Goal: Task Accomplishment & Management: Manage account settings

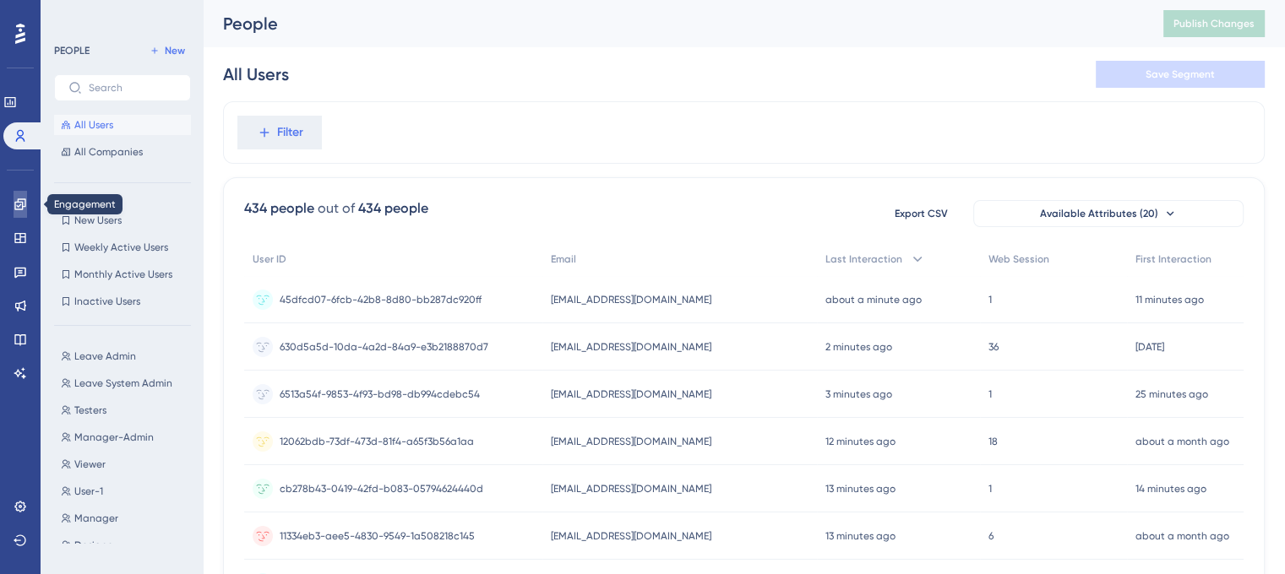
click at [19, 204] on icon at bounding box center [21, 205] width 14 height 14
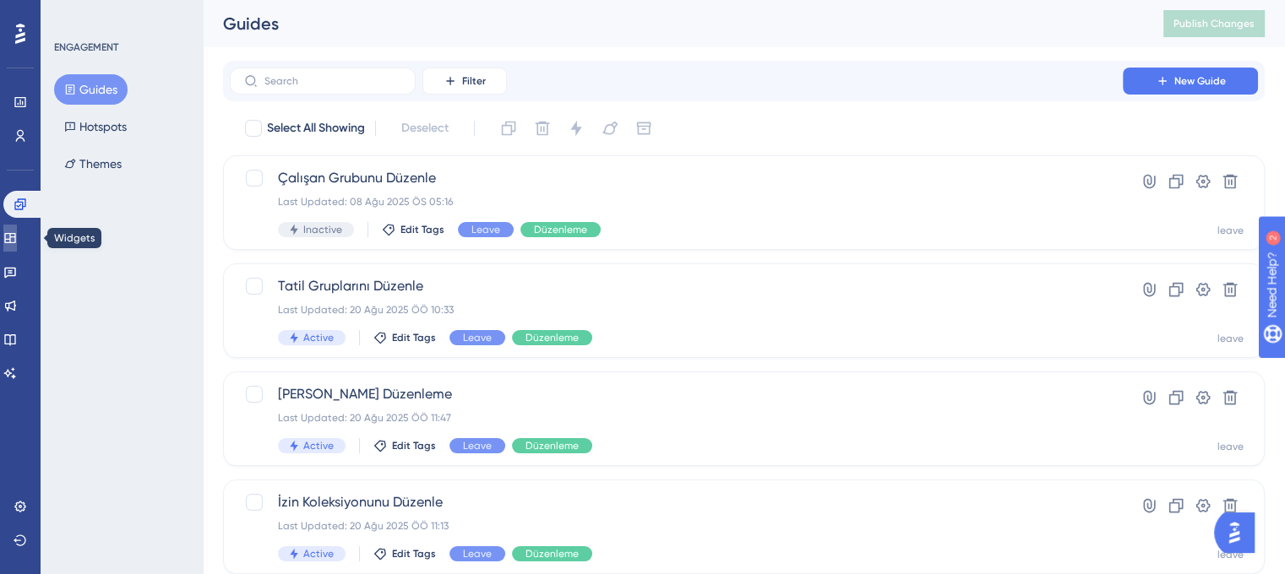
click at [17, 238] on icon at bounding box center [10, 238] width 14 height 14
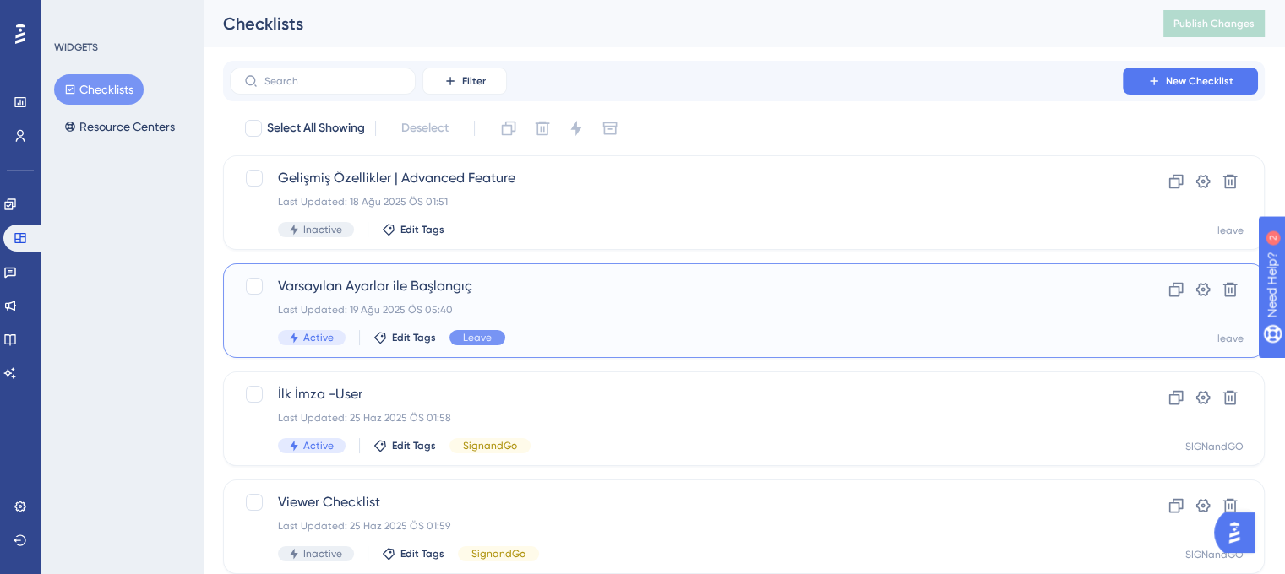
click at [639, 297] on div "Varsayılan Ayarlar ile Başlangıç Last Updated: 19 Ağu 2025 ÖS 05:40 Active Edit…" at bounding box center [676, 310] width 797 height 69
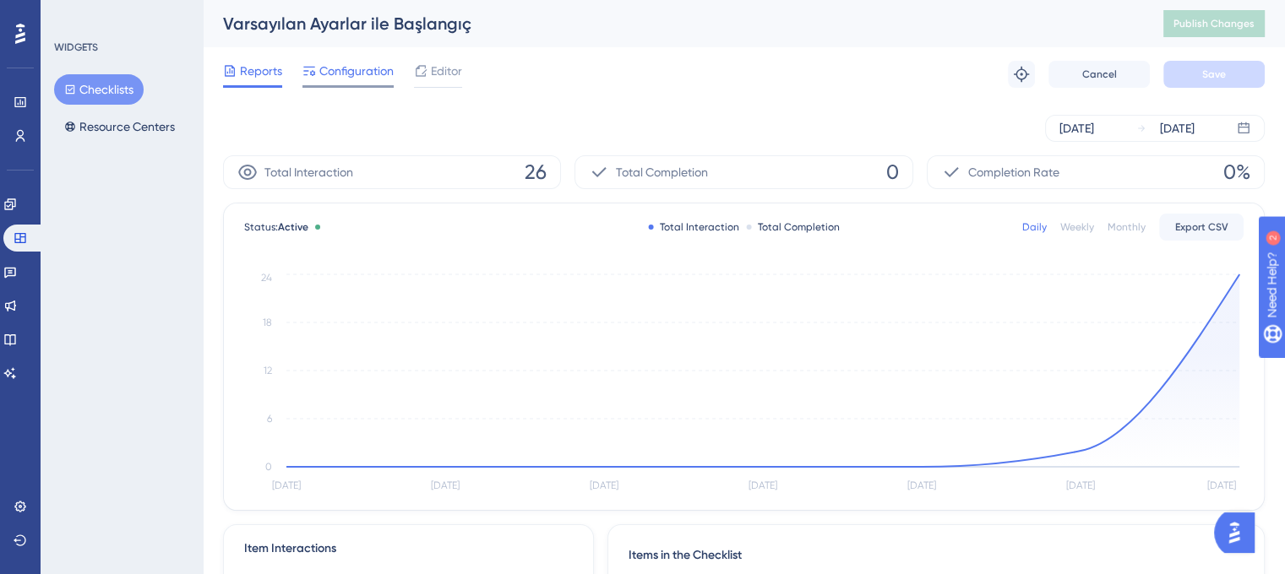
click at [345, 73] on span "Configuration" at bounding box center [356, 71] width 74 height 20
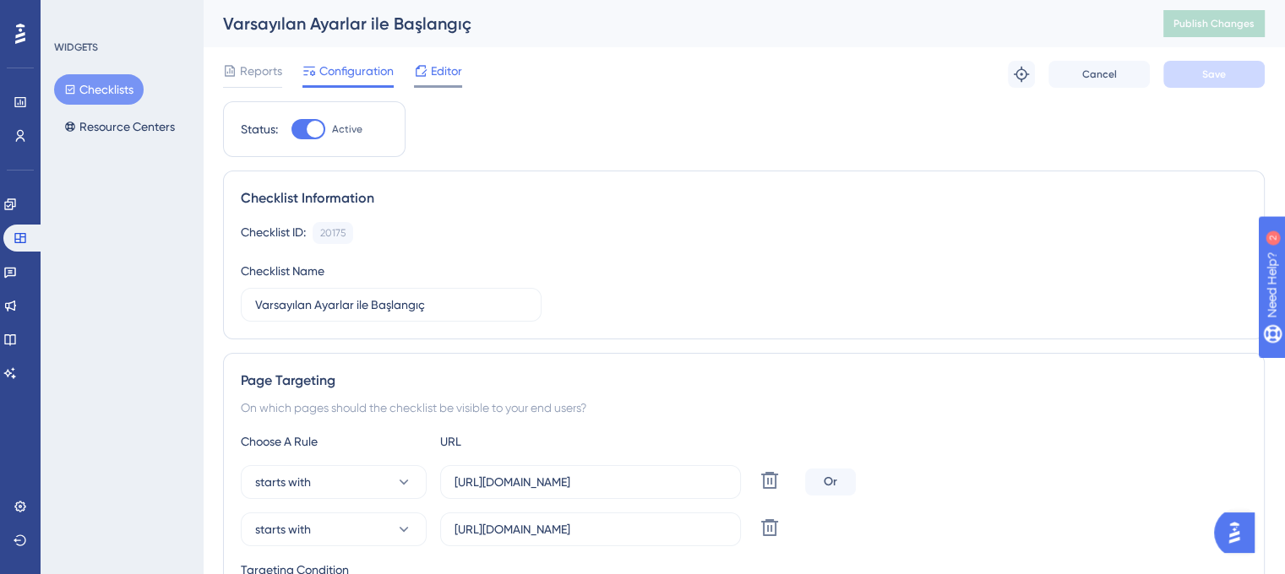
click at [448, 63] on span "Editor" at bounding box center [446, 71] width 31 height 20
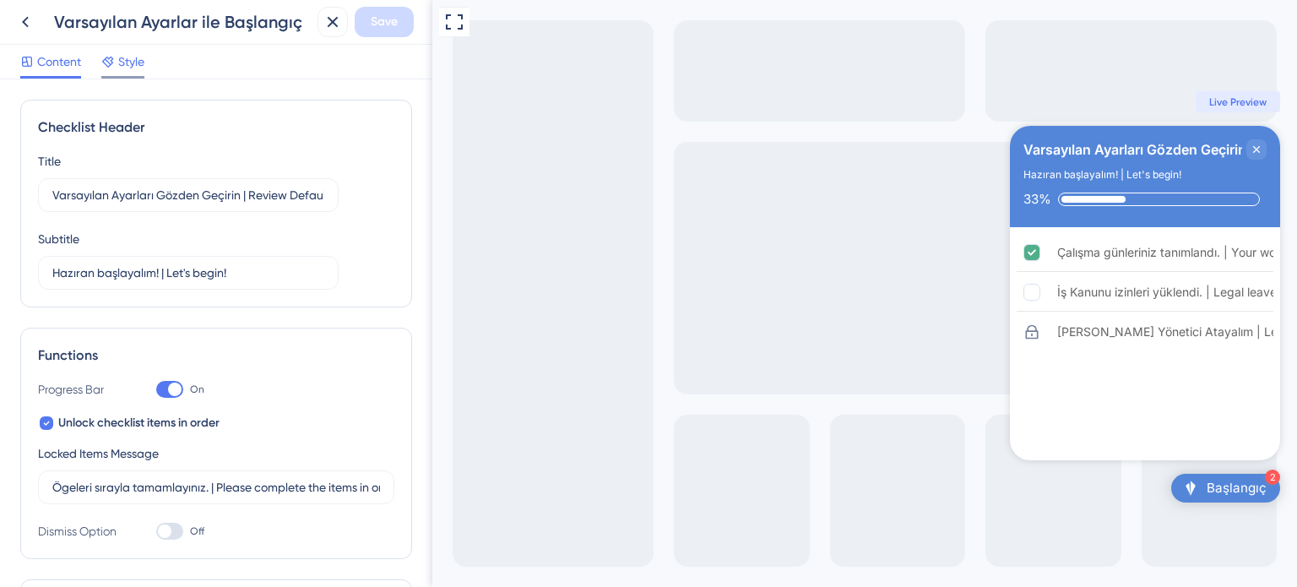
click at [132, 64] on span "Style" at bounding box center [131, 62] width 26 height 20
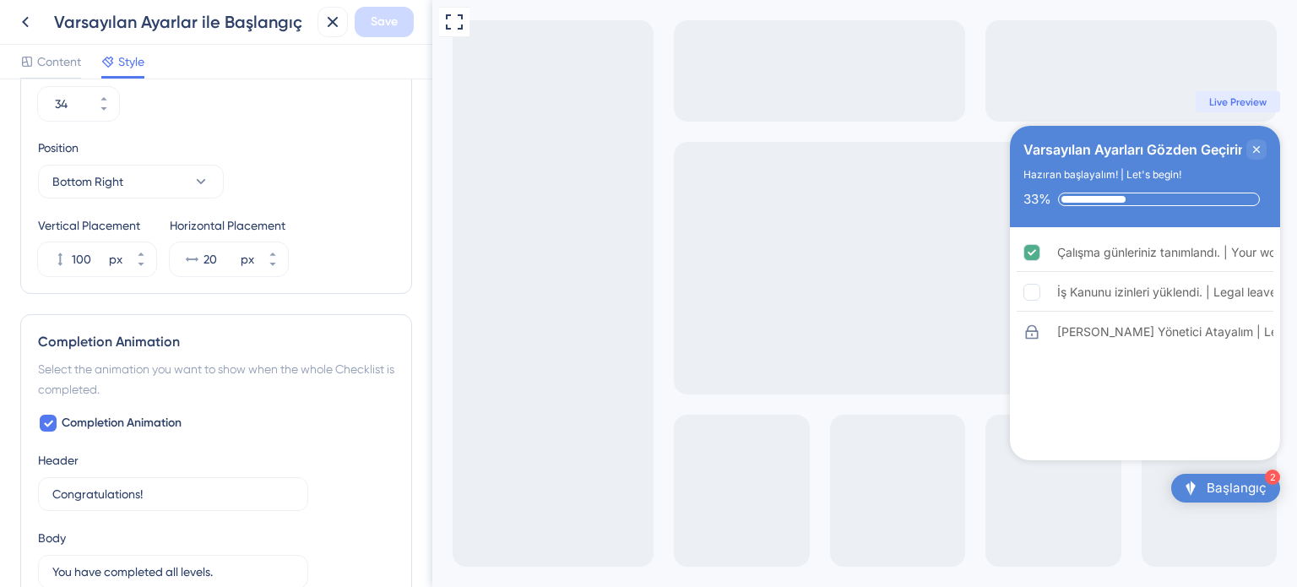
scroll to position [1014, 0]
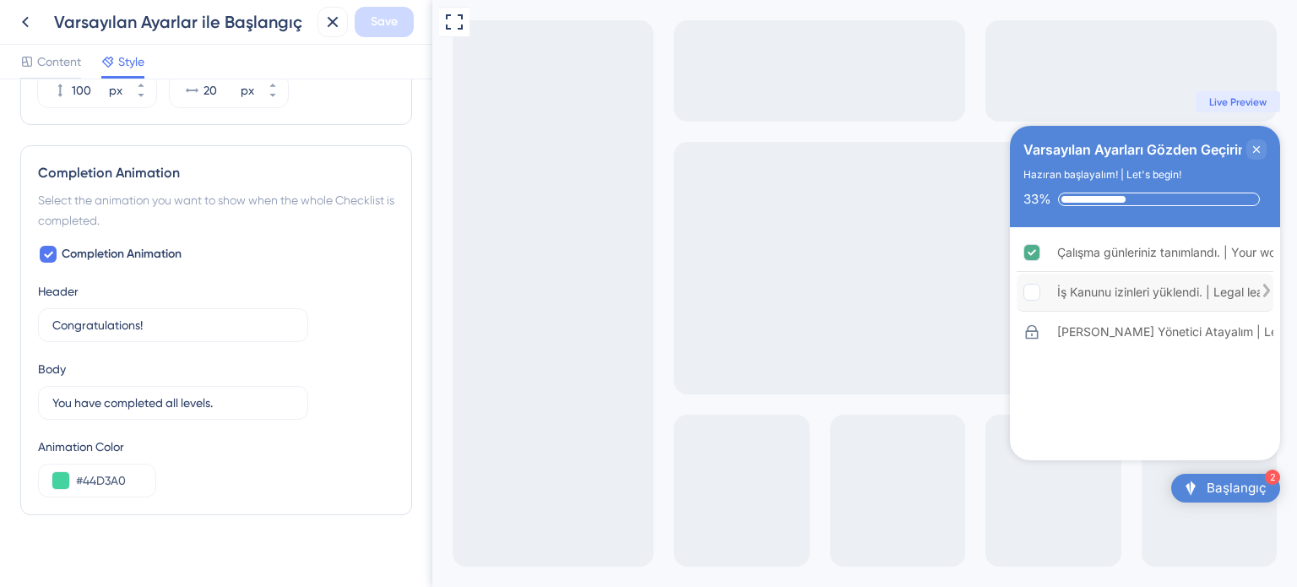
click at [1025, 294] on rect "İş Kanunu izinleri yüklendi. | Legal leave entitlements have been uploaded. is …" at bounding box center [1033, 293] width 16 height 16
click at [1031, 296] on rect "İş Kanunu izinleri yüklendi. | Legal leave entitlements have been uploaded. is …" at bounding box center [1033, 293] width 16 height 16
click at [1030, 256] on icon "Çalışma günleriniz tanımlandı. | Your working days have been defined. is comple…" at bounding box center [1033, 253] width 16 height 16
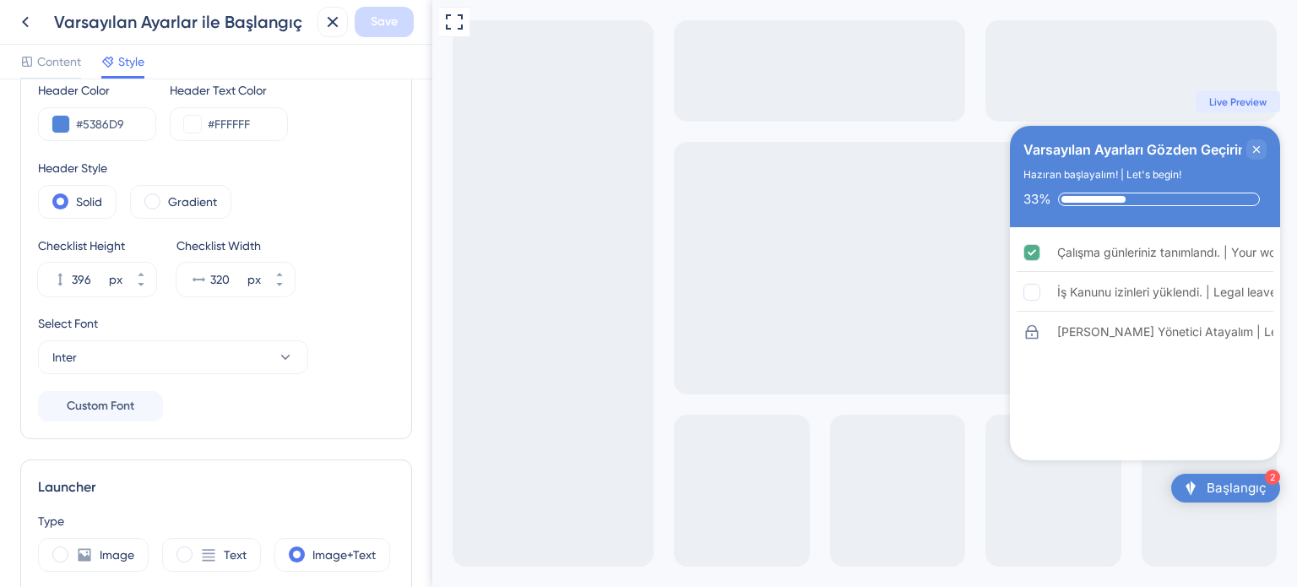
scroll to position [0, 0]
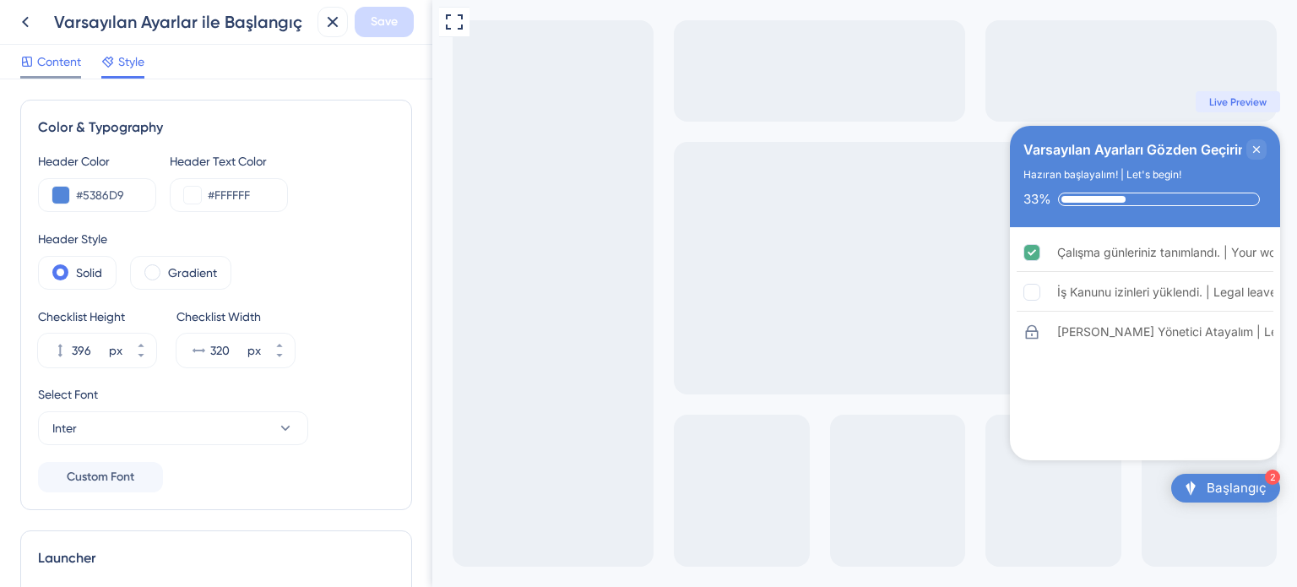
click at [61, 70] on span "Content" at bounding box center [59, 62] width 44 height 20
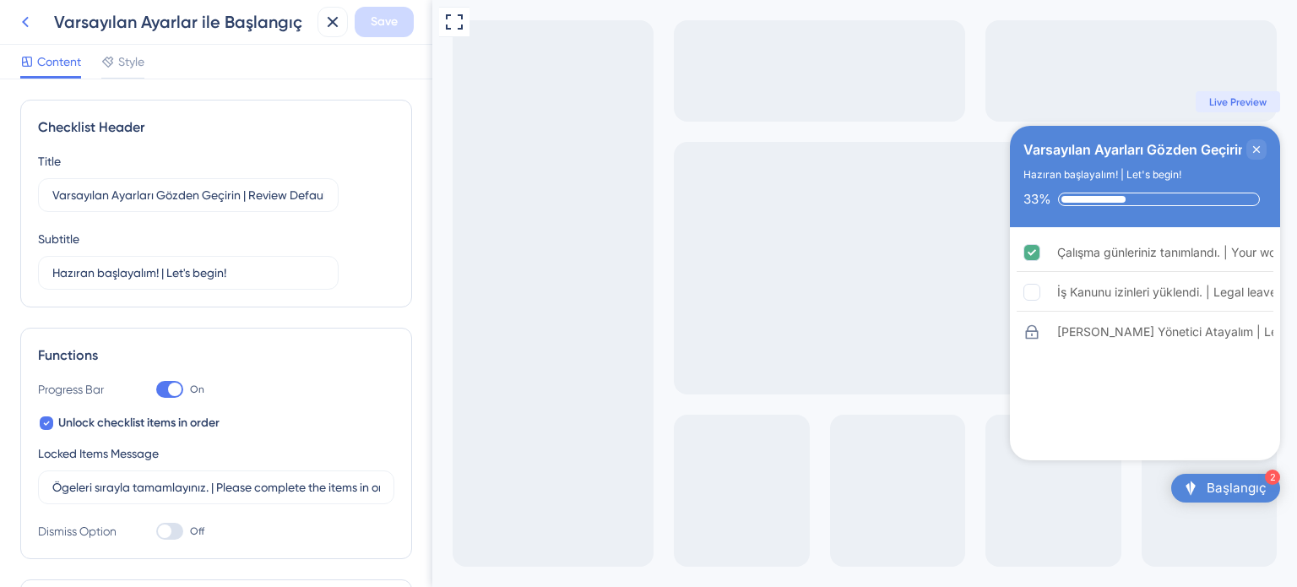
click at [32, 30] on icon at bounding box center [25, 22] width 20 height 20
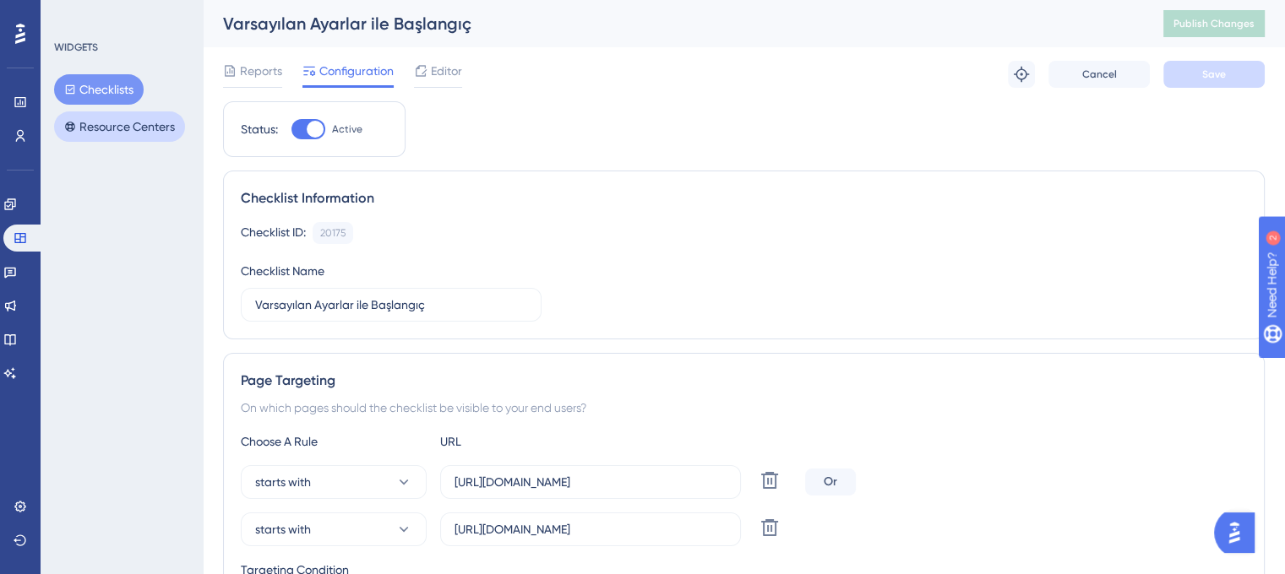
click at [124, 133] on button "Resource Centers" at bounding box center [119, 126] width 131 height 30
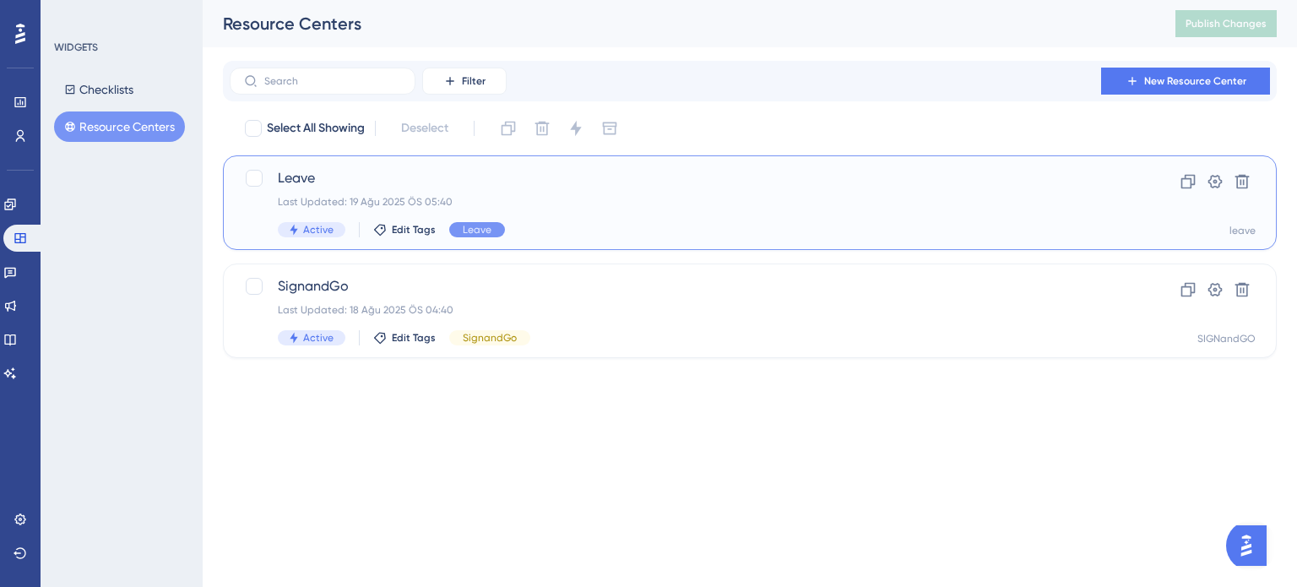
click at [519, 192] on div "Leave Last Updated: 19 Ağu 2025 ÖS 05:40 Active Edit Tags Leave" at bounding box center [682, 202] width 809 height 69
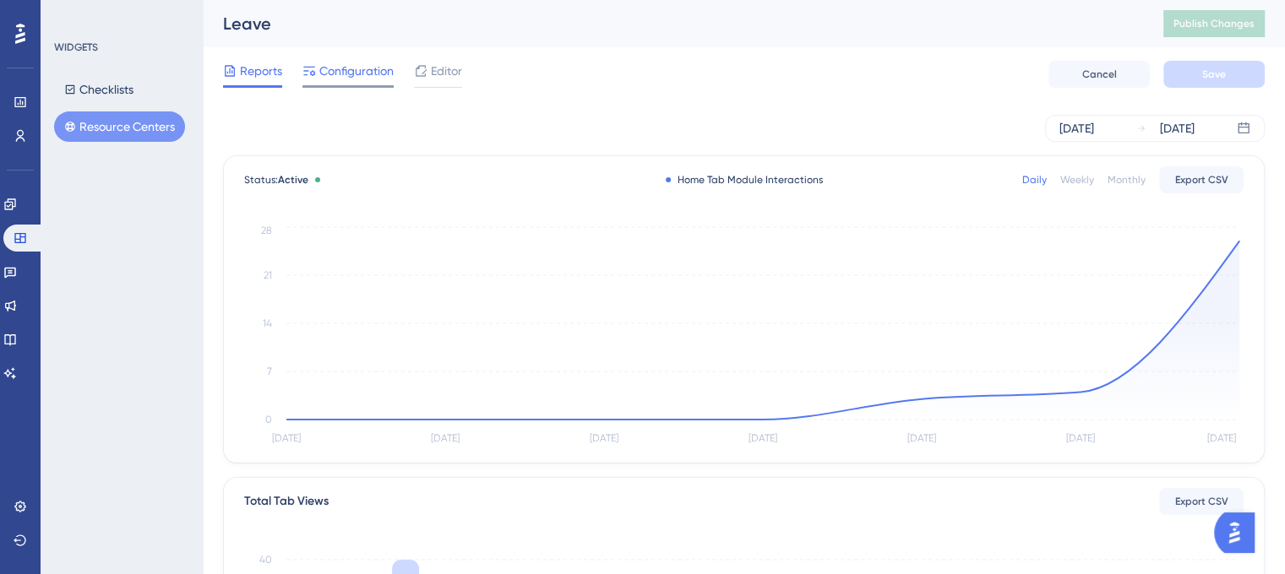
click at [352, 81] on div "Configuration" at bounding box center [347, 74] width 91 height 27
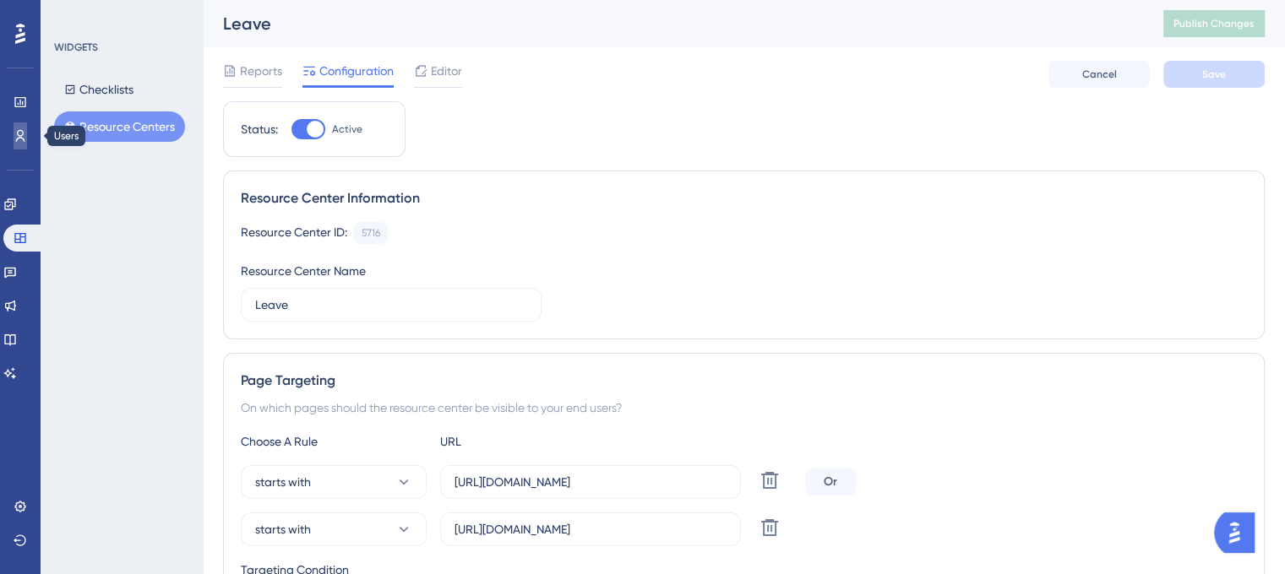
click at [20, 130] on icon at bounding box center [20, 136] width 9 height 12
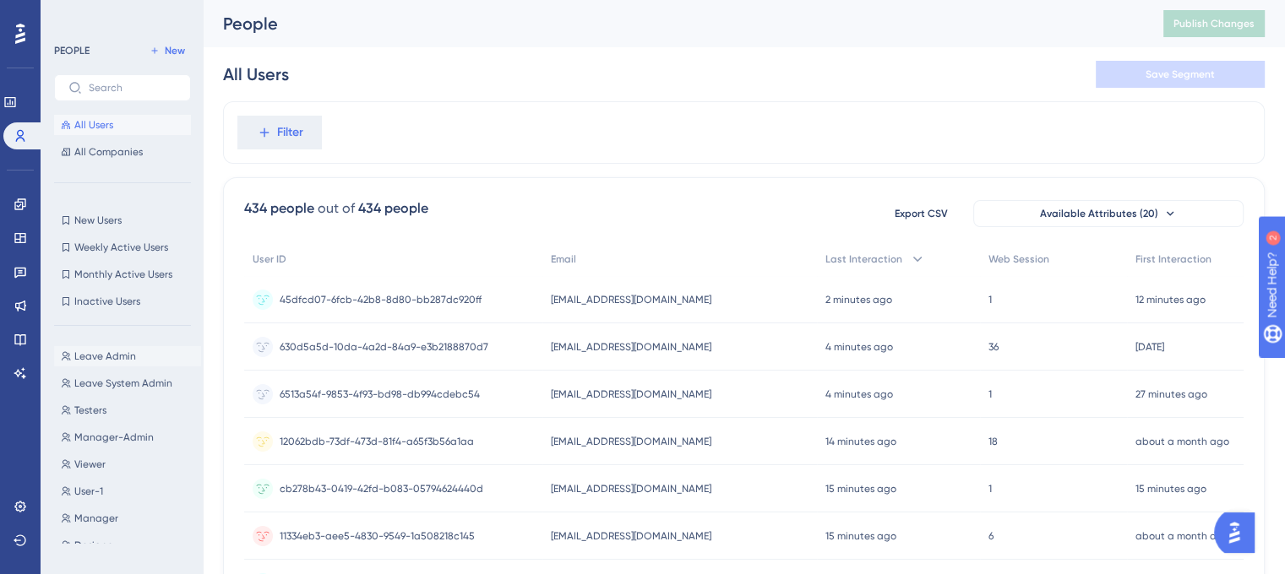
click at [121, 362] on span "Leave Admin" at bounding box center [105, 357] width 62 height 14
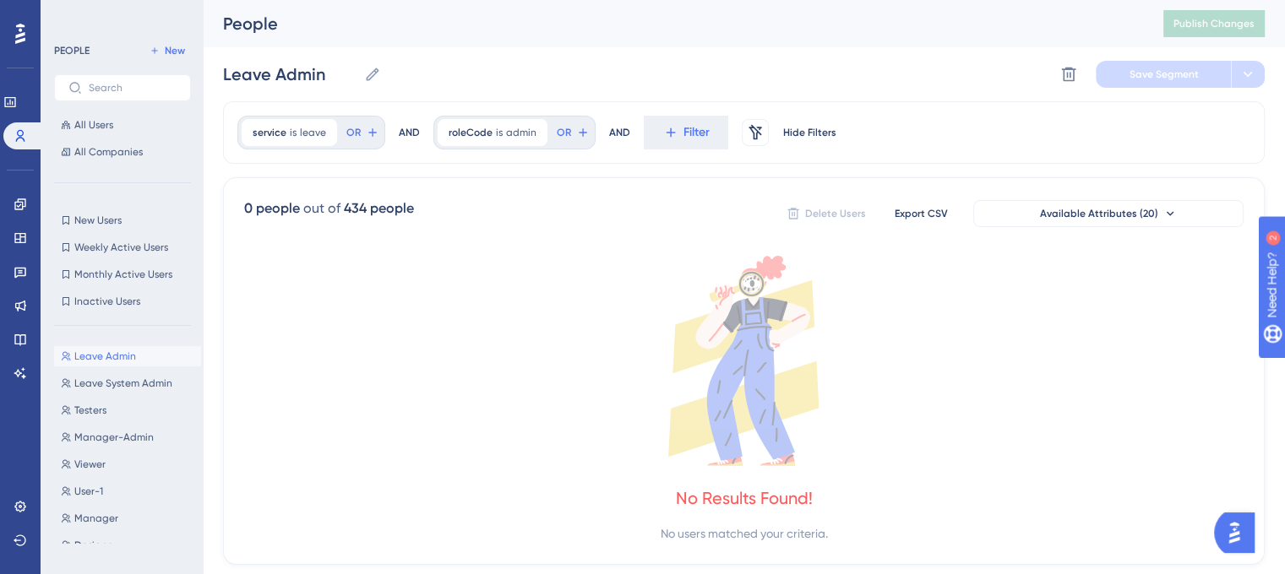
click at [125, 373] on div "Leave Admin Leave Admin Leave System Admin Leave System Admin Testers Testers M…" at bounding box center [127, 442] width 147 height 204
click at [126, 383] on span "Leave System Admin" at bounding box center [123, 384] width 98 height 14
type input "Leave System Admin"
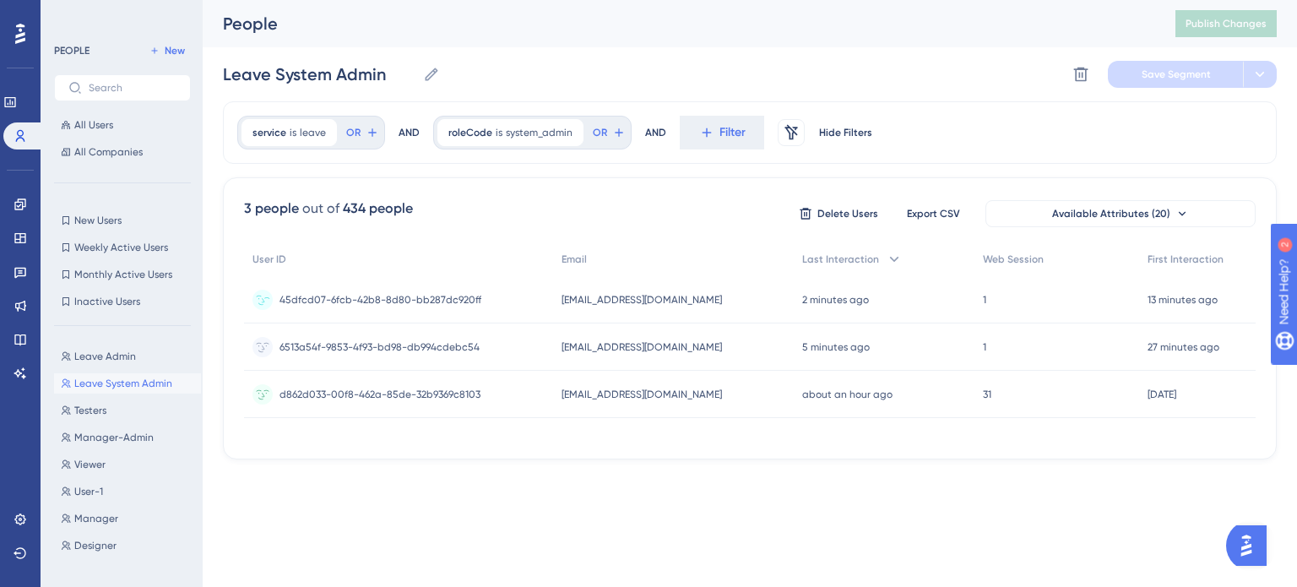
click at [871, 299] on div "2 minutes ago 20 Aug 2025, 12:05" at bounding box center [884, 299] width 181 height 47
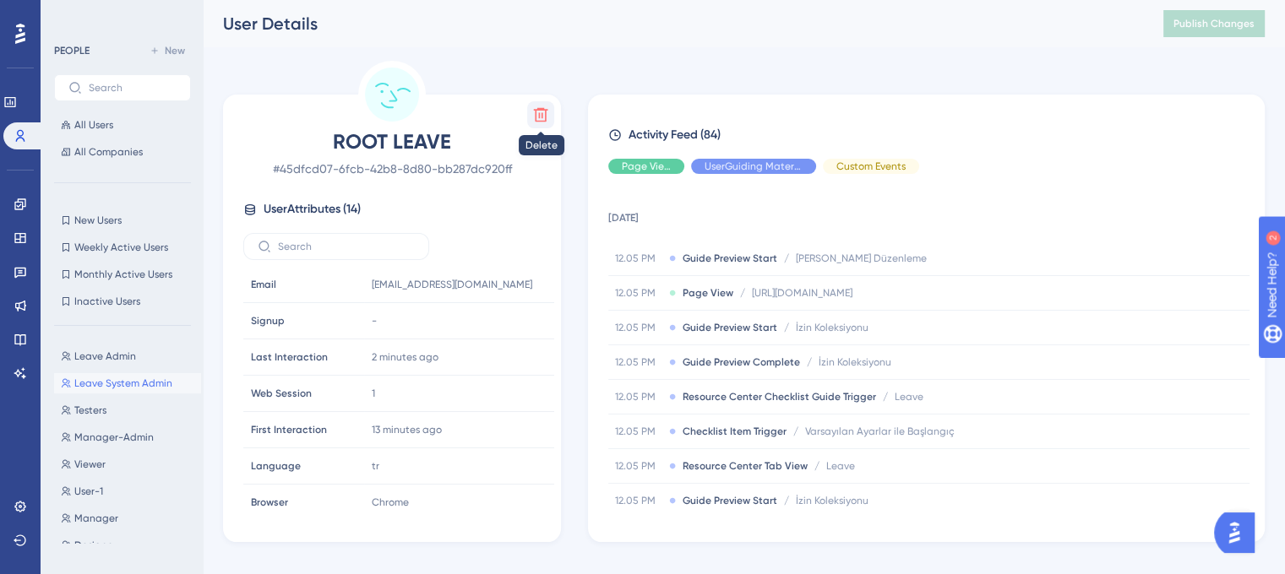
click at [546, 111] on icon at bounding box center [541, 115] width 14 height 14
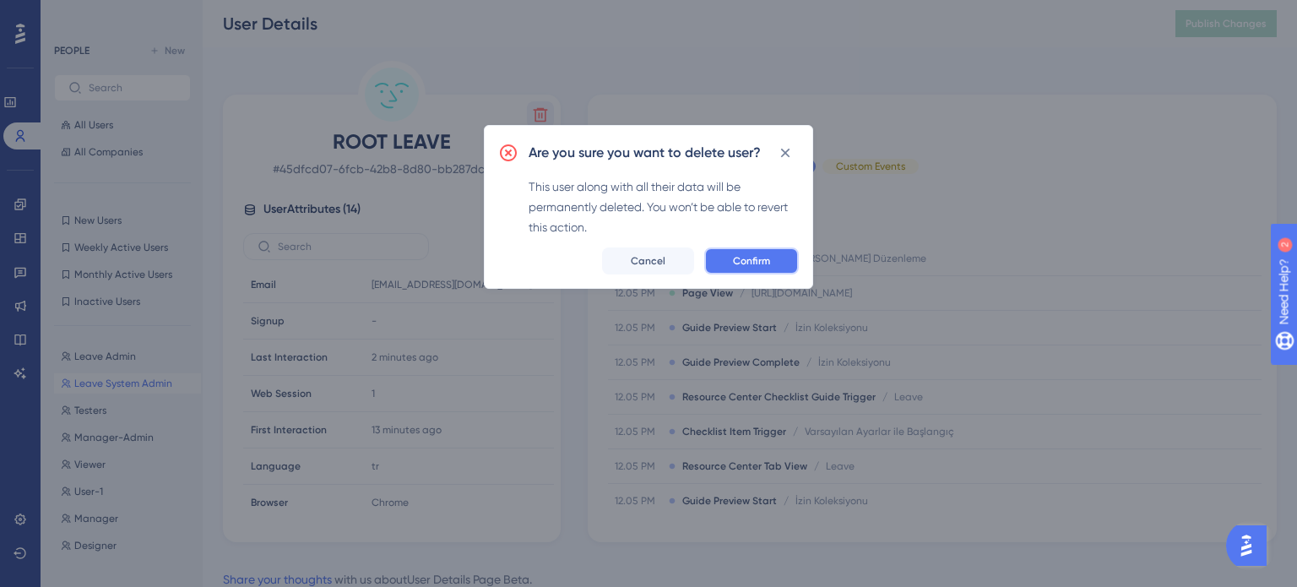
click at [780, 269] on button "Confirm" at bounding box center [751, 260] width 95 height 27
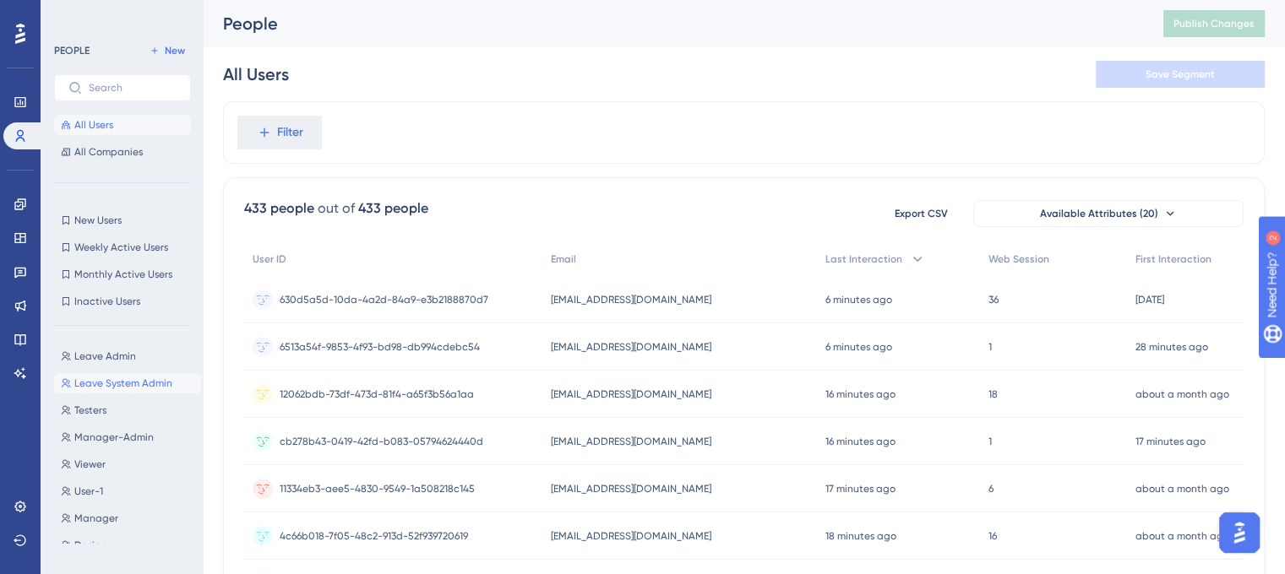
click at [128, 382] on span "Leave System Admin" at bounding box center [123, 384] width 98 height 14
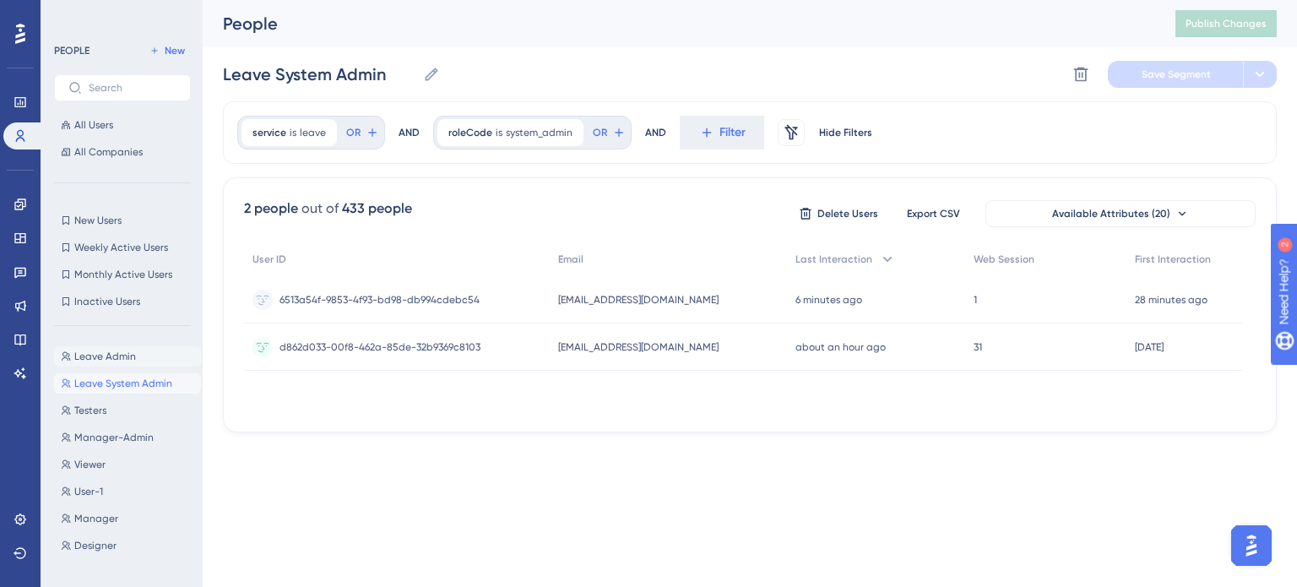
click at [116, 356] on span "Leave Admin" at bounding box center [105, 357] width 62 height 14
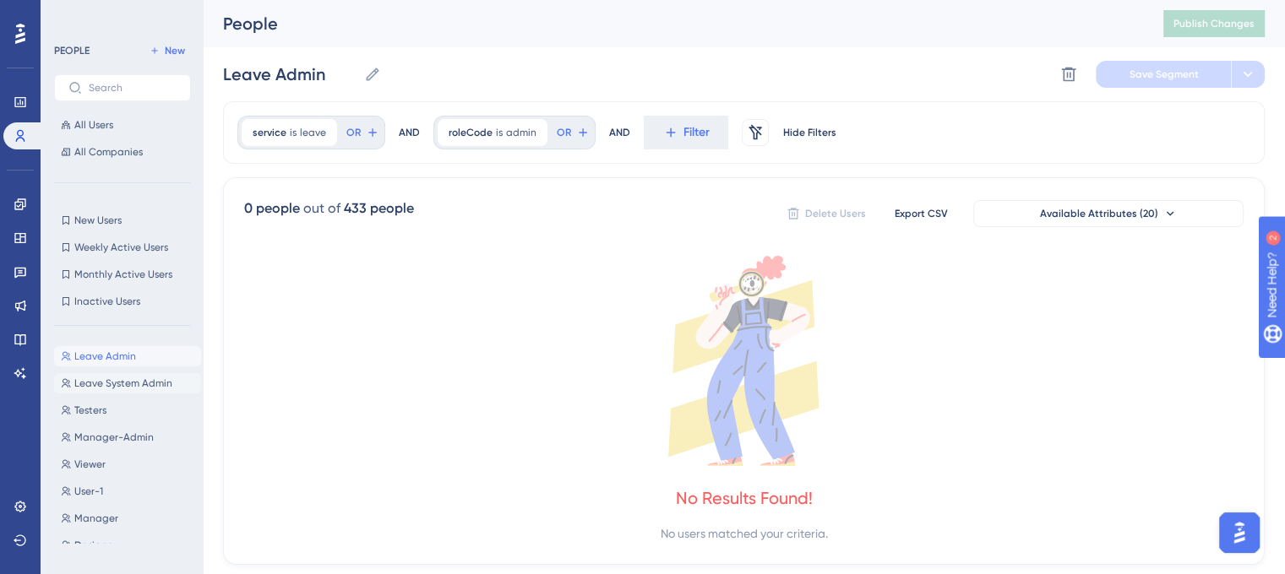
click at [121, 378] on span "Leave System Admin" at bounding box center [123, 384] width 98 height 14
type input "Leave System Admin"
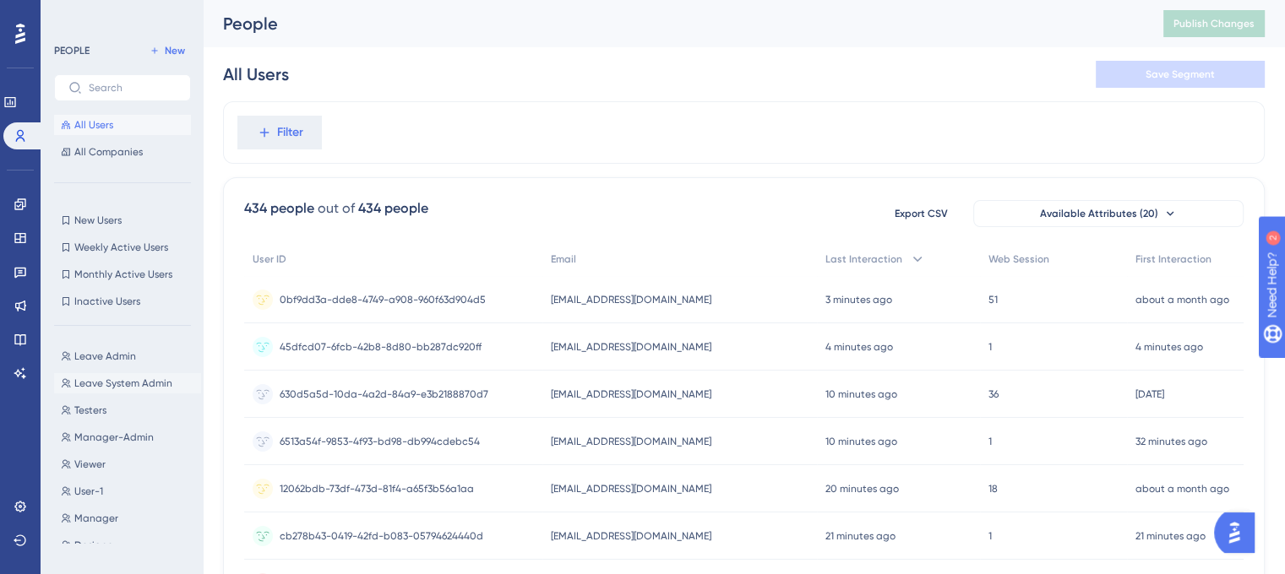
click at [115, 383] on span "Leave System Admin" at bounding box center [123, 384] width 98 height 14
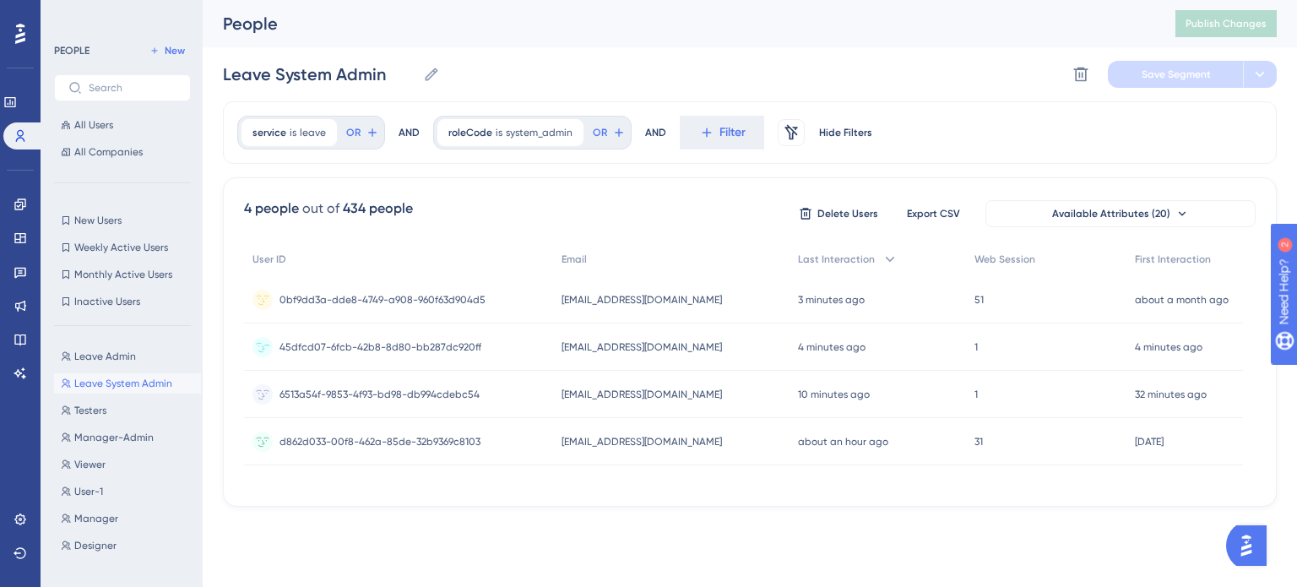
click at [718, 349] on div "root.leave@leavev3-03.com root.leave@leavev3-03.com" at bounding box center [671, 347] width 237 height 47
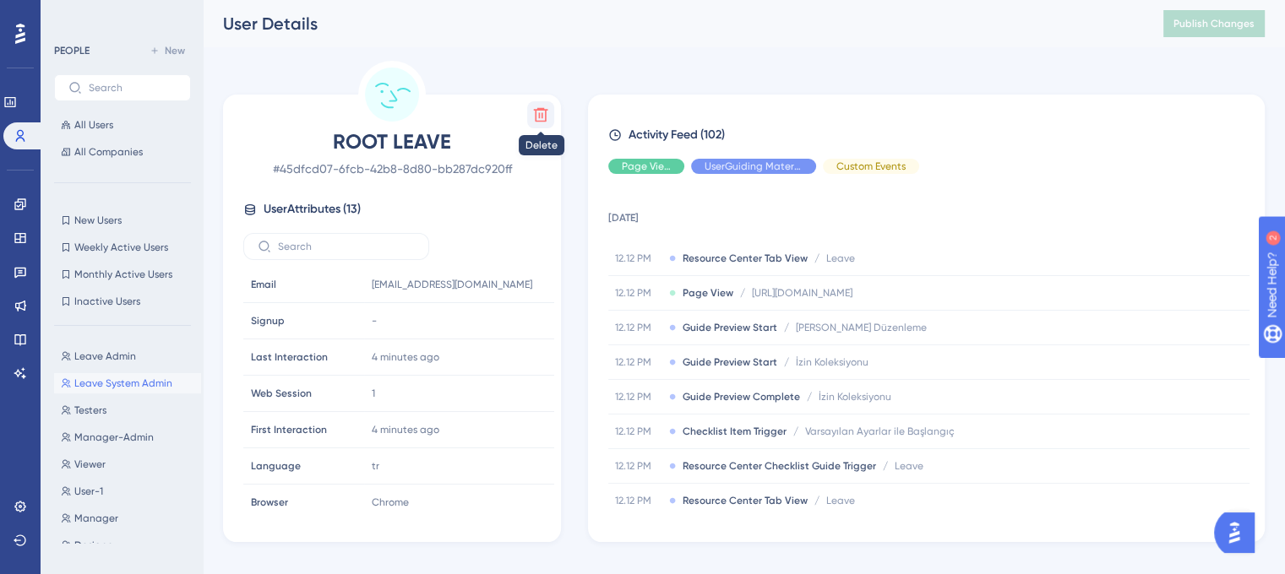
click at [541, 118] on icon at bounding box center [540, 114] width 17 height 17
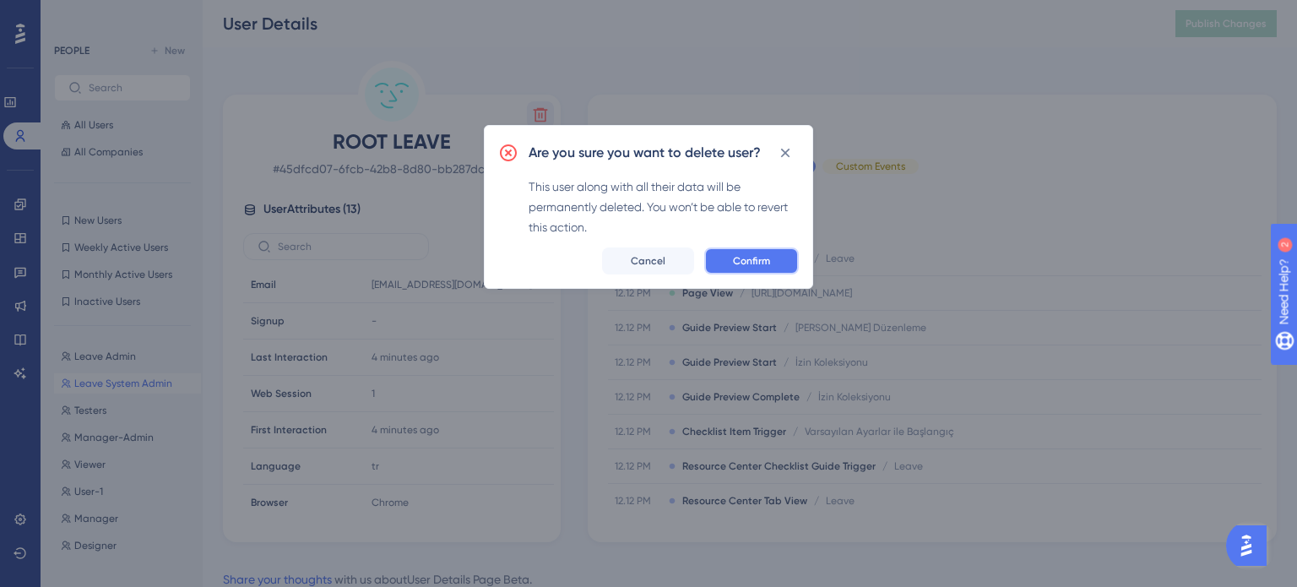
click at [750, 259] on span "Confirm" at bounding box center [751, 261] width 37 height 14
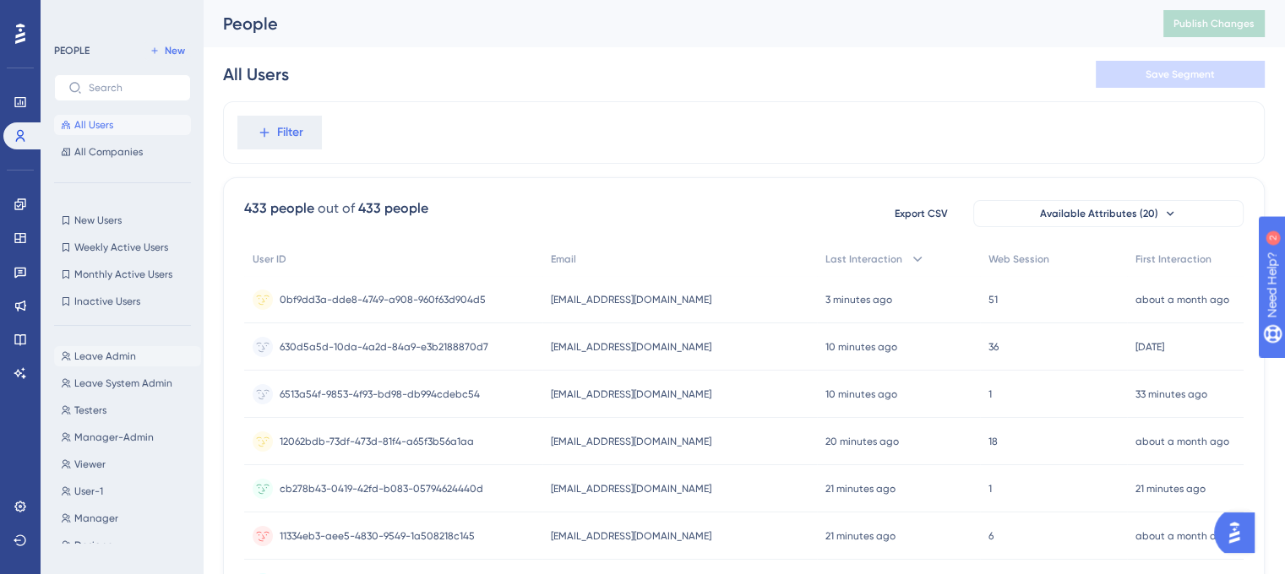
click at [111, 355] on span "Leave Admin" at bounding box center [105, 357] width 62 height 14
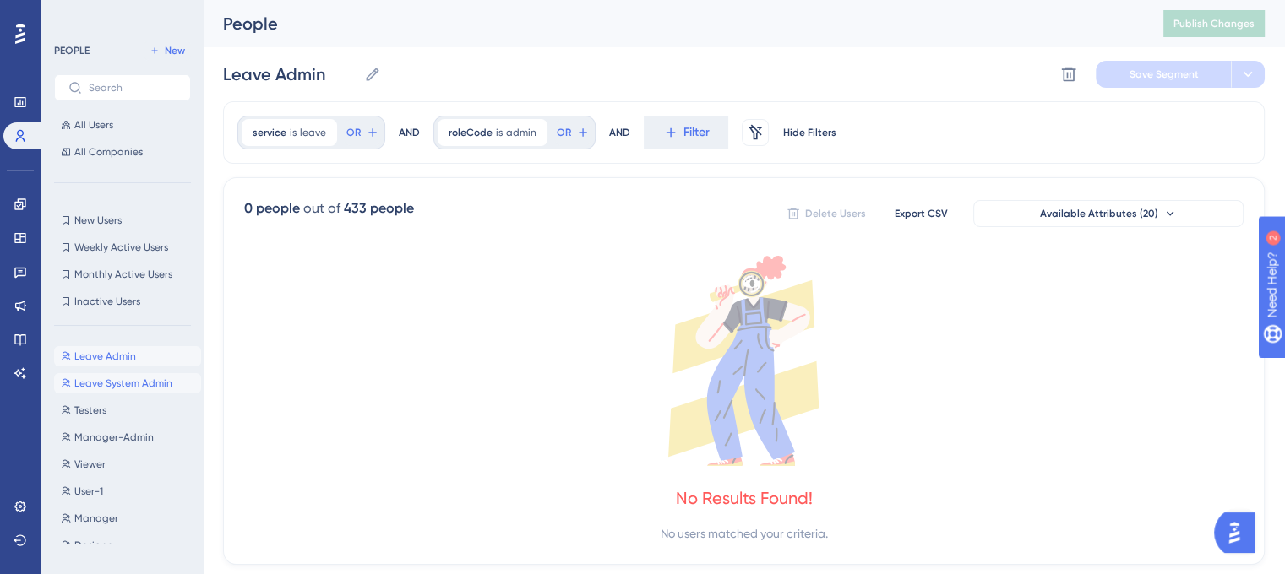
click at [105, 378] on span "Leave System Admin" at bounding box center [123, 384] width 98 height 14
type input "Leave System Admin"
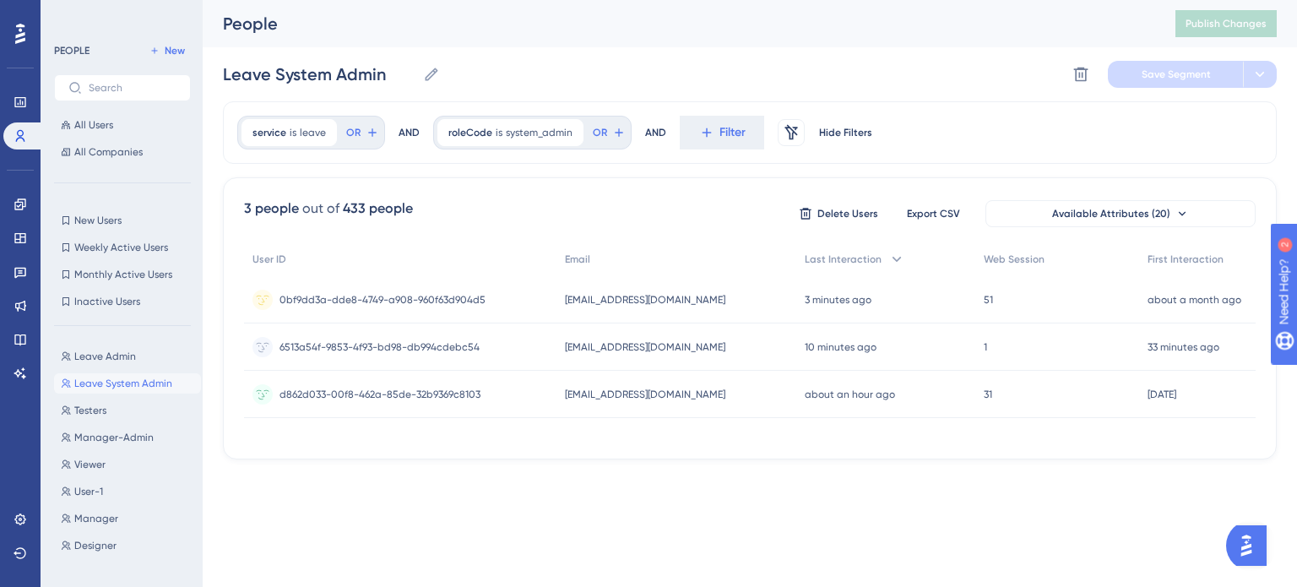
click at [618, 300] on span "[EMAIL_ADDRESS][DOMAIN_NAME]" at bounding box center [645, 300] width 160 height 14
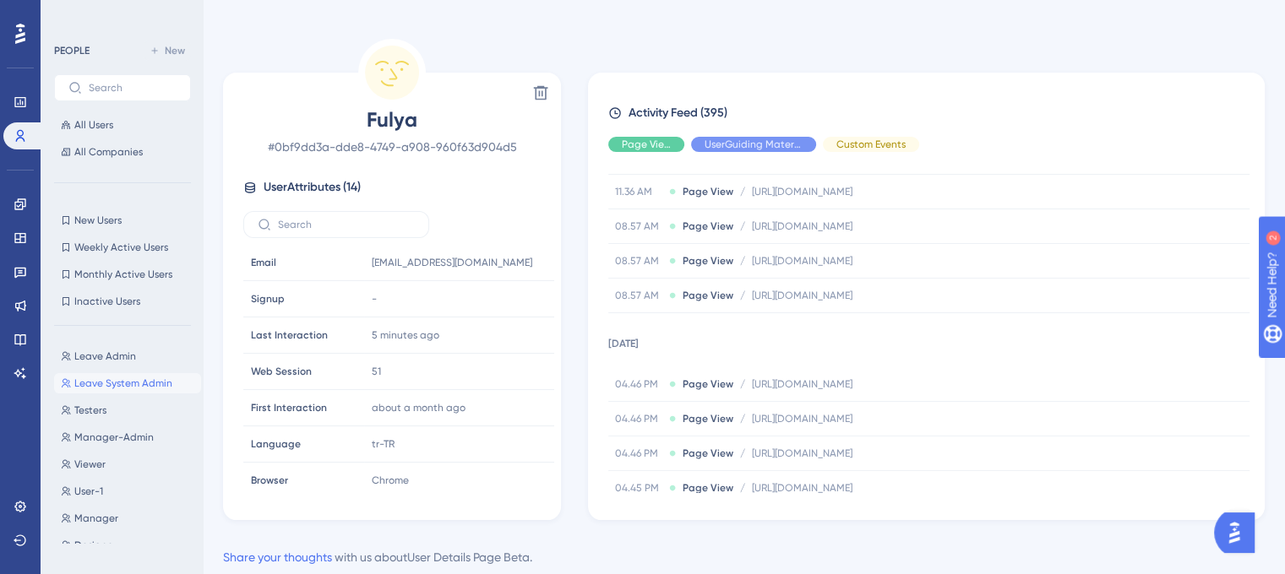
scroll to position [12288, 0]
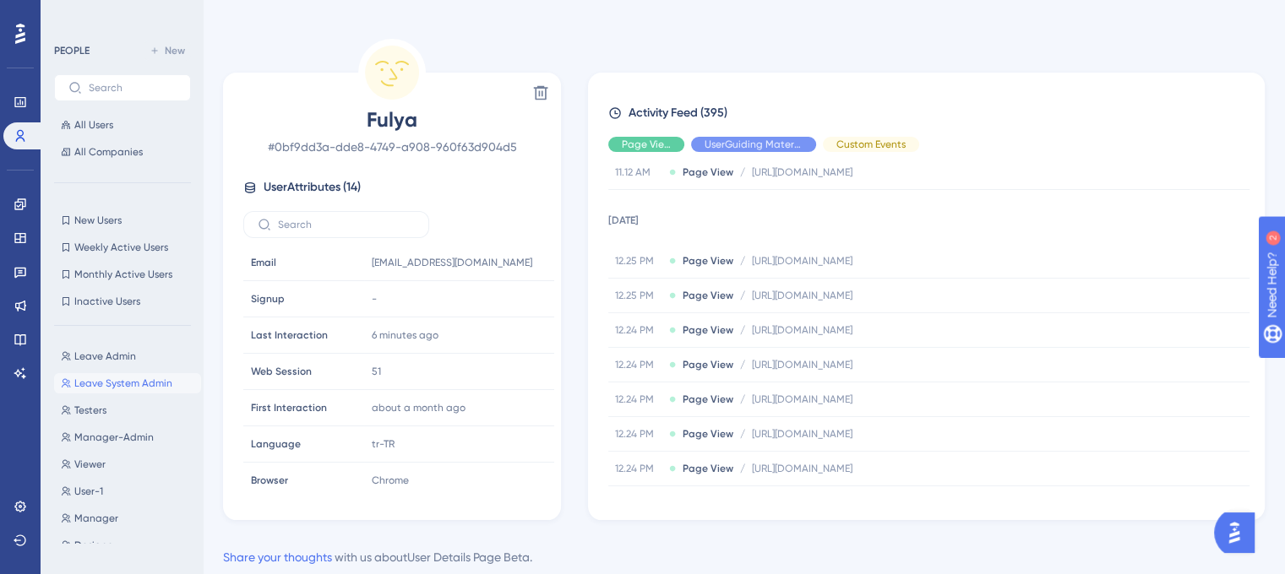
click at [117, 385] on span "Leave System Admin" at bounding box center [123, 384] width 98 height 14
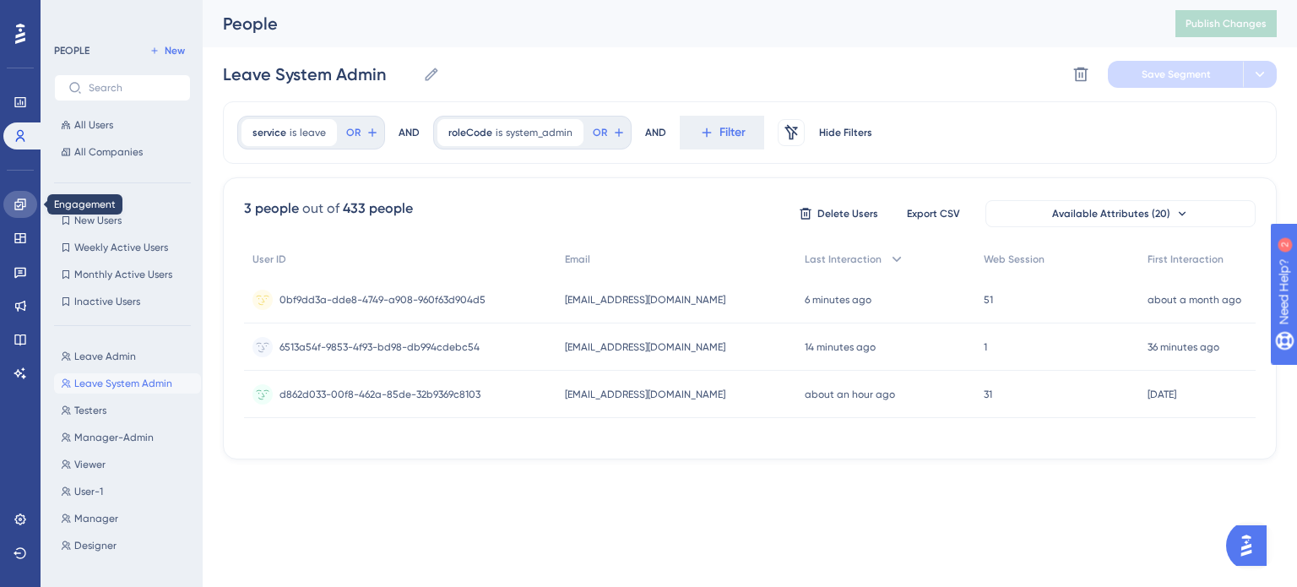
click at [20, 205] on icon at bounding box center [21, 205] width 14 height 14
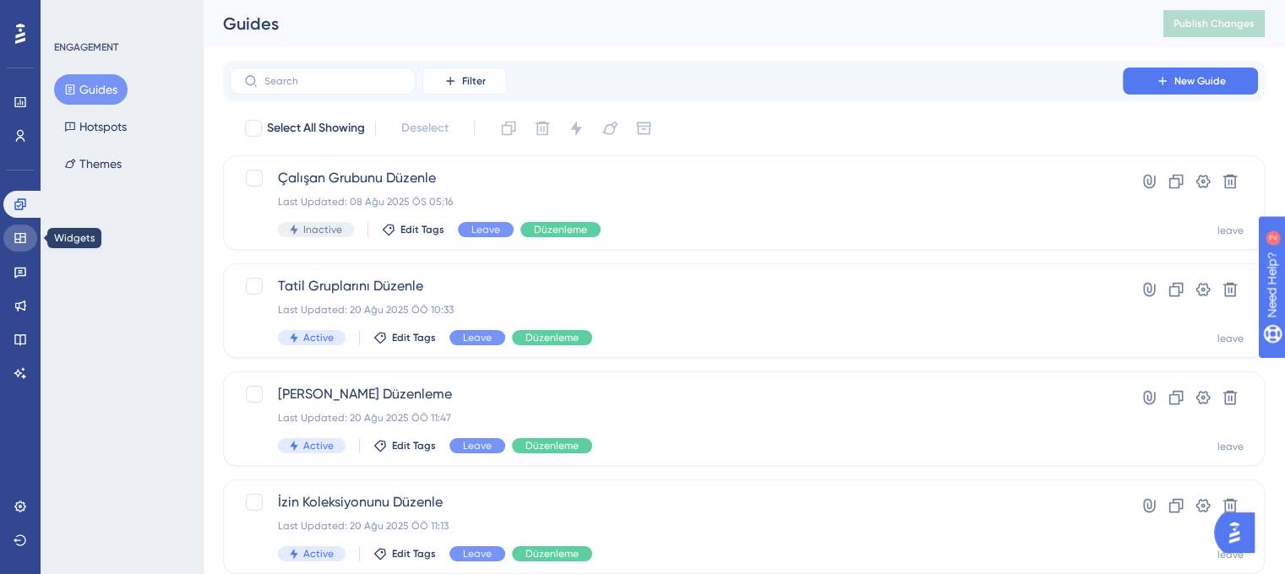
click at [17, 231] on icon at bounding box center [21, 238] width 14 height 14
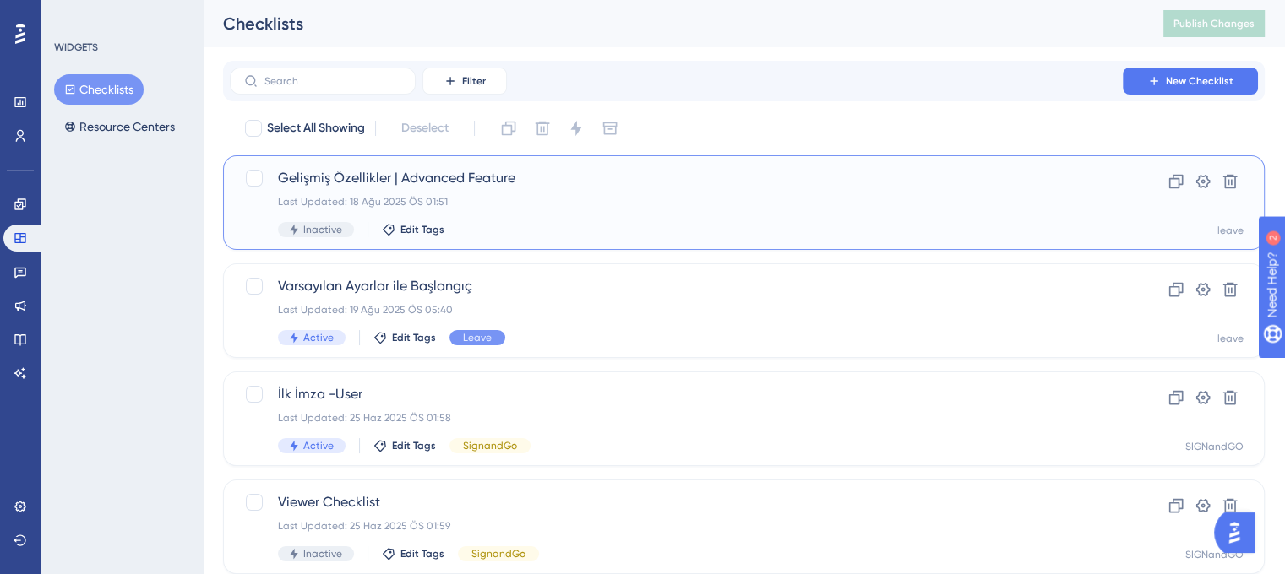
click at [648, 209] on div "Gelişmiş Özellikler | Advanced Feature Last Updated: 18 Ağu 2025 ÖS 01:51 Inact…" at bounding box center [676, 202] width 797 height 69
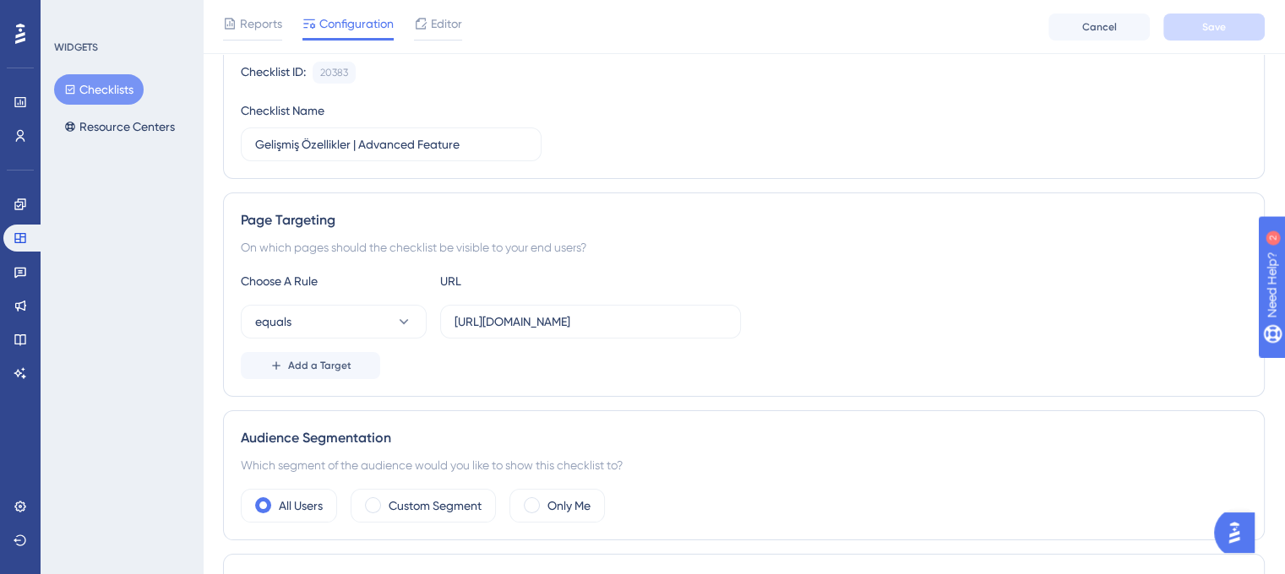
scroll to position [42, 0]
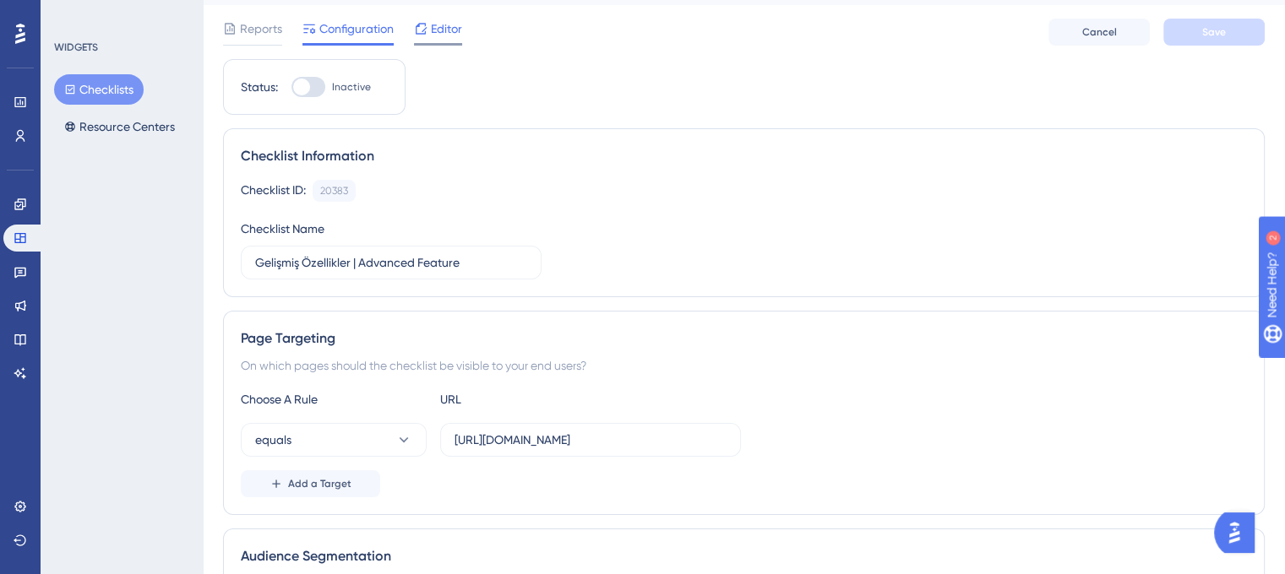
click at [459, 36] on span "Editor" at bounding box center [446, 29] width 31 height 20
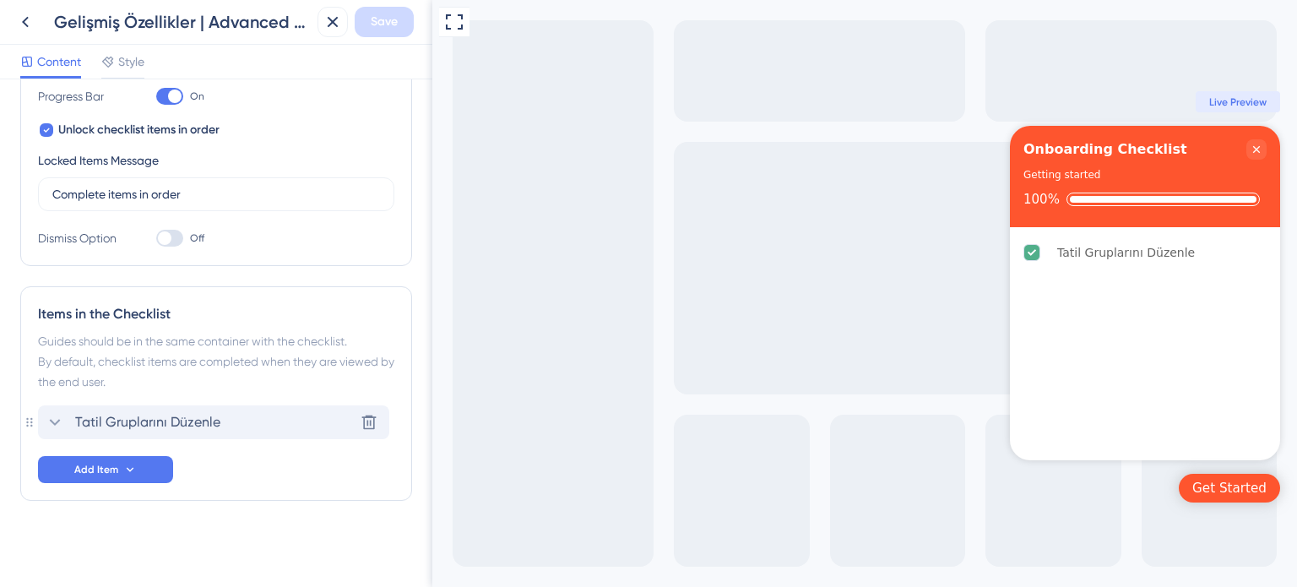
click at [51, 419] on icon at bounding box center [55, 422] width 11 height 7
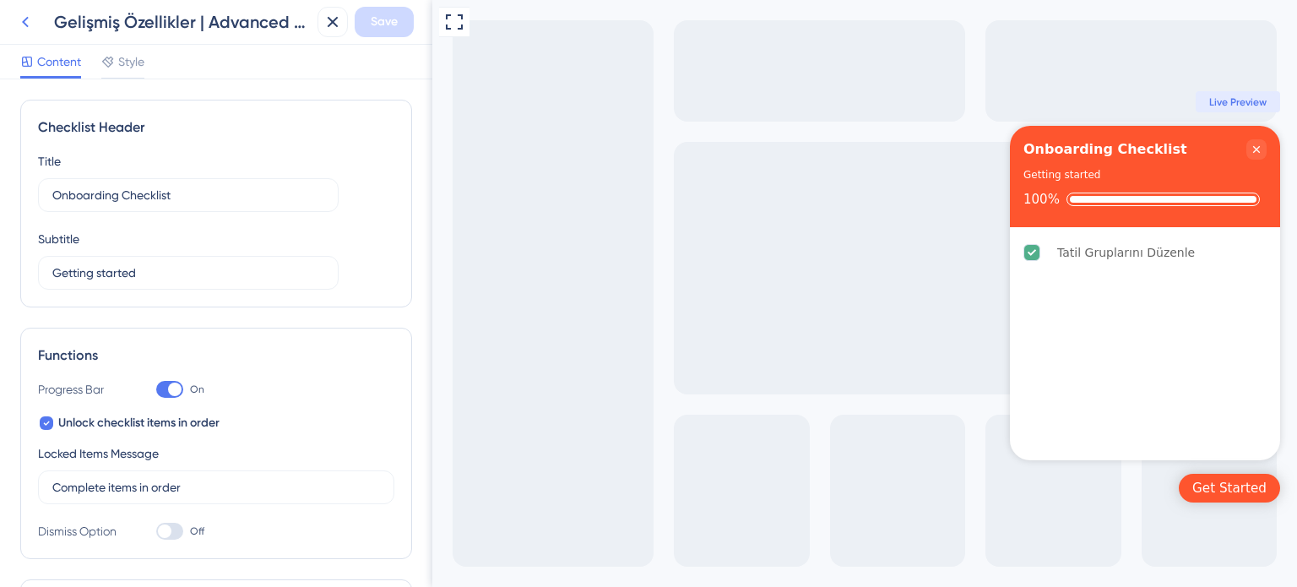
click at [26, 15] on icon at bounding box center [25, 22] width 20 height 20
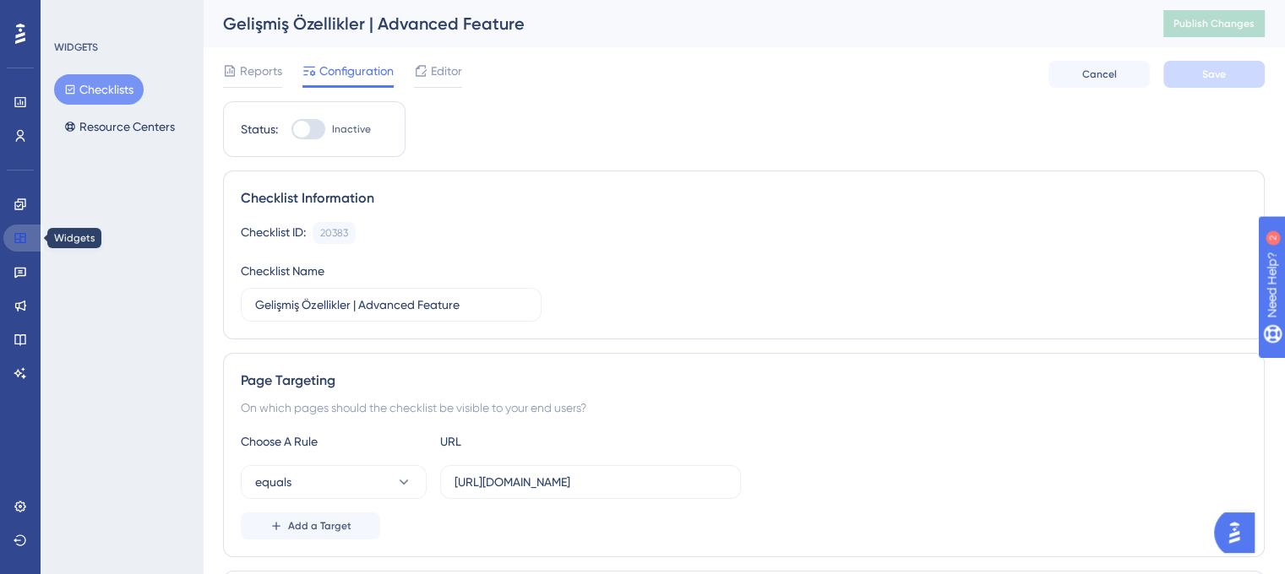
click at [19, 242] on icon at bounding box center [19, 238] width 11 height 10
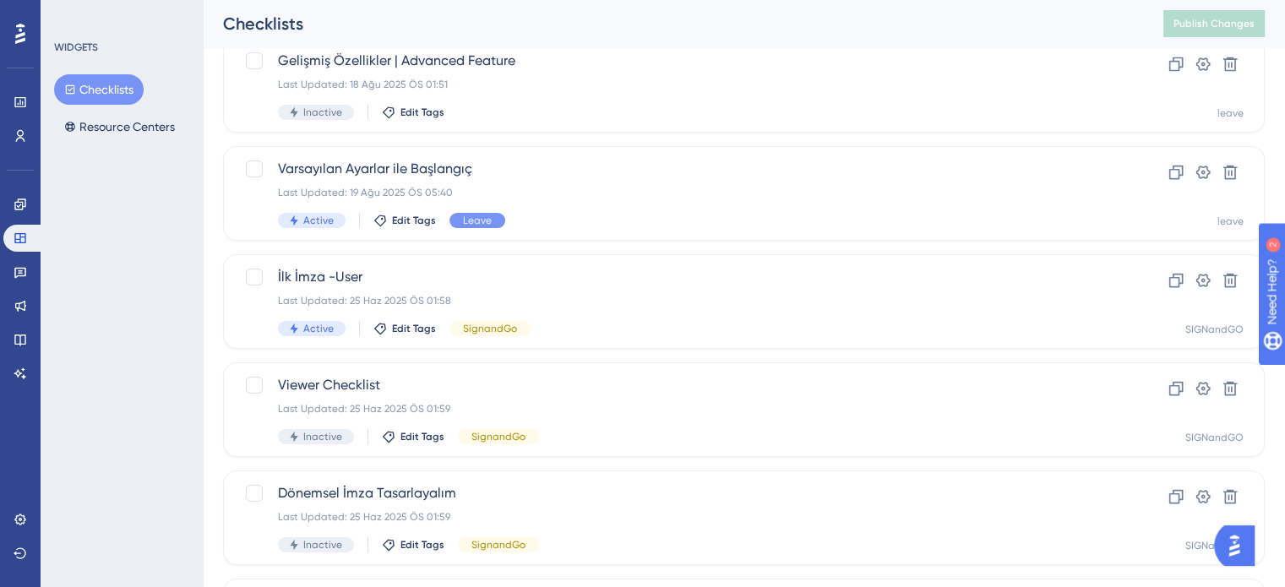
scroll to position [88, 0]
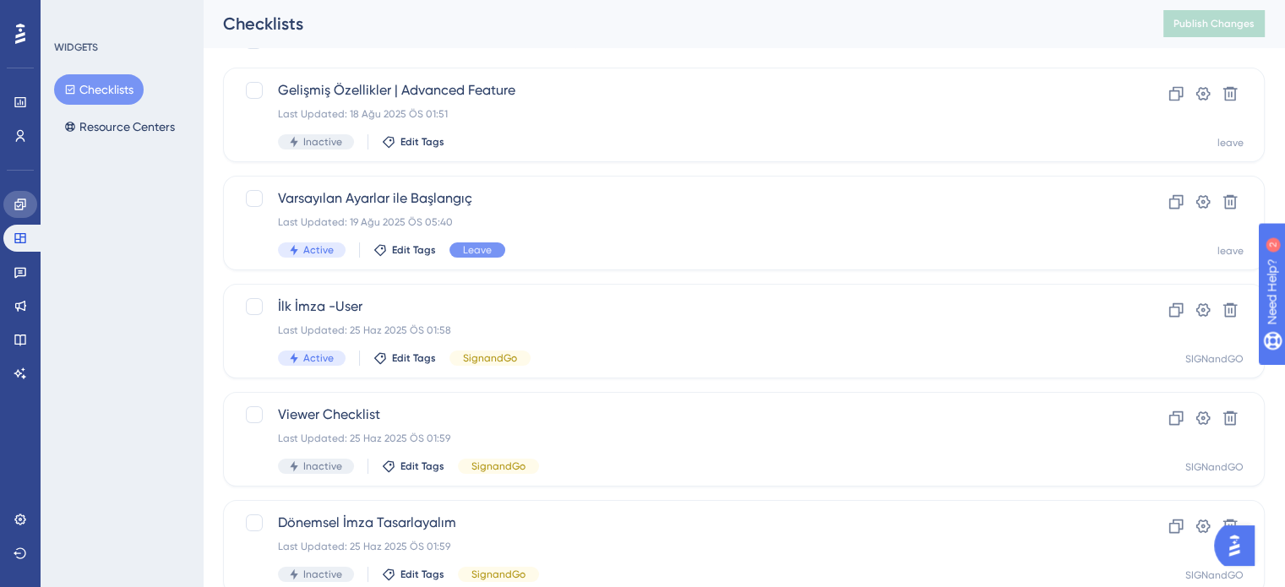
click at [20, 209] on icon at bounding box center [21, 205] width 14 height 14
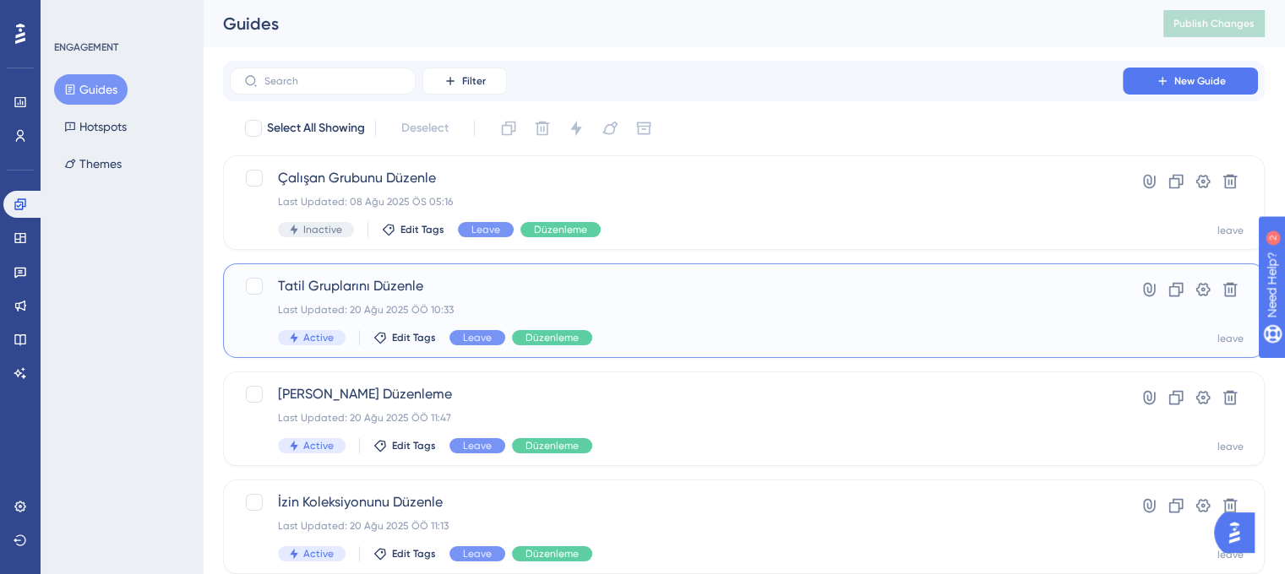
click at [666, 304] on div "Last Updated: 20 Ağu 2025 ÖÖ 10:33" at bounding box center [676, 310] width 797 height 14
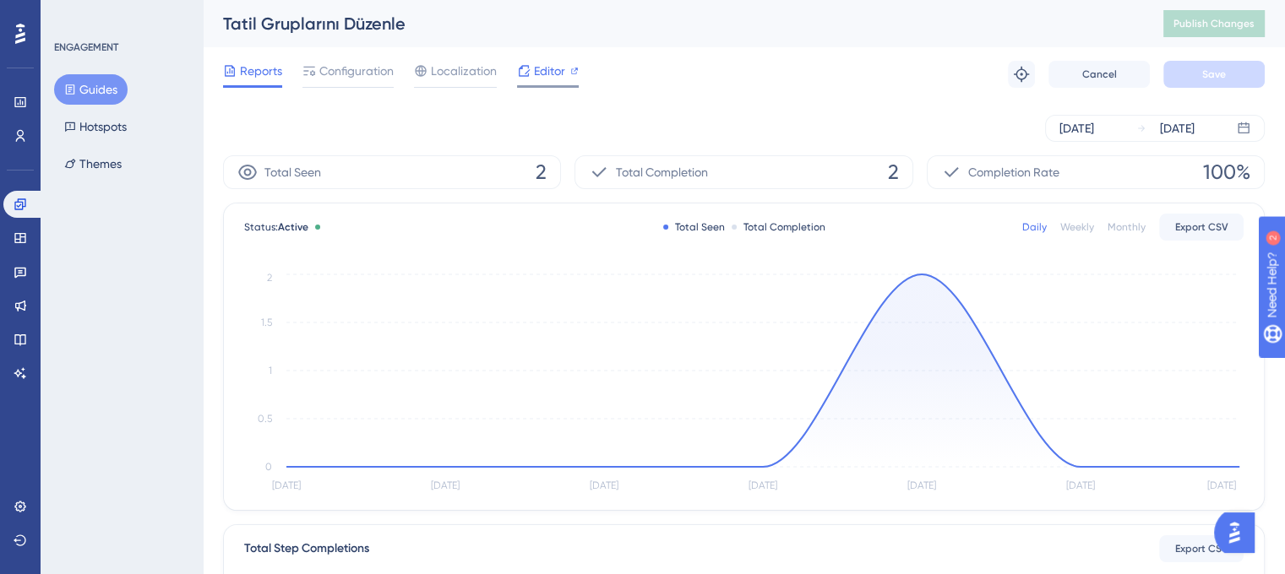
click at [538, 65] on span "Editor" at bounding box center [549, 71] width 31 height 20
click at [117, 79] on button "Guides" at bounding box center [90, 89] width 73 height 30
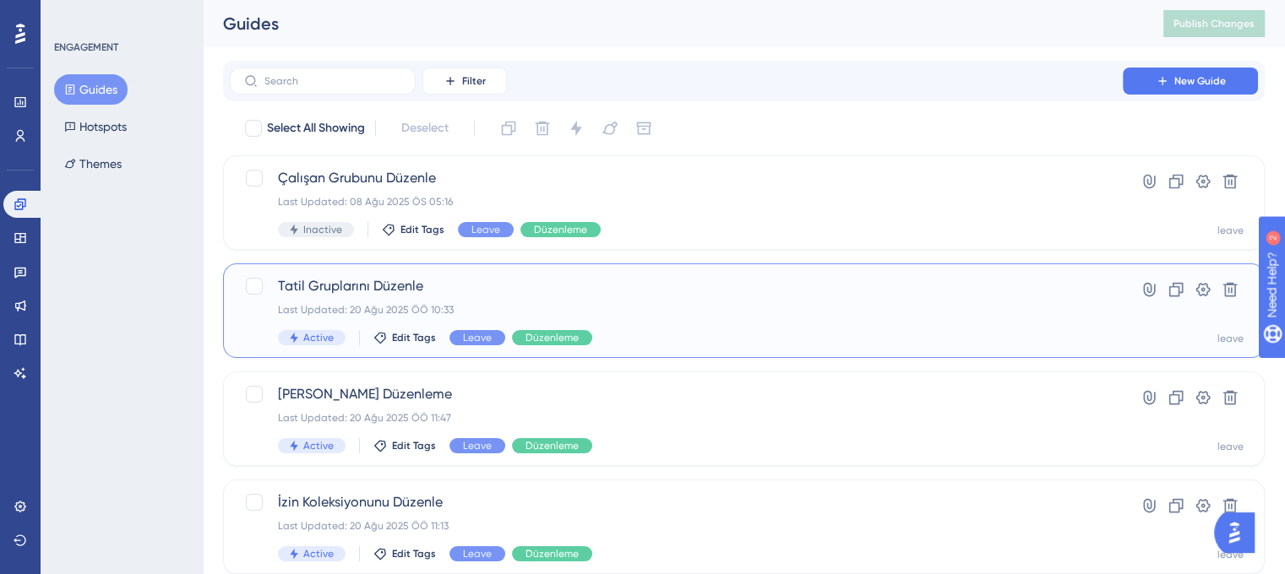
click at [574, 296] on span "Tatil Gruplarını Düzenle" at bounding box center [676, 286] width 797 height 20
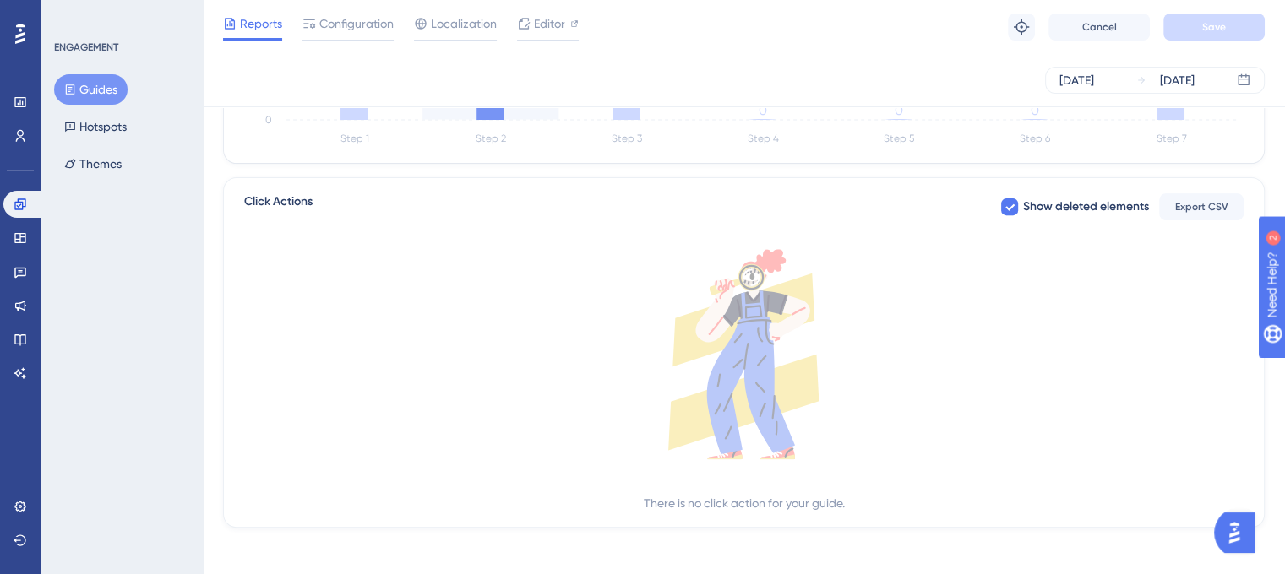
scroll to position [605, 0]
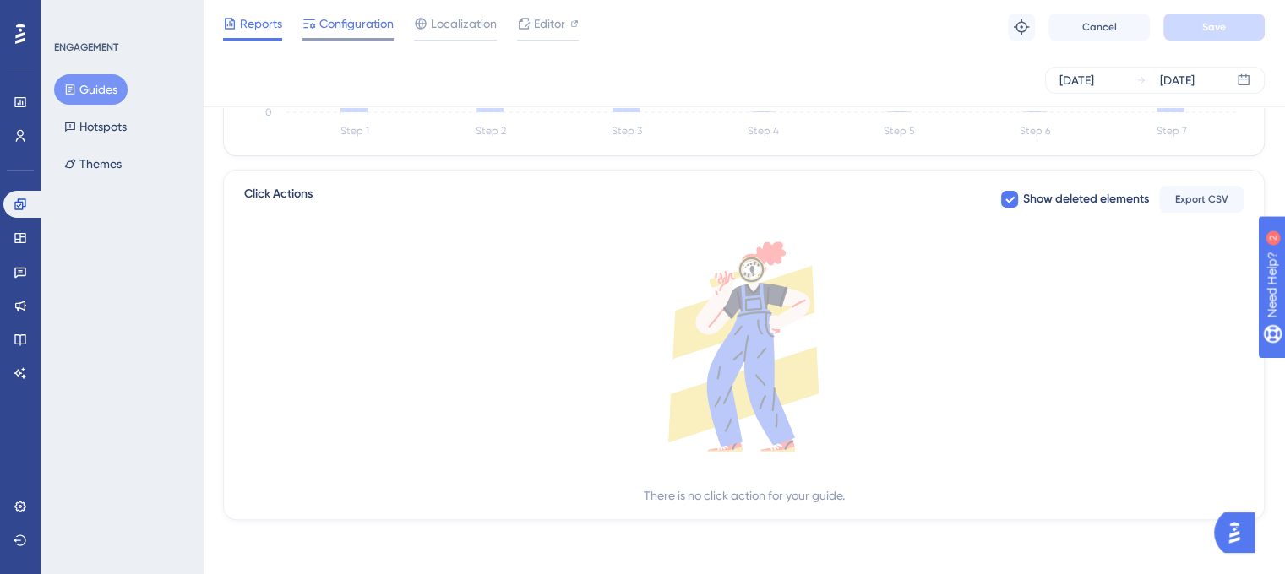
click at [359, 39] on div at bounding box center [347, 39] width 91 height 3
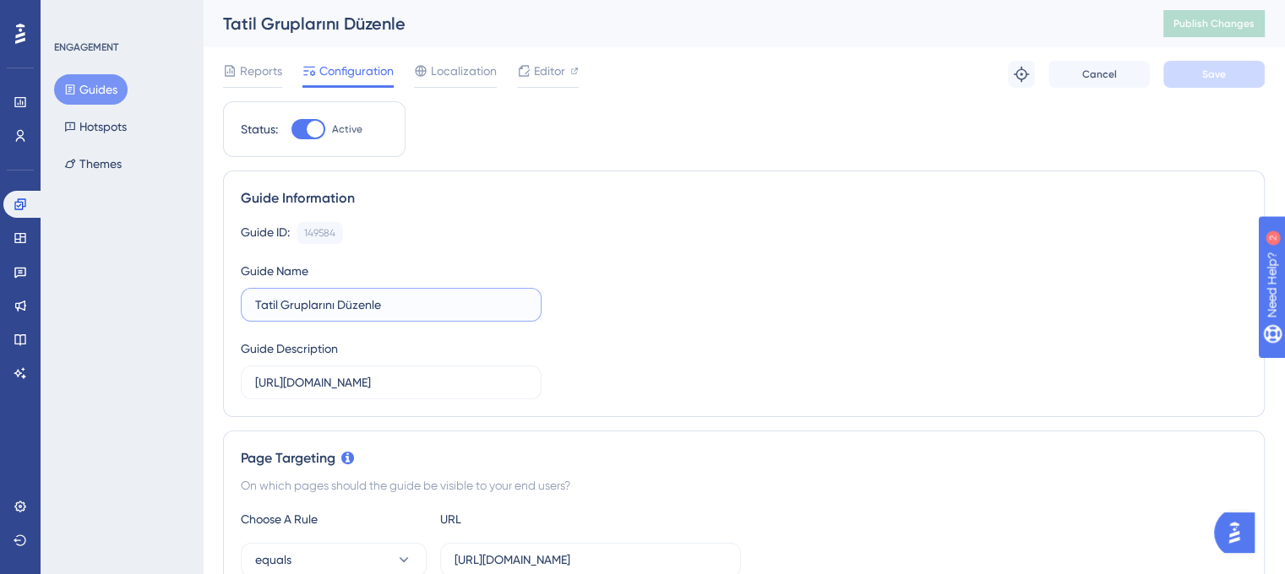
click at [422, 300] on input "Tatil Gruplarını Düzenle" at bounding box center [391, 305] width 272 height 19
drag, startPoint x: 395, startPoint y: 302, endPoint x: 247, endPoint y: 300, distance: 148.7
click at [248, 301] on label "Tatil Gruplarını Düzenle" at bounding box center [391, 305] width 301 height 34
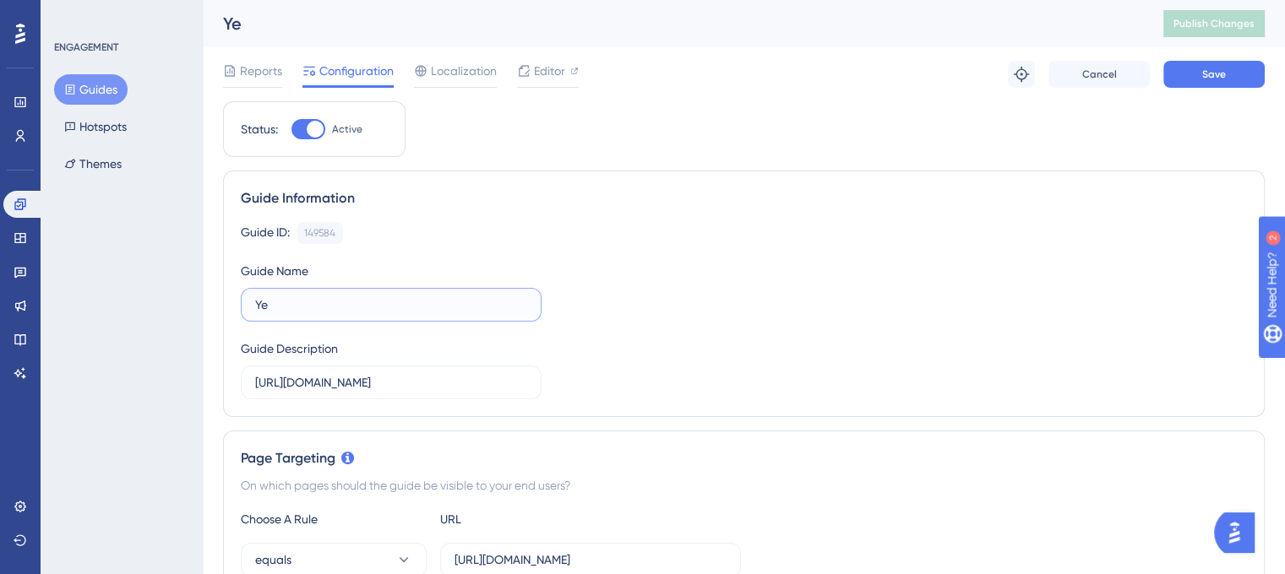
type input "Y"
type input "Tatil grubu nasıl eklerim?"
click at [659, 307] on div "Guide ID: 149584 Copy Guide Name Tatil grubu nasıl eklerim? Guide Description h…" at bounding box center [744, 310] width 1006 height 177
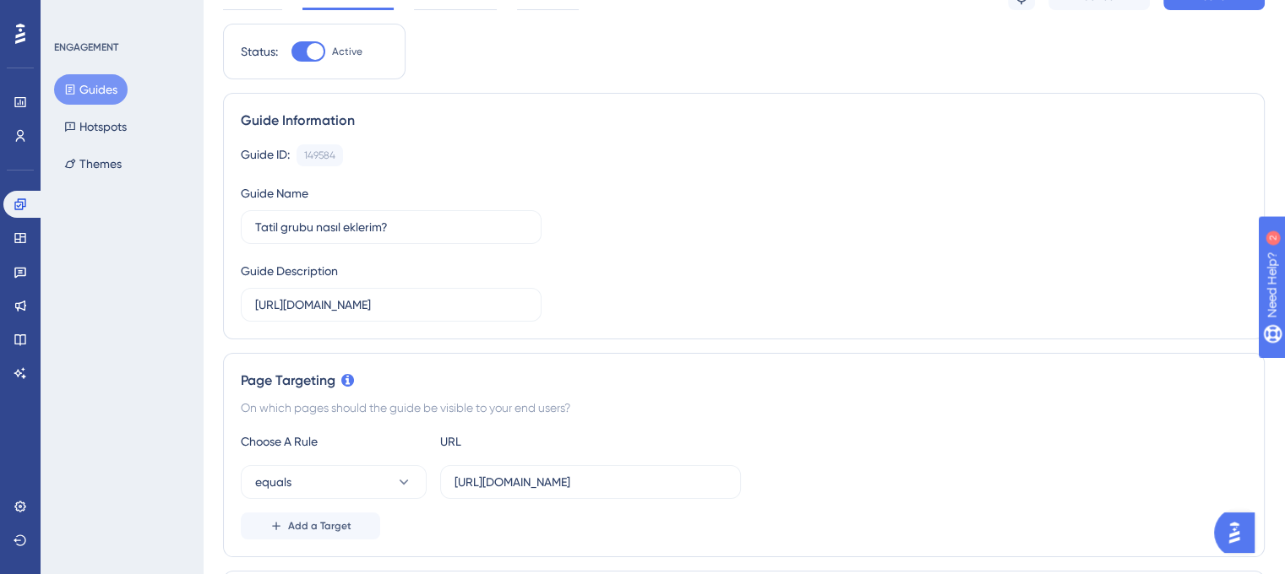
scroll to position [169, 0]
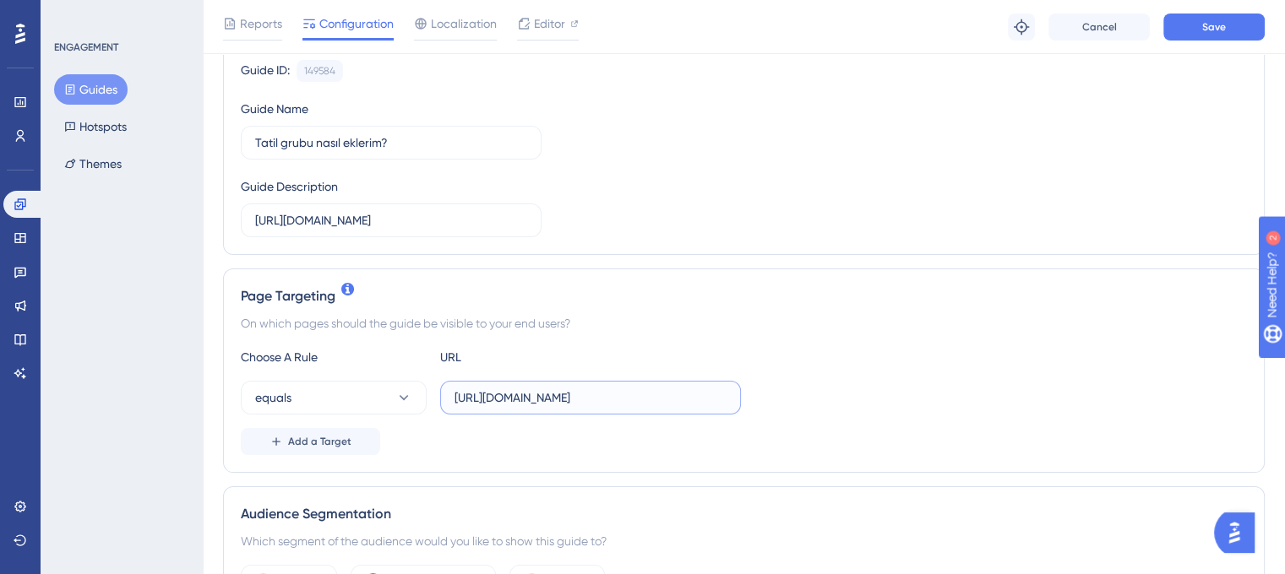
click at [617, 397] on input "https://leave-dev.peakup.org/management/holidays/list" at bounding box center [590, 398] width 272 height 19
paste input "text"
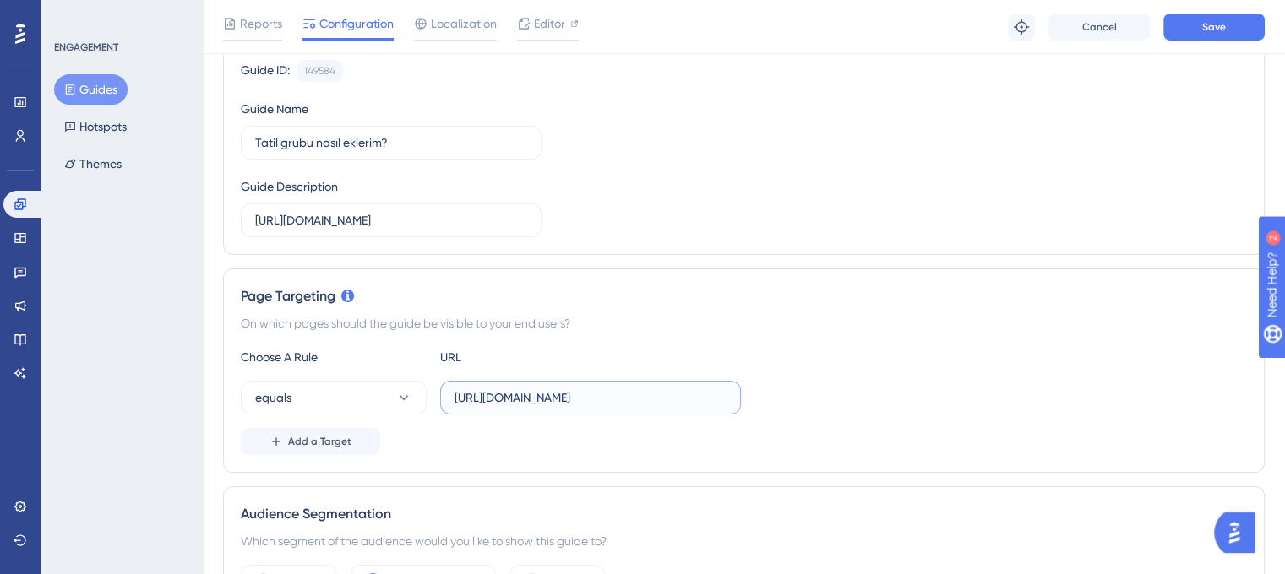
type input "https://leave.peakup.org/management/holidays/list"
click at [763, 307] on div "Page Targeting On which pages should the guide be visible to your end users? Ch…" at bounding box center [743, 371] width 1041 height 204
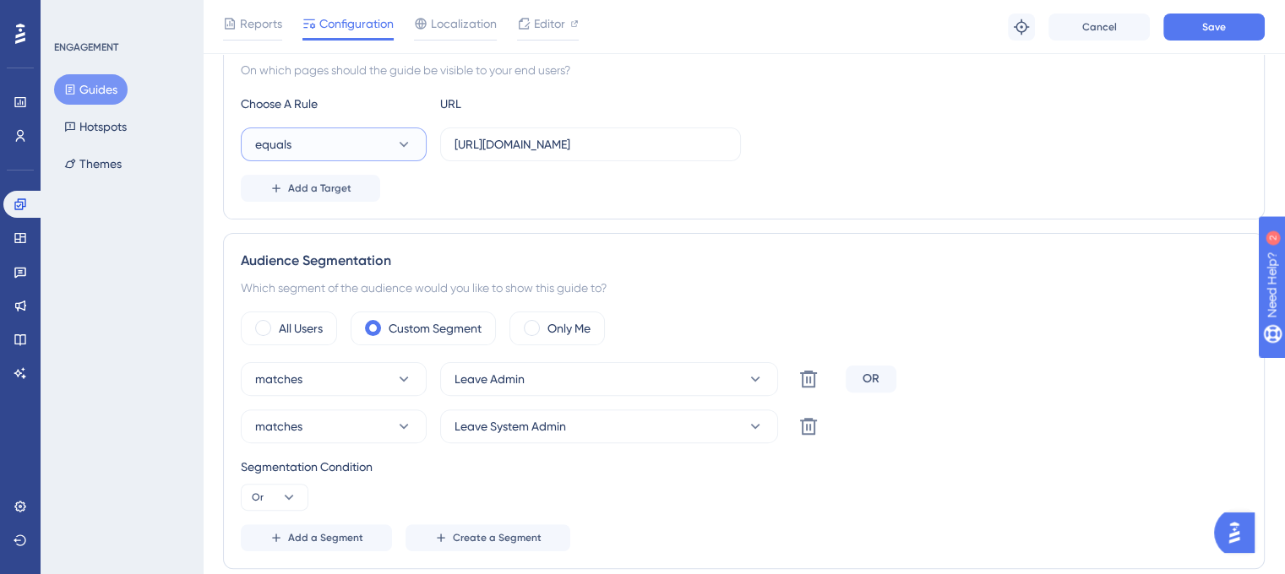
click at [361, 139] on button "equals" at bounding box center [334, 145] width 186 height 34
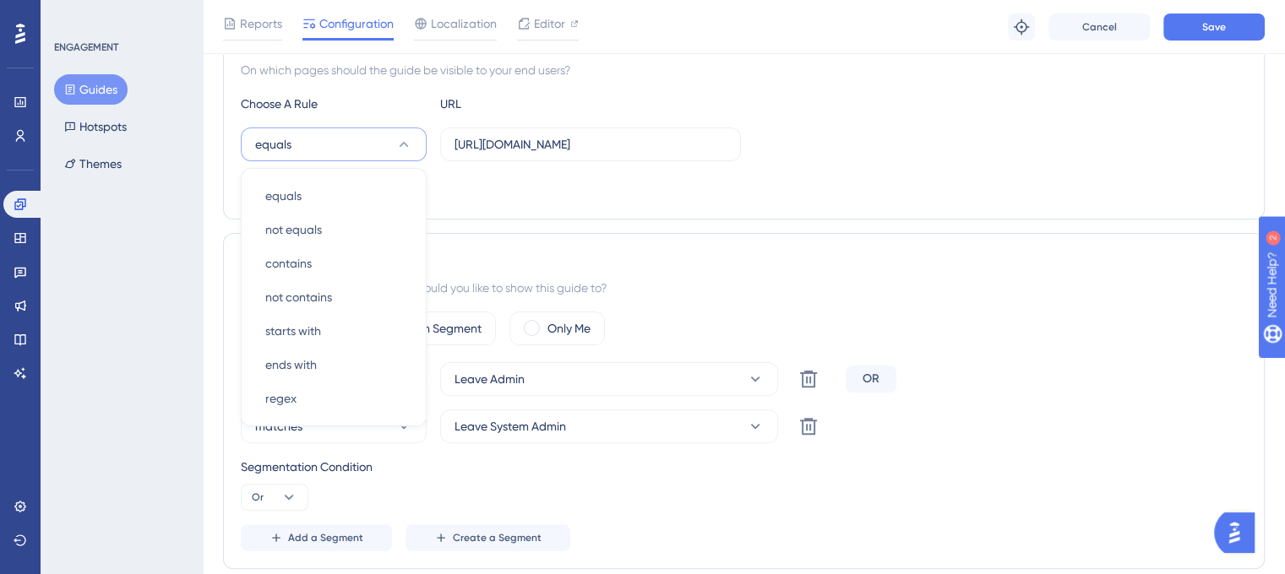
scroll to position [431, 0]
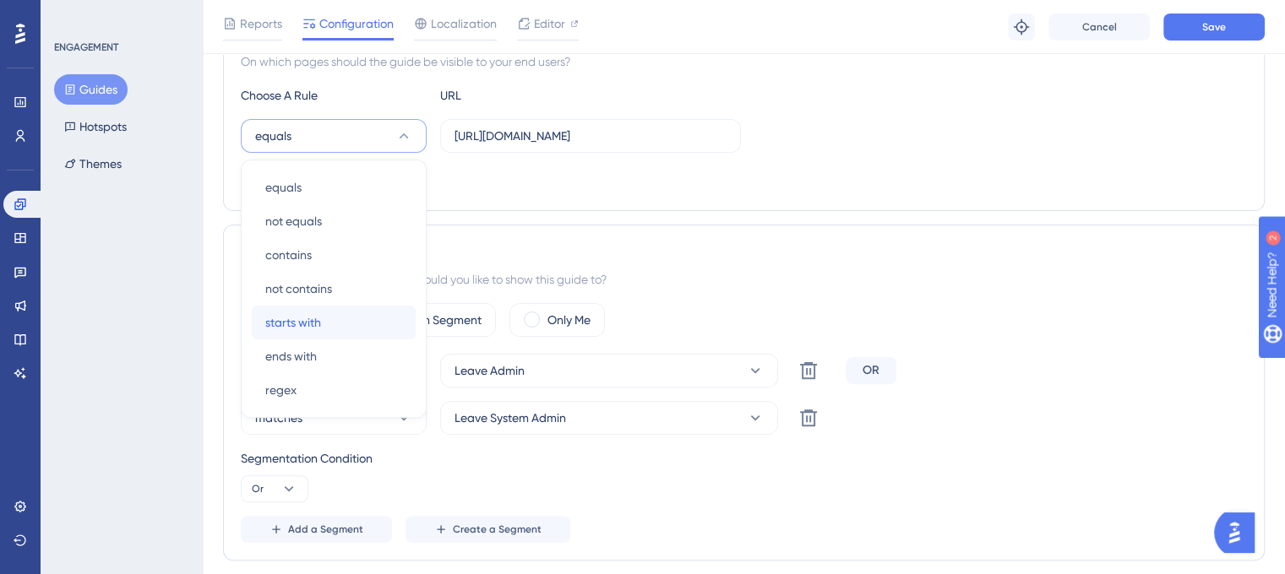
click at [321, 313] on span "starts with" at bounding box center [293, 323] width 56 height 20
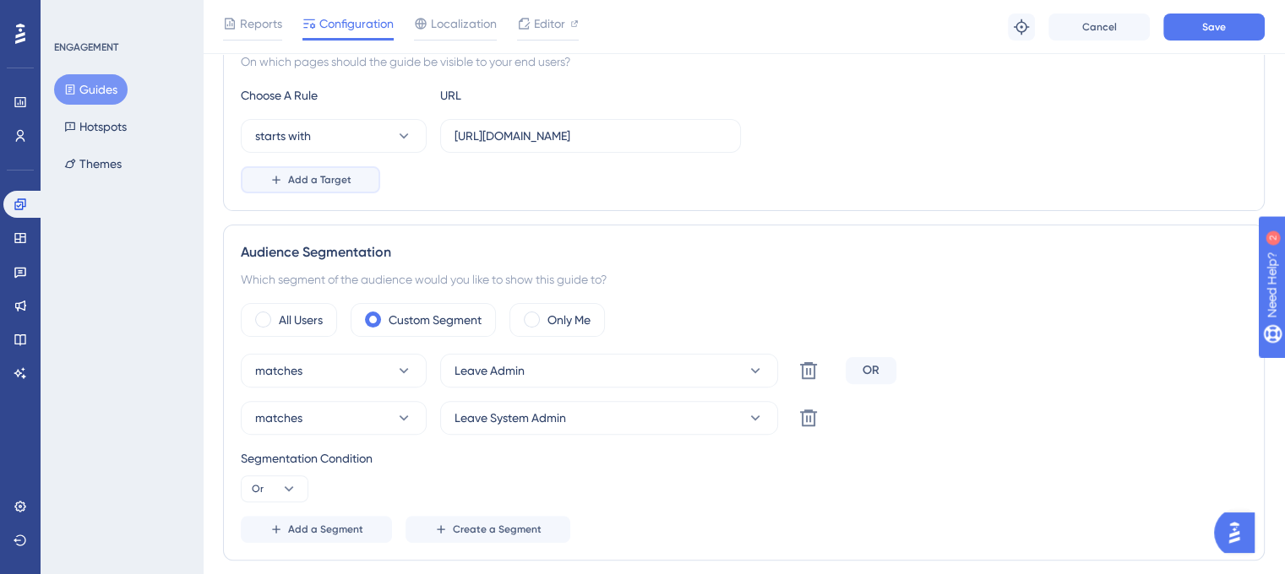
click at [321, 168] on button "Add a Target" at bounding box center [310, 179] width 139 height 27
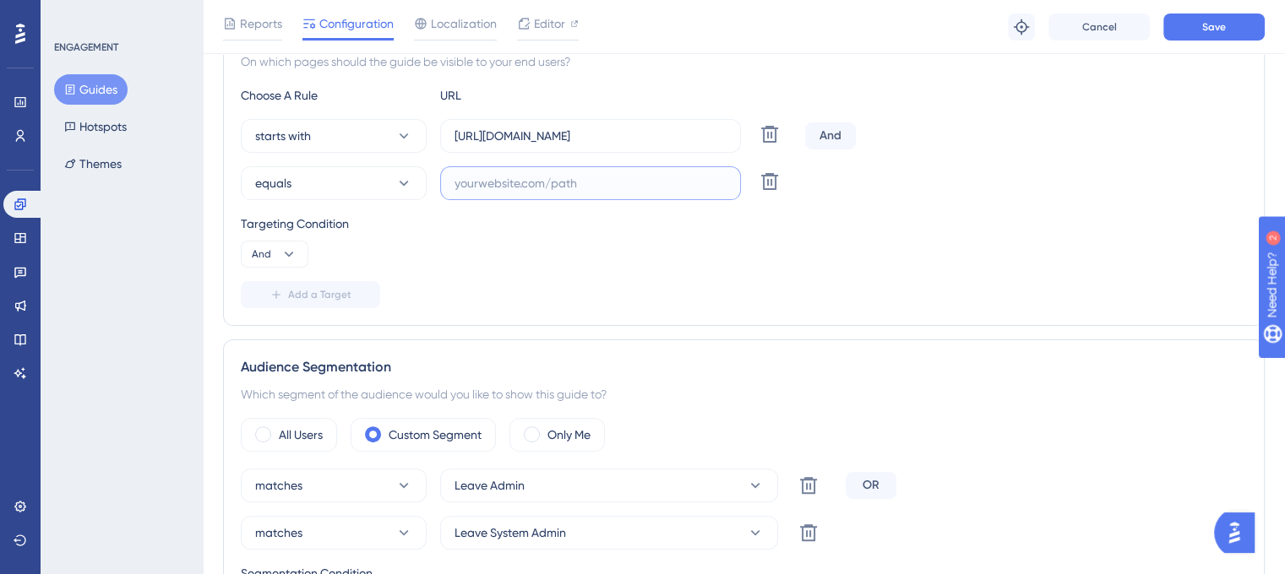
click at [540, 184] on input "text" at bounding box center [590, 183] width 272 height 19
click at [553, 137] on input "https://leave.peakup.org/management/holidays/list" at bounding box center [590, 136] width 272 height 19
click at [541, 188] on input "text" at bounding box center [590, 183] width 272 height 19
paste input "https://leave.velocityapp.io/management/holidays/list"
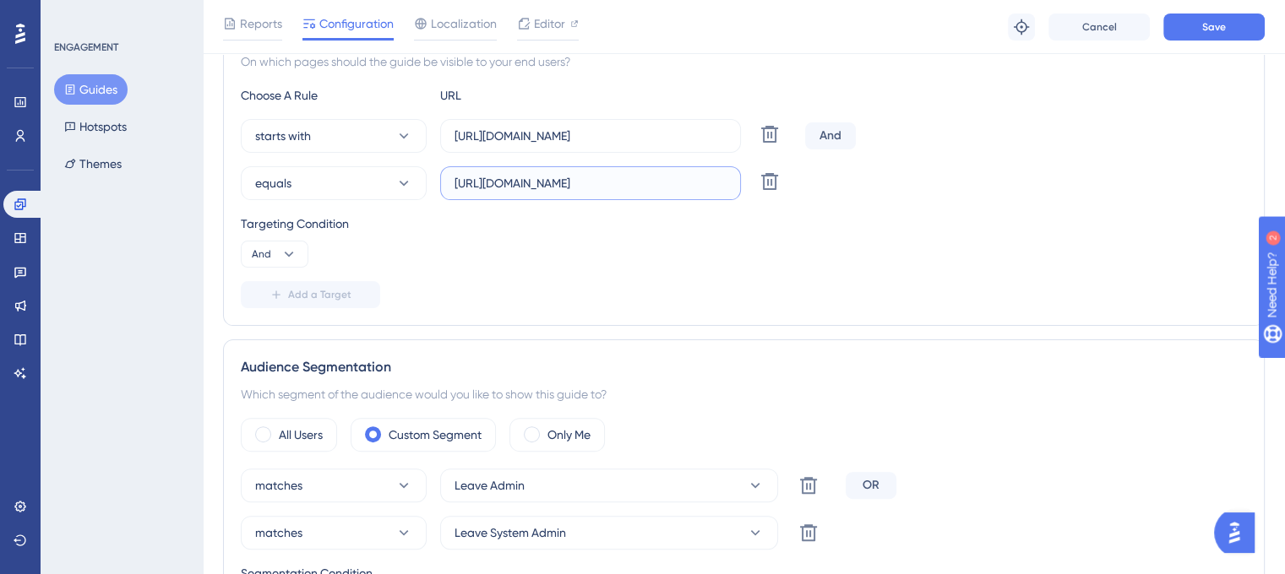
scroll to position [0, 31]
type input "https://leave.velocityapp.io/management/holidays/list"
click at [331, 188] on button "equals" at bounding box center [334, 183] width 186 height 34
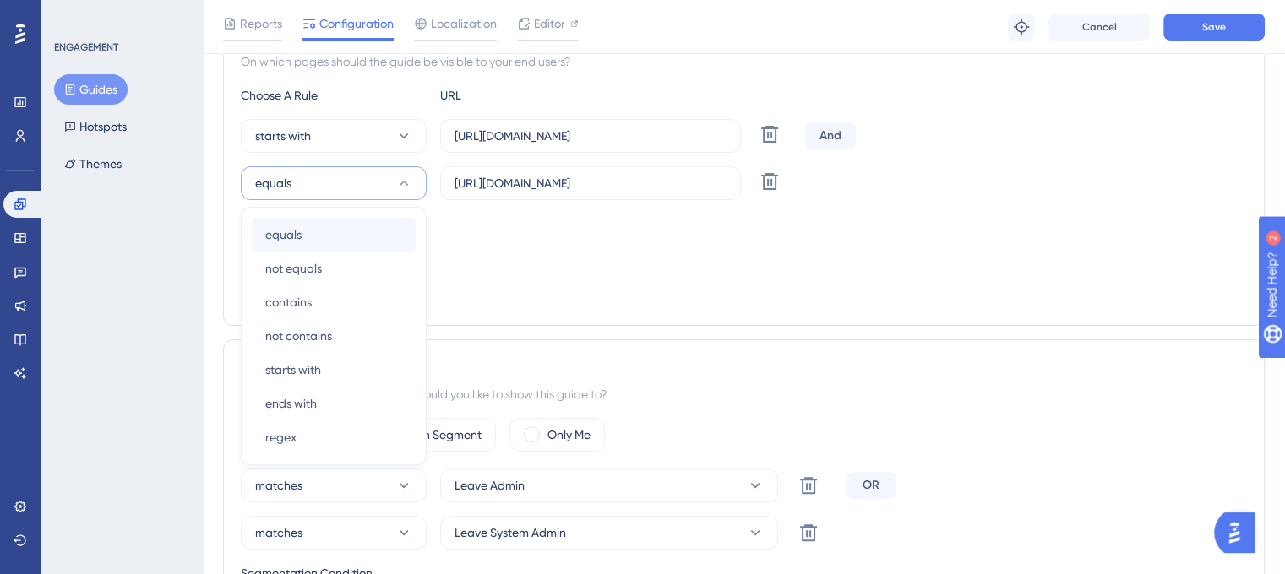
scroll to position [478, 0]
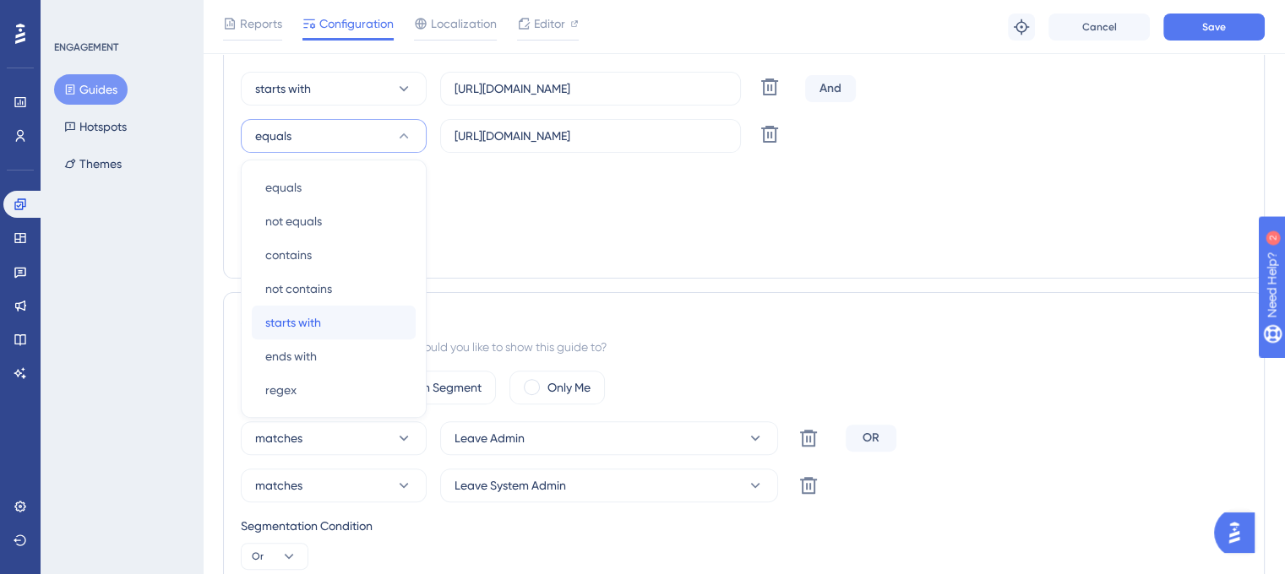
click at [334, 318] on div "starts with starts with" at bounding box center [333, 323] width 137 height 34
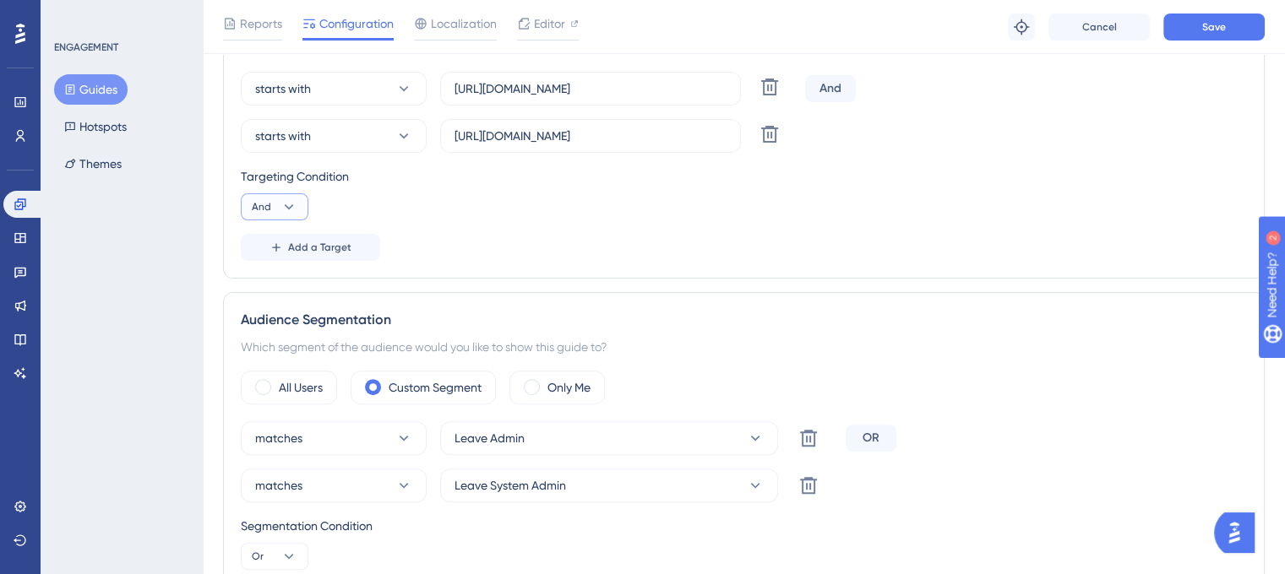
click at [301, 199] on button "And" at bounding box center [275, 206] width 68 height 27
click at [278, 283] on div "Or Or" at bounding box center [274, 289] width 32 height 34
click at [641, 192] on div "Targeting Condition Or" at bounding box center [744, 193] width 1006 height 54
click at [561, 85] on input "https://leave.peakup.org/management/holidays/list" at bounding box center [590, 88] width 272 height 19
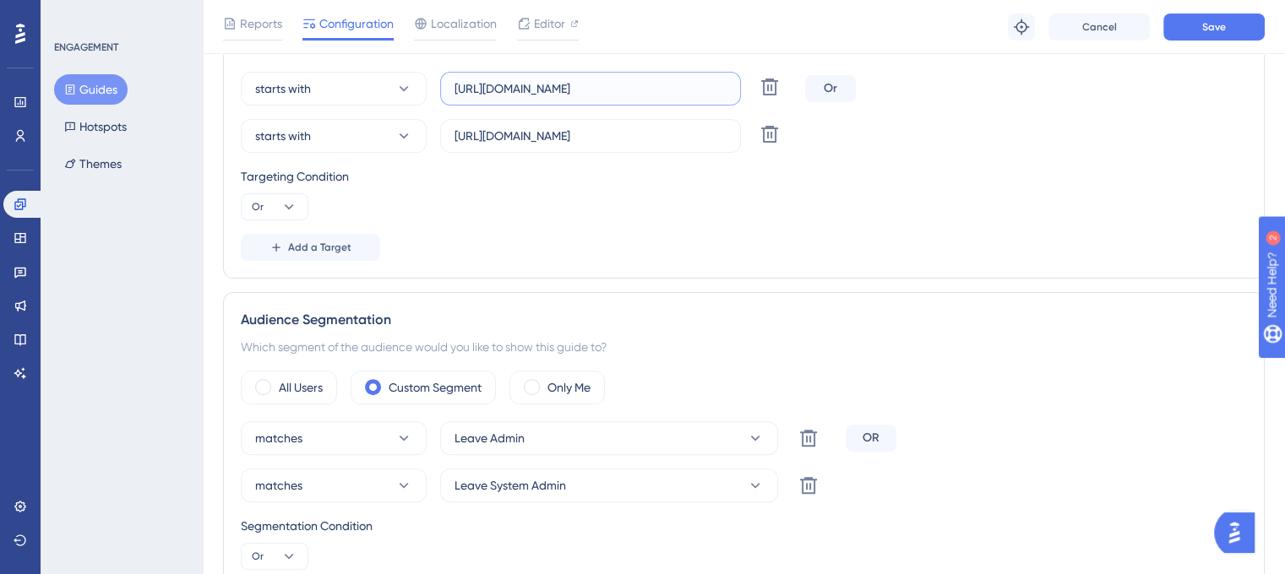
click at [561, 85] on input "https://leave.peakup.org/management/holidays/list" at bounding box center [590, 88] width 272 height 19
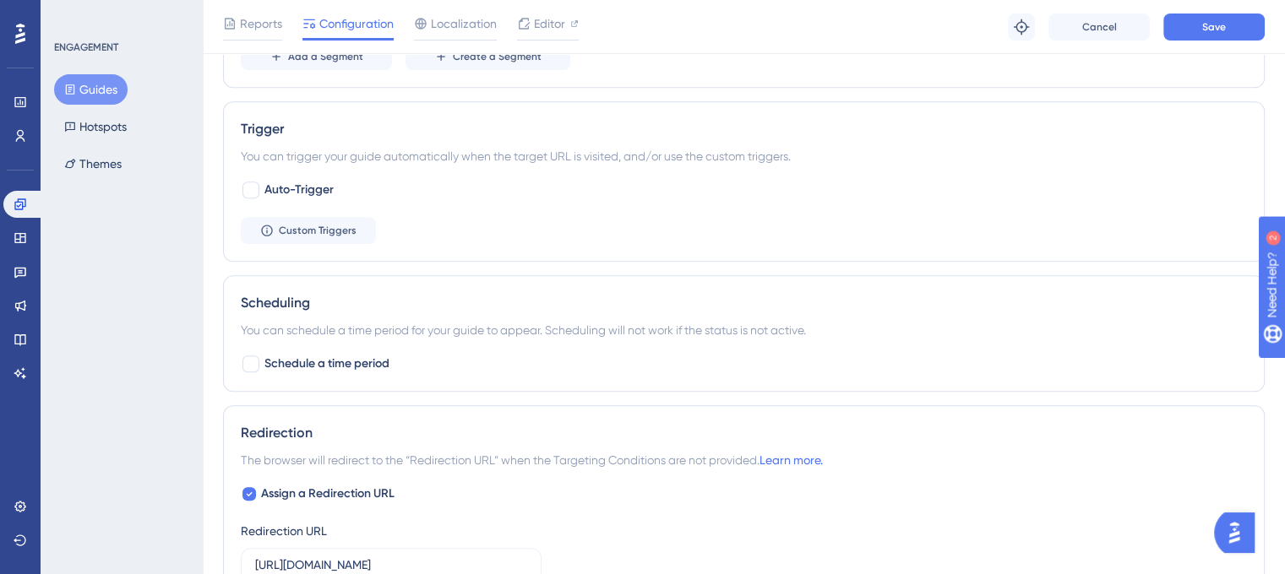
scroll to position [1154, 0]
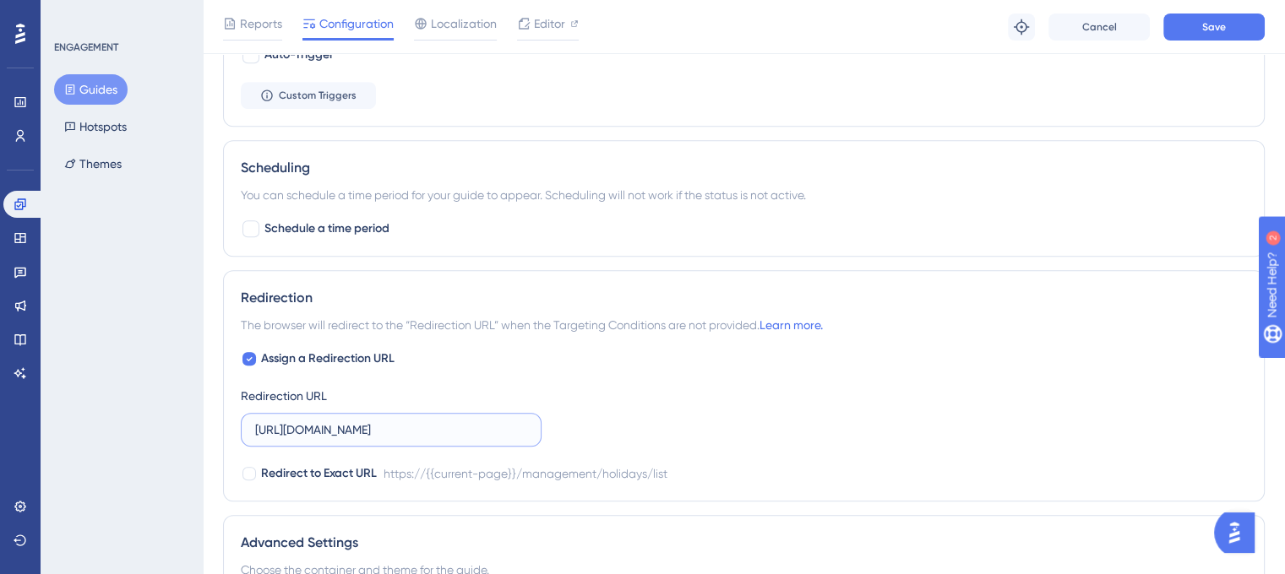
click at [400, 430] on input "https://leave-dev.peakup.org/management/holidays/list" at bounding box center [391, 430] width 272 height 19
paste input "text"
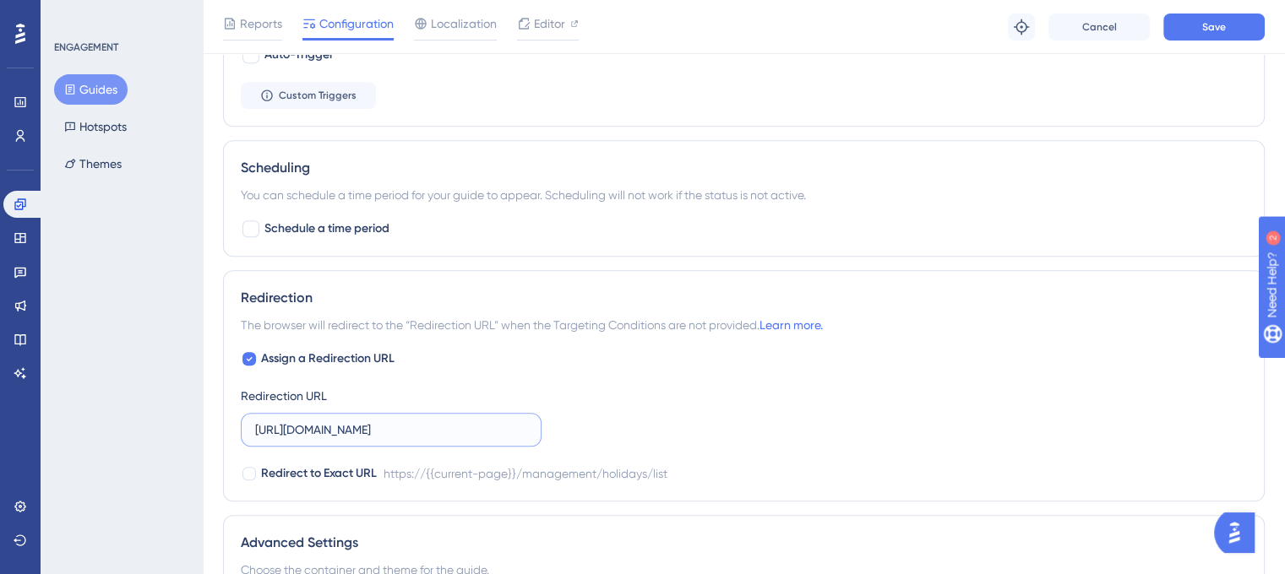
type input "https://leave.peakup.org/management/holidays/list"
click at [689, 364] on div "Assign a Redirection URL Redirection URL https://leave.peakup.org/management/ho…" at bounding box center [744, 416] width 1006 height 135
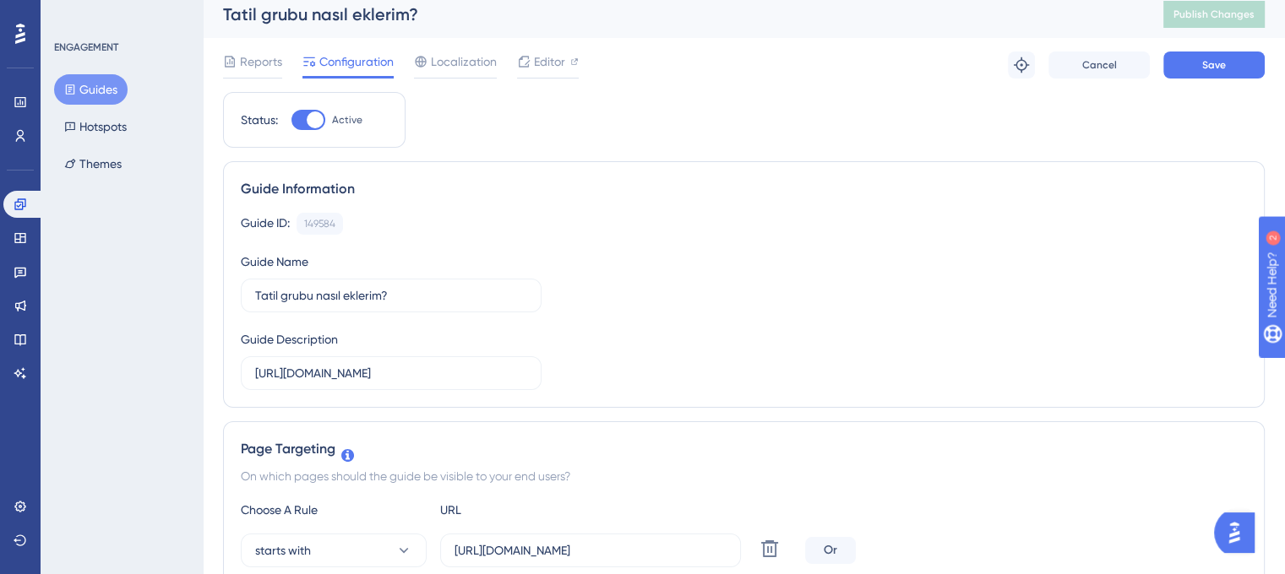
scroll to position [0, 0]
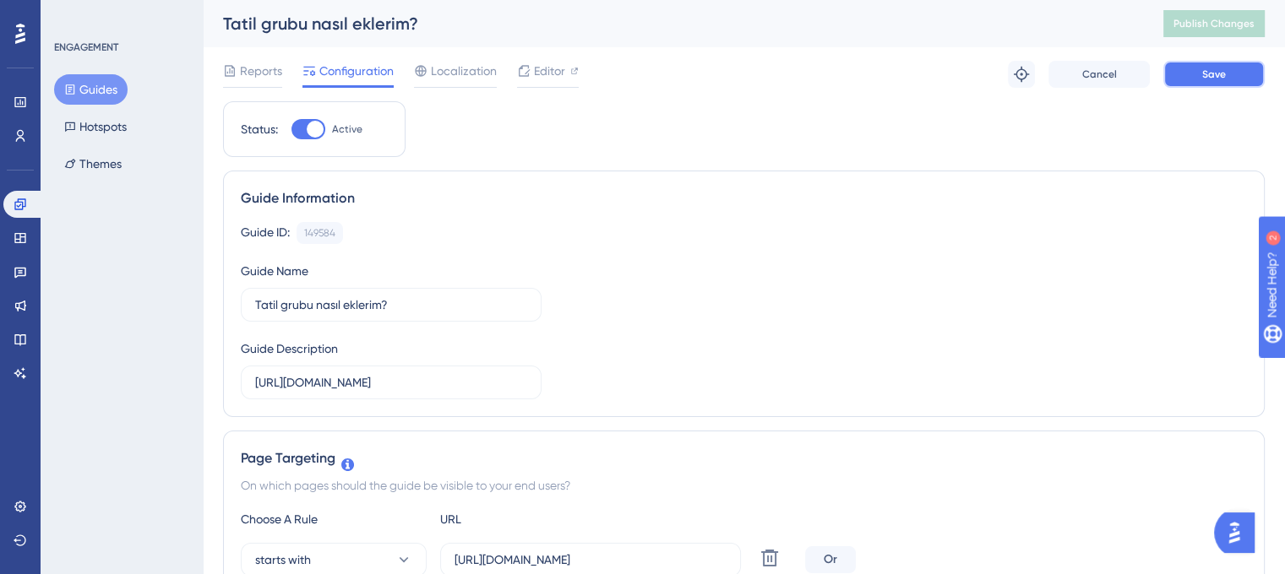
click at [1181, 76] on button "Save" at bounding box center [1213, 74] width 101 height 27
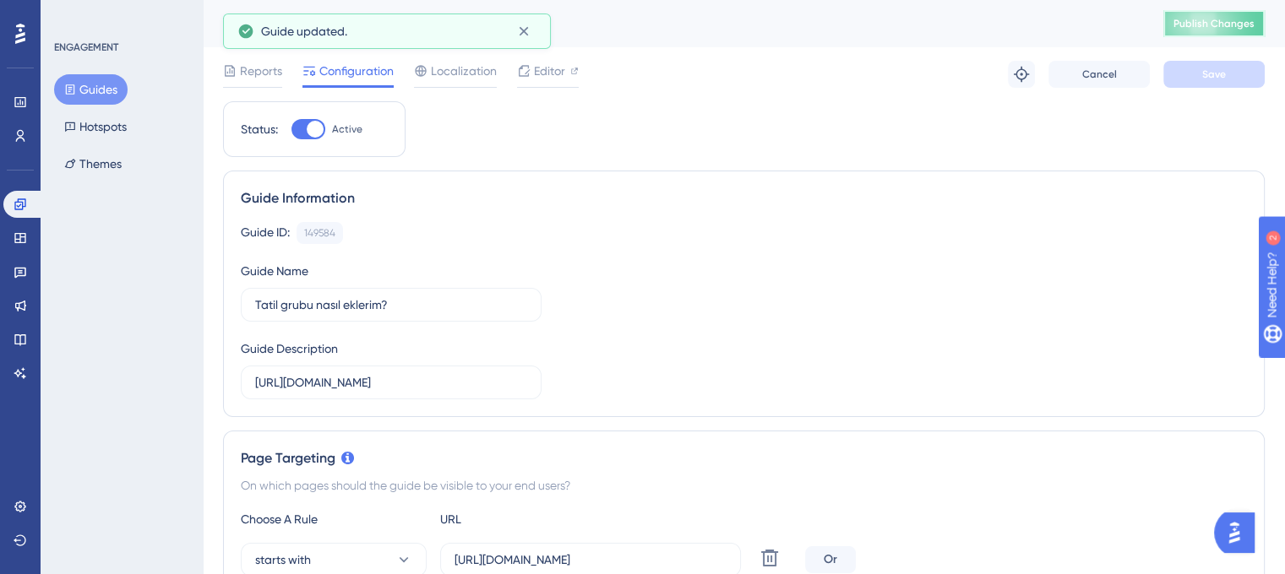
click at [1228, 24] on span "Publish Changes" at bounding box center [1213, 24] width 81 height 14
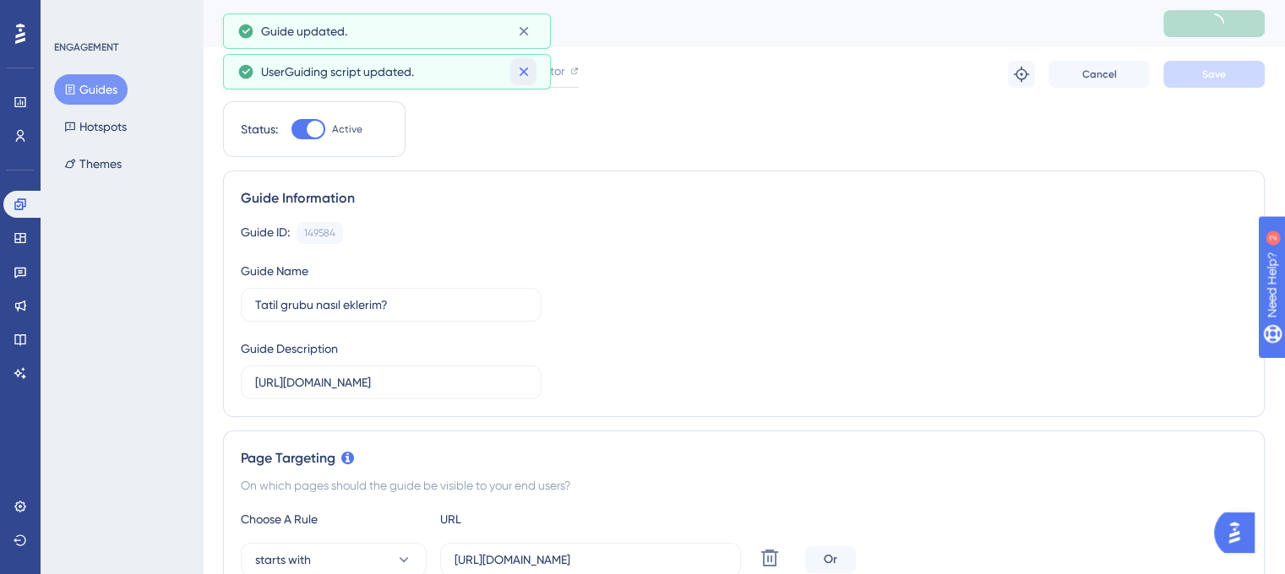
click at [523, 75] on icon at bounding box center [523, 71] width 17 height 17
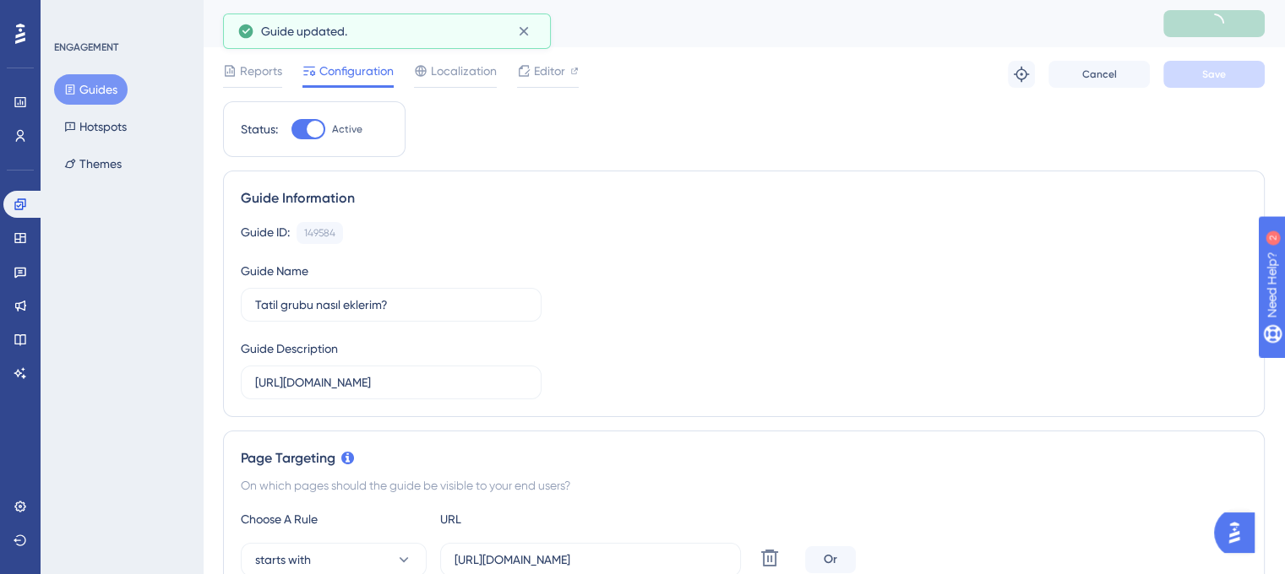
click at [520, 34] on div "Tatil grubu nasıl eklerim?" at bounding box center [672, 24] width 898 height 24
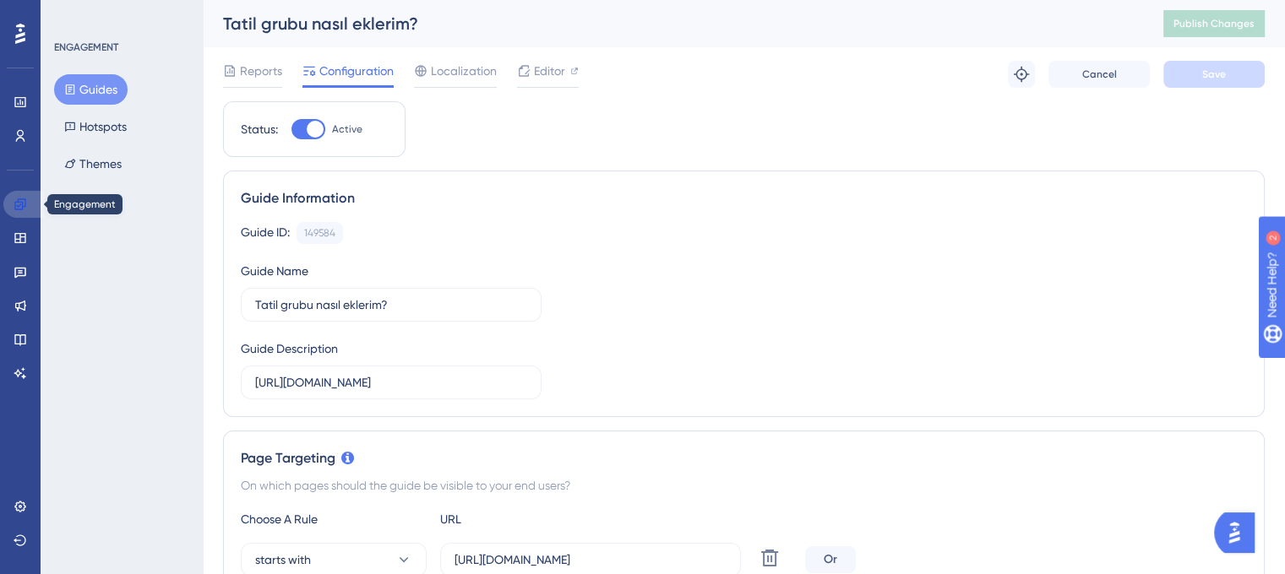
click at [19, 200] on icon at bounding box center [21, 205] width 14 height 14
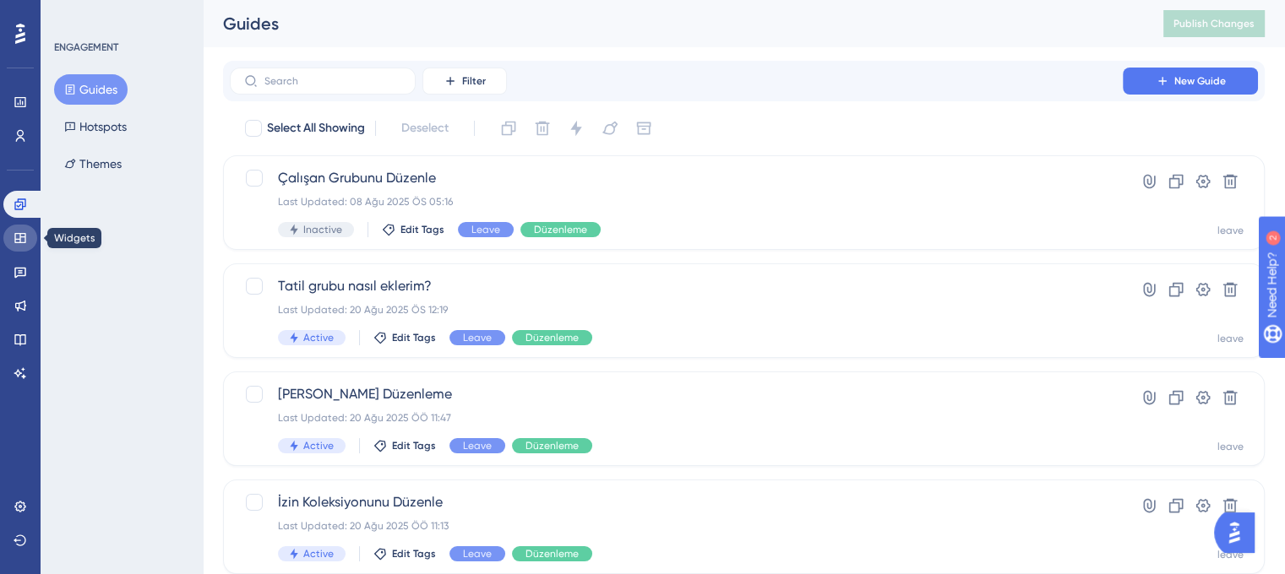
click at [24, 232] on icon at bounding box center [21, 238] width 14 height 14
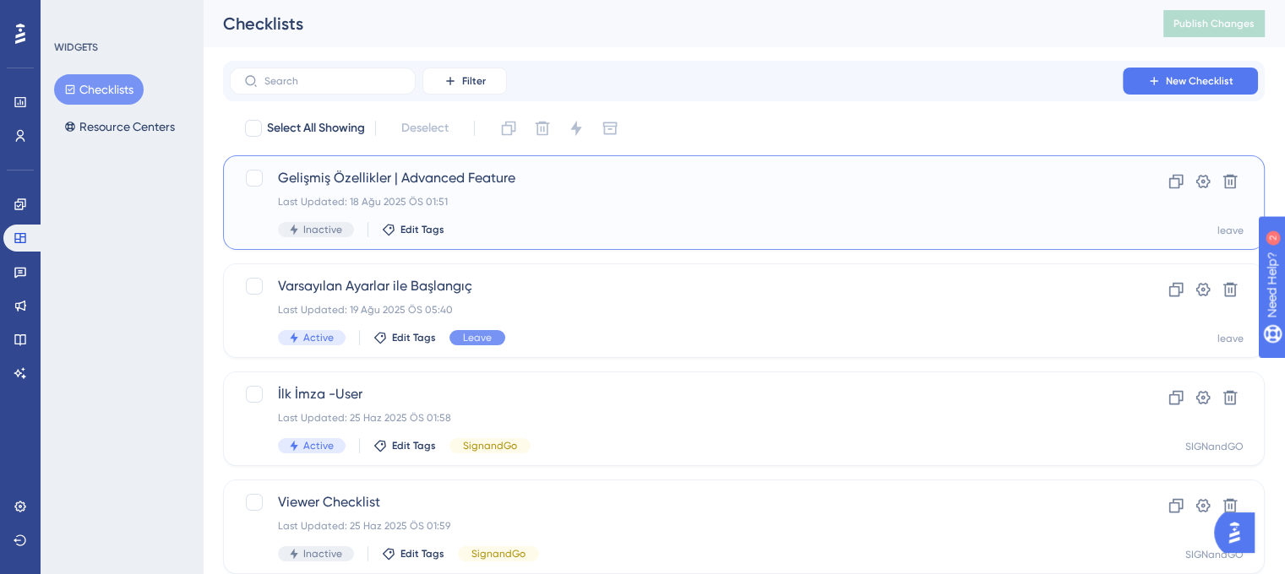
click at [614, 192] on div "Gelişmiş Özellikler | Advanced Feature Last Updated: 18 Ağu 2025 ÖS 01:51 Inact…" at bounding box center [676, 202] width 797 height 69
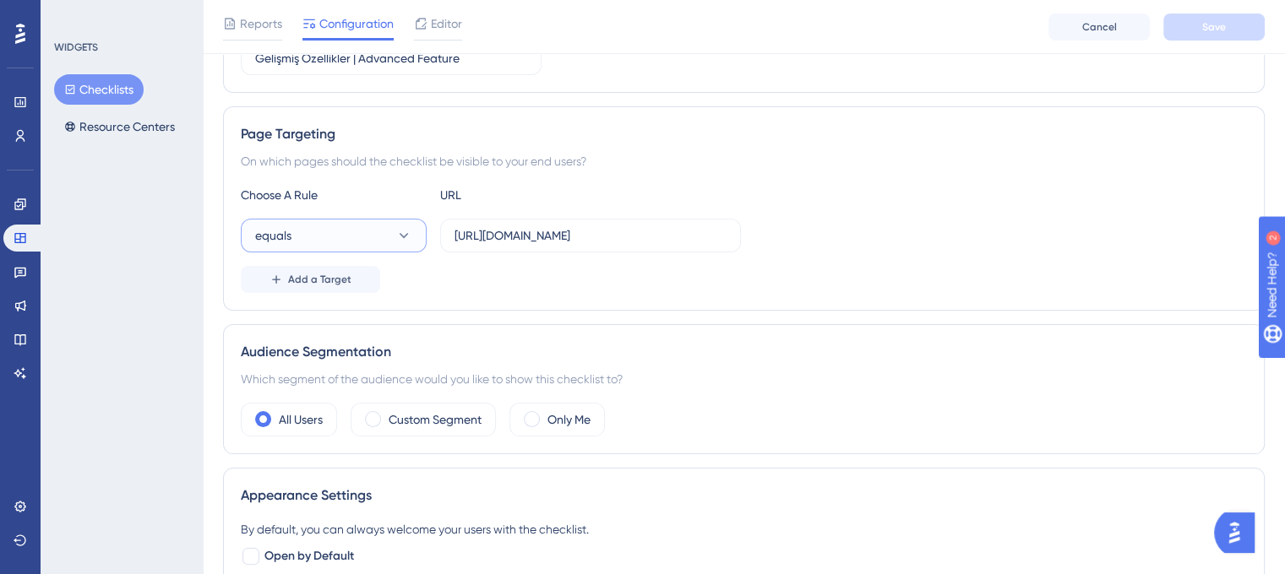
click at [383, 228] on button "equals" at bounding box center [334, 236] width 186 height 34
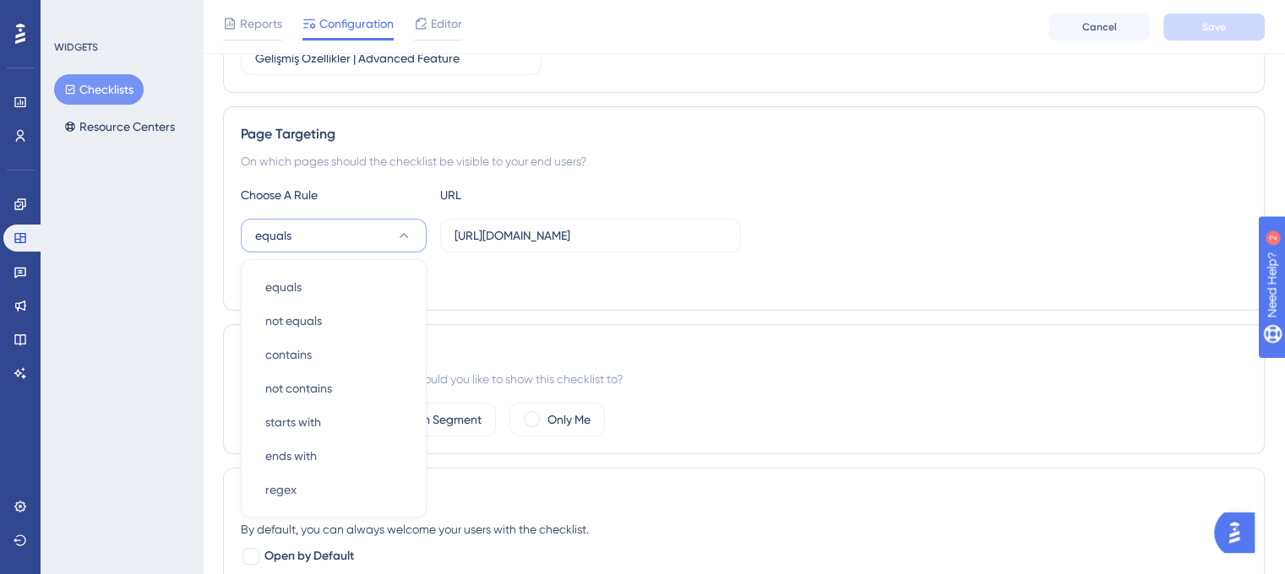
scroll to position [353, 0]
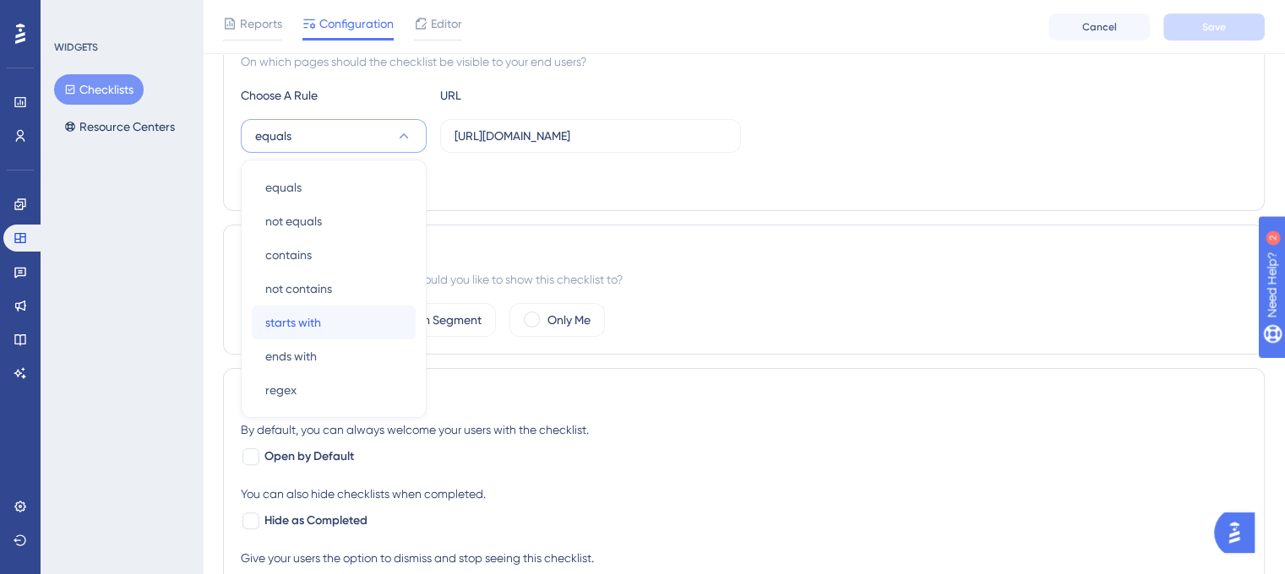
click at [340, 313] on div "starts with starts with" at bounding box center [333, 323] width 137 height 34
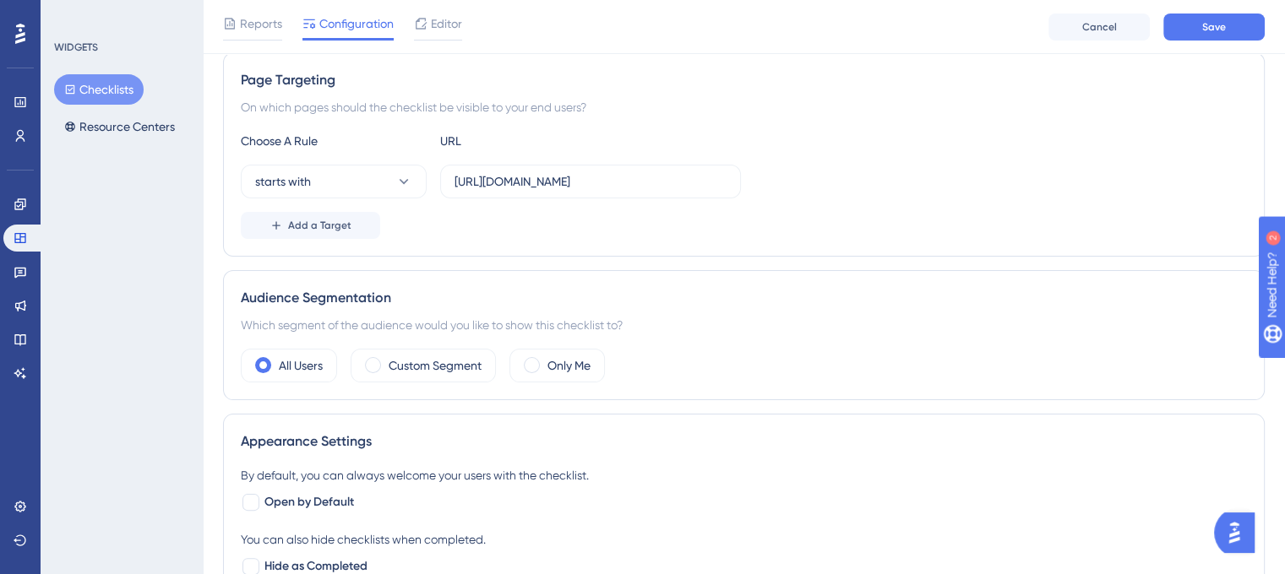
scroll to position [269, 0]
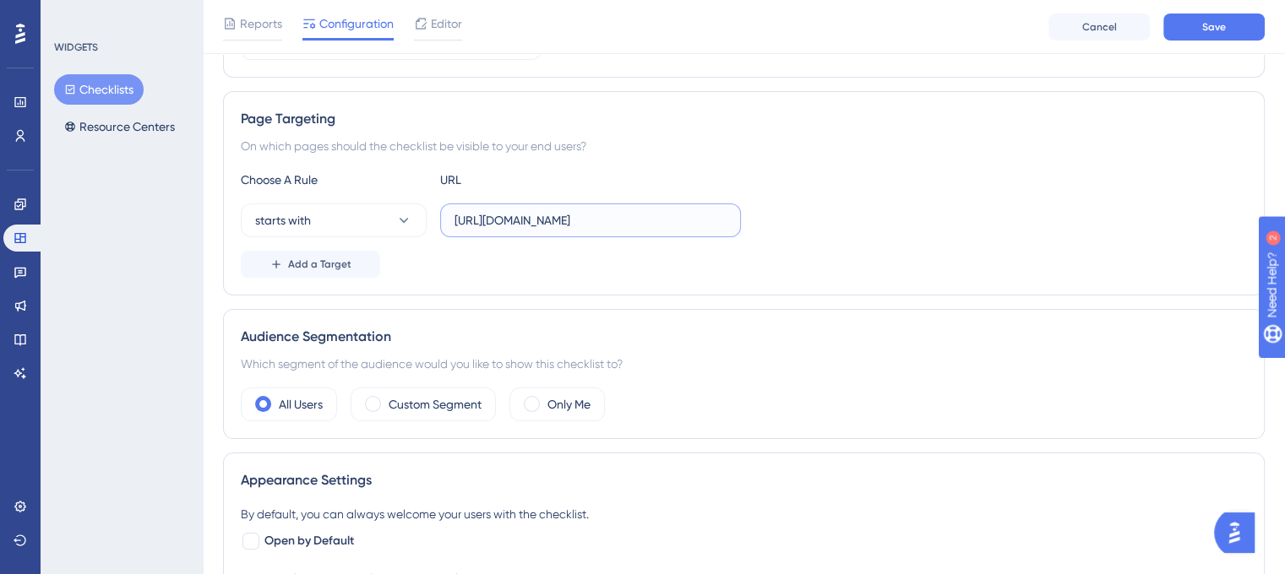
click at [589, 217] on input "https://leave-dev.peakup.org/" at bounding box center [590, 220] width 272 height 19
click at [659, 214] on input "https://leave-dev.peakup.org/" at bounding box center [590, 220] width 272 height 19
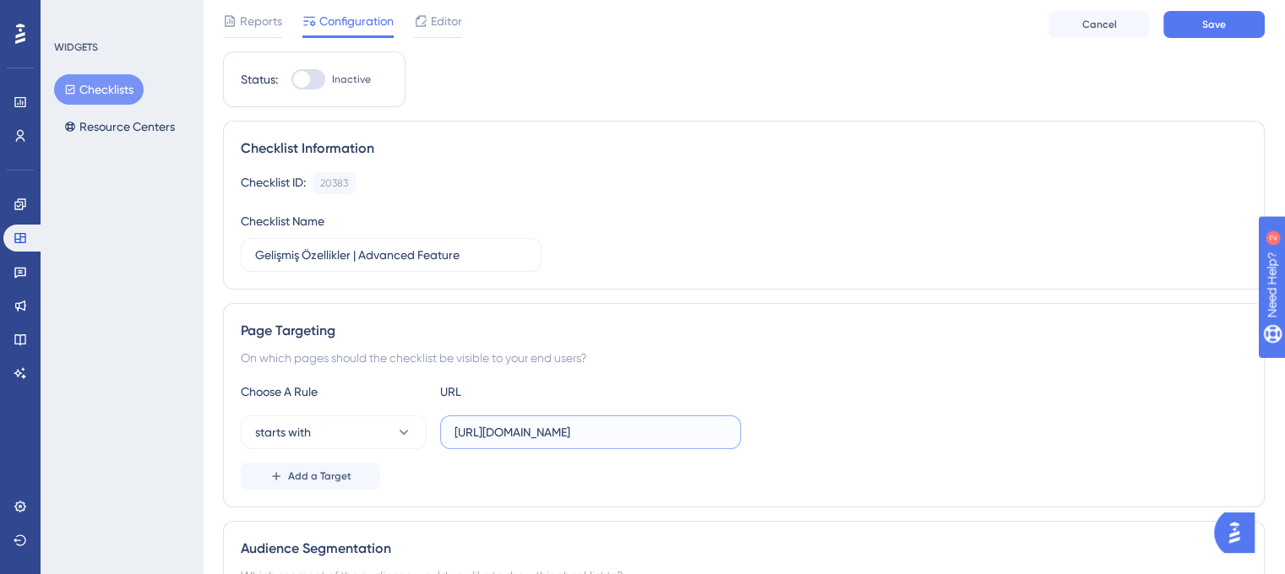
scroll to position [0, 0]
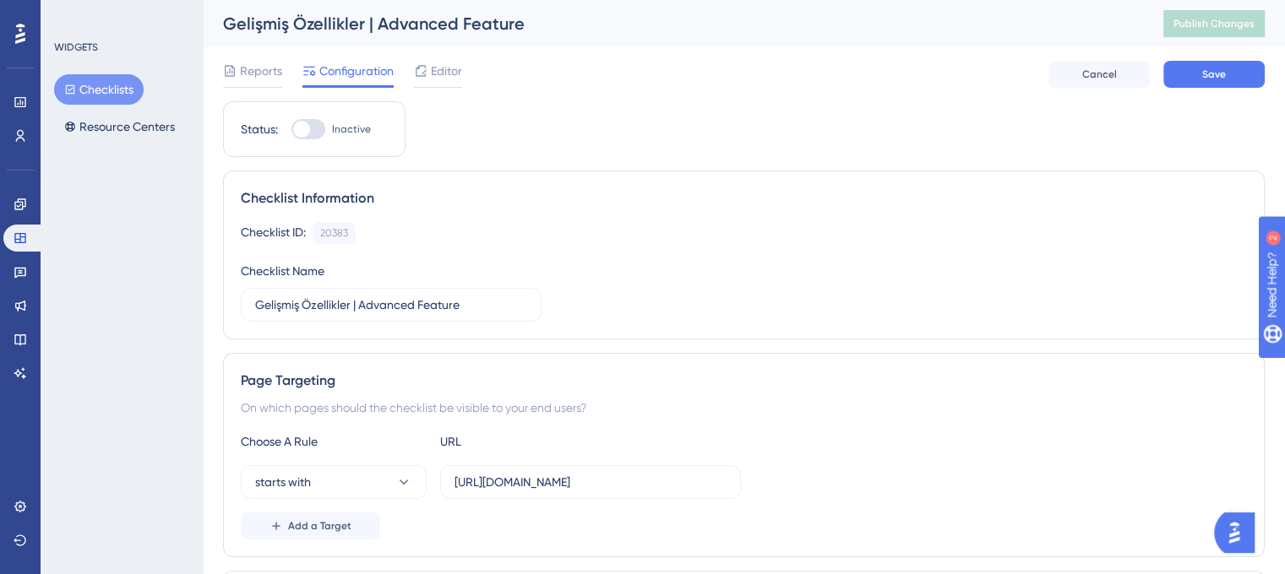
click at [99, 90] on button "Checklists" at bounding box center [99, 89] width 90 height 30
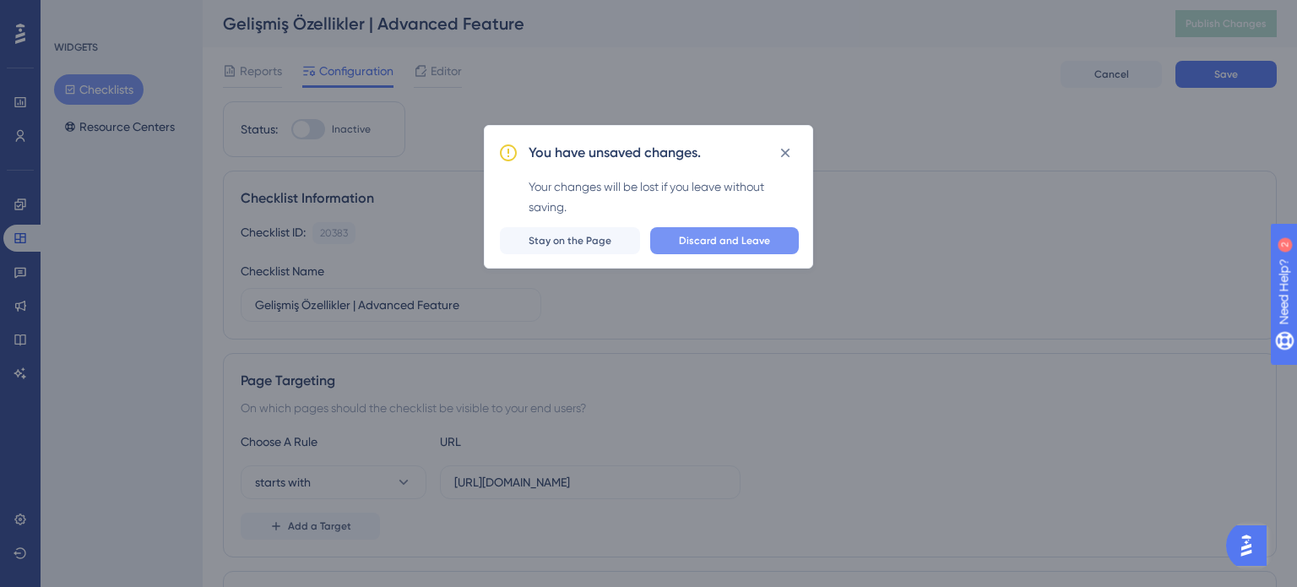
click at [742, 239] on span "Discard and Leave" at bounding box center [724, 241] width 91 height 14
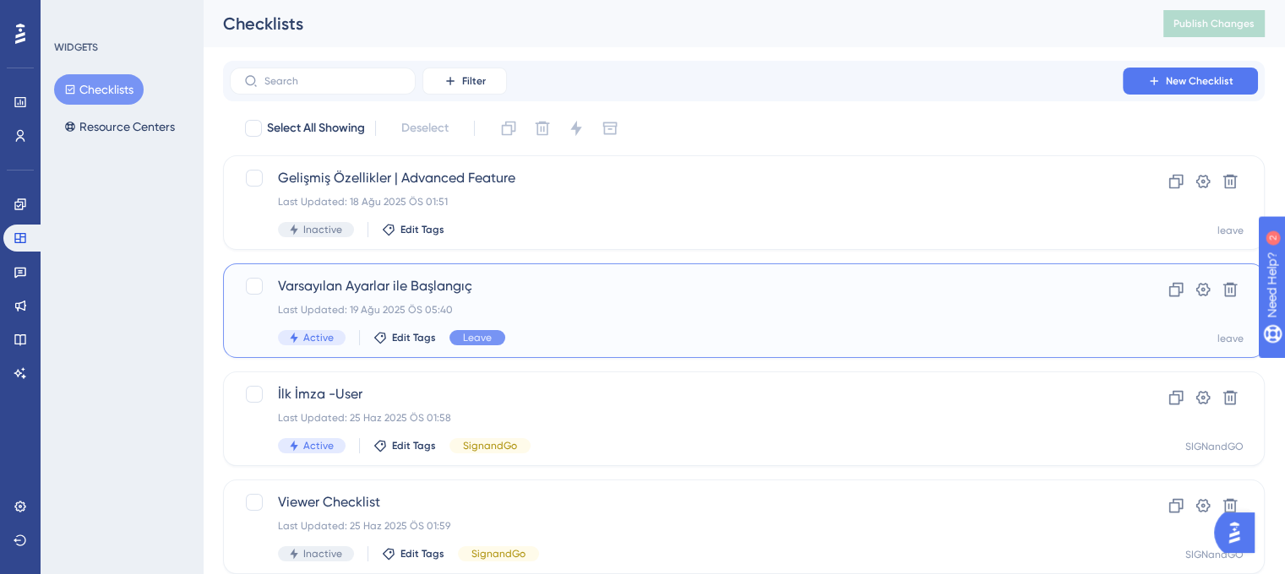
click at [553, 316] on div "Last Updated: 19 Ağu 2025 ÖS 05:40" at bounding box center [676, 310] width 797 height 14
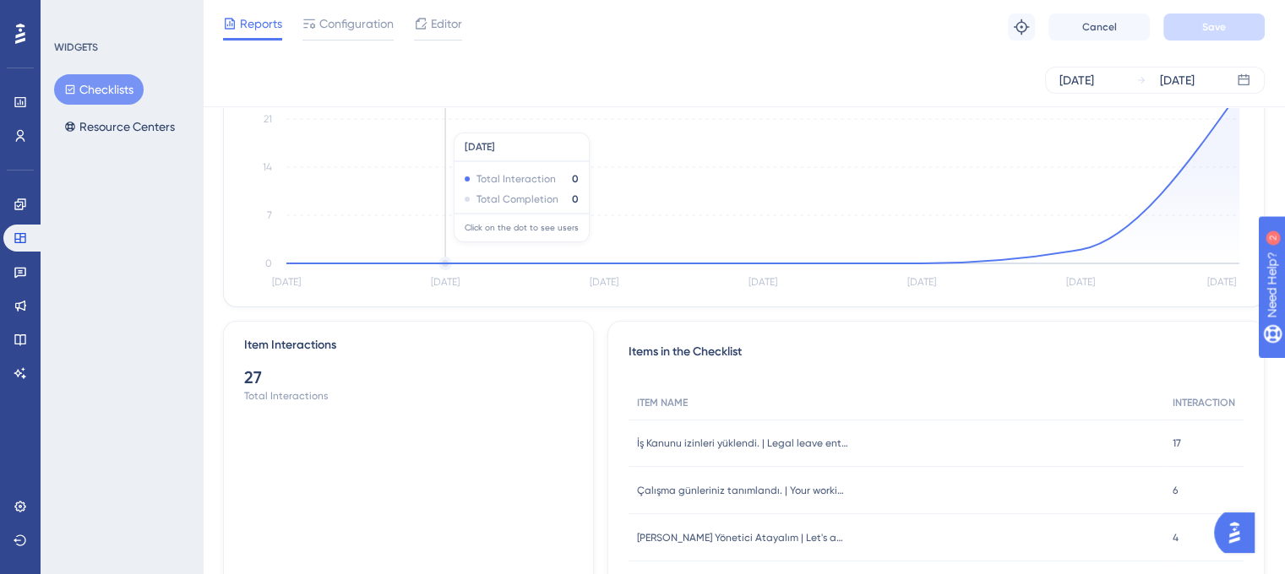
scroll to position [135, 0]
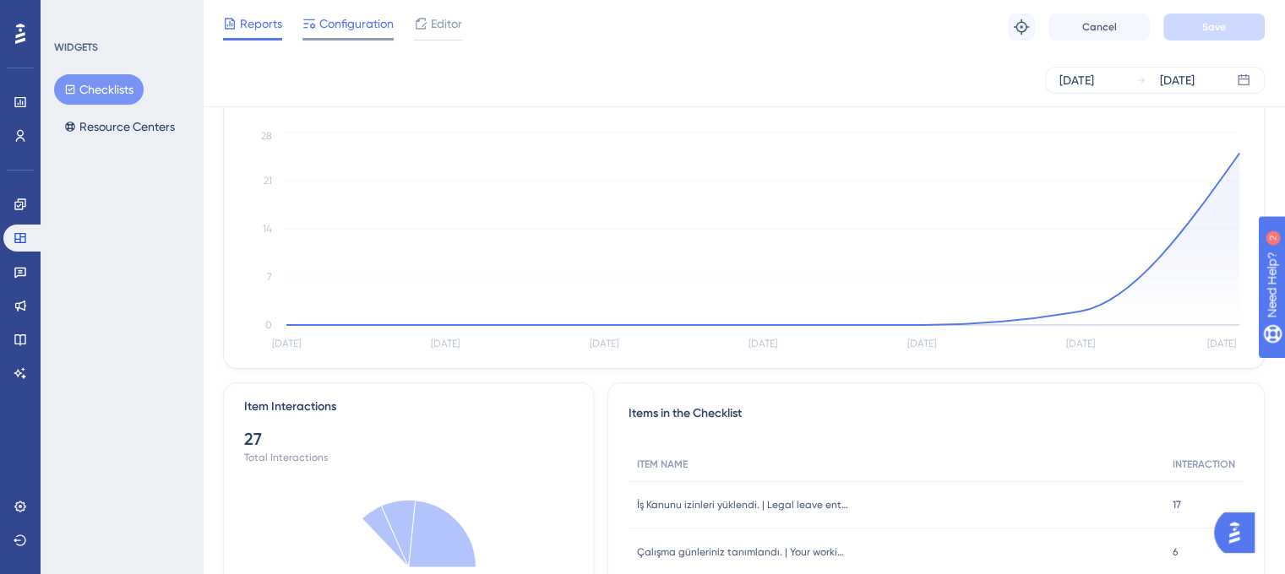
click at [344, 32] on span "Configuration" at bounding box center [356, 24] width 74 height 20
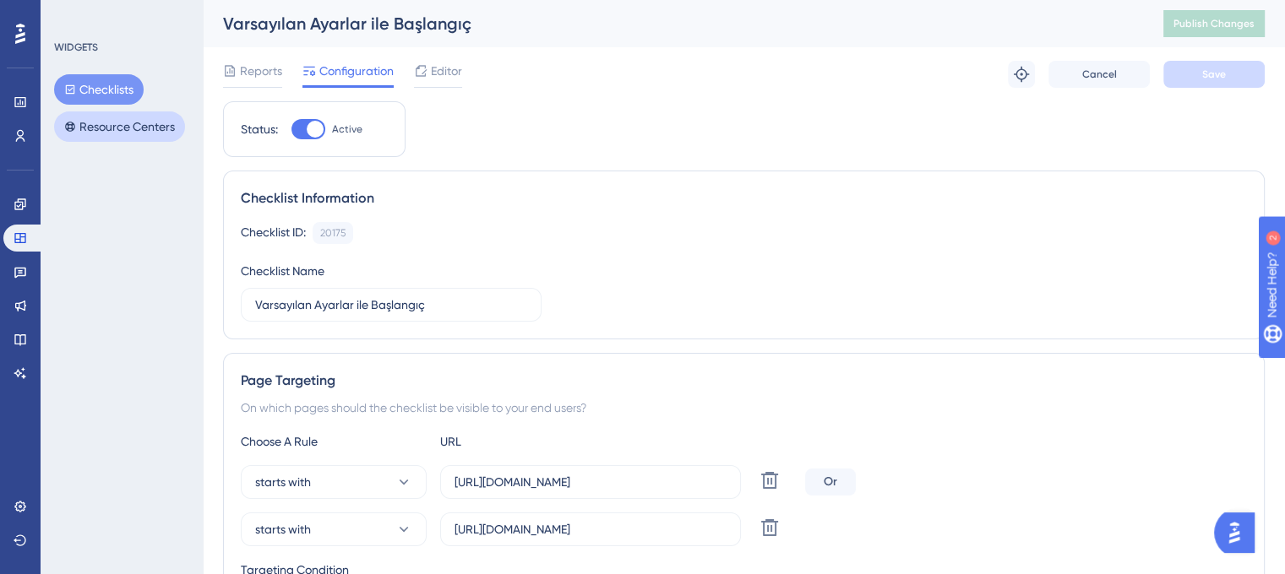
click at [136, 132] on button "Resource Centers" at bounding box center [119, 126] width 131 height 30
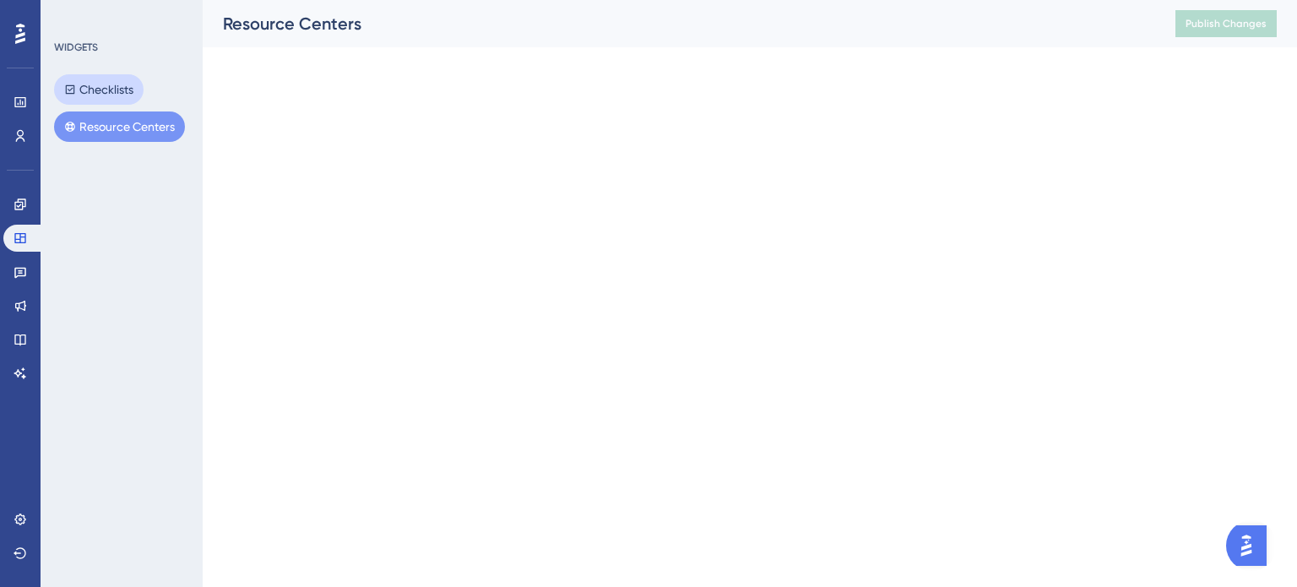
click at [105, 89] on button "Checklists" at bounding box center [99, 89] width 90 height 30
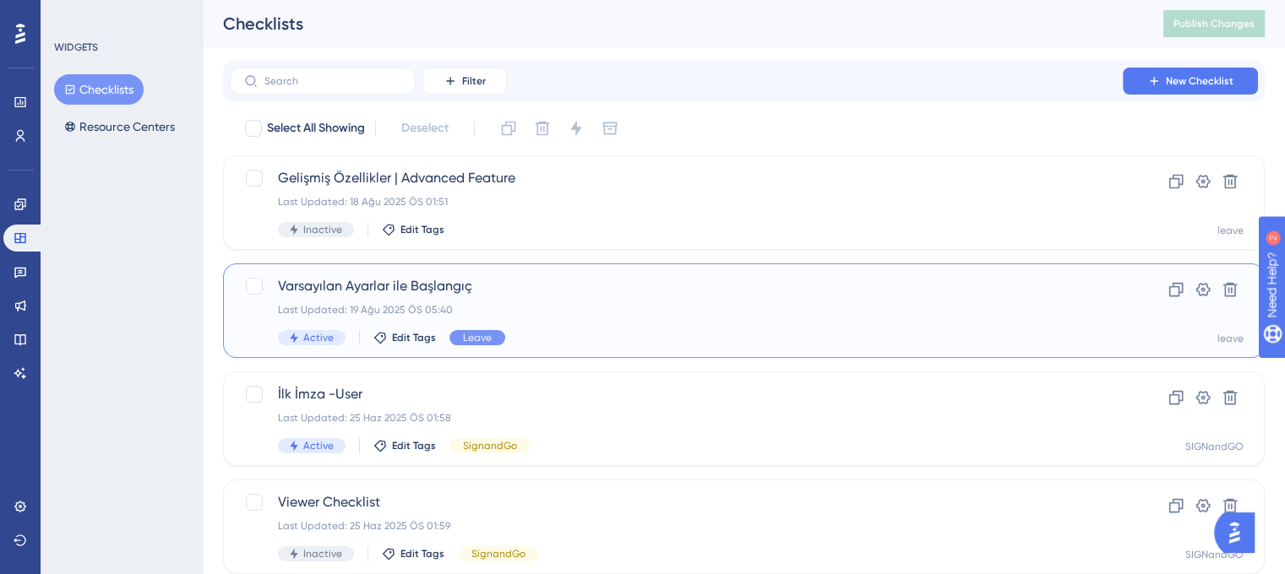
click at [563, 307] on div "Last Updated: 19 Ağu 2025 ÖS 05:40" at bounding box center [676, 310] width 797 height 14
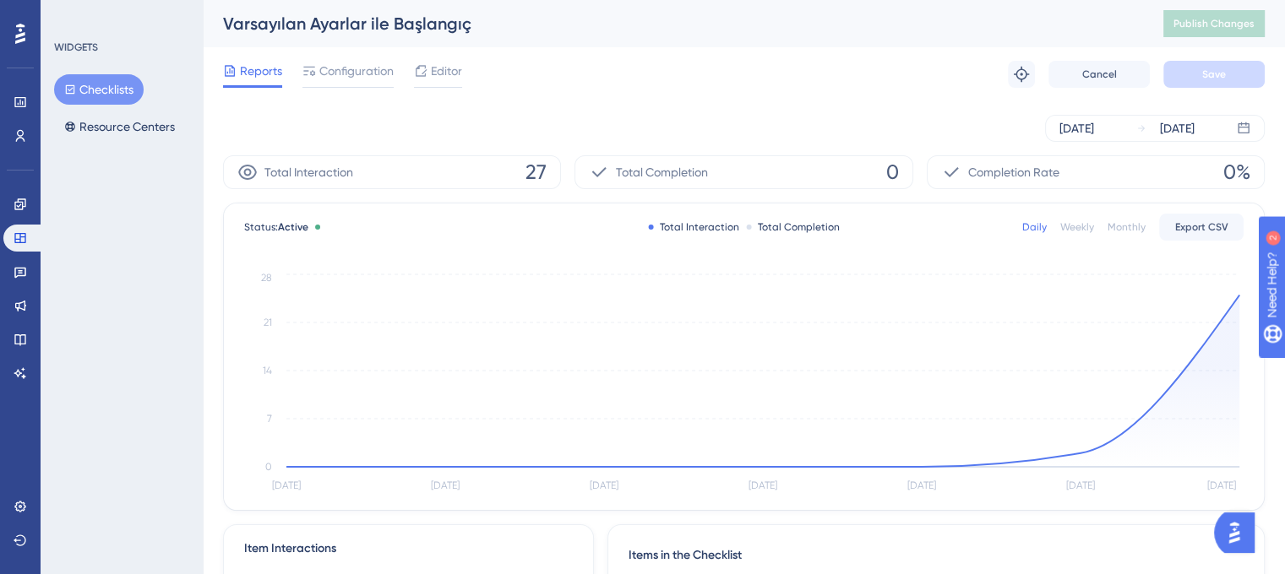
click at [97, 80] on button "Checklists" at bounding box center [99, 89] width 90 height 30
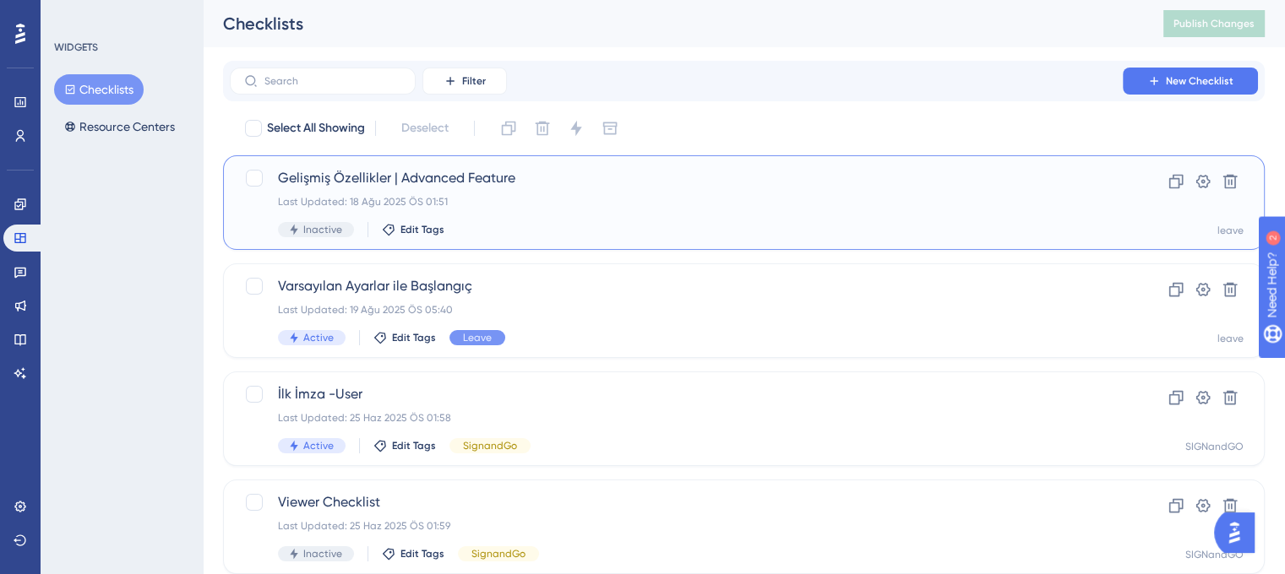
click at [585, 209] on div "Gelişmiş Özellikler | Advanced Feature Last Updated: 18 Ağu 2025 ÖS 01:51 Inact…" at bounding box center [676, 202] width 797 height 69
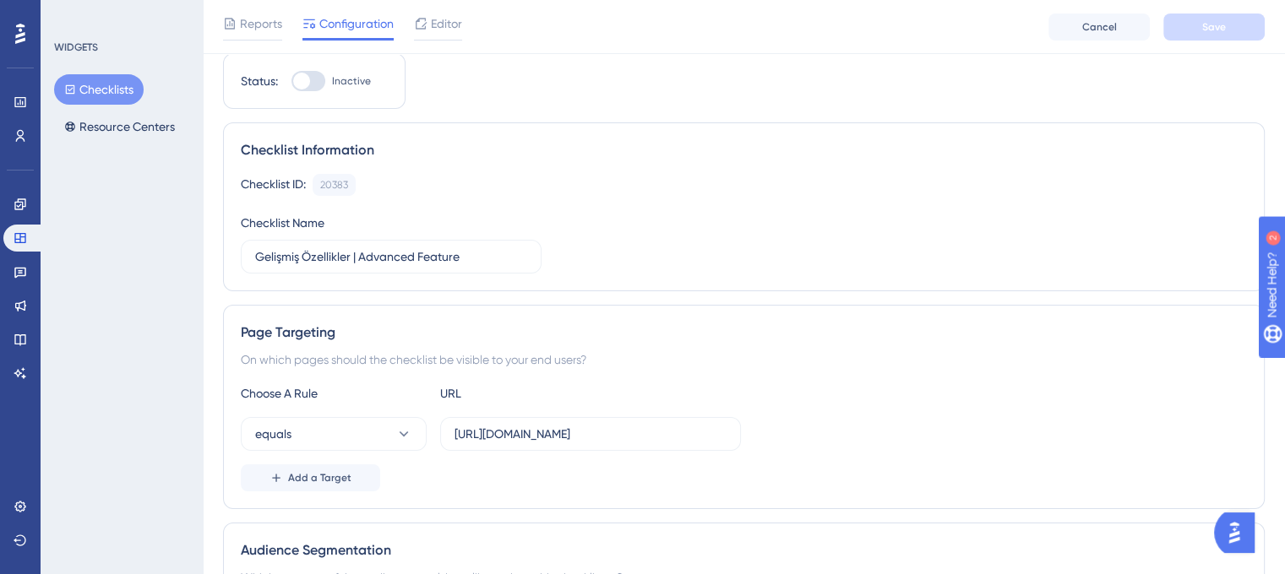
scroll to position [169, 0]
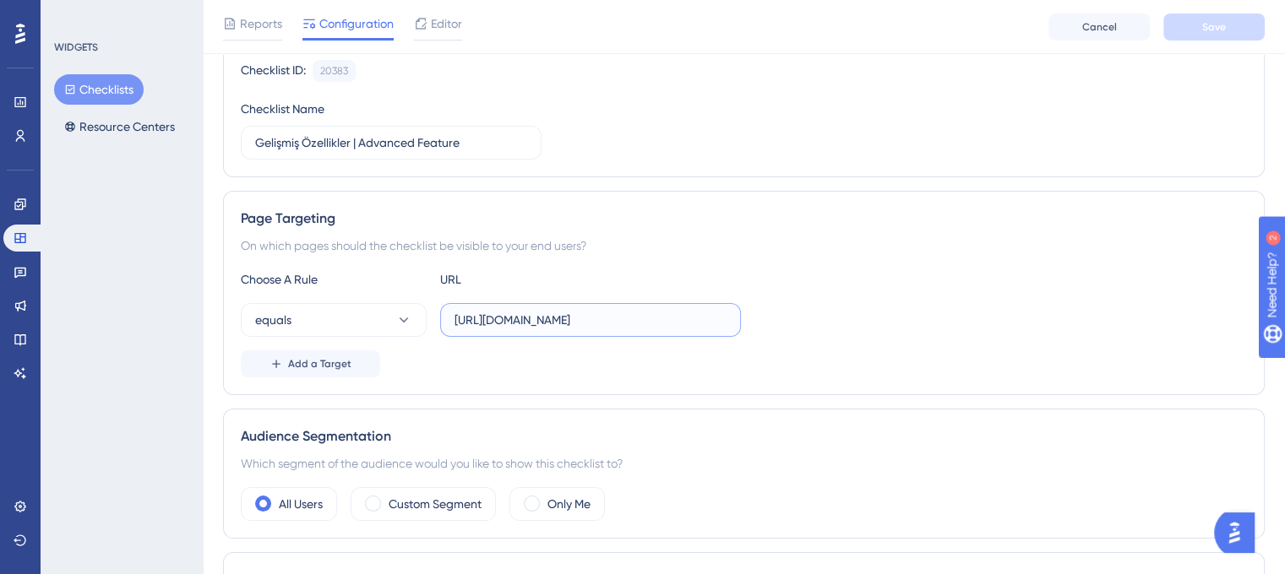
click at [602, 324] on input "https://leave-dev.peakup.org/" at bounding box center [590, 320] width 272 height 19
paste input "text"
type input "https://leave.peakup.org/"
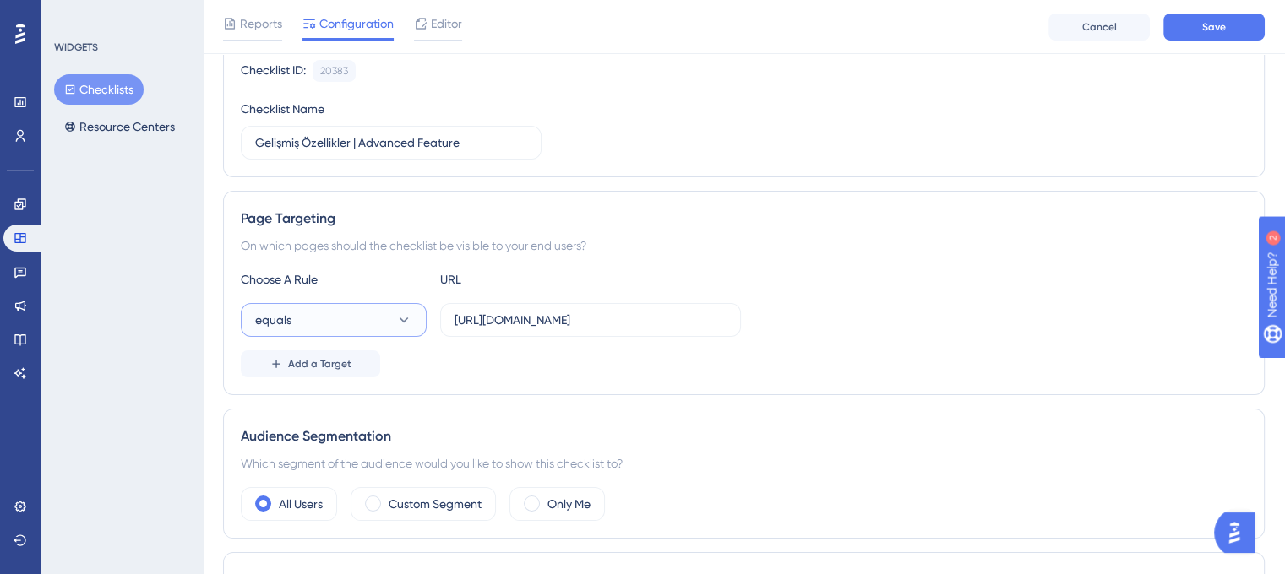
click at [325, 314] on button "equals" at bounding box center [334, 320] width 186 height 34
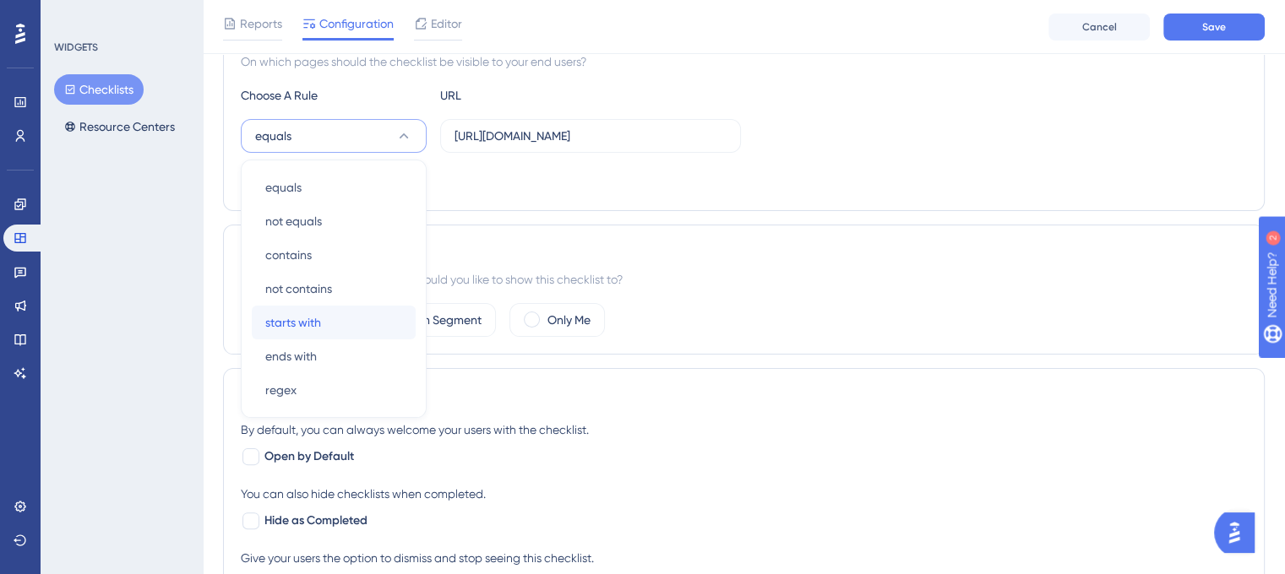
click at [317, 313] on span "starts with" at bounding box center [293, 323] width 56 height 20
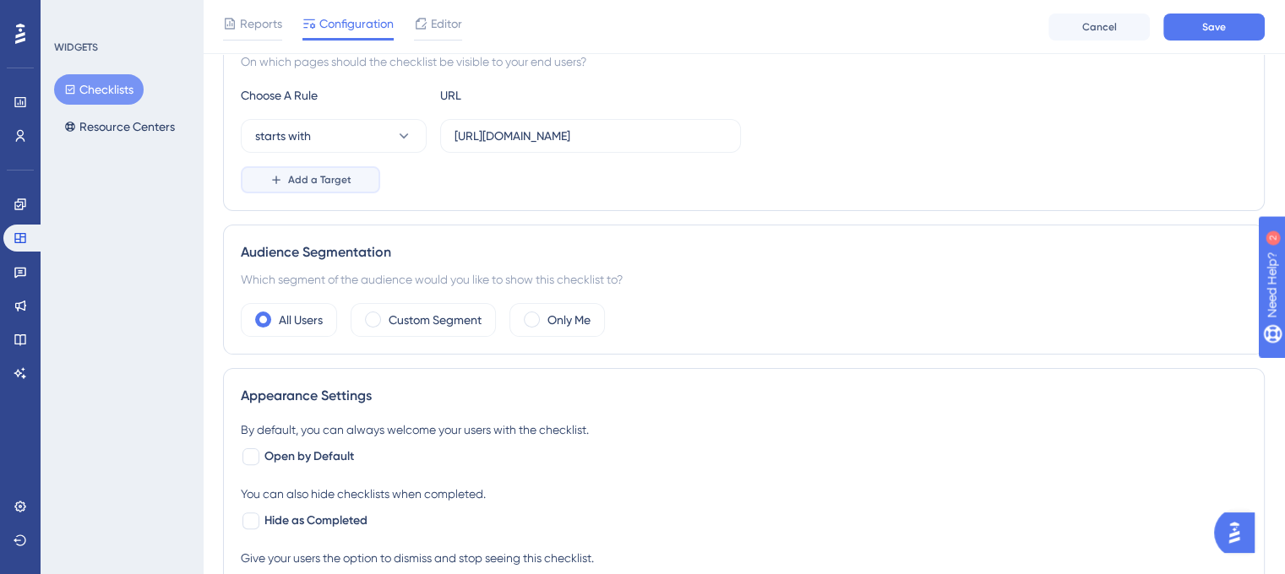
click at [313, 185] on button "Add a Target" at bounding box center [310, 179] width 139 height 27
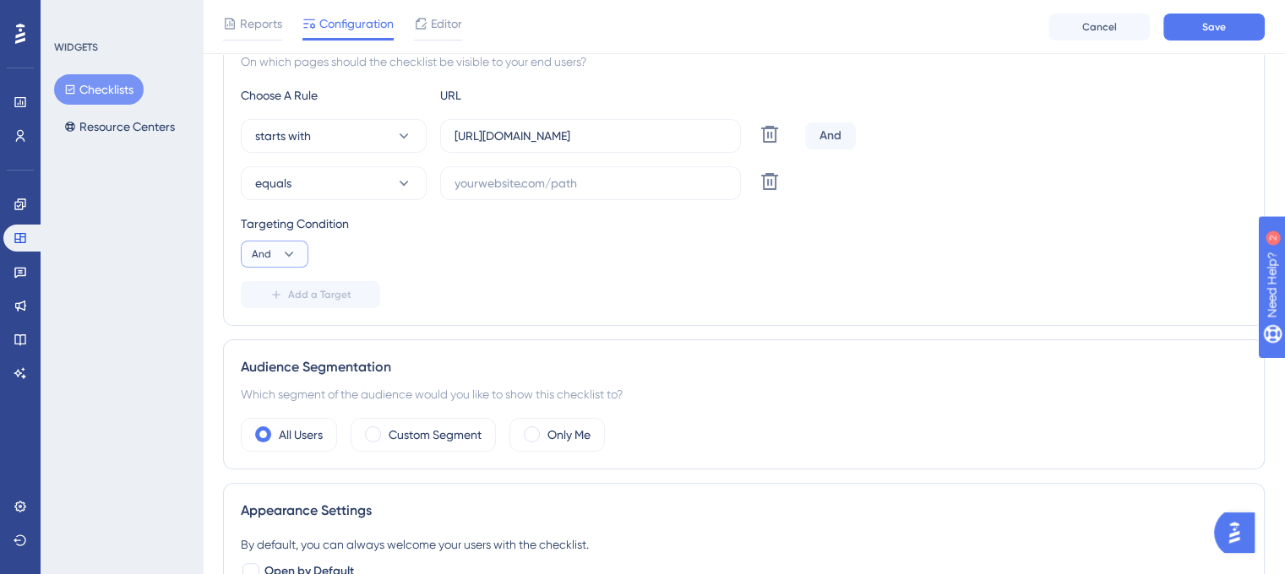
click at [294, 254] on icon at bounding box center [288, 254] width 17 height 17
click at [278, 330] on div "Or Or" at bounding box center [274, 336] width 32 height 34
click at [315, 196] on button "equals" at bounding box center [334, 183] width 186 height 34
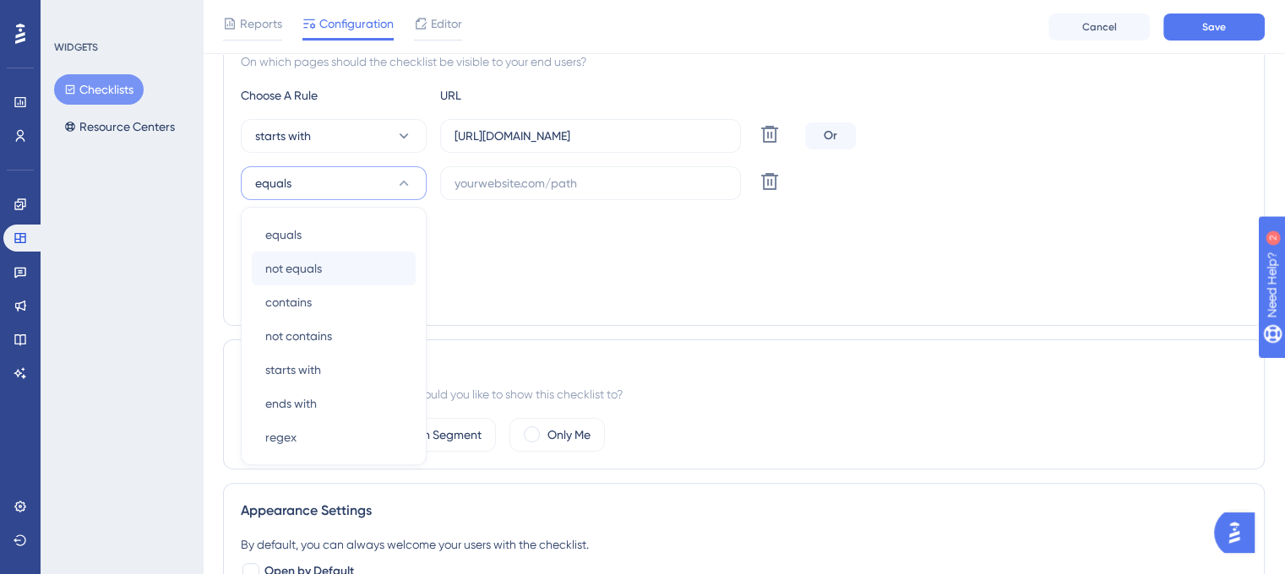
scroll to position [400, 0]
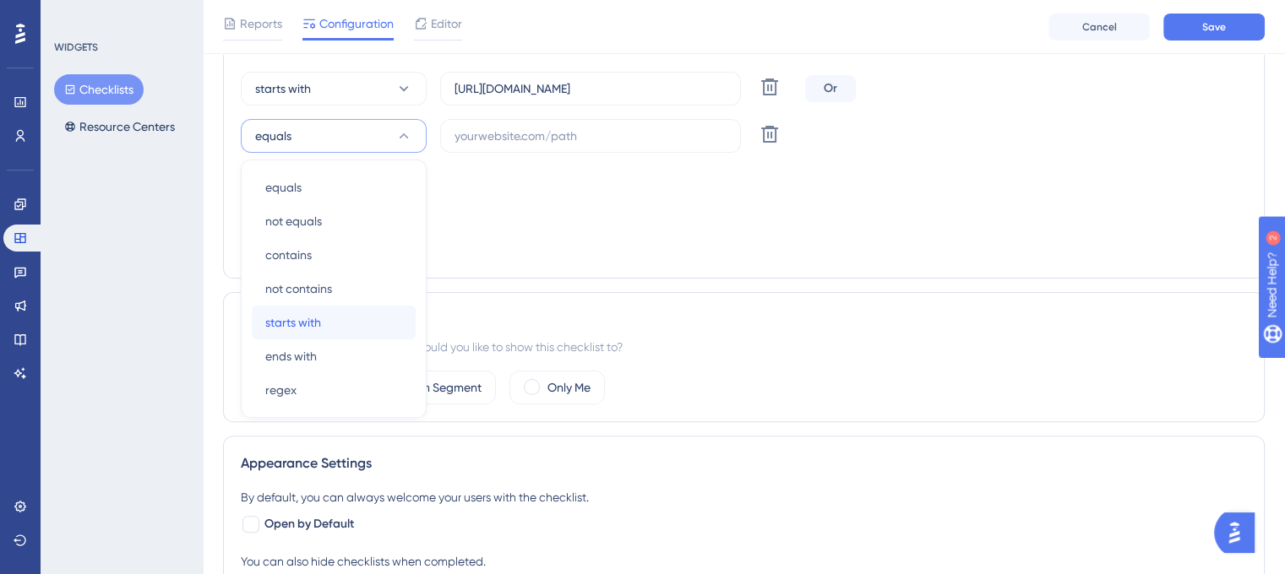
click at [314, 316] on span "starts with" at bounding box center [293, 323] width 56 height 20
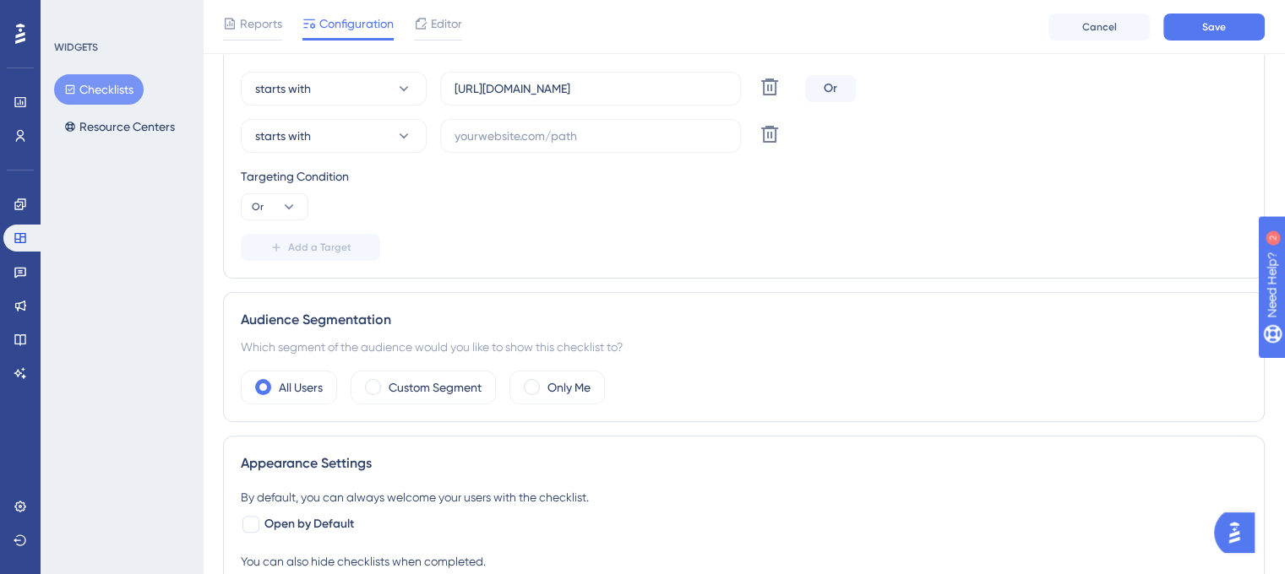
click at [558, 164] on div "Choose A Rule URL starts with https://leave.peakup.org/ Delete Or starts with D…" at bounding box center [744, 149] width 1006 height 223
click at [579, 136] on input "text" at bounding box center [590, 136] width 272 height 19
click at [563, 138] on input "text" at bounding box center [590, 136] width 272 height 19
paste input "https://leave.velocityapp.io/"
type input "https://leave.velocityapp.io/"
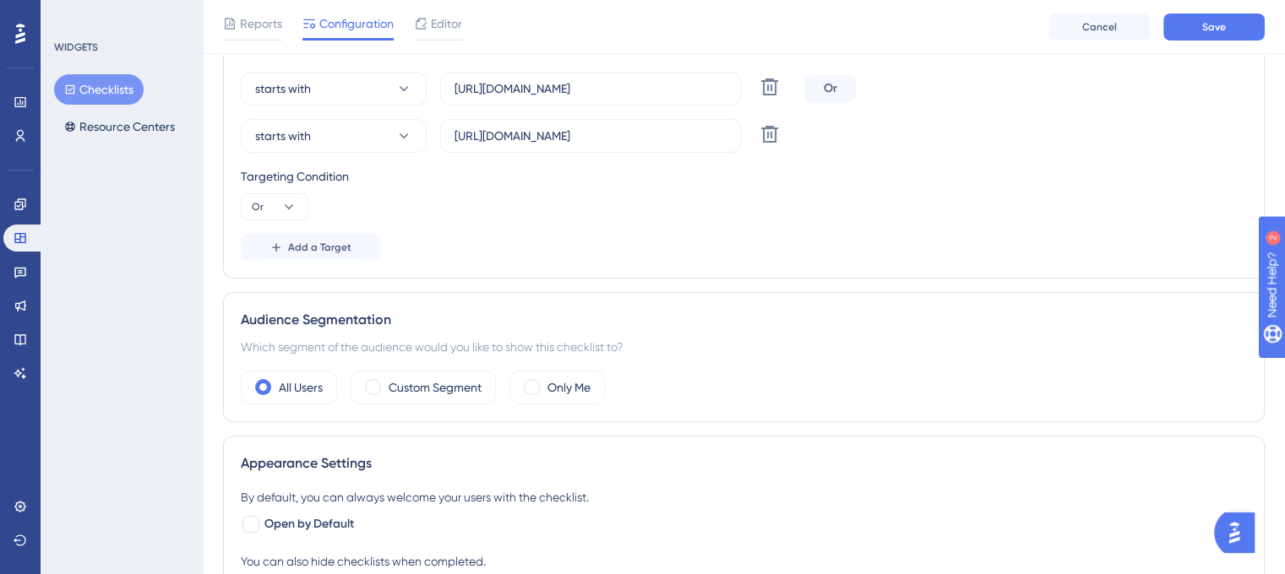
click at [658, 183] on div "Targeting Condition" at bounding box center [744, 176] width 1006 height 20
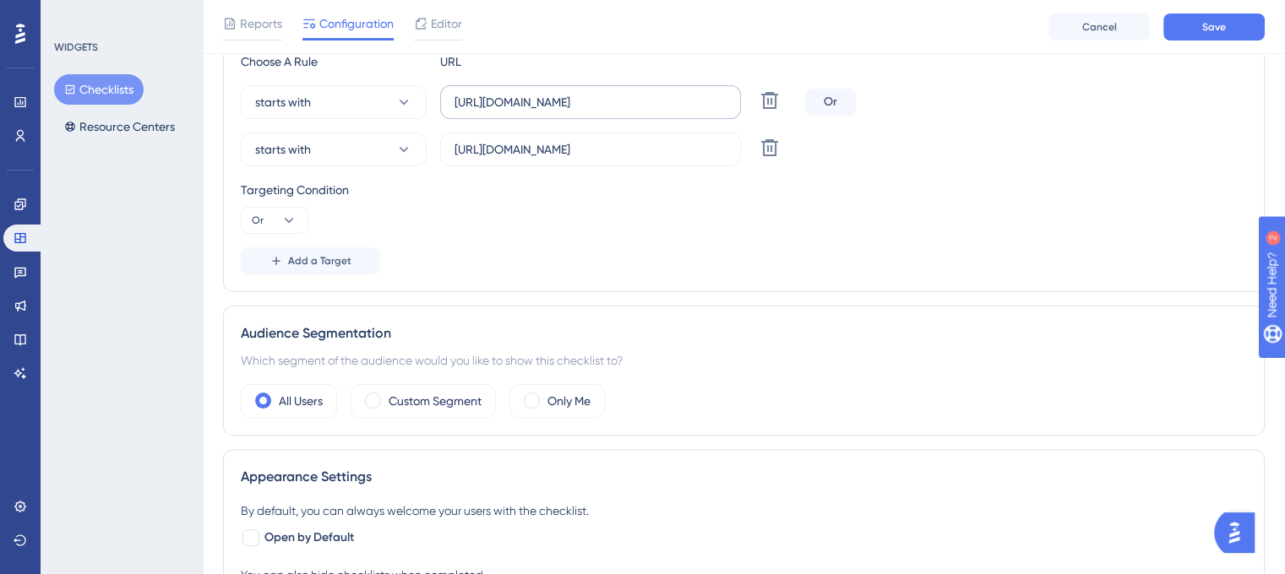
scroll to position [316, 0]
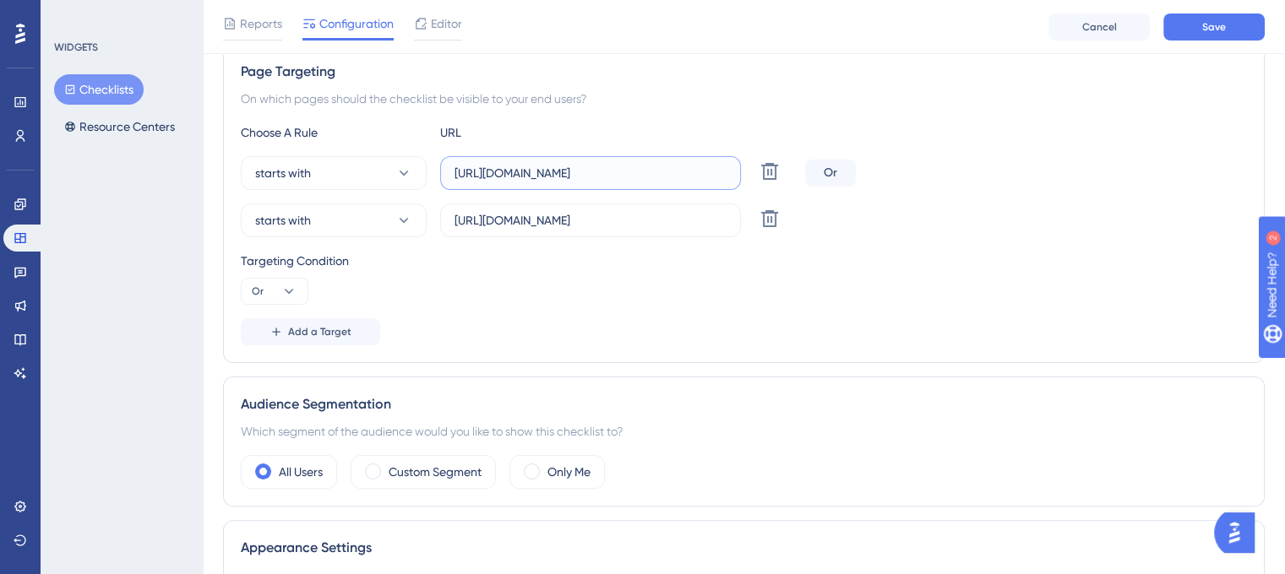
click at [585, 174] on input "https://leave.peakup.org/" at bounding box center [590, 173] width 272 height 19
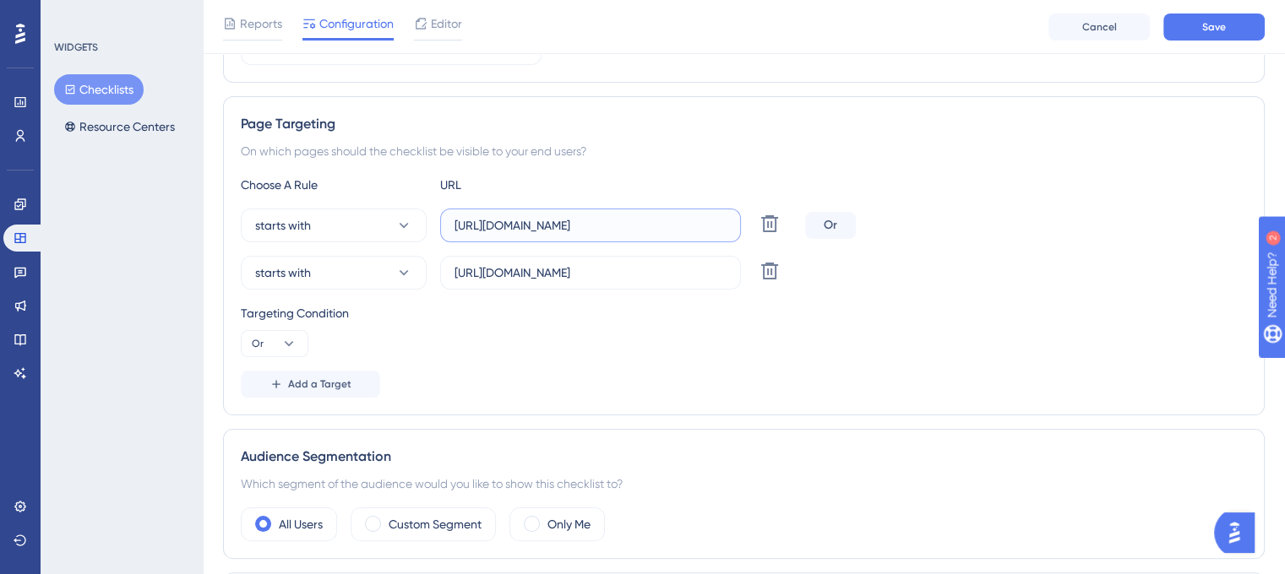
scroll to position [411, 0]
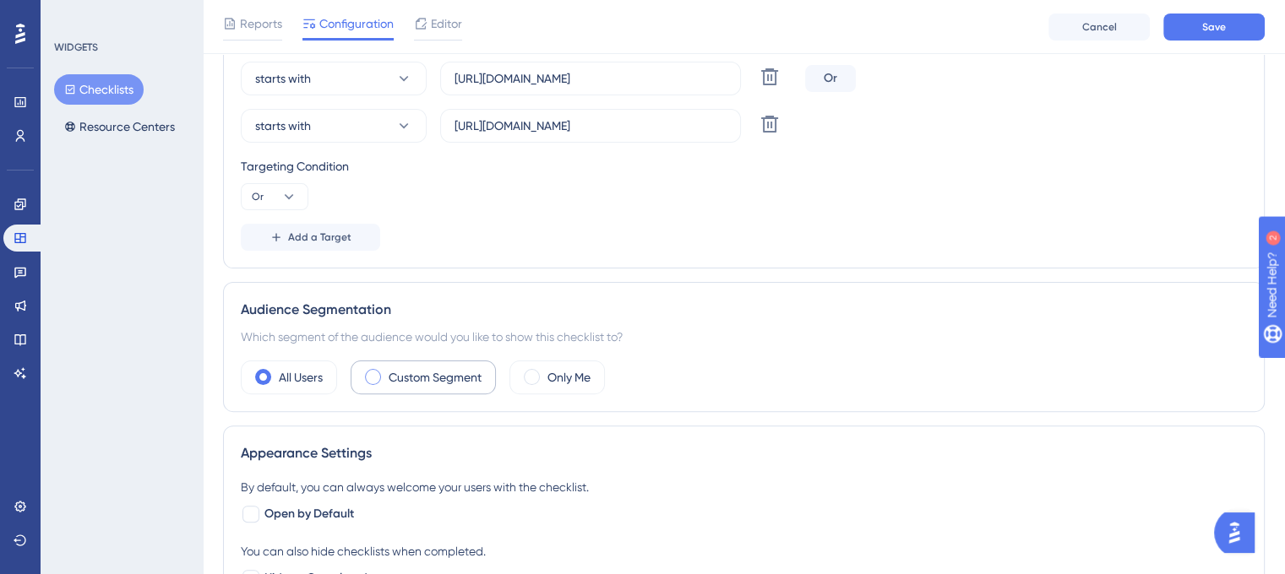
click at [433, 371] on label "Custom Segment" at bounding box center [435, 377] width 93 height 20
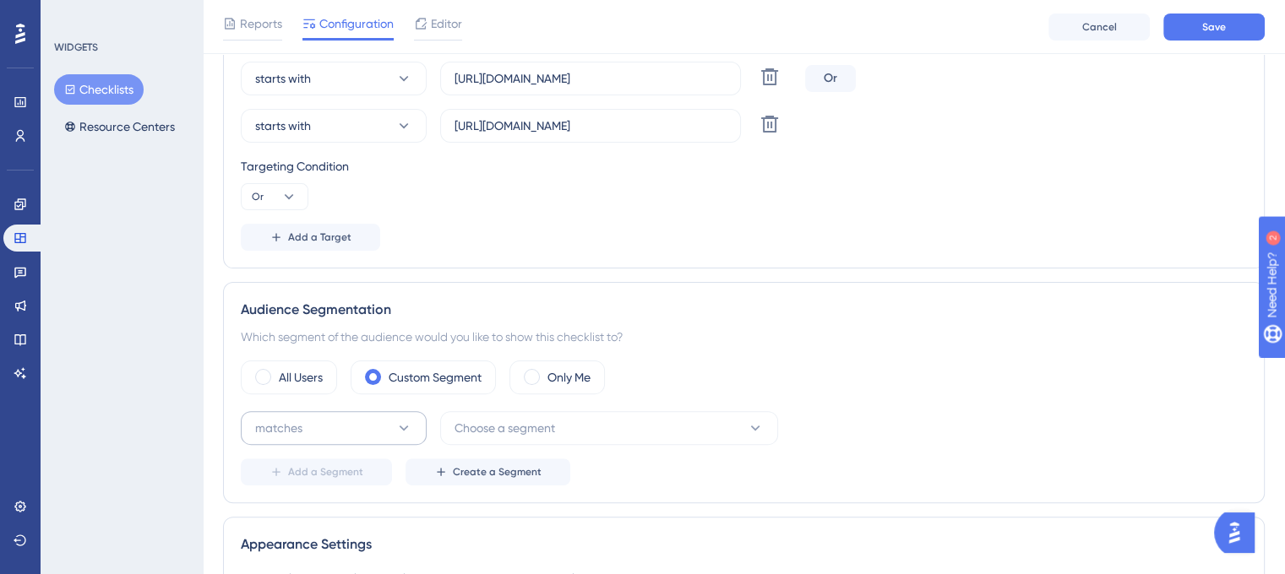
scroll to position [495, 0]
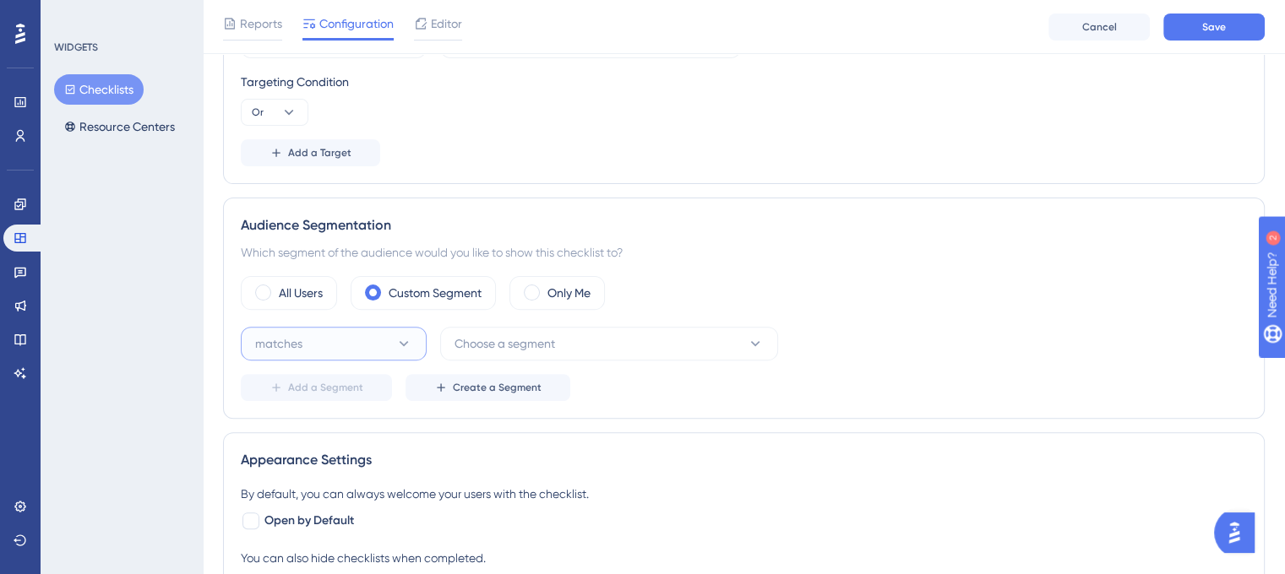
click at [381, 333] on button "matches" at bounding box center [334, 344] width 186 height 34
click at [351, 385] on div "matches matches" at bounding box center [333, 395] width 137 height 34
click at [574, 337] on button "Choose a segment" at bounding box center [609, 344] width 338 height 34
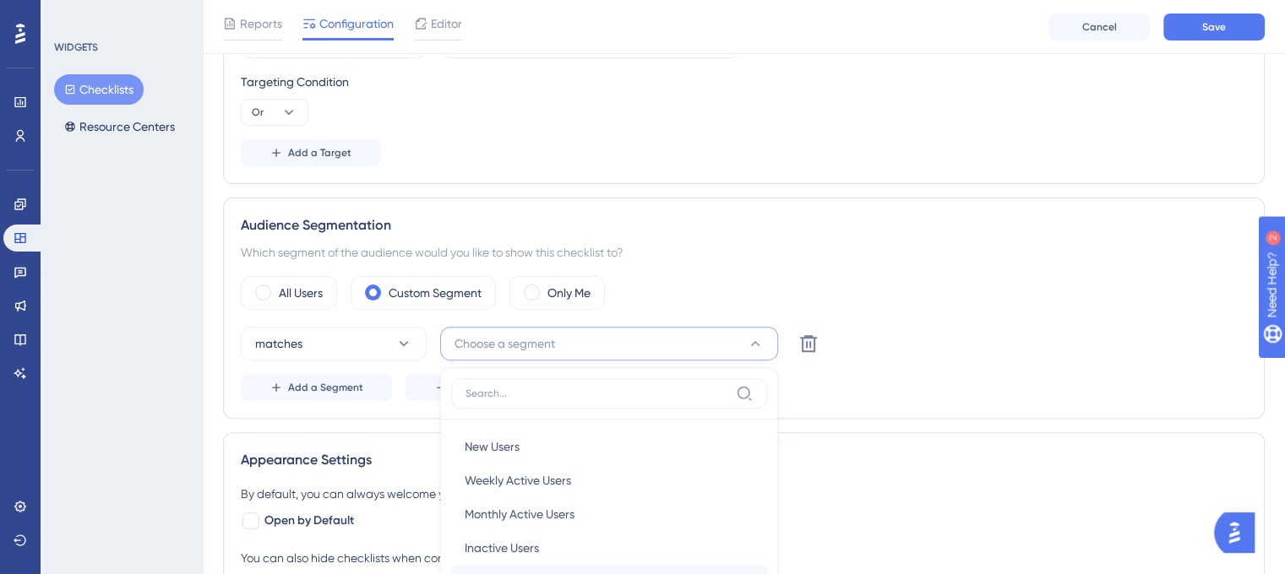
scroll to position [743, 0]
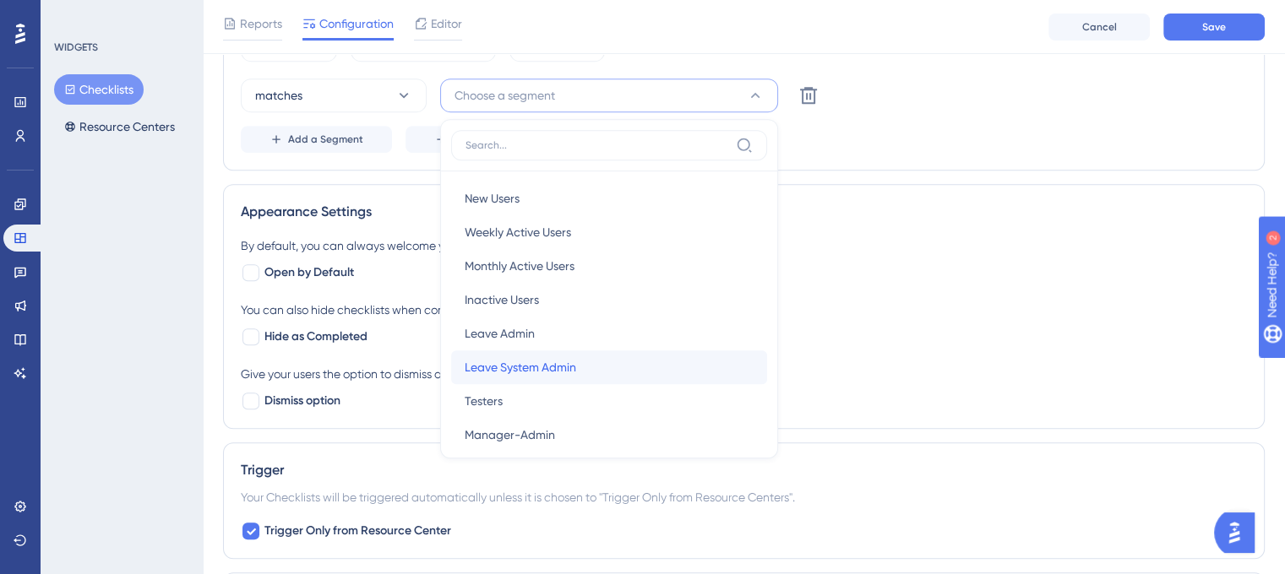
drag, startPoint x: 572, startPoint y: 360, endPoint x: 473, endPoint y: 265, distance: 136.8
click at [573, 360] on span "Leave System Admin" at bounding box center [520, 367] width 111 height 20
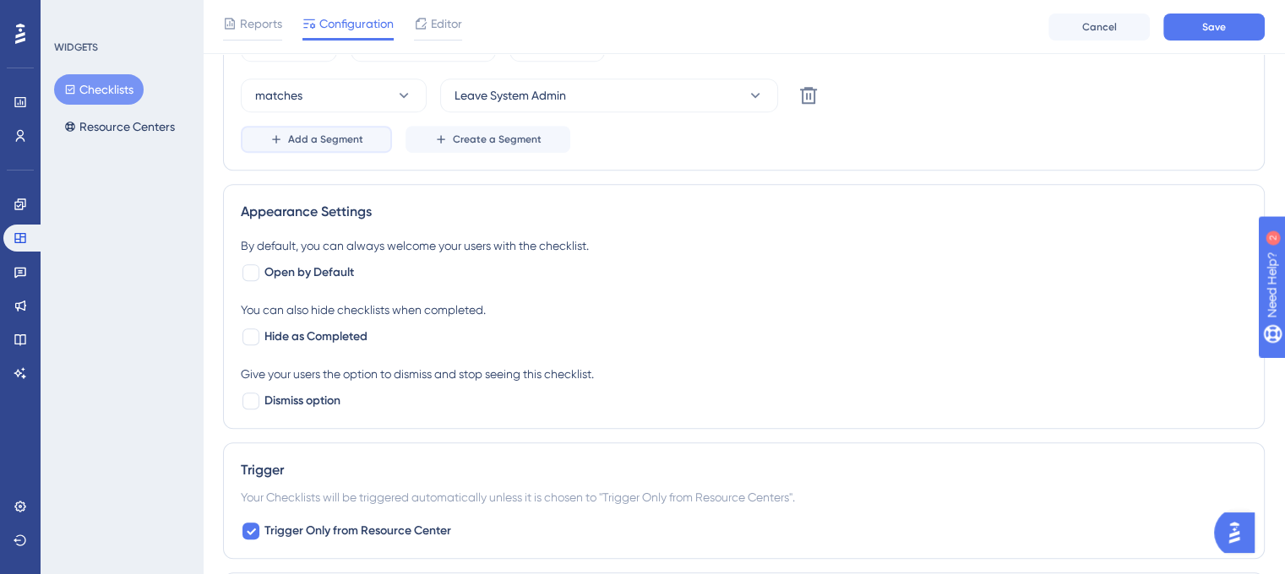
click at [346, 133] on span "Add a Segment" at bounding box center [325, 140] width 75 height 14
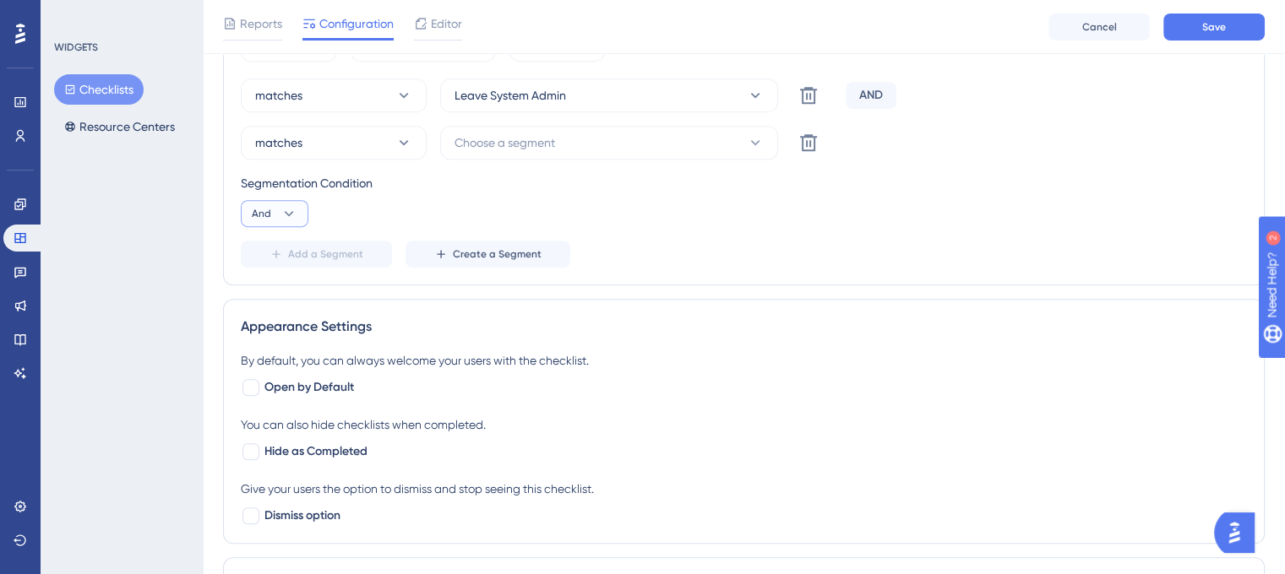
click at [307, 202] on button "And" at bounding box center [275, 213] width 68 height 27
drag, startPoint x: 286, startPoint y: 291, endPoint x: 555, endPoint y: 150, distance: 303.8
click at [286, 292] on div "Or Or" at bounding box center [274, 296] width 32 height 34
click at [585, 126] on div "Choose a segment" at bounding box center [609, 143] width 338 height 34
click at [589, 139] on button "Choose a segment" at bounding box center [609, 143] width 338 height 34
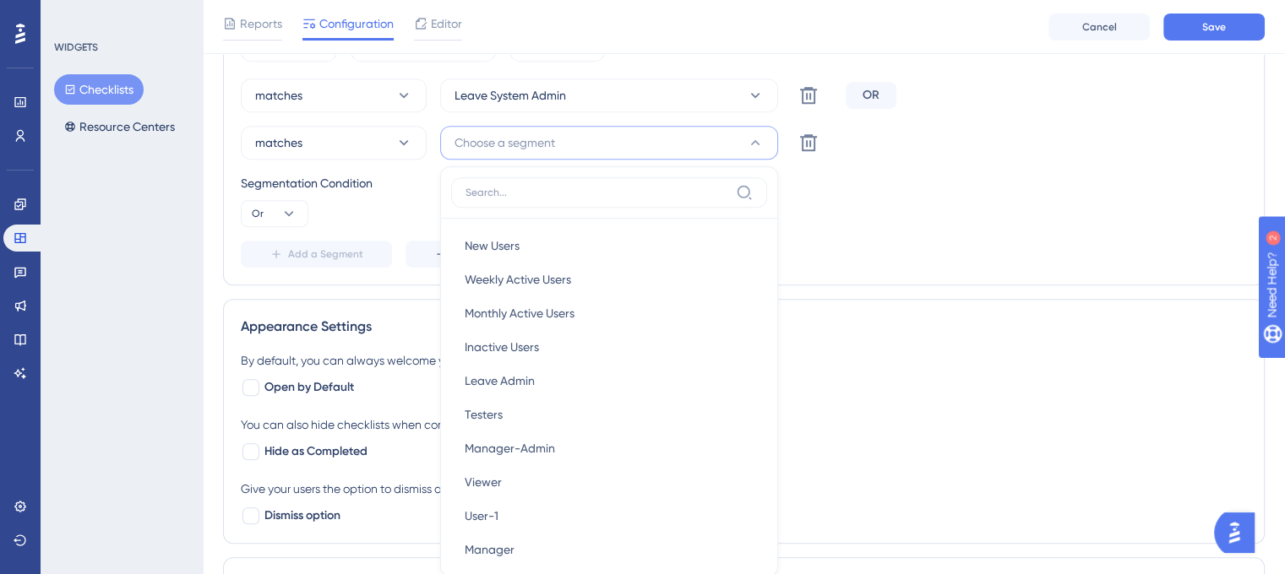
scroll to position [825, 0]
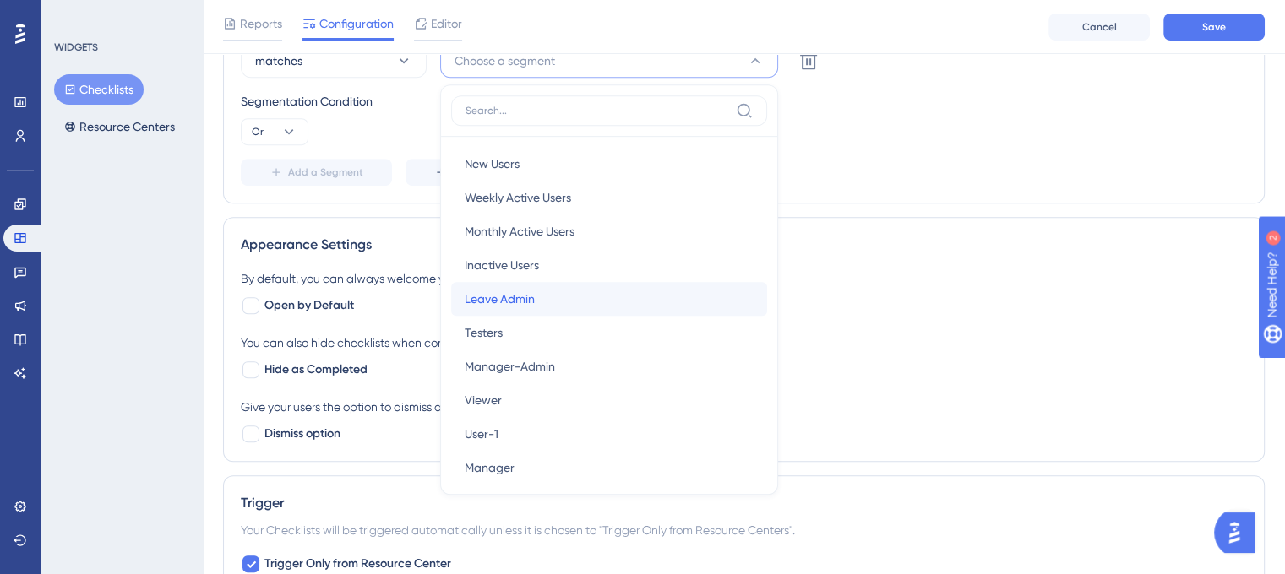
click at [594, 299] on div "Leave Admin Leave Admin" at bounding box center [609, 299] width 289 height 34
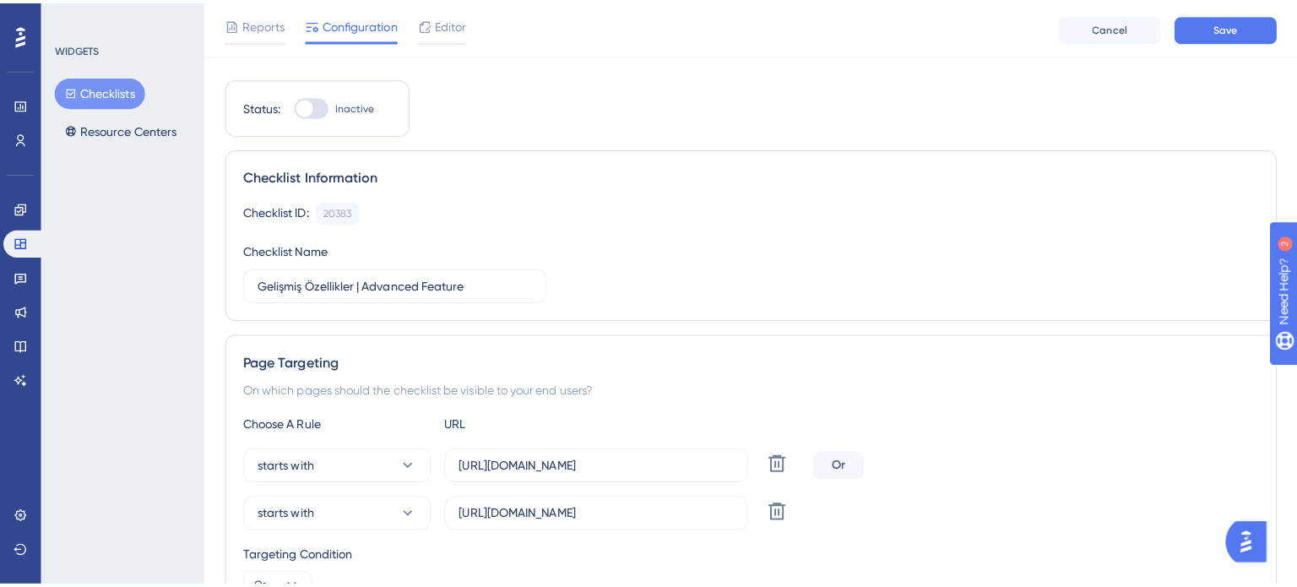
scroll to position [0, 0]
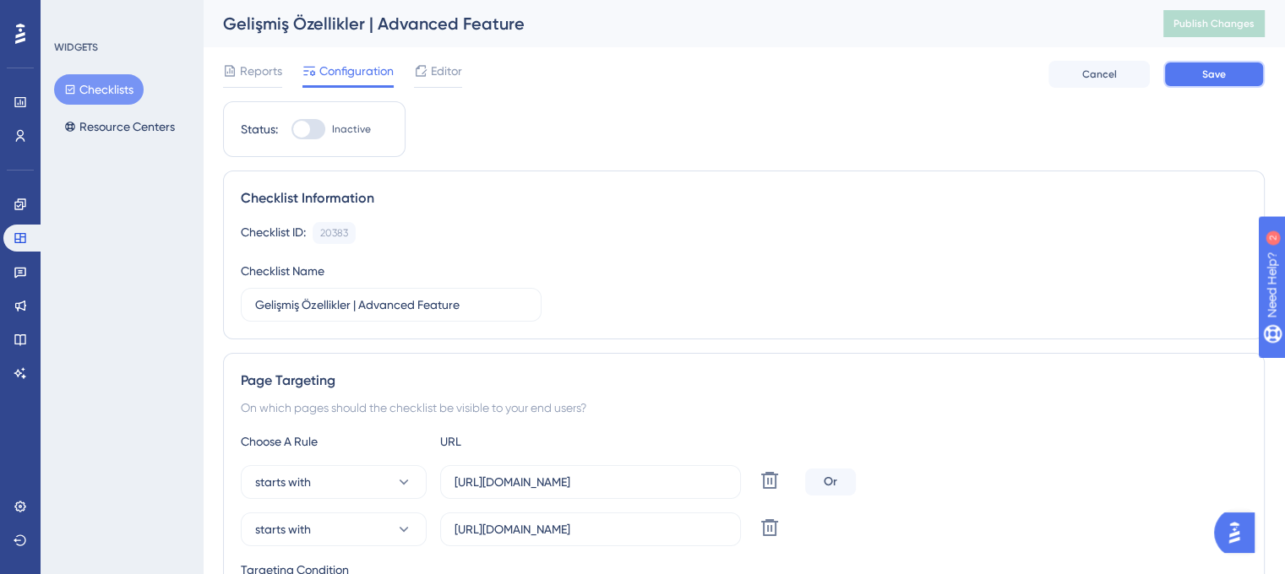
click at [1193, 75] on button "Save" at bounding box center [1213, 74] width 101 height 27
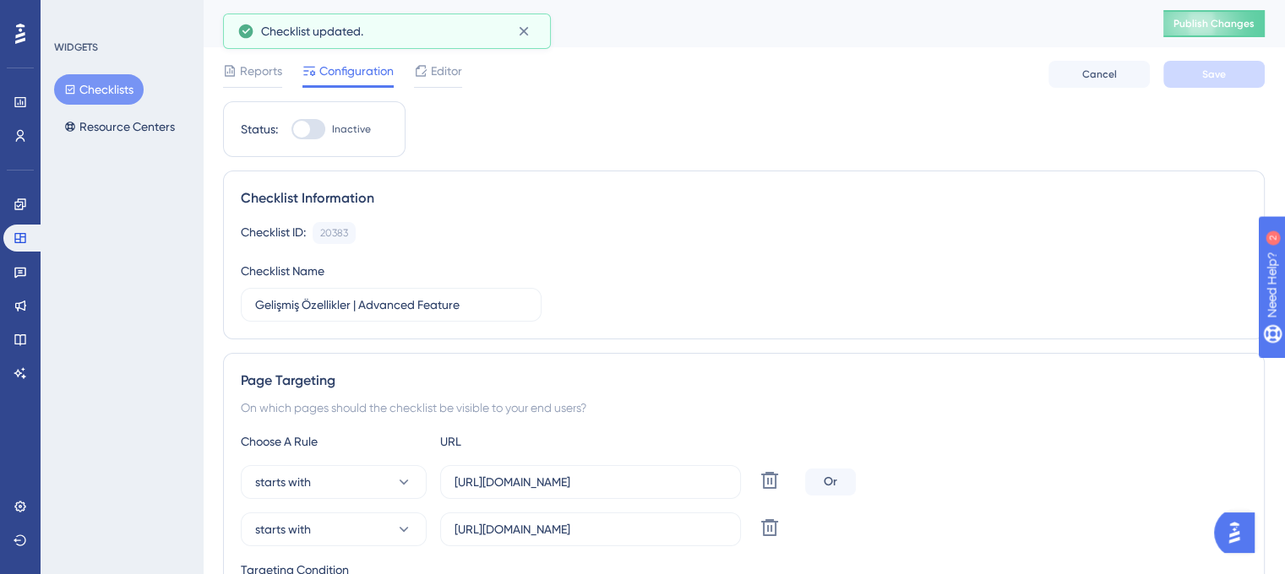
click at [319, 131] on div at bounding box center [308, 129] width 34 height 20
click at [291, 130] on input "Inactive" at bounding box center [291, 129] width 1 height 1
checkbox input "true"
click at [1209, 76] on span "Save" at bounding box center [1214, 75] width 24 height 14
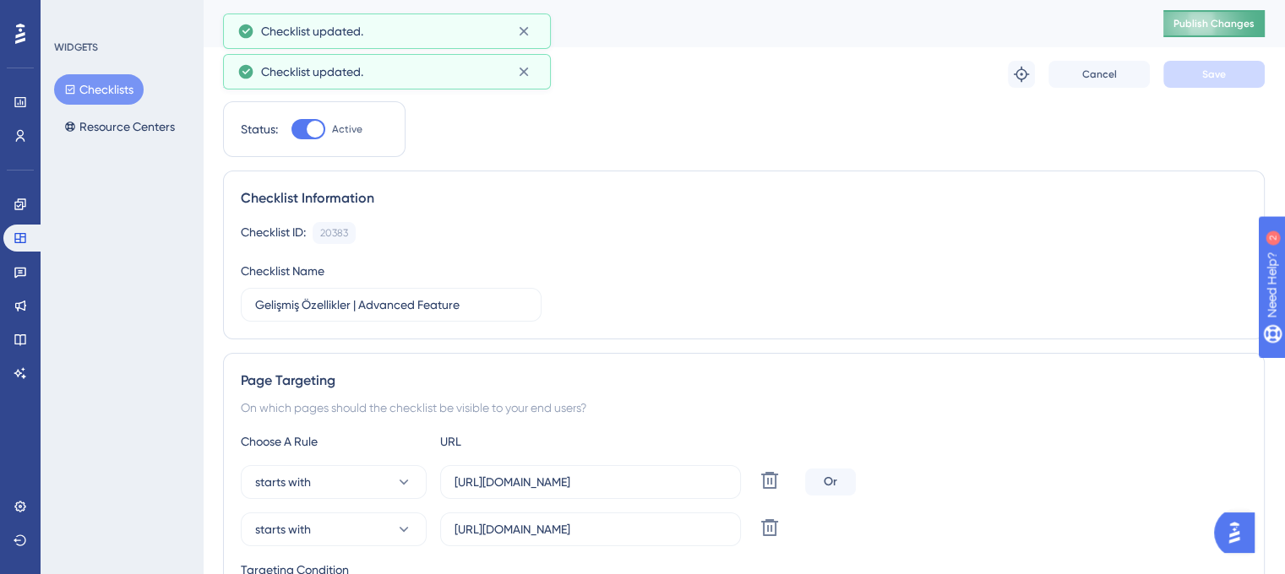
click at [1219, 27] on span "Publish Changes" at bounding box center [1213, 24] width 81 height 14
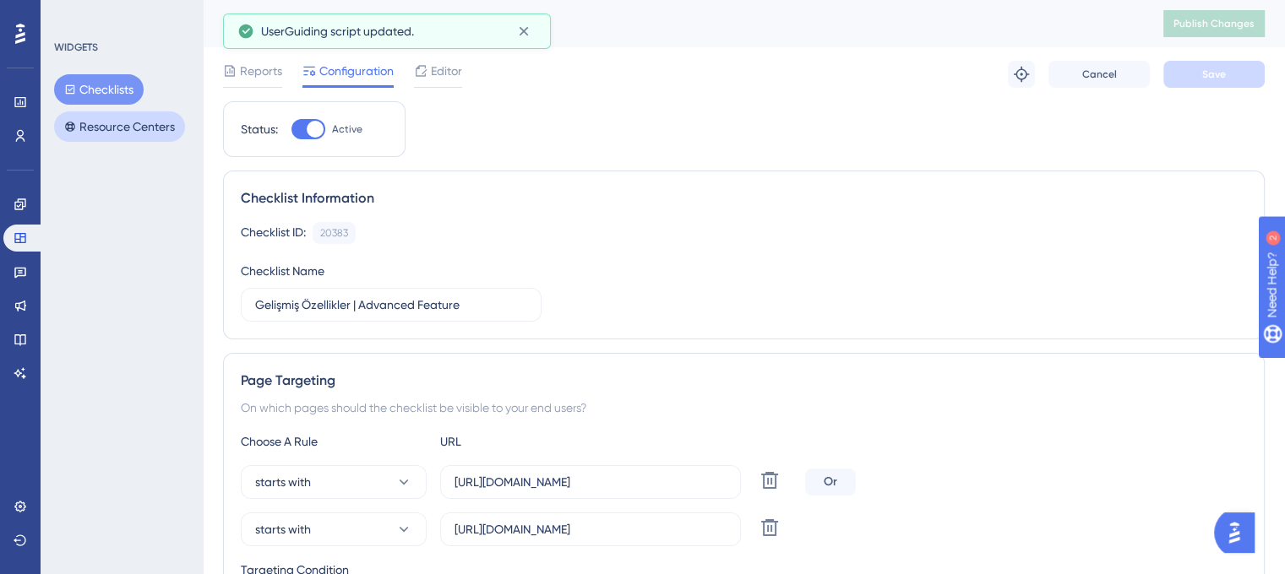
click at [111, 127] on button "Resource Centers" at bounding box center [119, 126] width 131 height 30
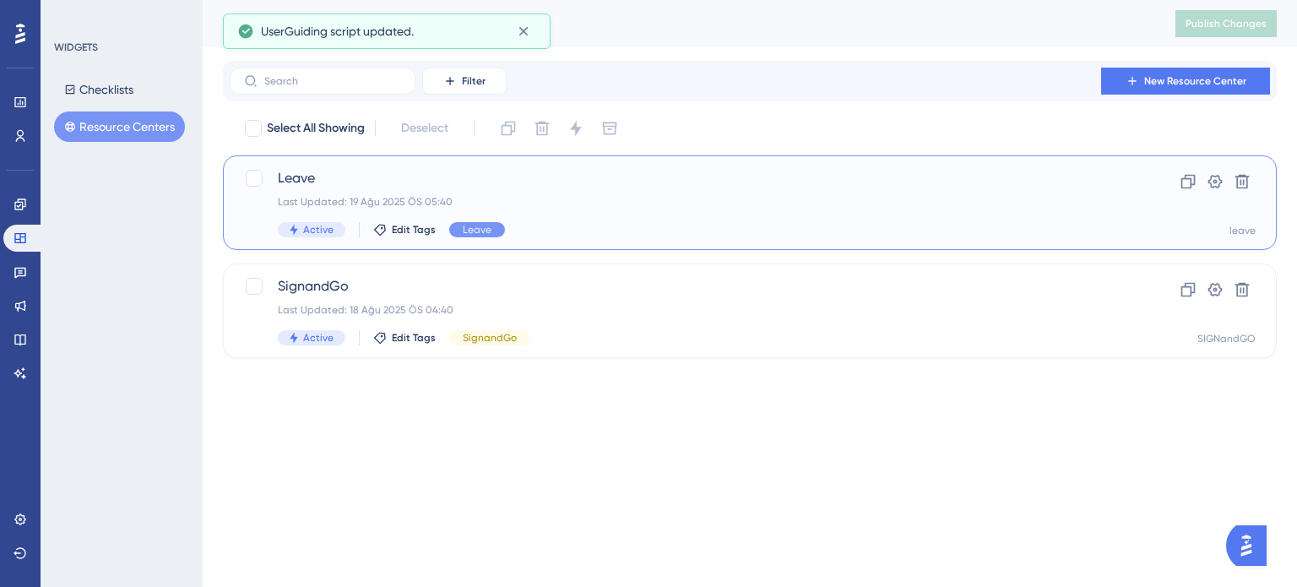
click at [551, 215] on div "Leave Last Updated: 19 Ağu 2025 ÖS 05:40 Active Edit Tags Leave" at bounding box center [682, 202] width 809 height 69
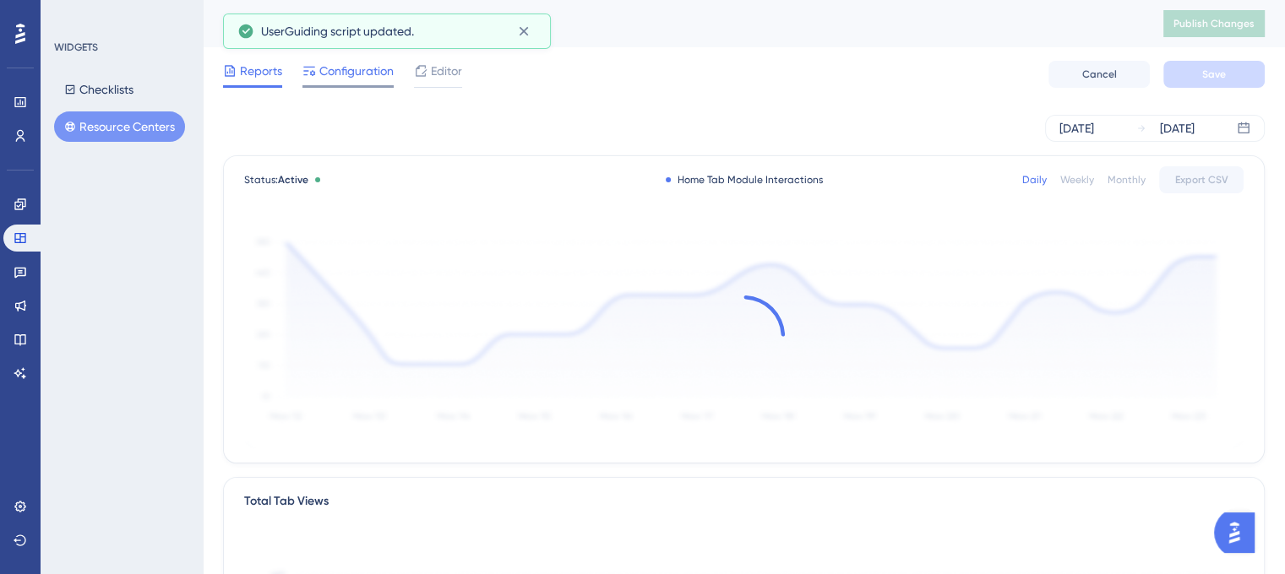
click at [362, 77] on span "Configuration" at bounding box center [356, 71] width 74 height 20
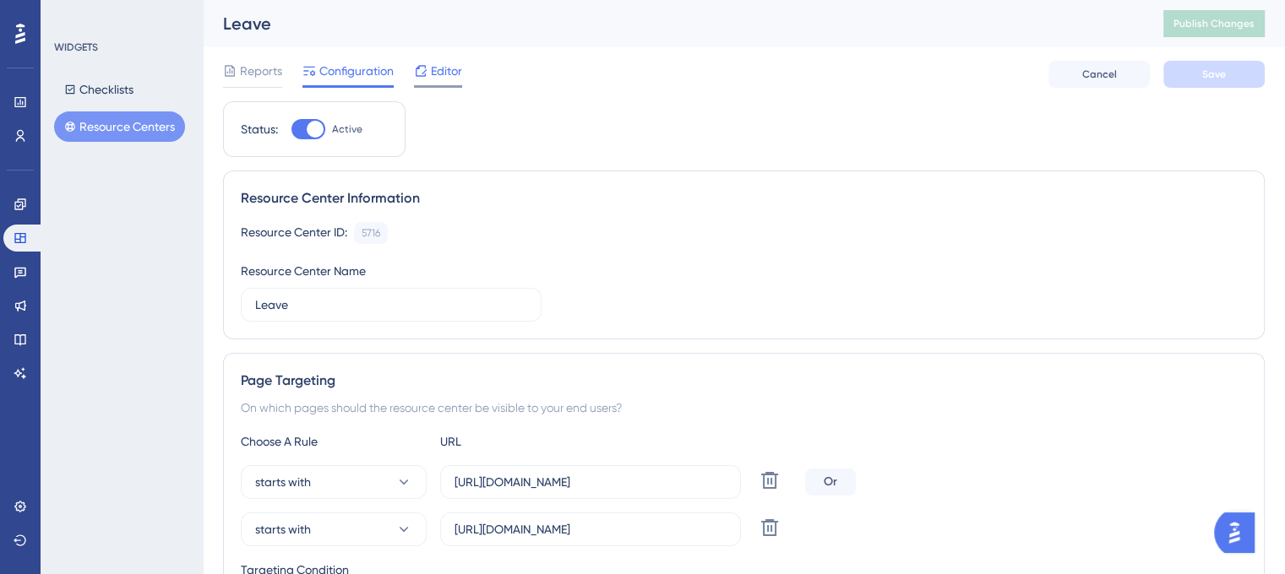
click at [455, 72] on span "Editor" at bounding box center [446, 71] width 31 height 20
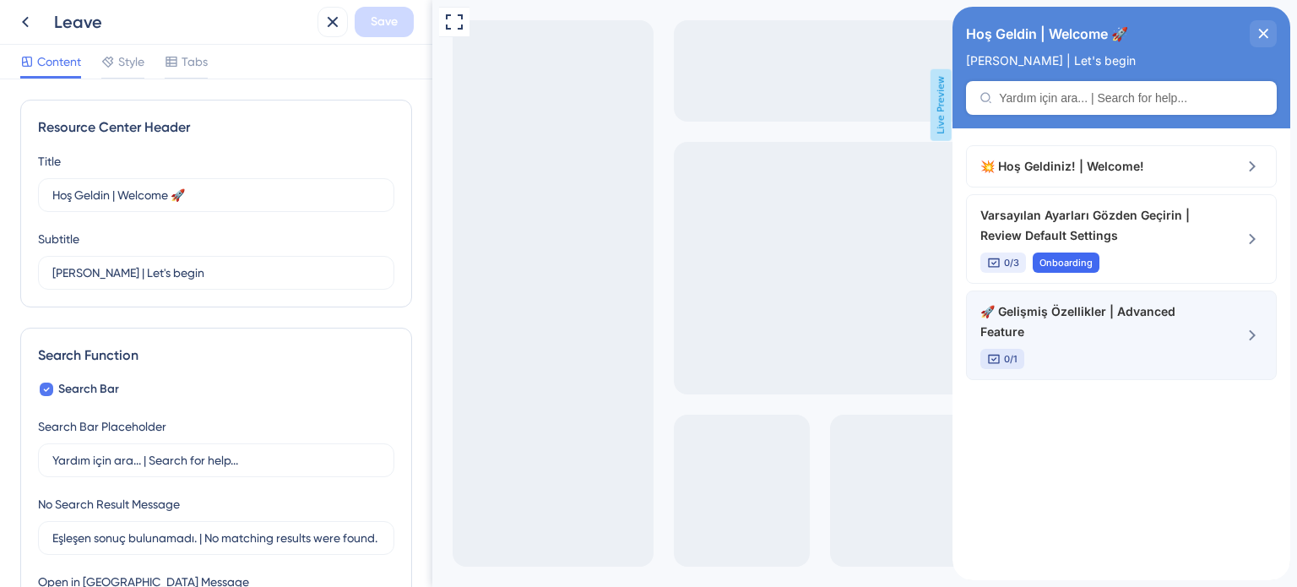
click at [1070, 340] on span "🚀 Gelişmiş Özellikler | Advanced Feature" at bounding box center [1094, 322] width 226 height 41
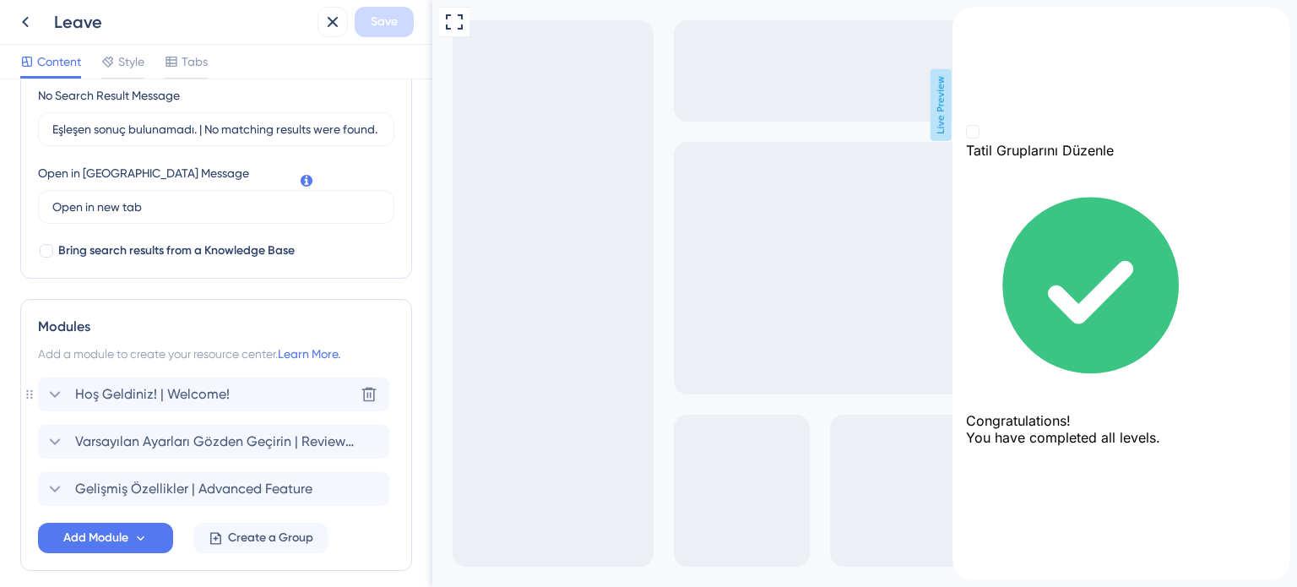
scroll to position [479, 0]
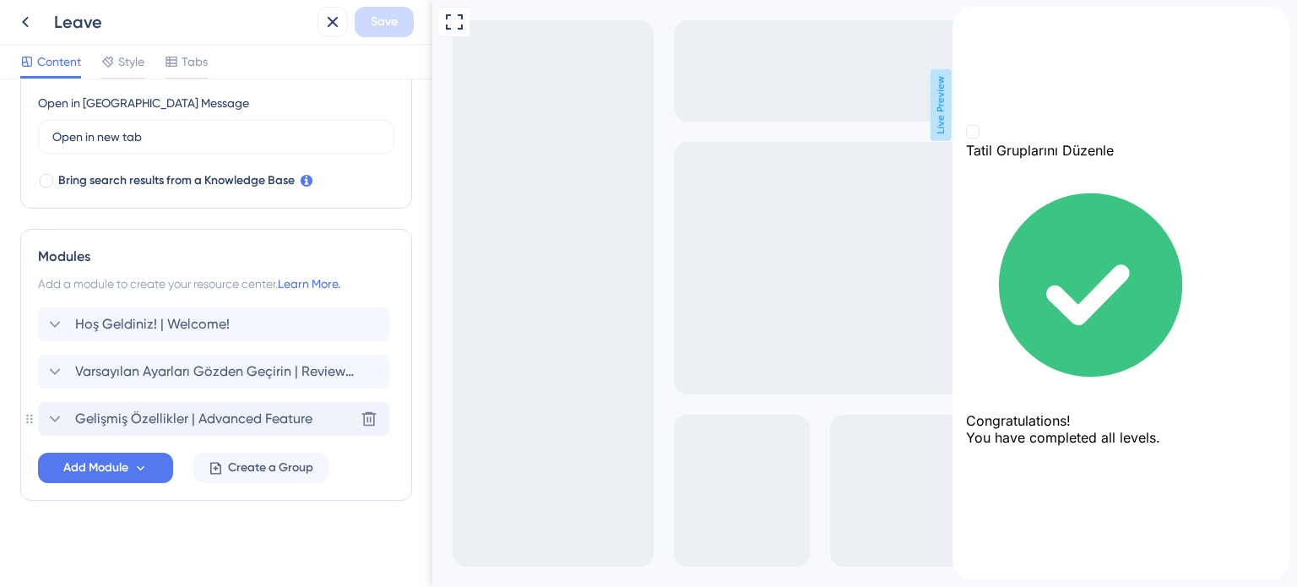
click at [52, 415] on icon at bounding box center [55, 419] width 20 height 20
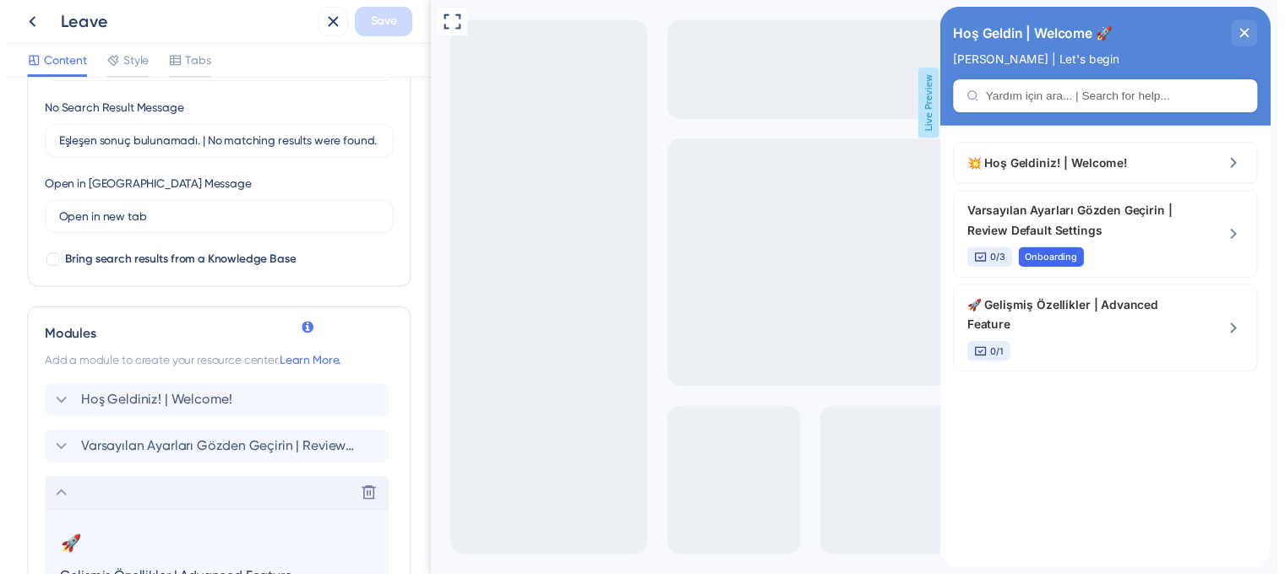
scroll to position [0, 0]
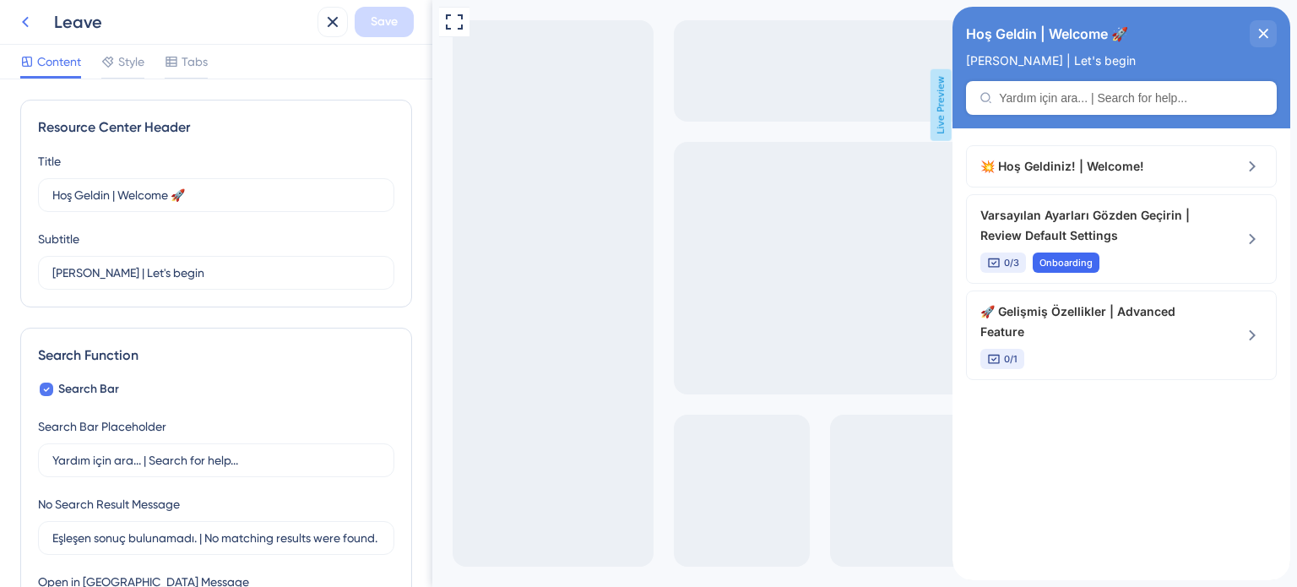
click at [30, 22] on icon at bounding box center [25, 22] width 20 height 20
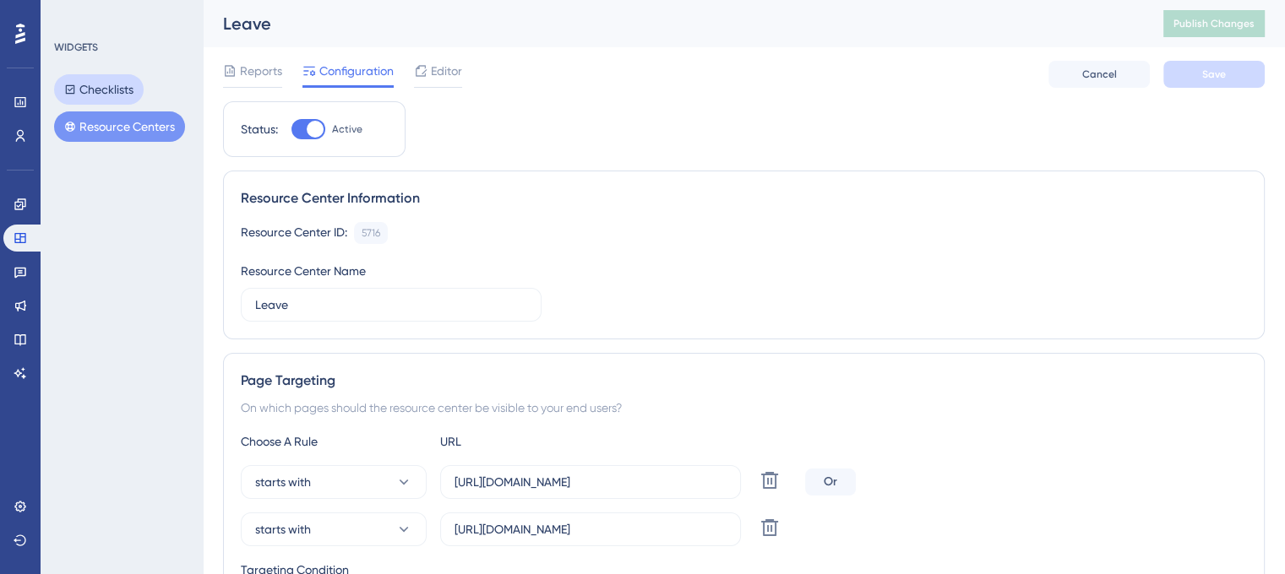
click at [106, 92] on button "Checklists" at bounding box center [99, 89] width 90 height 30
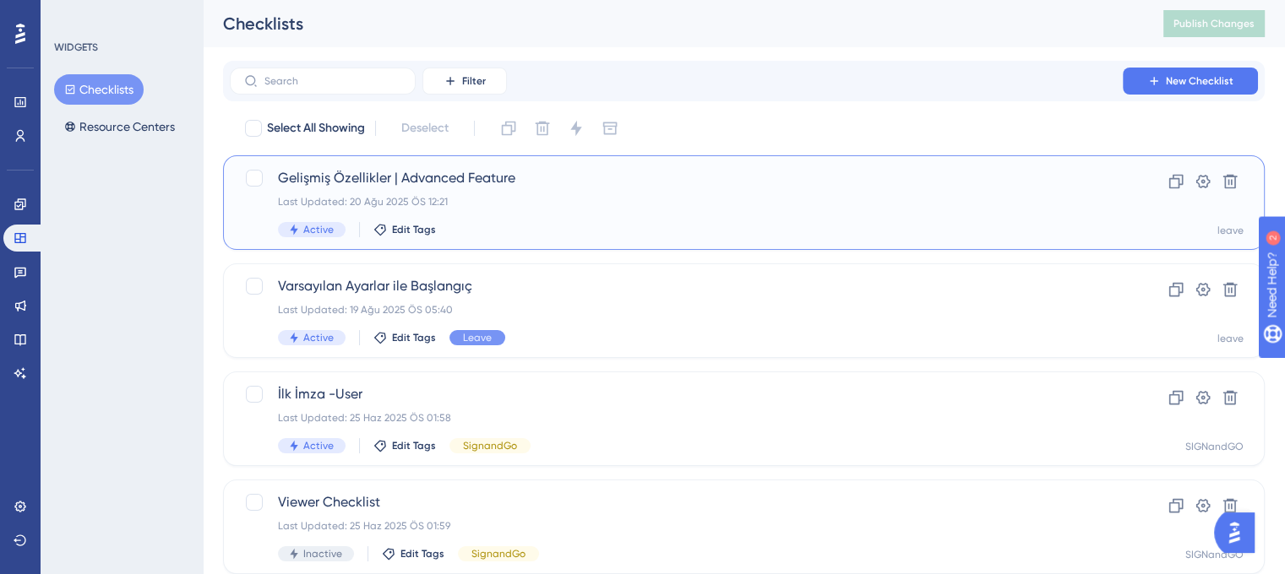
click at [575, 205] on div "Last Updated: 20 Ağu 2025 ÖS 12:21" at bounding box center [676, 202] width 797 height 14
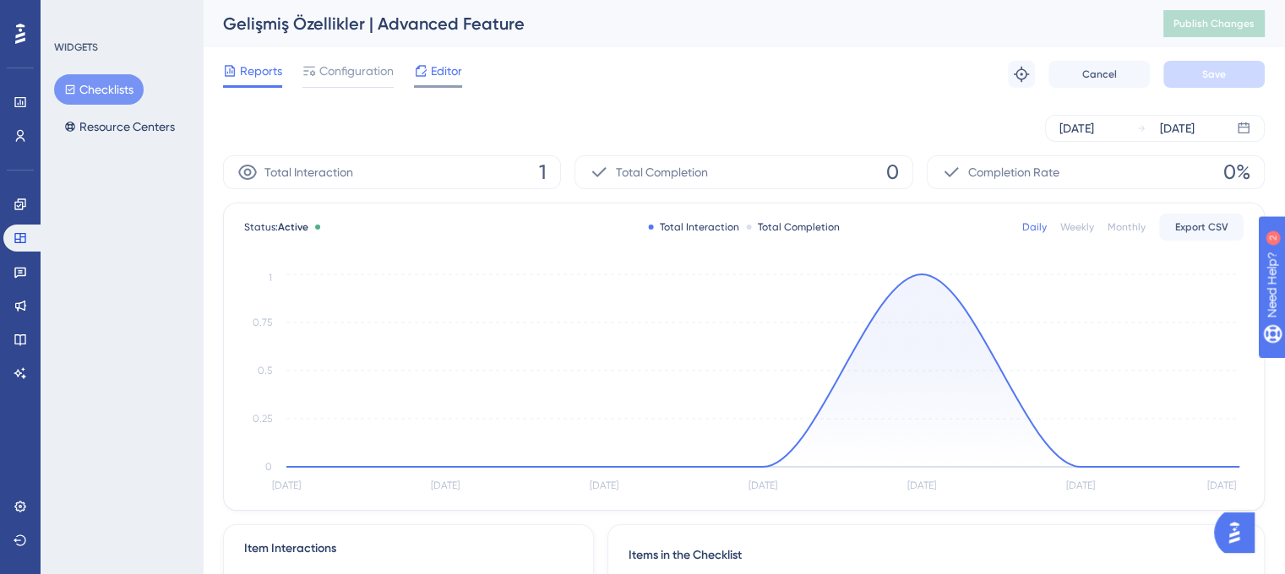
click at [441, 76] on span "Editor" at bounding box center [446, 71] width 31 height 20
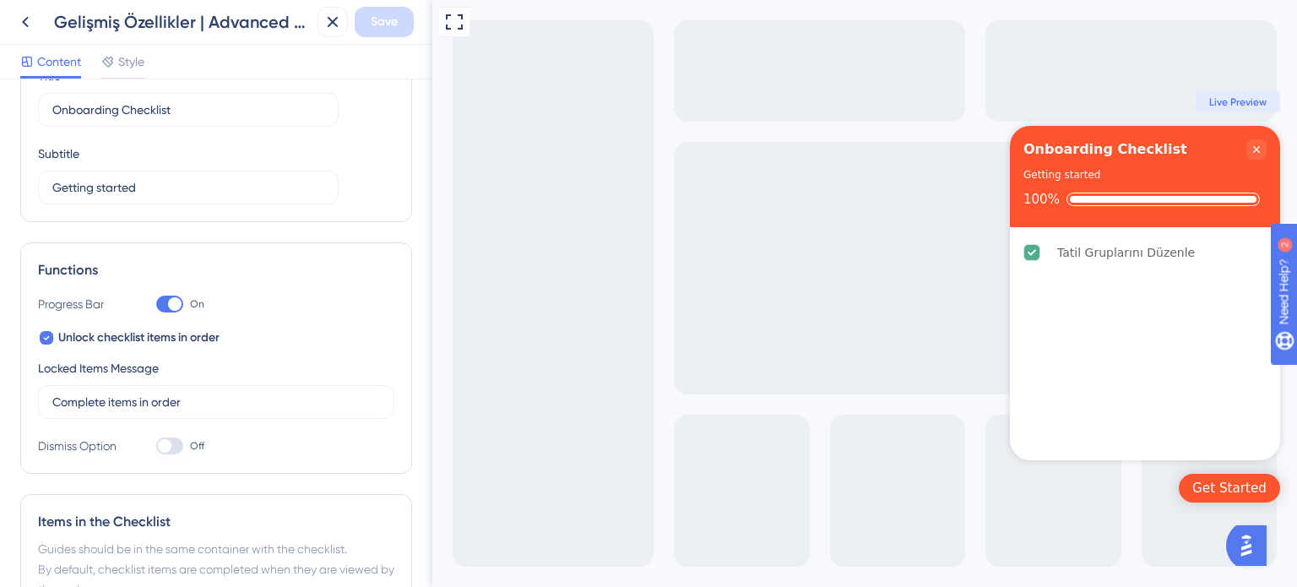
scroll to position [293, 0]
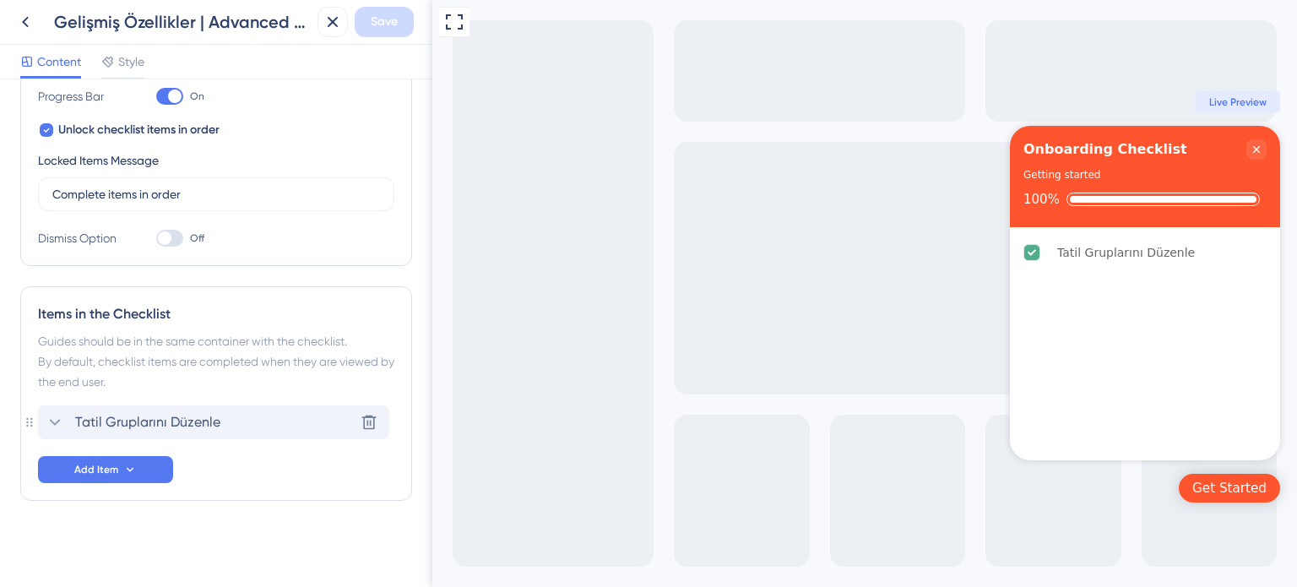
click at [194, 421] on span "Tatil Gruplarını Düzenle" at bounding box center [147, 422] width 145 height 20
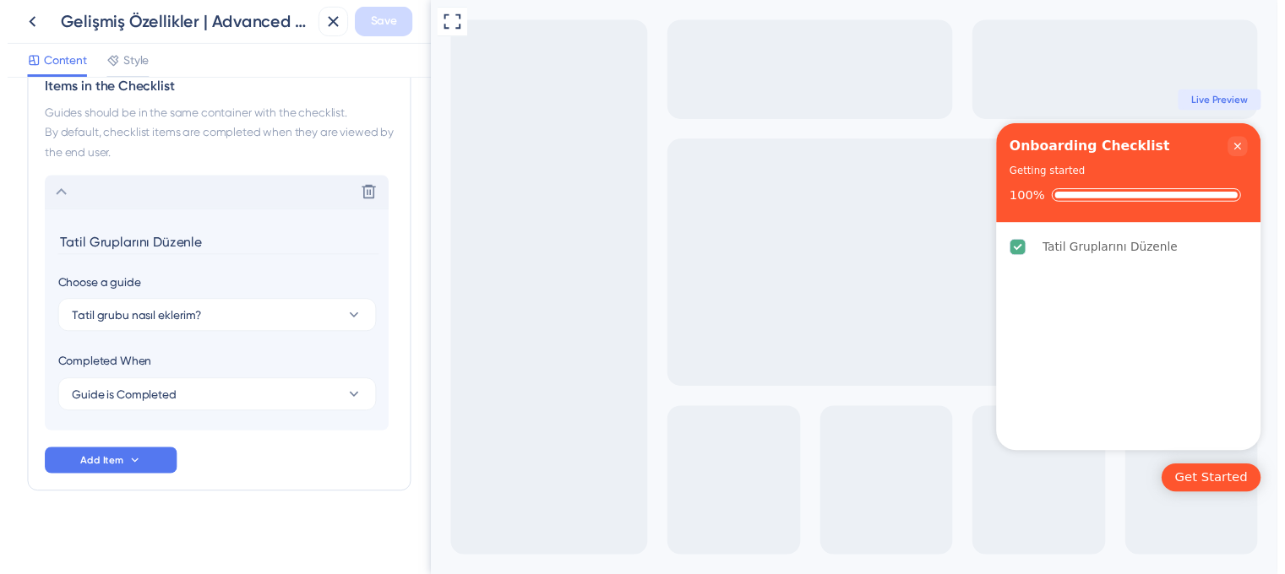
scroll to position [520, 0]
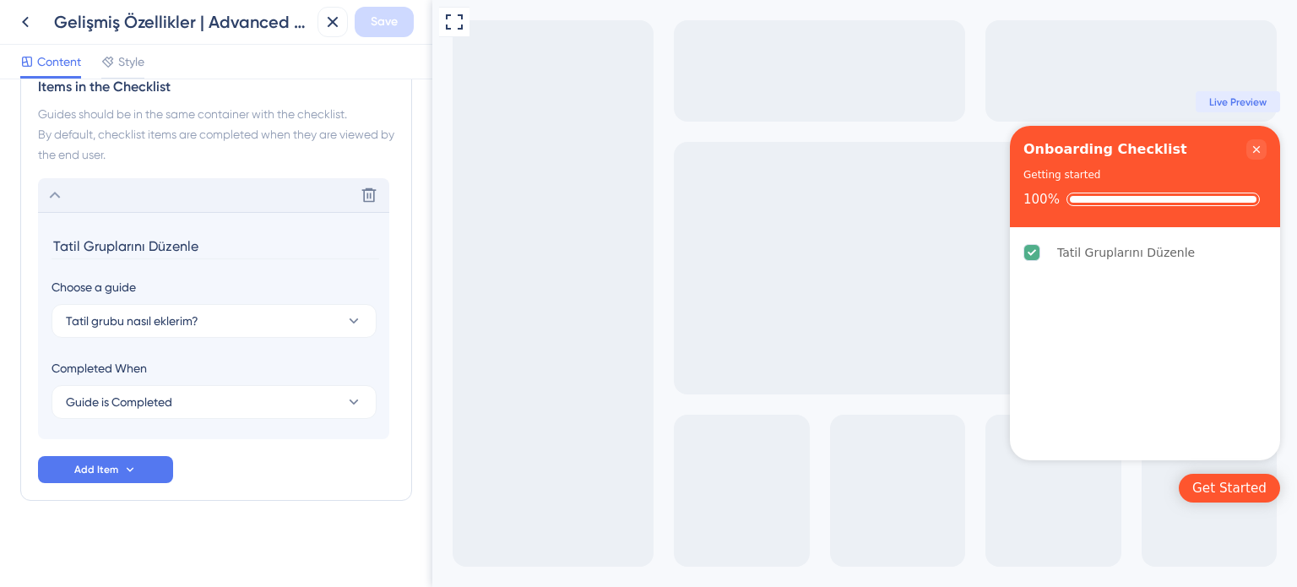
drag, startPoint x: 221, startPoint y: 249, endPoint x: 50, endPoint y: 247, distance: 171.5
click at [50, 247] on section "Tatil Gruplarını Düzenle Choose a guide Tatil grubu nasıl eklerim? Completed Wh…" at bounding box center [213, 325] width 351 height 227
click at [54, 242] on input "Tatil grubu nasıl eklerim?" at bounding box center [216, 246] width 328 height 26
click at [247, 243] on input "Yeni tatil grubu nasıl eklerim?" at bounding box center [216, 246] width 328 height 26
click at [390, 30] on span "Save" at bounding box center [384, 22] width 27 height 20
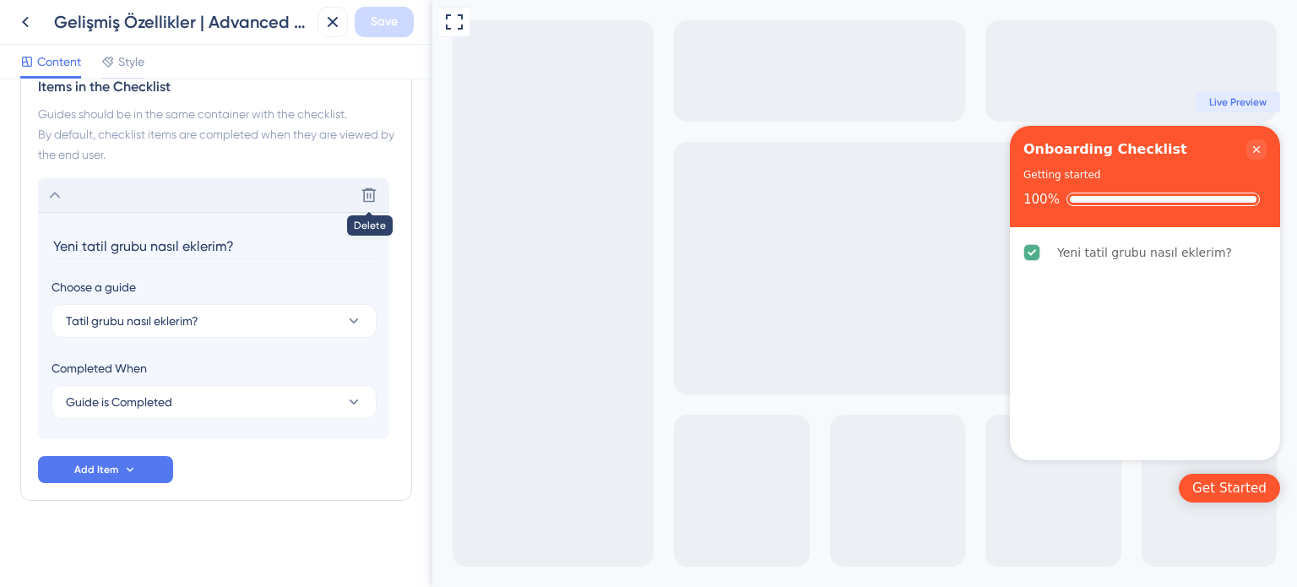
click at [251, 233] on input "Yeni tatil grubu nasıl eklerim?" at bounding box center [216, 246] width 328 height 26
drag, startPoint x: 256, startPoint y: 243, endPoint x: 46, endPoint y: 241, distance: 210.3
click at [46, 241] on section "Yeni tatil grubu nasıl eklerim? Choose a guide Tatil grubu nasıl eklerim? Compl…" at bounding box center [213, 325] width 351 height 227
drag, startPoint x: 208, startPoint y: 249, endPoint x: 85, endPoint y: 244, distance: 122.6
click at [85, 244] on input "Tatil grubunu düzenle" at bounding box center [216, 246] width 328 height 26
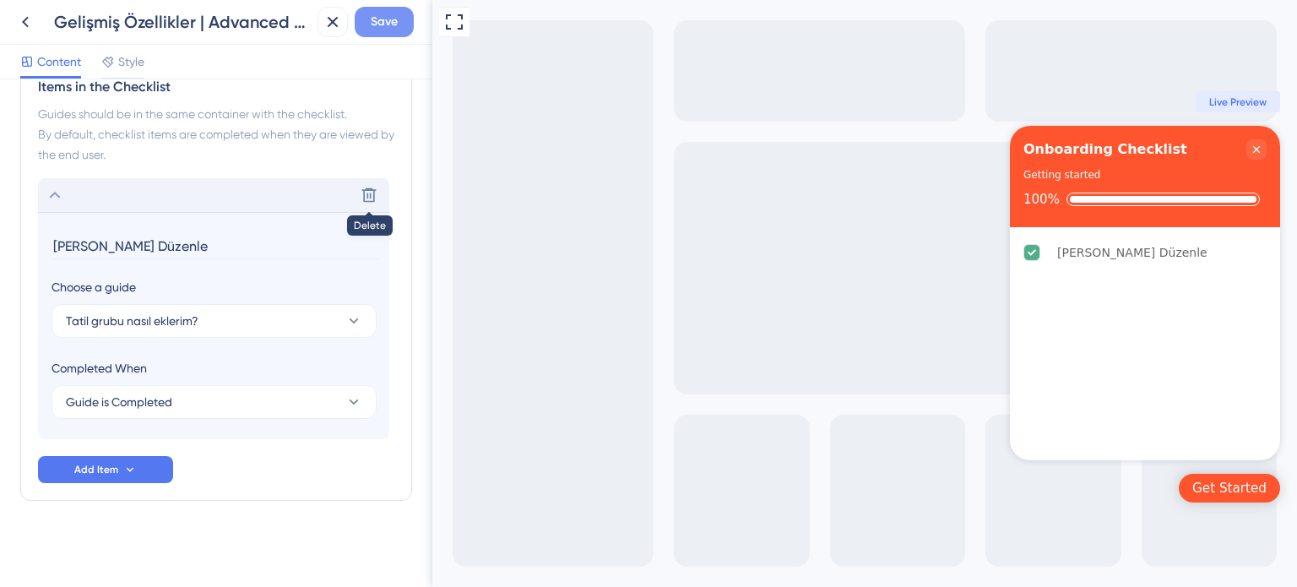
type input "Tatil Grubunu Düzenle"
click at [381, 24] on span "Save" at bounding box center [384, 22] width 27 height 20
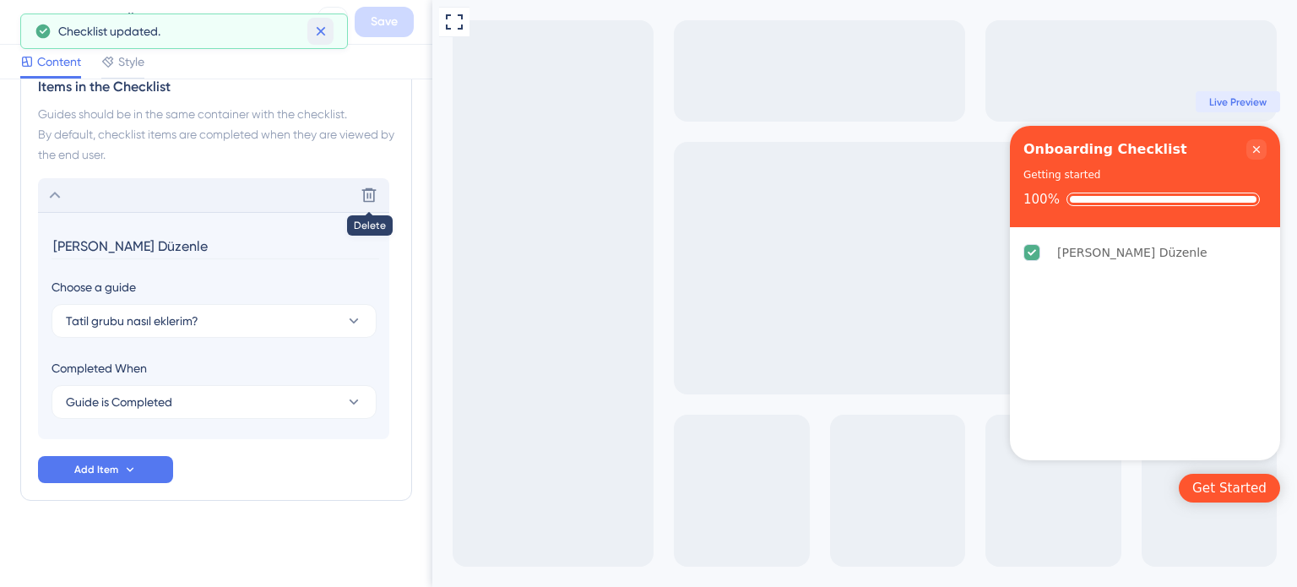
click at [324, 25] on icon at bounding box center [321, 31] width 17 height 17
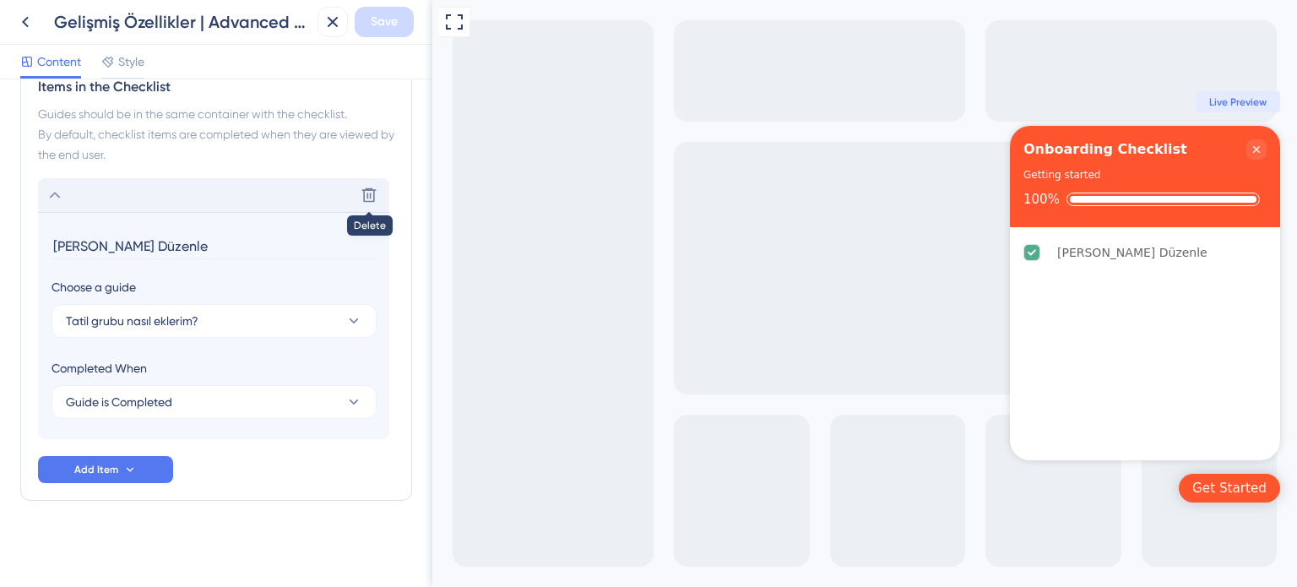
click at [3, 19] on div "Gelişmiş Özellikler | Advanced Feature Save" at bounding box center [216, 22] width 432 height 45
click at [18, 23] on icon at bounding box center [25, 22] width 20 height 20
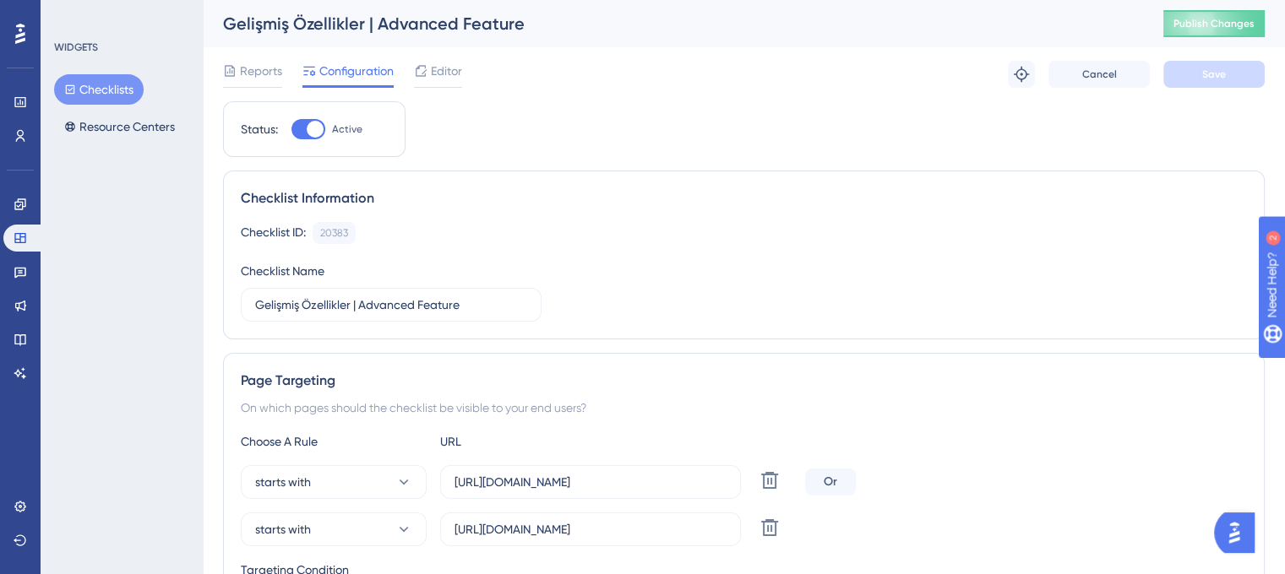
click at [115, 80] on button "Checklists" at bounding box center [99, 89] width 90 height 30
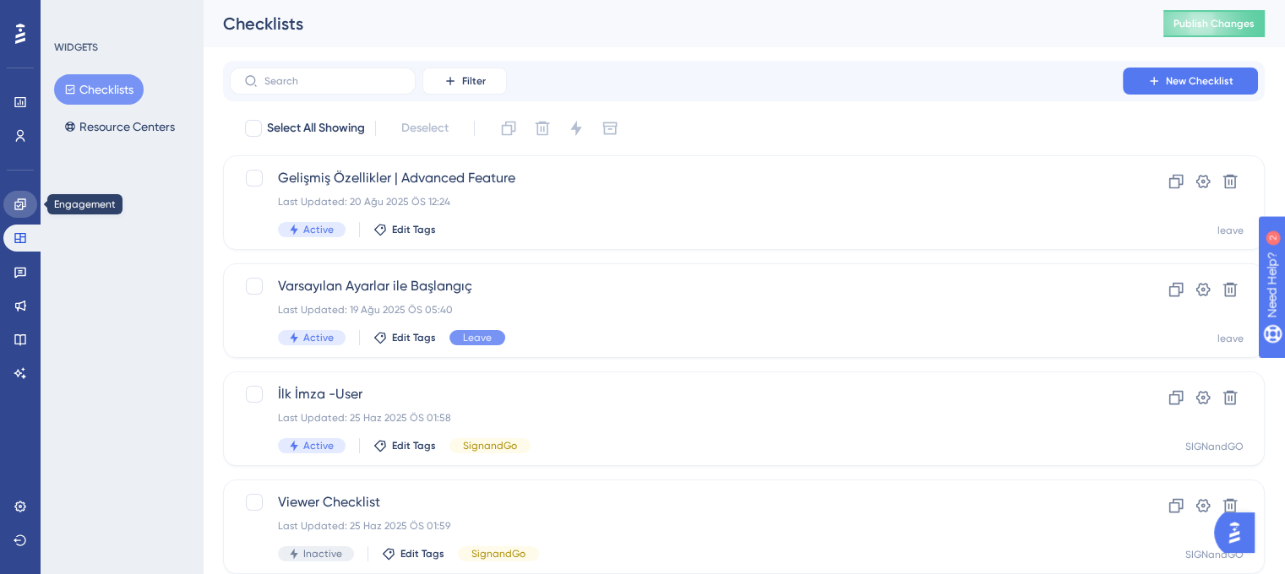
click at [20, 206] on icon at bounding box center [21, 205] width 14 height 14
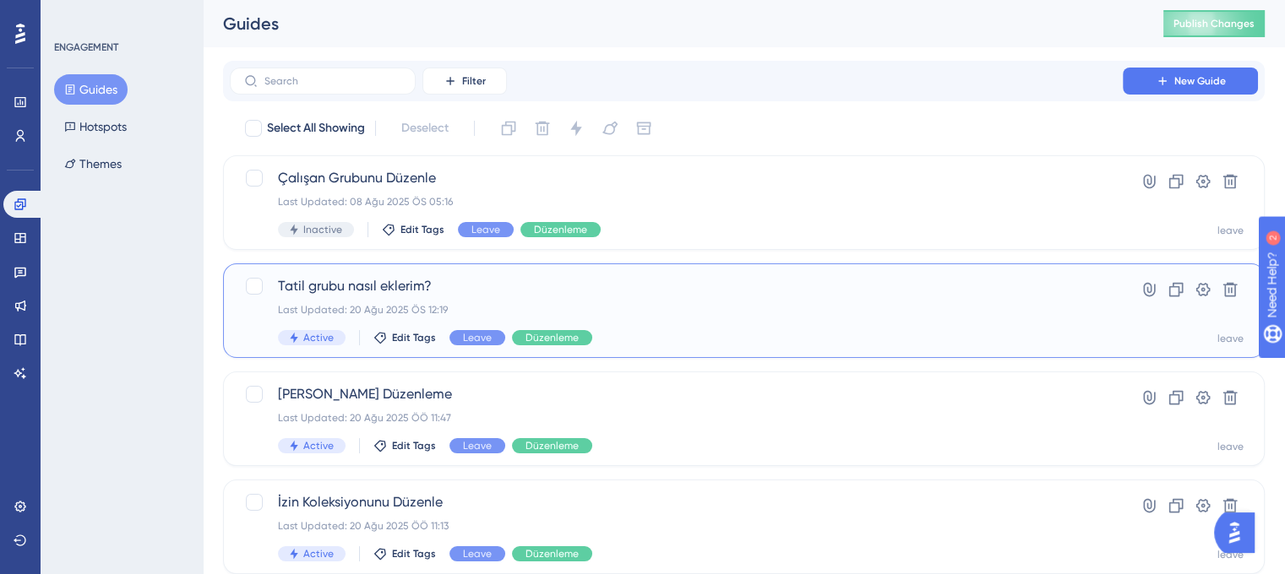
click at [612, 300] on div "Tatil grubu nasıl eklerim? Last Updated: 20 Ağu 2025 ÖS 12:19 Active Edit Tags …" at bounding box center [676, 310] width 797 height 69
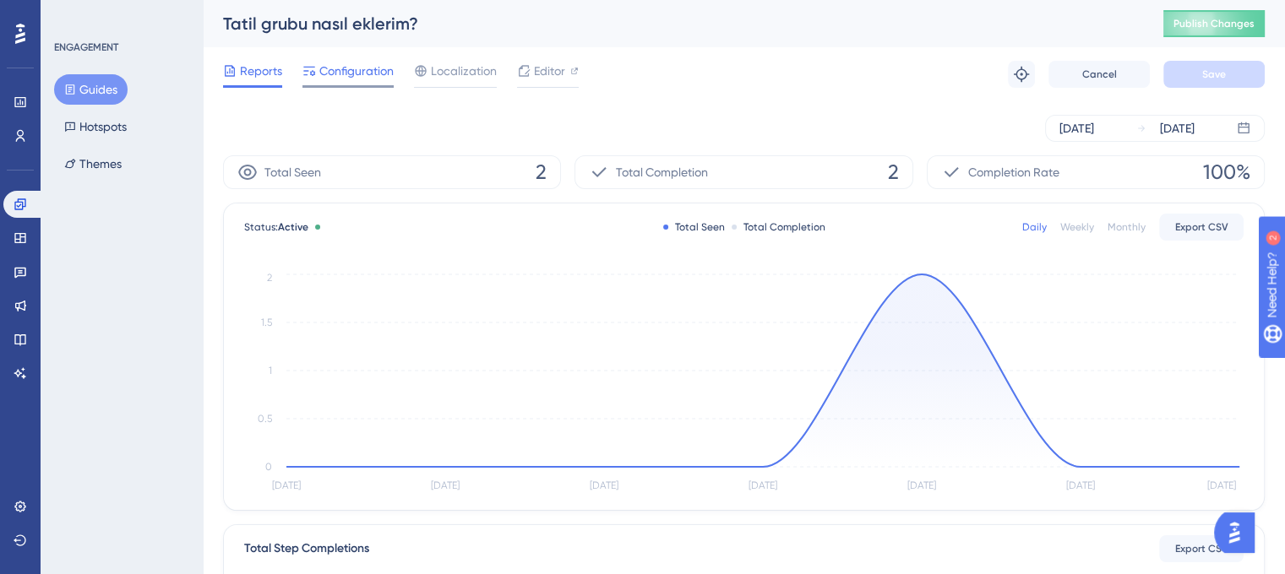
click at [341, 79] on span "Configuration" at bounding box center [356, 71] width 74 height 20
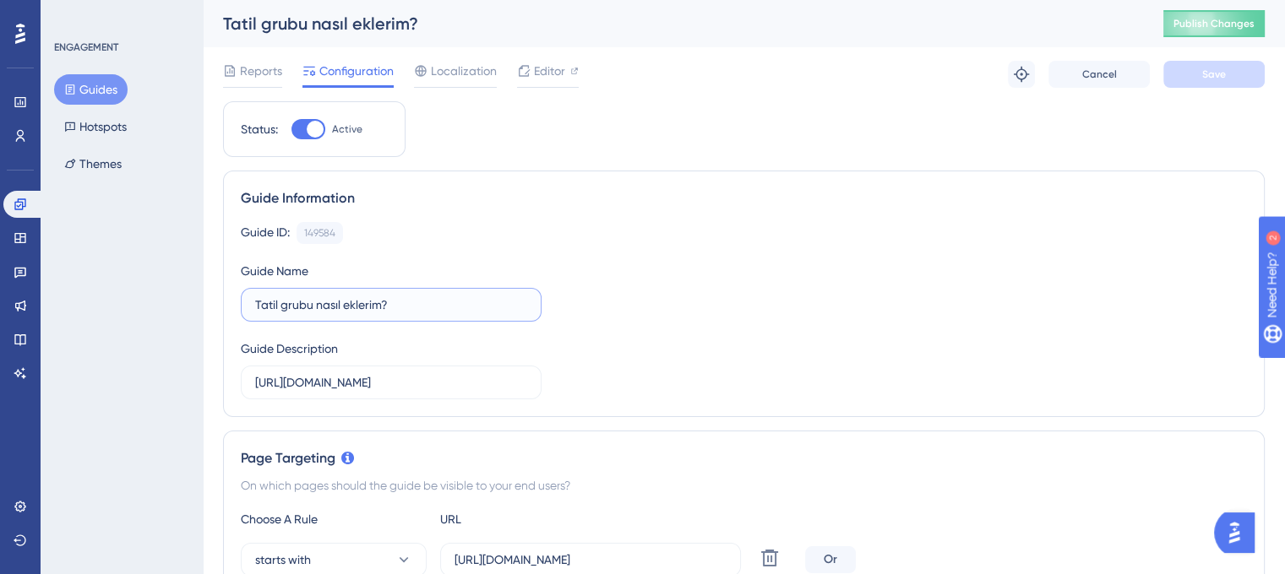
drag, startPoint x: 409, startPoint y: 302, endPoint x: 242, endPoint y: 292, distance: 166.7
click at [242, 292] on label "Tatil grubu nasıl eklerim?" at bounding box center [391, 305] width 301 height 34
type input "Tatil Grubunu Düzenle"
click at [336, 374] on input "https://leave-dev.peakup.org/management/holidays/list" at bounding box center [391, 382] width 272 height 19
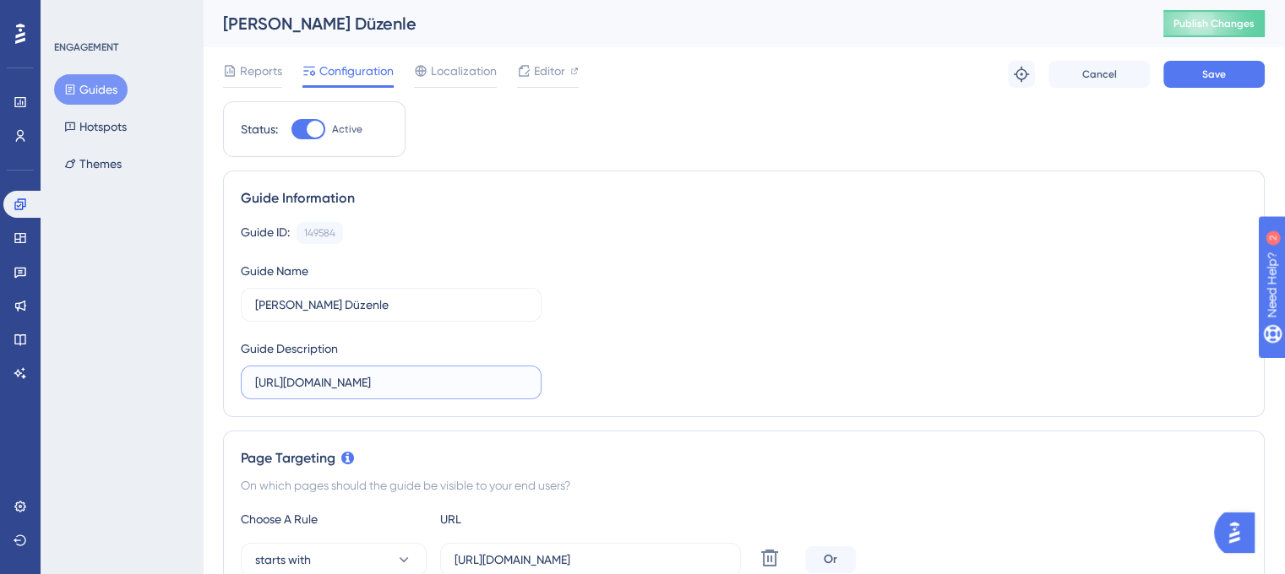
click at [336, 374] on input "https://leave-dev.peakup.org/management/holidays/list" at bounding box center [391, 382] width 272 height 19
click at [716, 324] on div "Guide ID: 149584 Copy Guide Name Tatil Grubunu Düzenle Guide Description" at bounding box center [744, 310] width 1006 height 177
click at [1215, 85] on button "Save" at bounding box center [1213, 74] width 101 height 27
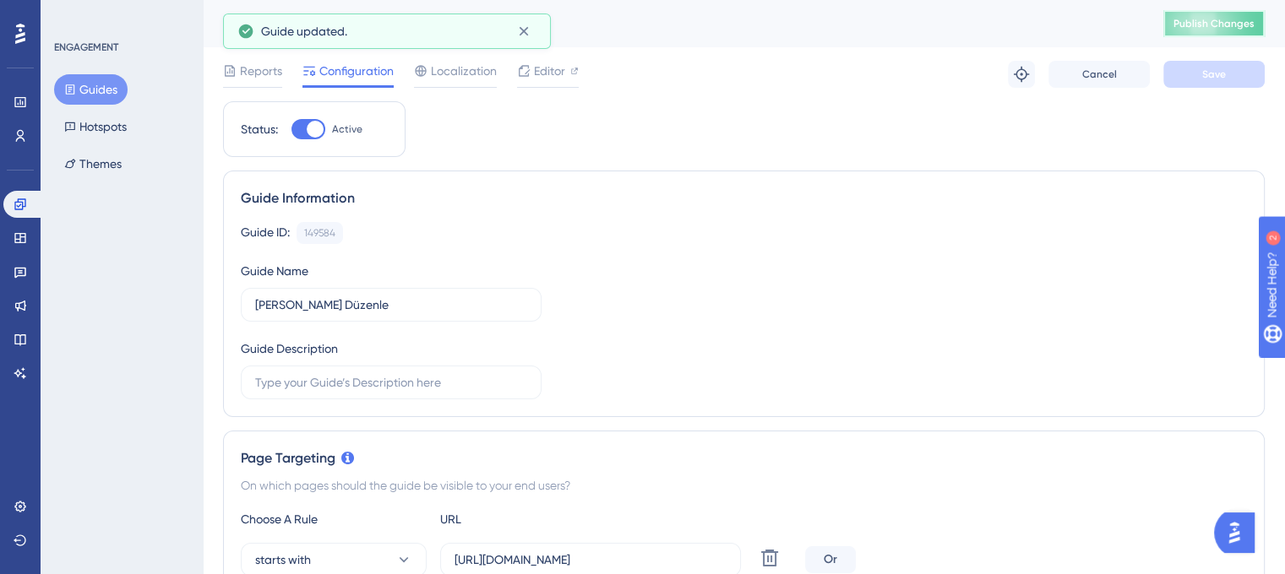
click at [1199, 33] on button "Publish Changes" at bounding box center [1213, 23] width 101 height 27
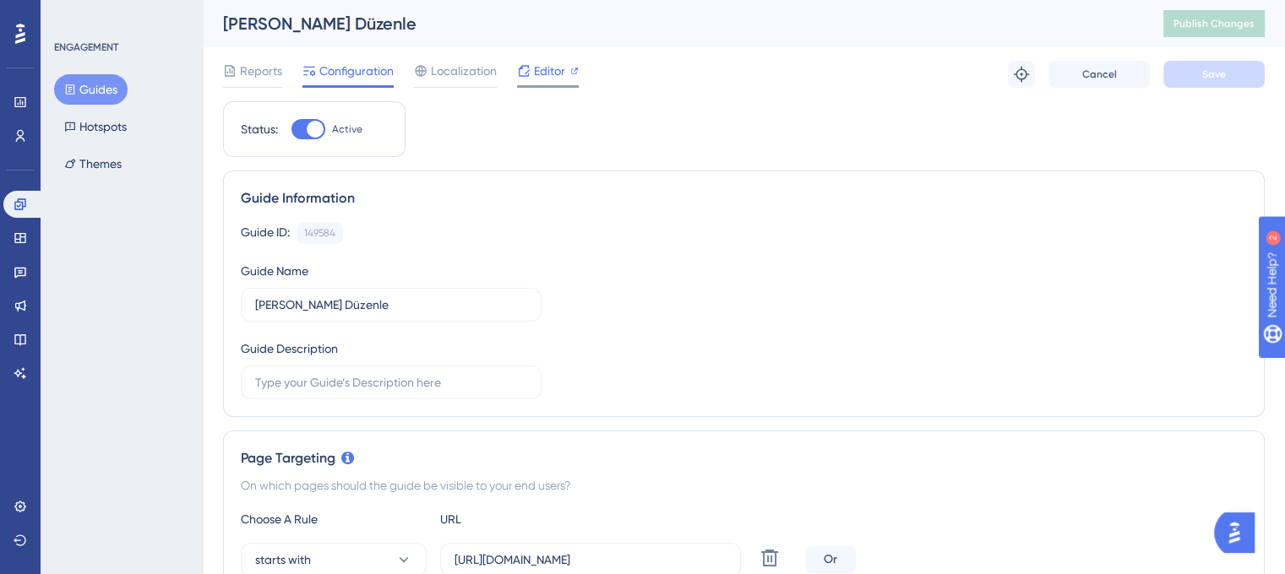
click at [544, 68] on span "Editor" at bounding box center [549, 71] width 31 height 20
click at [1210, 22] on span "Publish Changes" at bounding box center [1213, 24] width 81 height 14
click at [513, 77] on div "Reports Configuration Localization Editor" at bounding box center [401, 74] width 356 height 27
click at [545, 68] on span "Editor" at bounding box center [549, 71] width 31 height 20
click at [1202, 23] on span "Publish Changes" at bounding box center [1213, 24] width 81 height 14
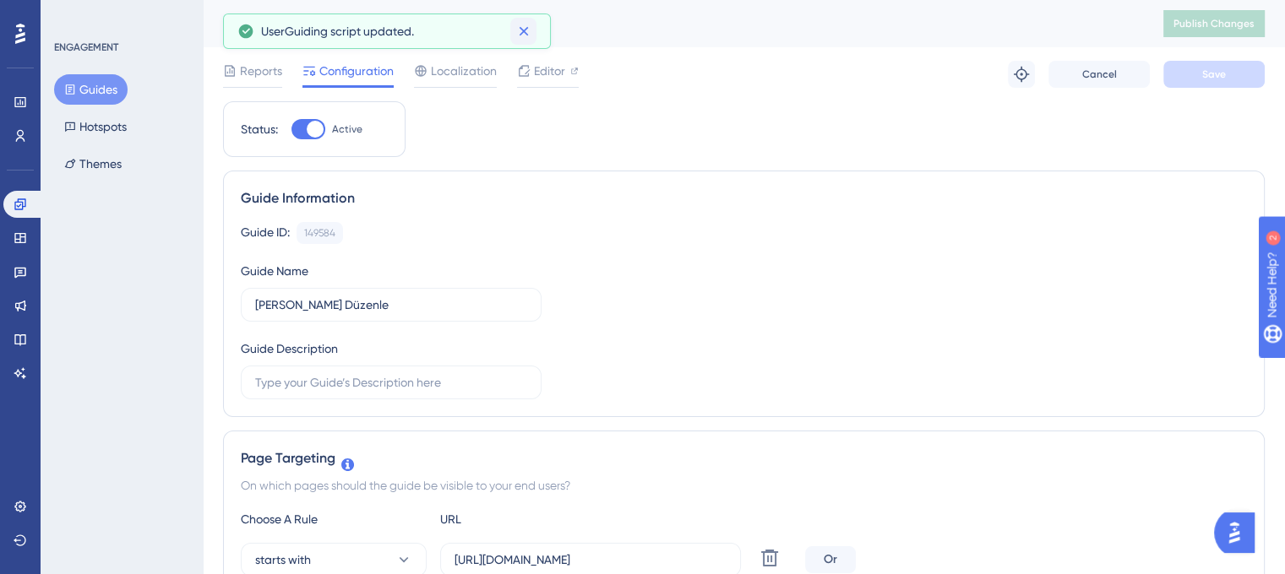
click at [525, 31] on icon at bounding box center [523, 31] width 17 height 17
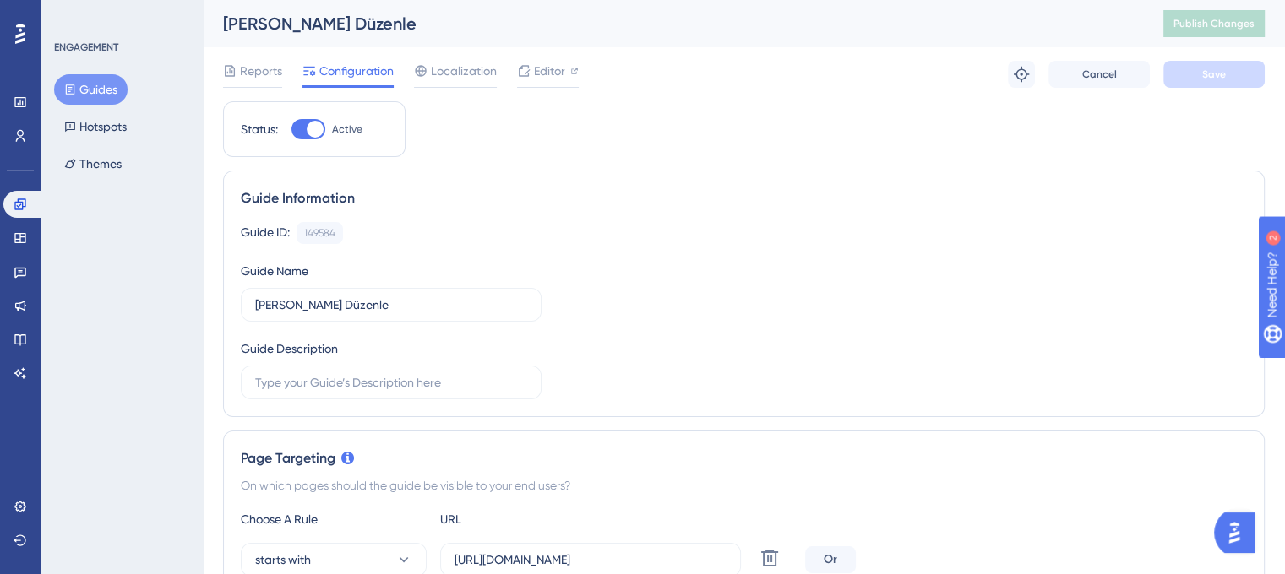
click at [95, 87] on button "Guides" at bounding box center [90, 89] width 73 height 30
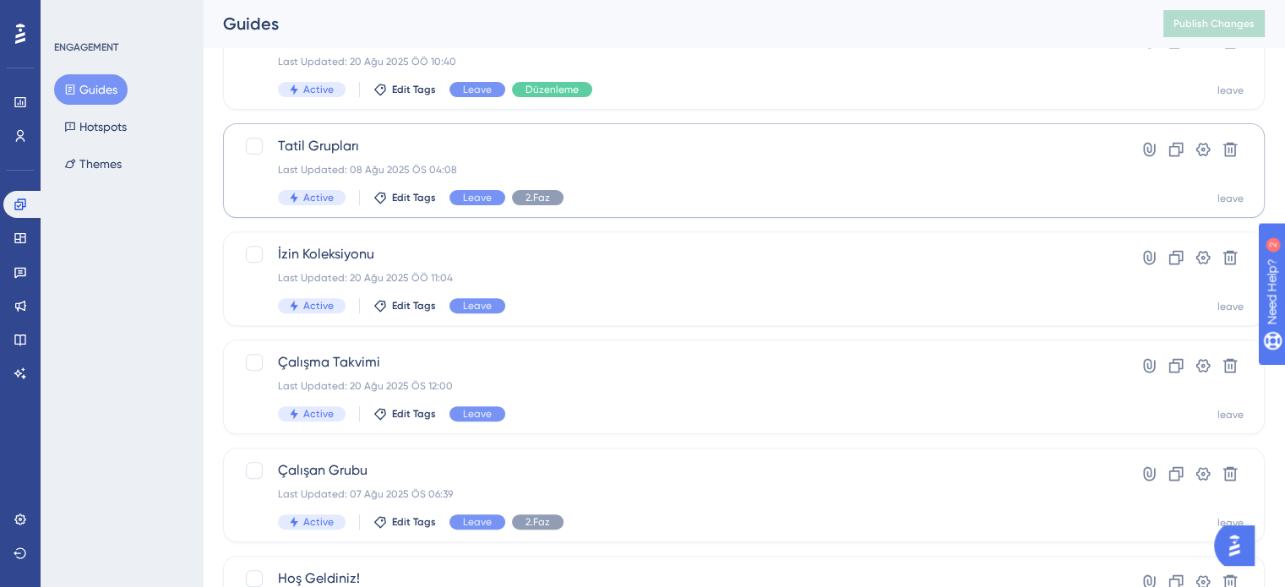
scroll to position [676, 0]
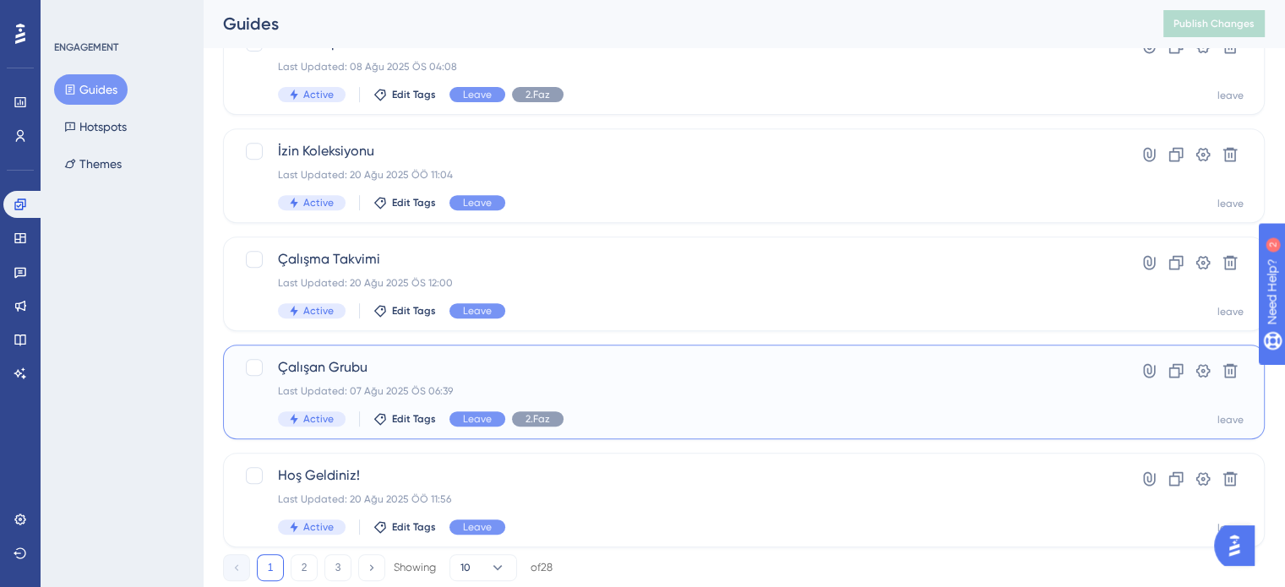
click at [682, 386] on div "Last Updated: 07 Ağu 2025 ÖS 06:39" at bounding box center [676, 391] width 797 height 14
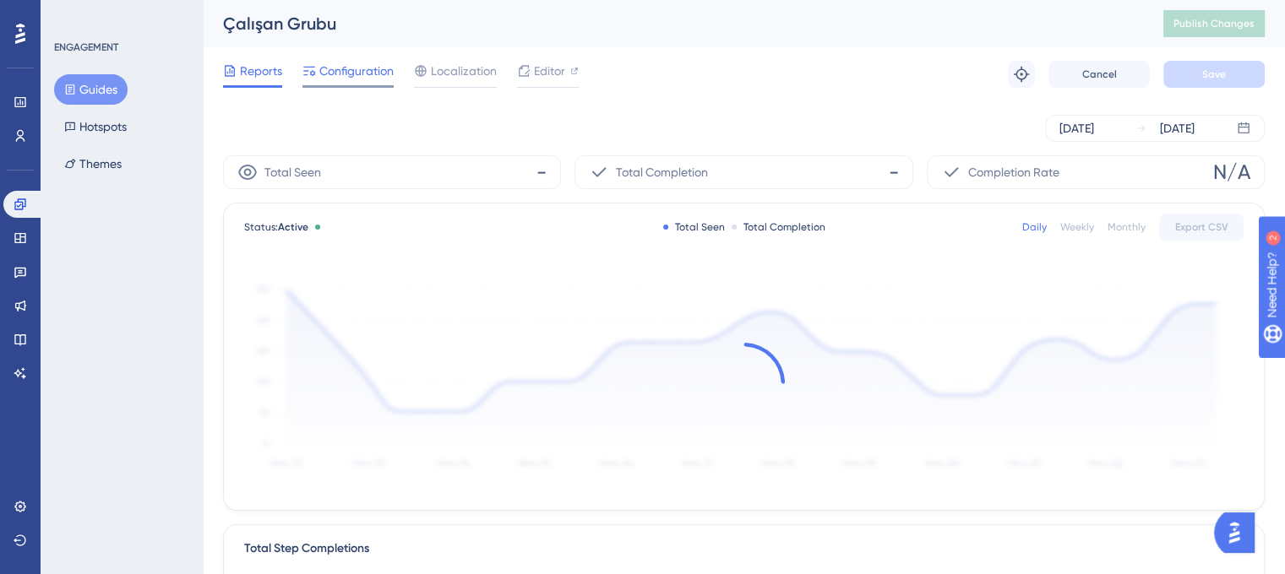
drag, startPoint x: 363, startPoint y: 79, endPoint x: 372, endPoint y: 82, distance: 9.1
click at [363, 78] on span "Configuration" at bounding box center [356, 71] width 74 height 20
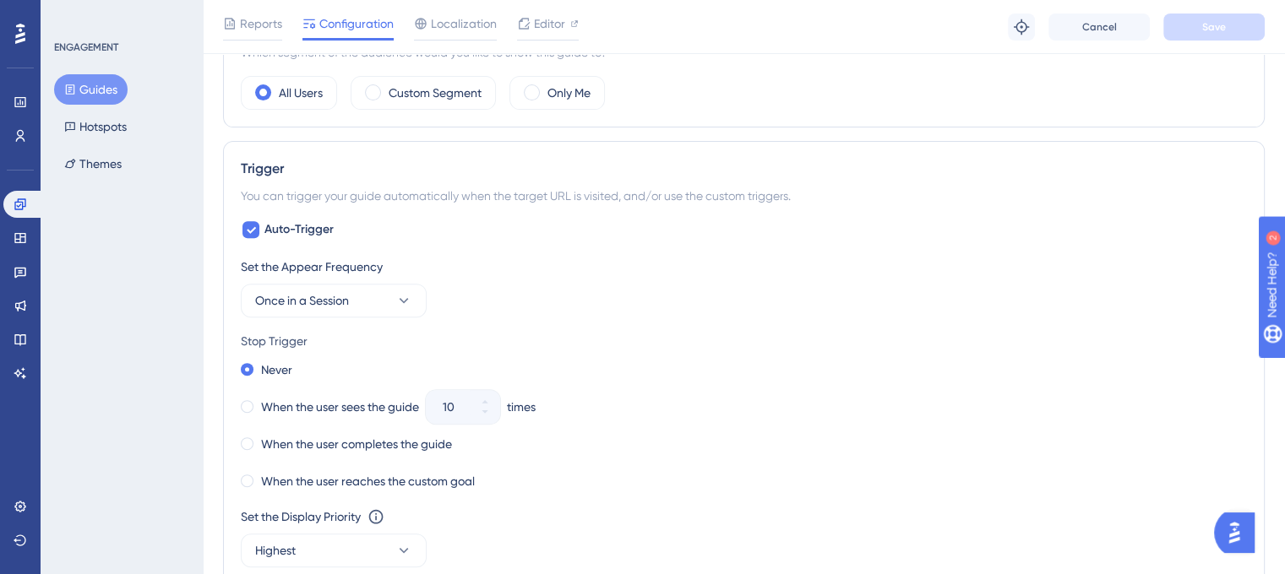
scroll to position [676, 0]
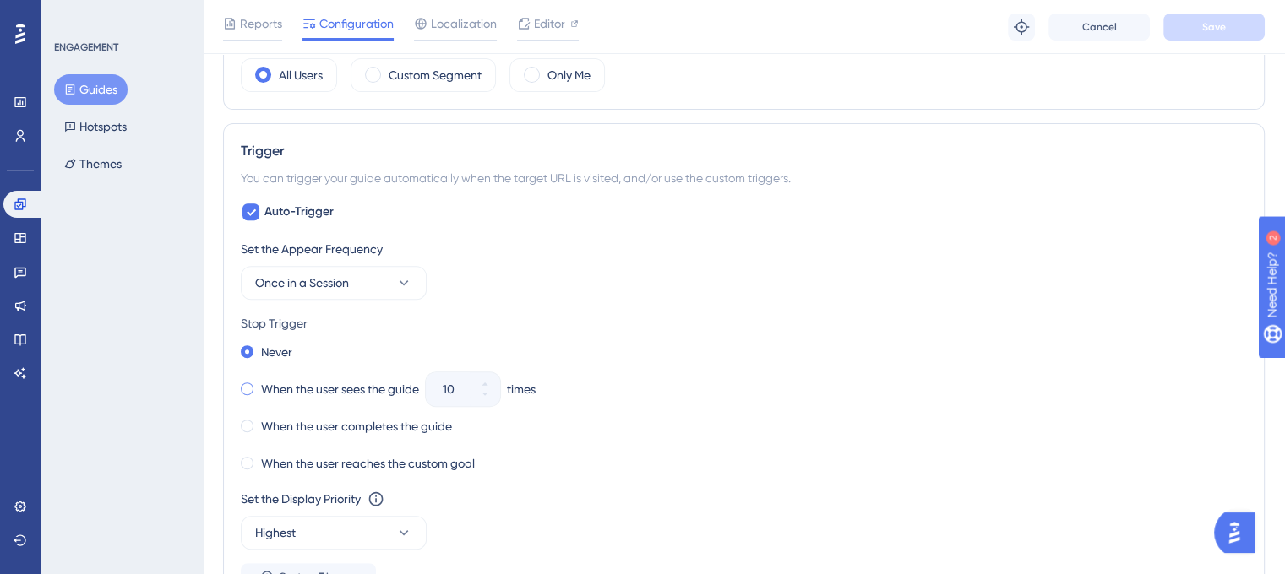
click at [264, 385] on label "When the user sees the guide" at bounding box center [340, 389] width 158 height 20
click at [458, 390] on input "10" at bounding box center [455, 389] width 24 height 20
click at [483, 395] on icon at bounding box center [485, 394] width 10 height 10
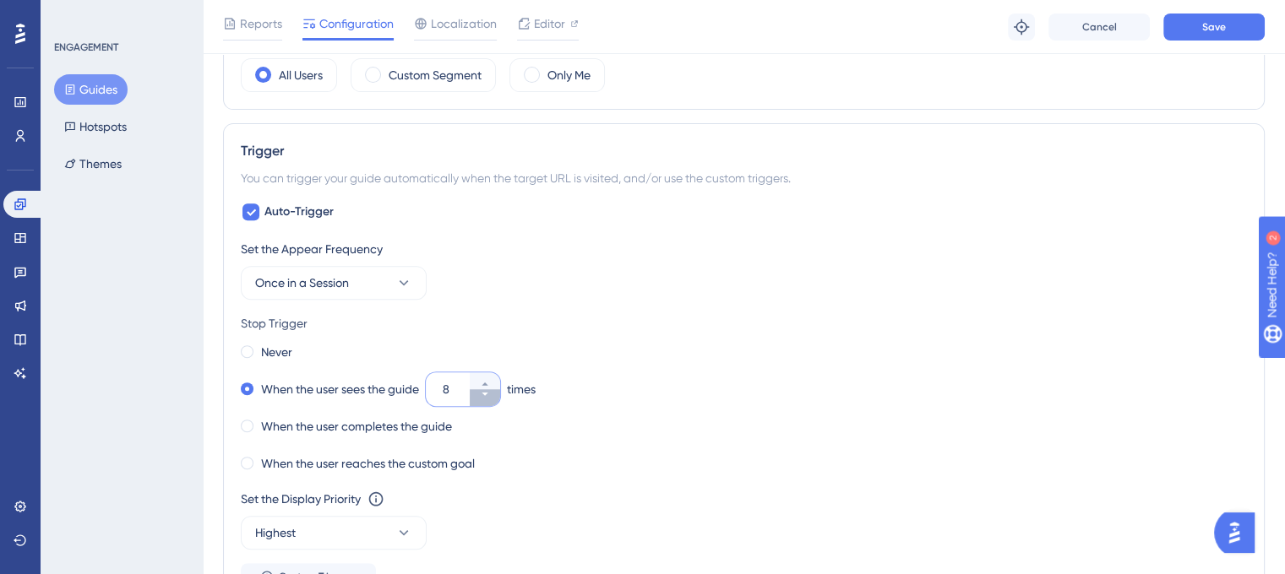
click at [483, 395] on icon at bounding box center [485, 394] width 10 height 10
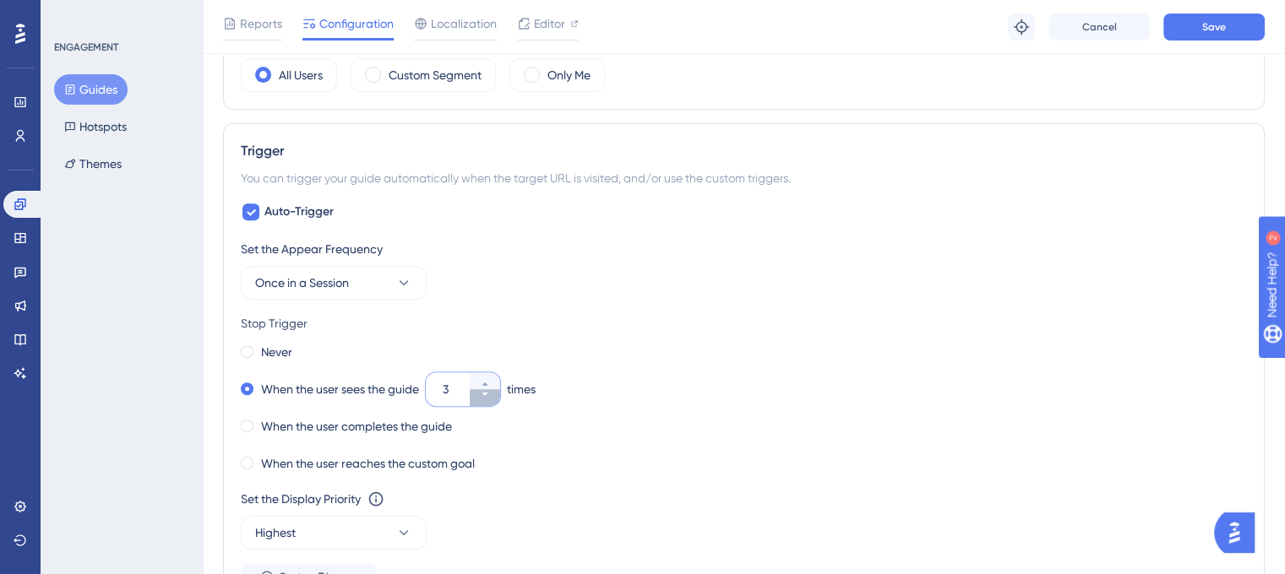
click at [483, 395] on icon at bounding box center [485, 394] width 10 height 10
type input "1"
click at [710, 319] on div "Stop Trigger" at bounding box center [744, 323] width 1006 height 20
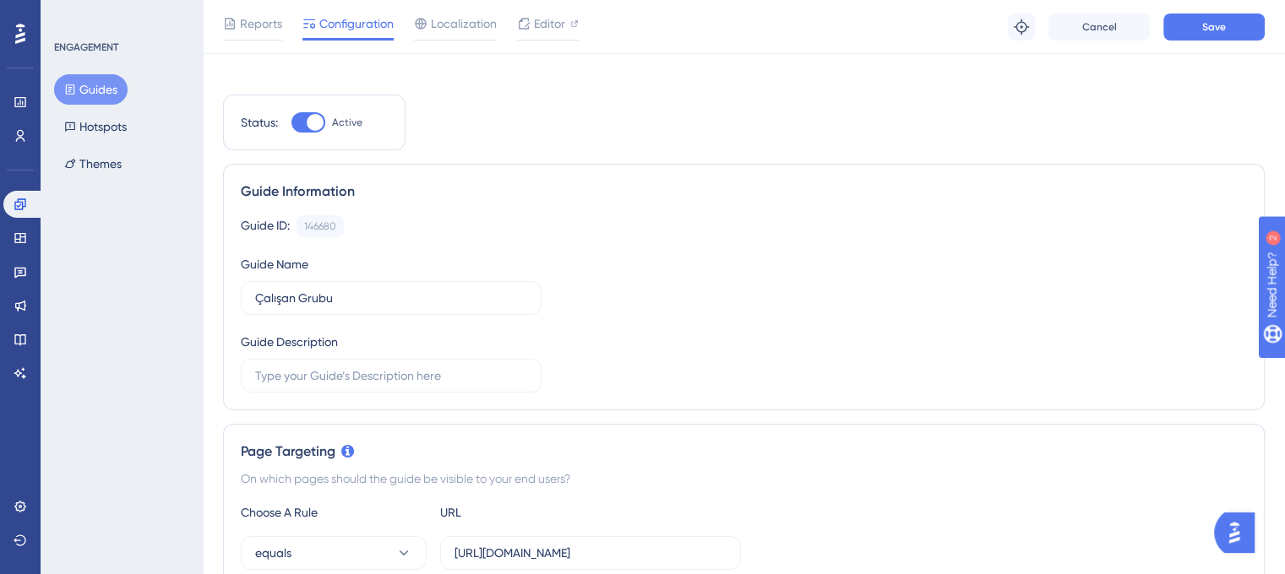
scroll to position [0, 0]
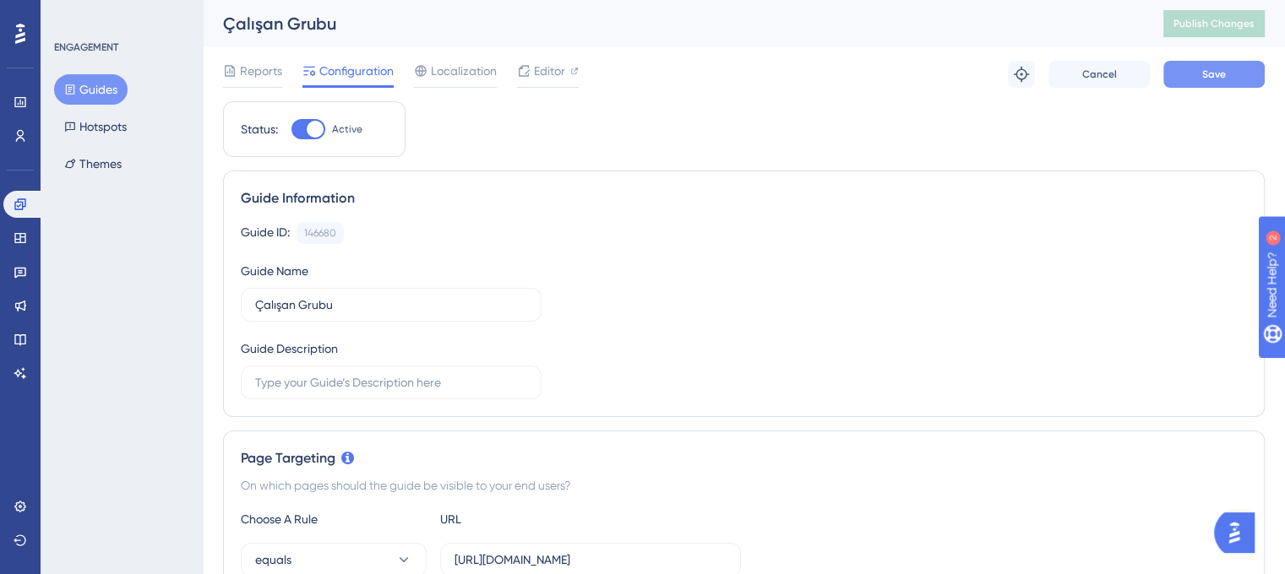
click at [1198, 84] on button "Save" at bounding box center [1213, 74] width 101 height 27
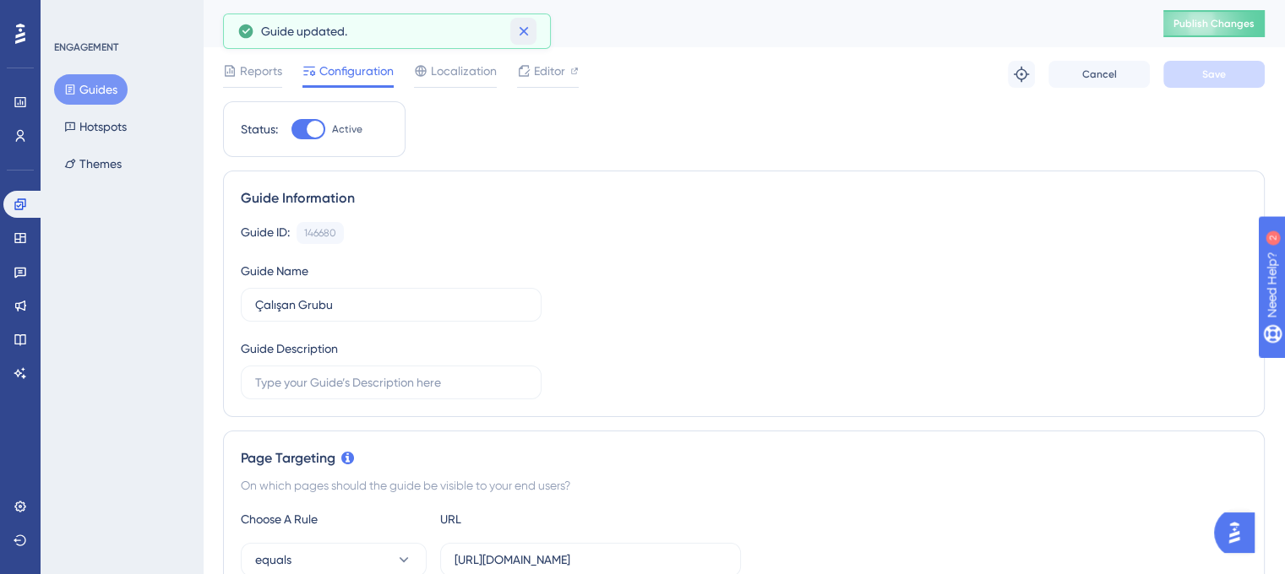
click at [522, 33] on icon at bounding box center [523, 31] width 17 height 17
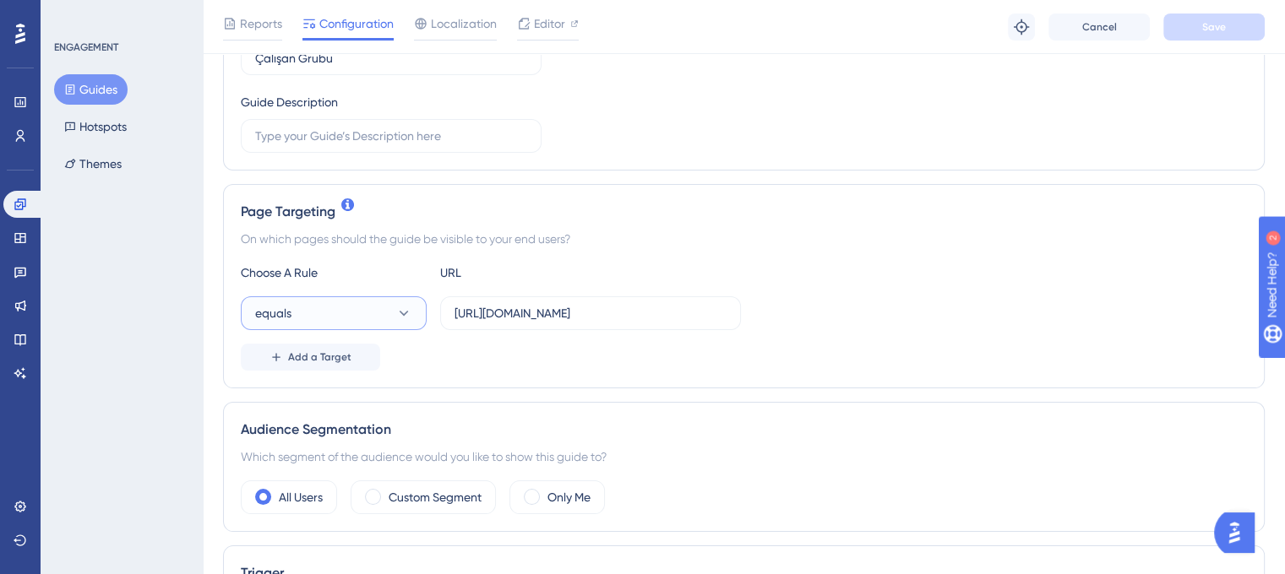
click at [389, 312] on button "equals" at bounding box center [334, 313] width 186 height 34
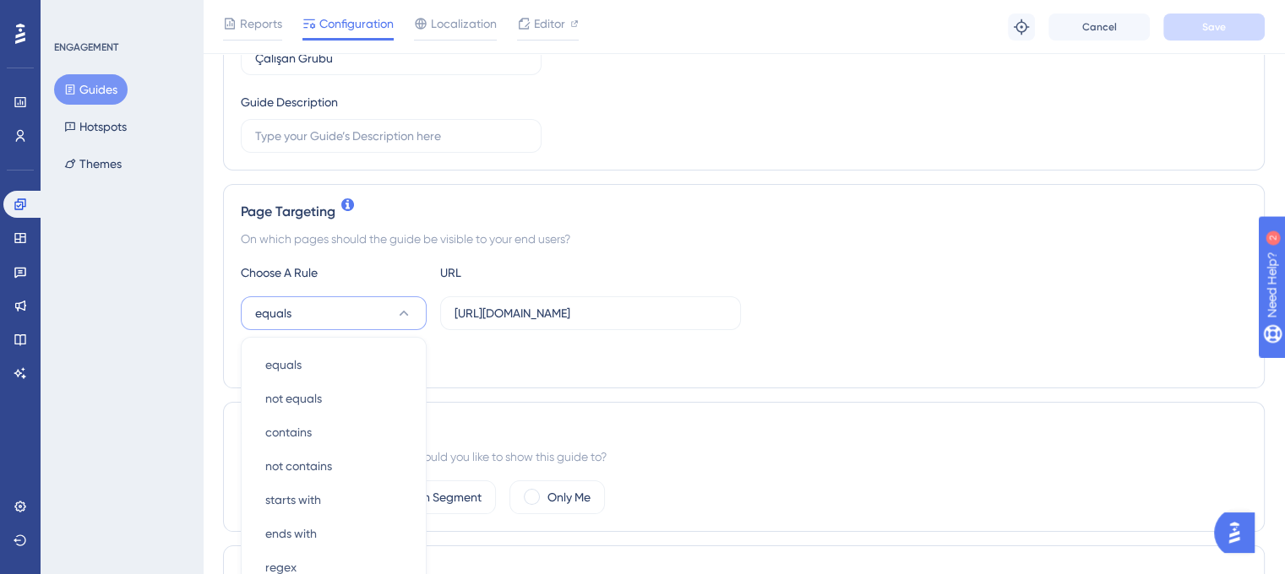
scroll to position [431, 0]
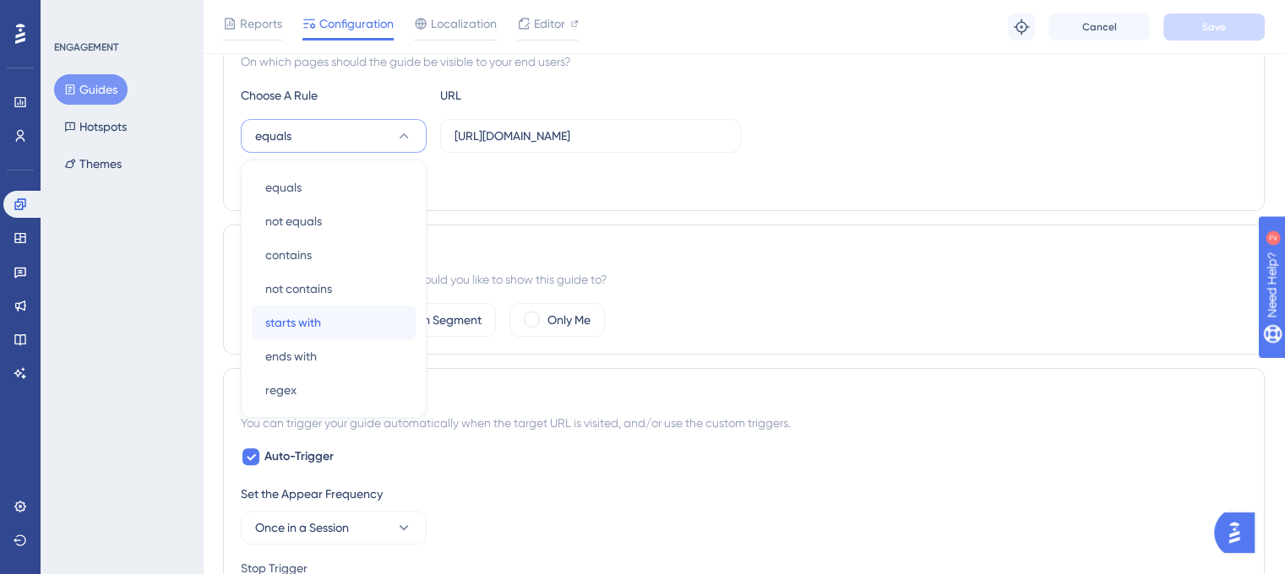
click at [315, 314] on span "starts with" at bounding box center [293, 323] width 56 height 20
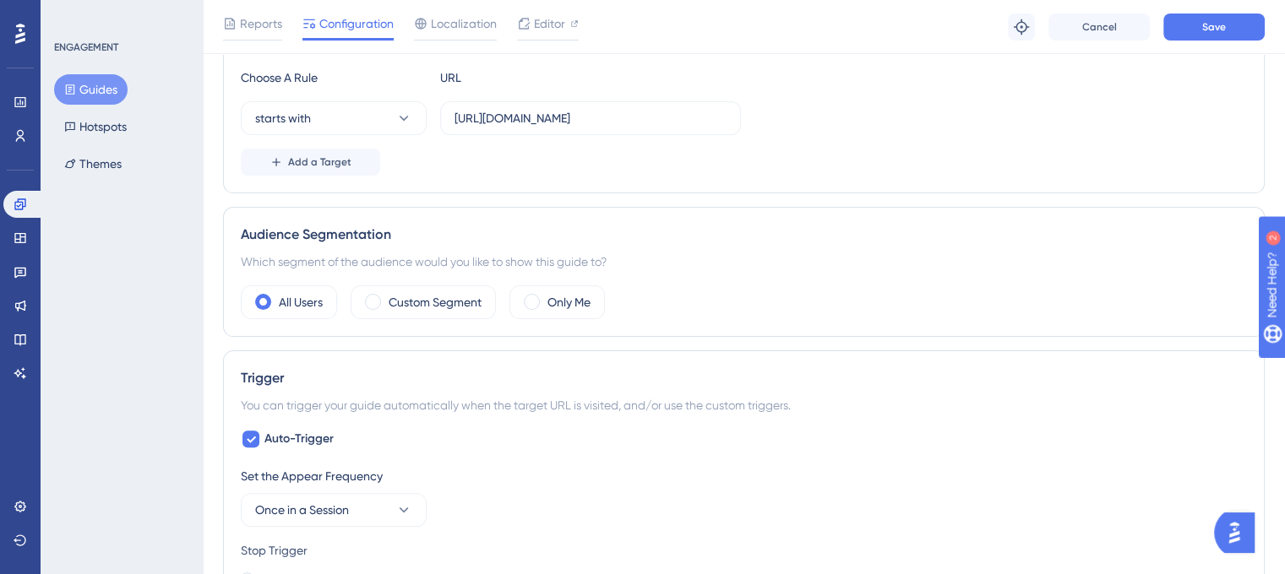
scroll to position [346, 0]
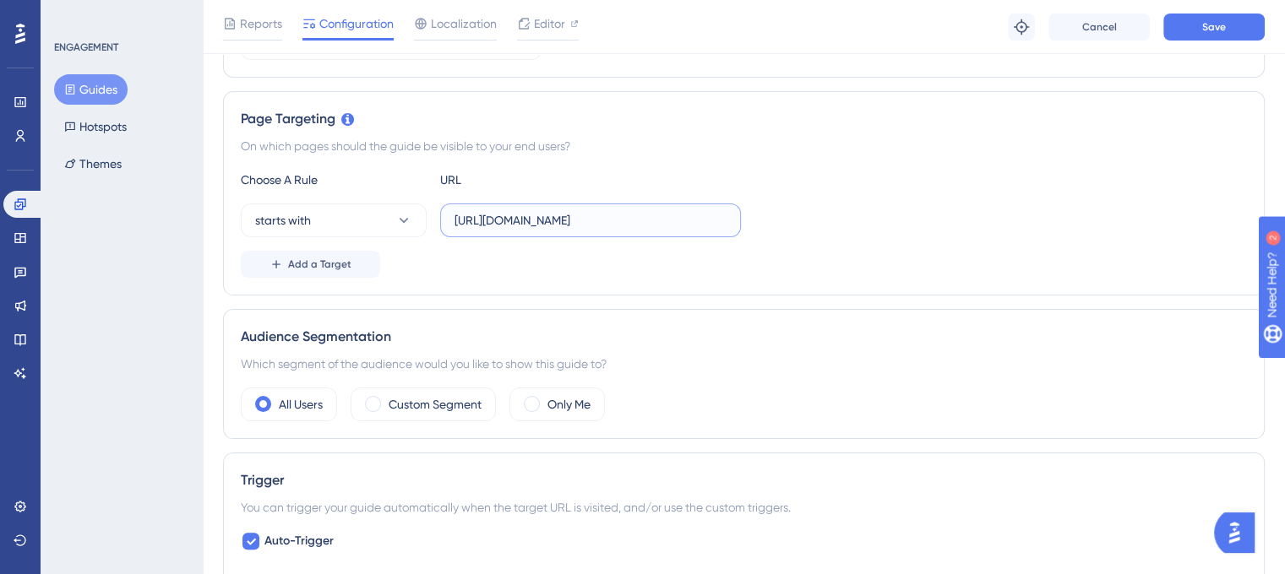
click at [583, 222] on input "https://leave-dev.peakup.org/management/work-groups/list" at bounding box center [590, 220] width 272 height 19
paste input "text"
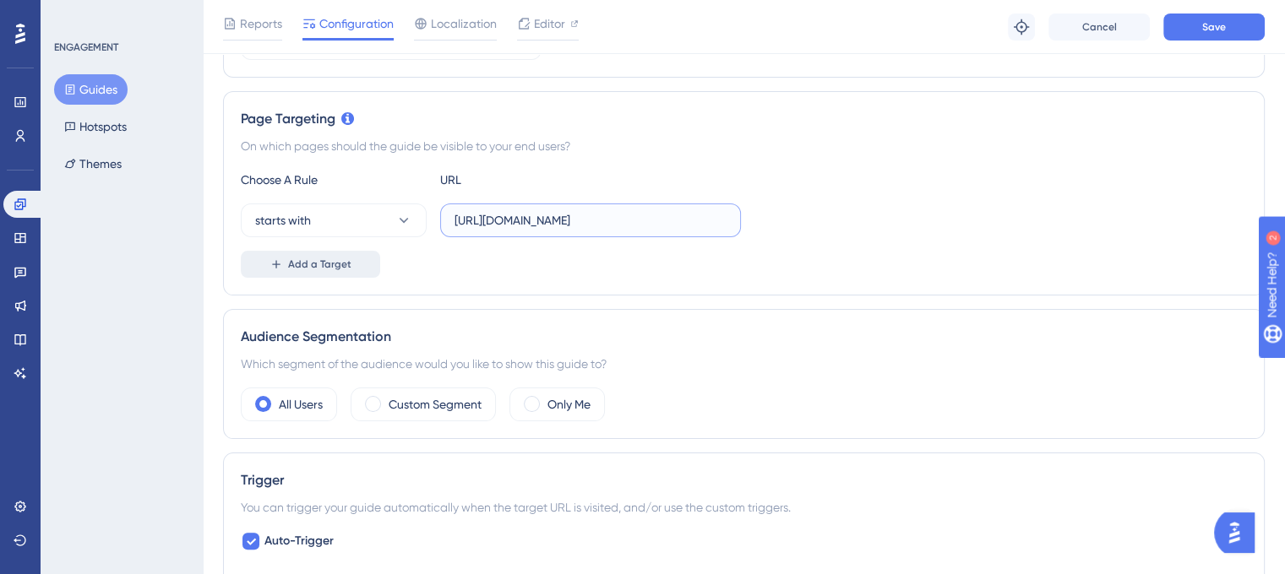
type input "https://leave.peakup.org/management/work-groups/list"
click at [297, 261] on span "Add a Target" at bounding box center [319, 265] width 63 height 14
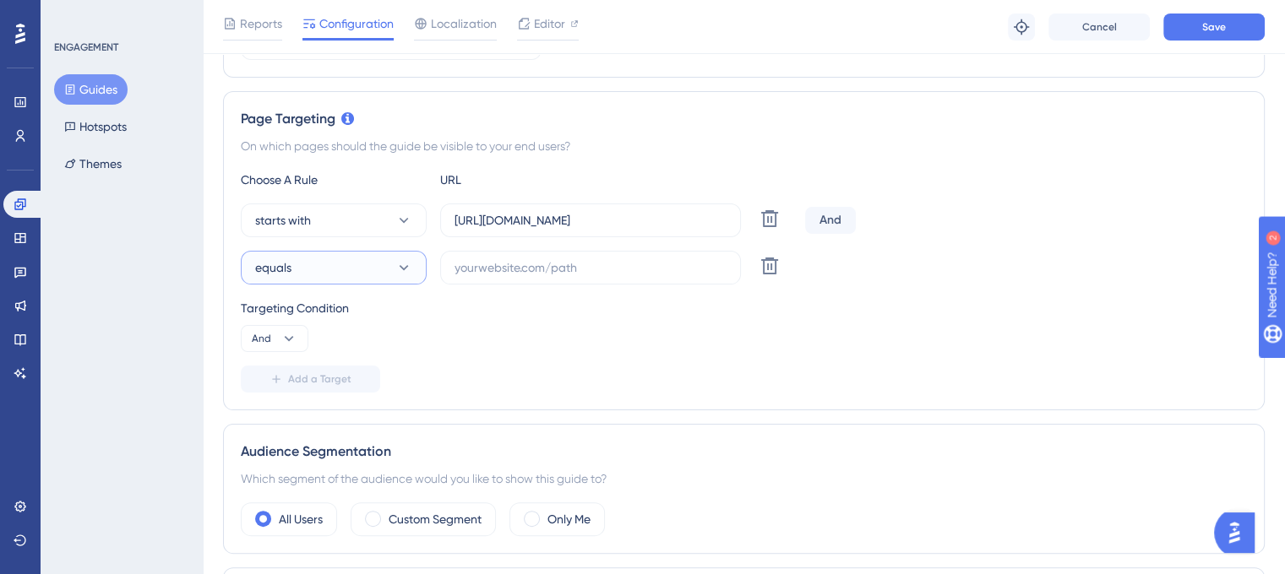
click at [331, 271] on button "equals" at bounding box center [334, 268] width 186 height 34
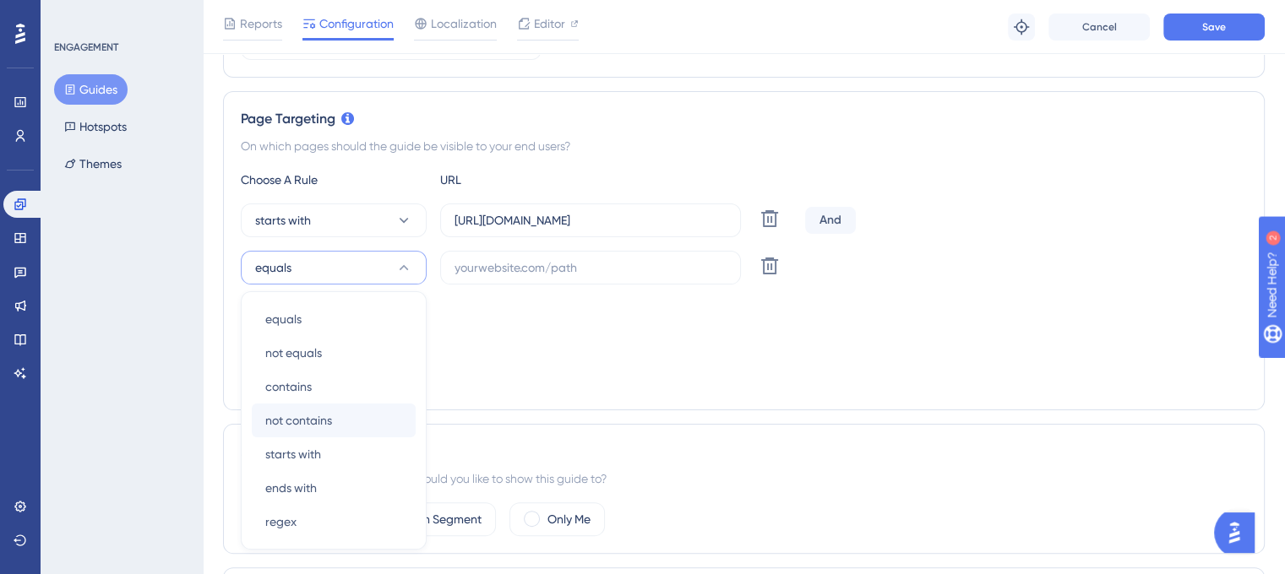
scroll to position [478, 0]
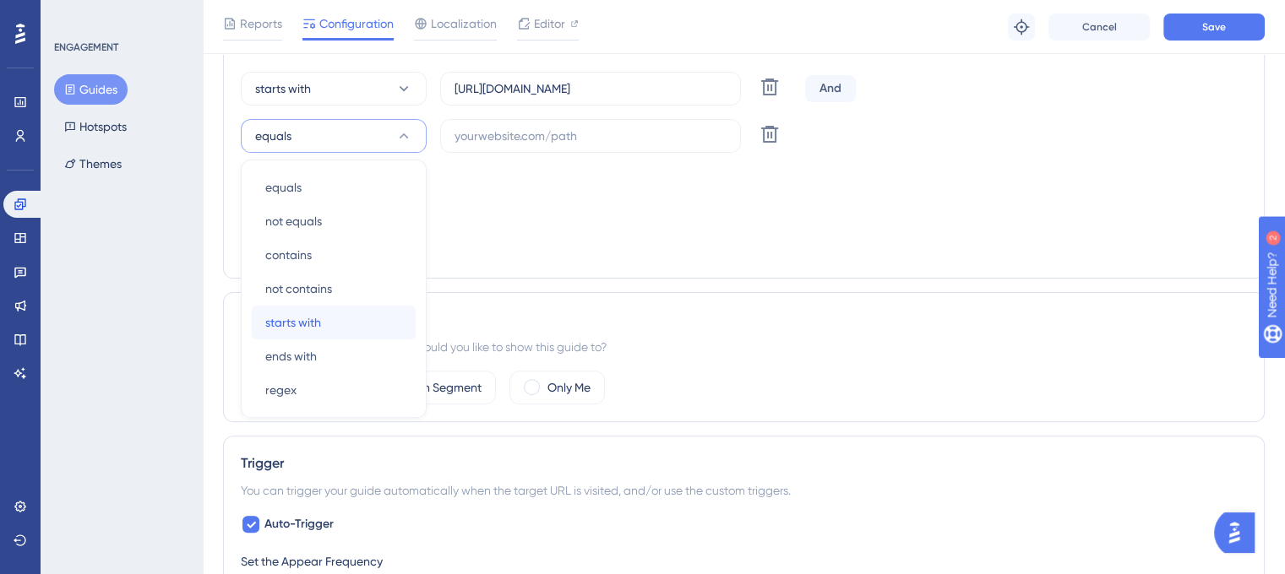
click at [318, 324] on span "starts with" at bounding box center [293, 323] width 56 height 20
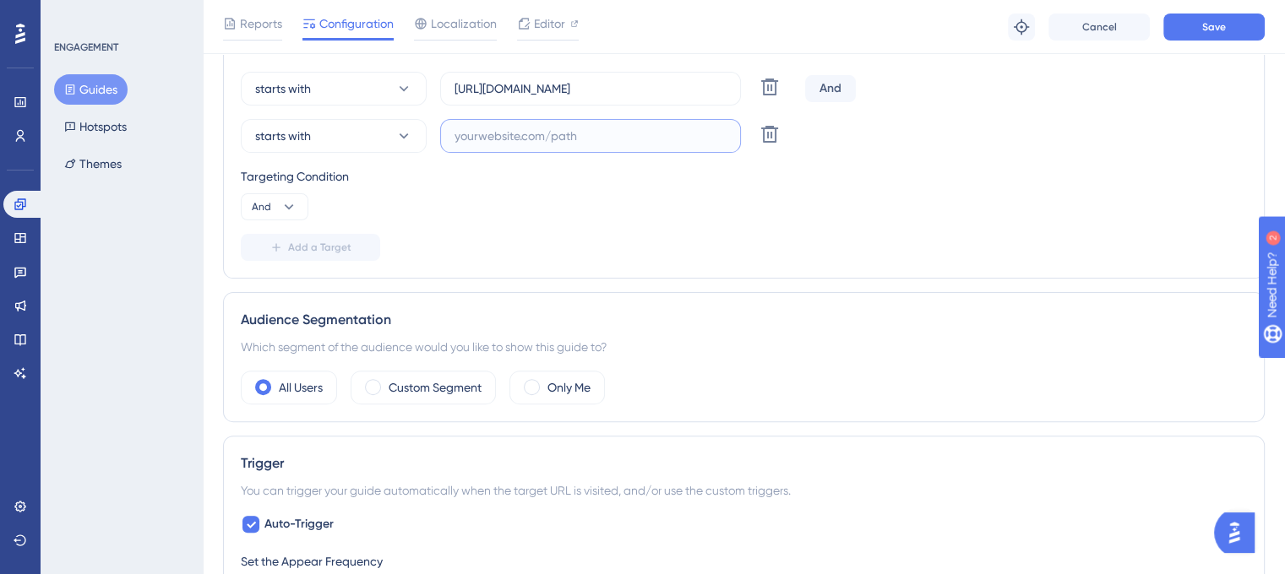
click at [554, 134] on input "text" at bounding box center [590, 136] width 272 height 19
click at [552, 130] on input "text" at bounding box center [590, 136] width 272 height 19
paste input "https://leave.velocityapp.io/management/work-groups/list"
type input "https://leave.velocityapp.io/management/work-groups/list"
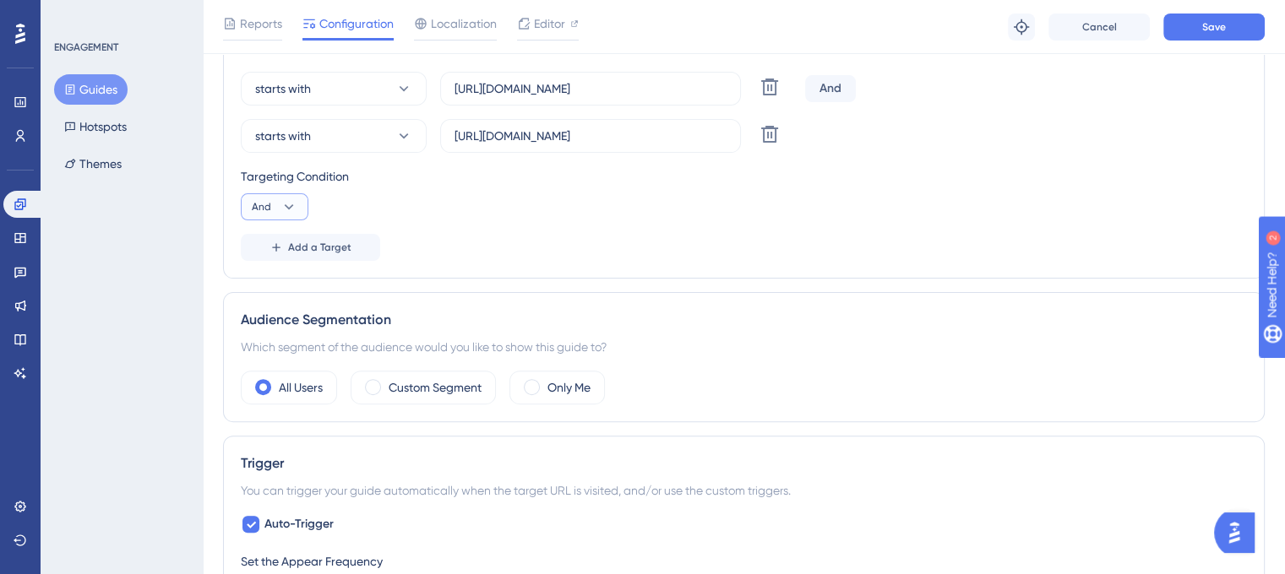
click at [296, 204] on icon at bounding box center [288, 207] width 17 height 17
click at [277, 282] on div "Or Or" at bounding box center [274, 289] width 32 height 34
click at [639, 90] on input "https://leave.peakup.org/management/work-groups/list" at bounding box center [590, 88] width 272 height 19
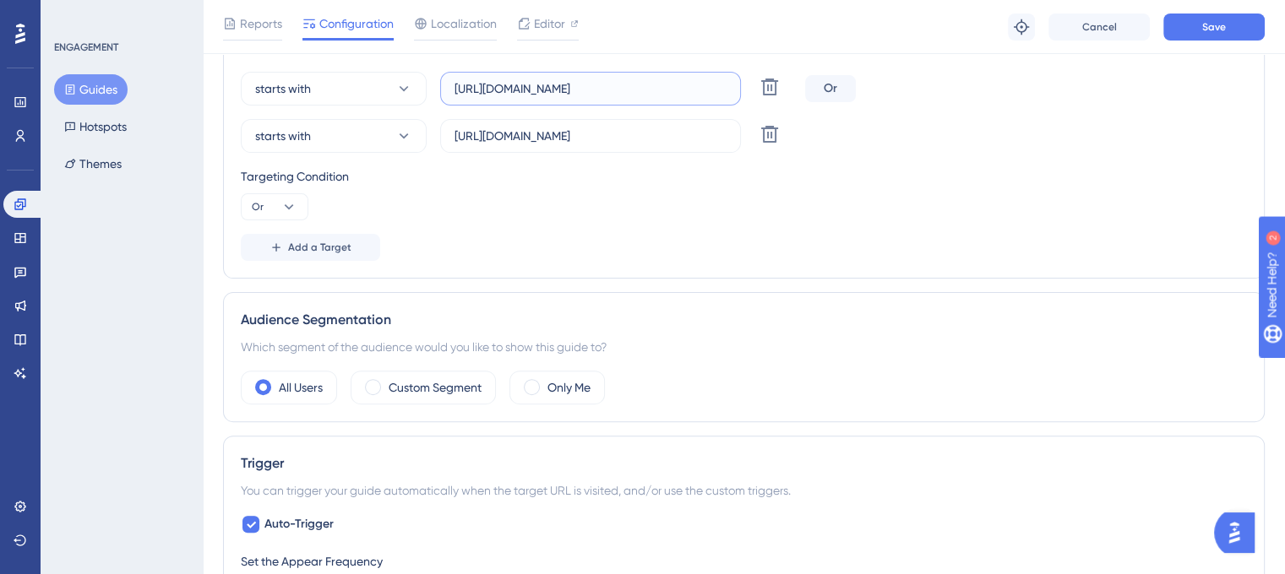
click at [639, 90] on input "https://leave.peakup.org/management/work-groups/list" at bounding box center [590, 88] width 272 height 19
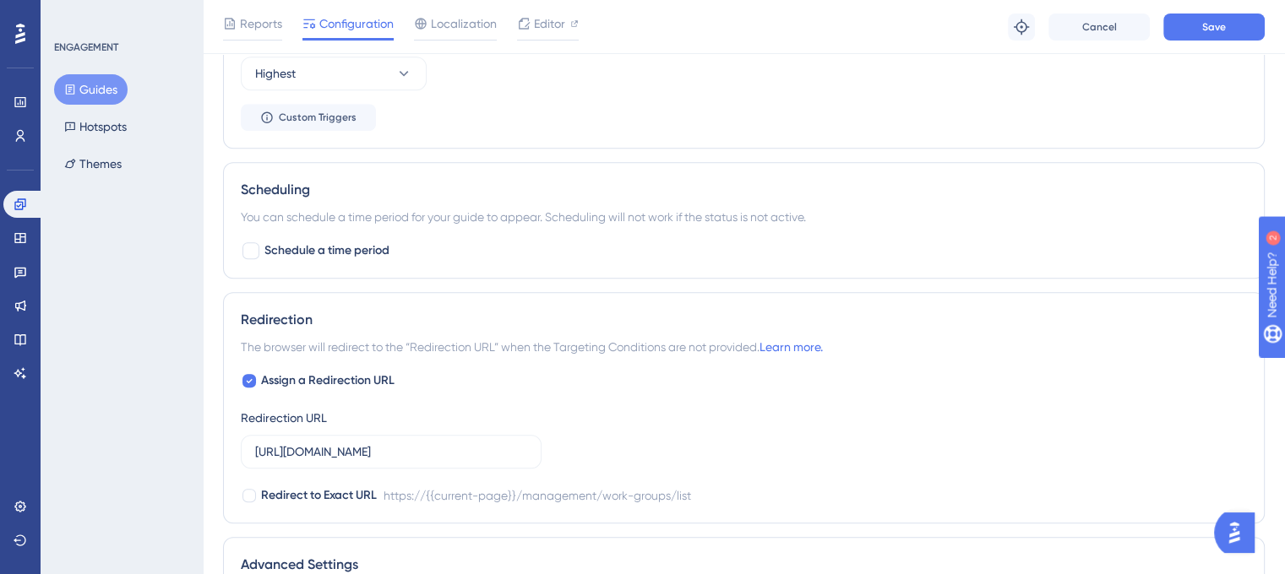
scroll to position [1323, 0]
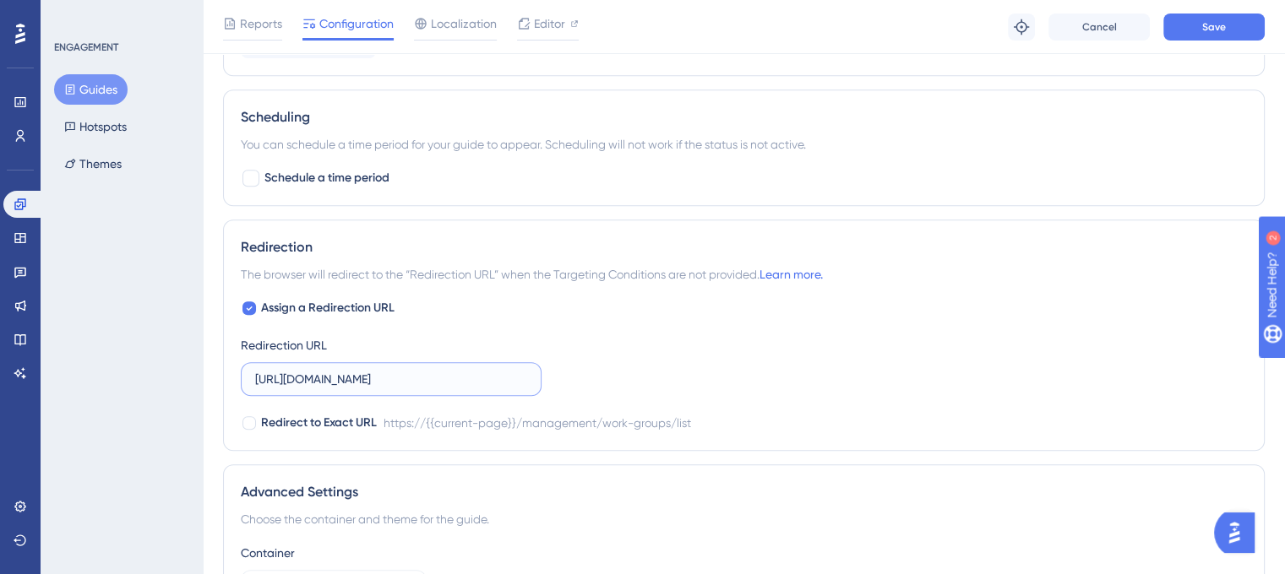
click at [375, 378] on input "https://leave-dev.peakup.org/management/work-groups/list" at bounding box center [391, 379] width 272 height 19
paste input "text"
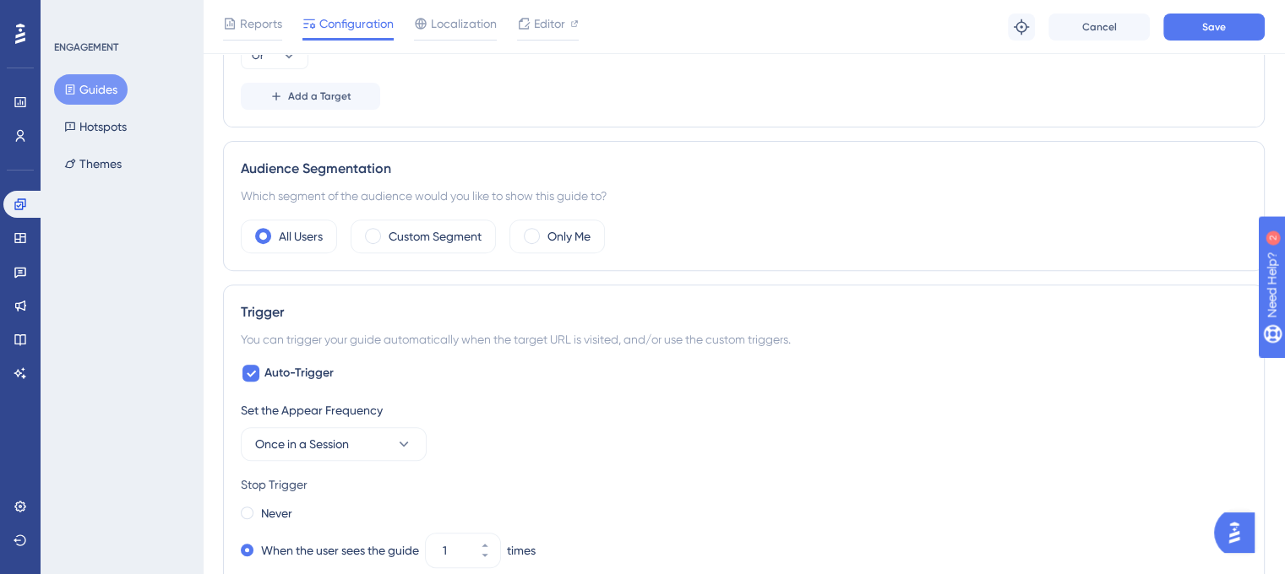
scroll to position [563, 0]
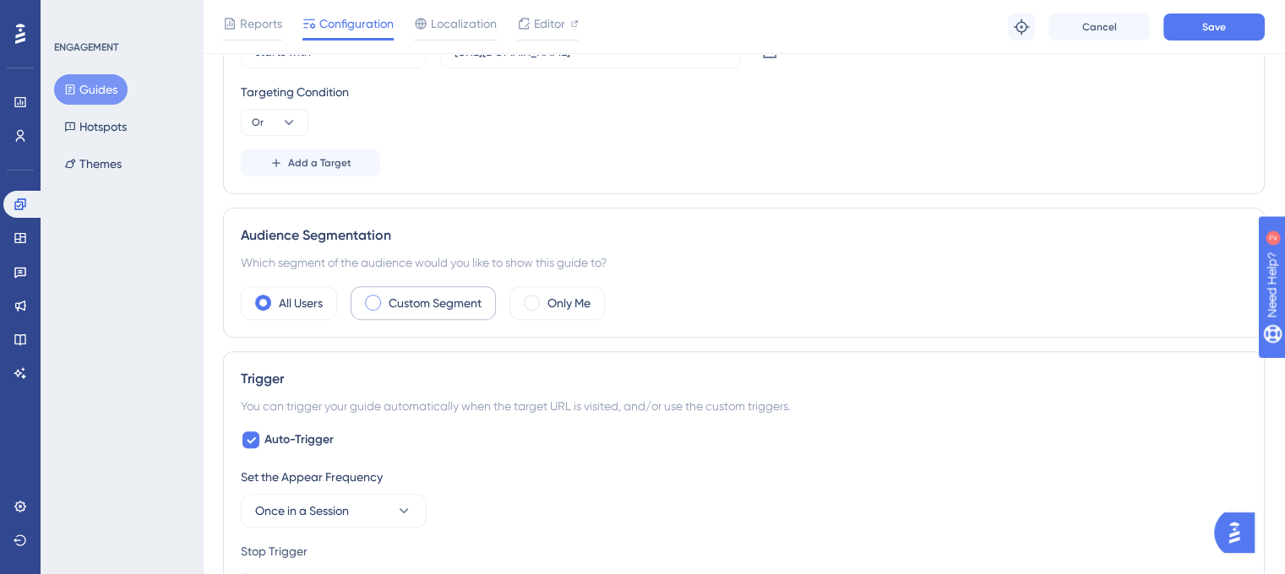
type input "https://leave.peakup.org/management/work-groups/list"
click at [412, 314] on div "Custom Segment" at bounding box center [423, 303] width 145 height 34
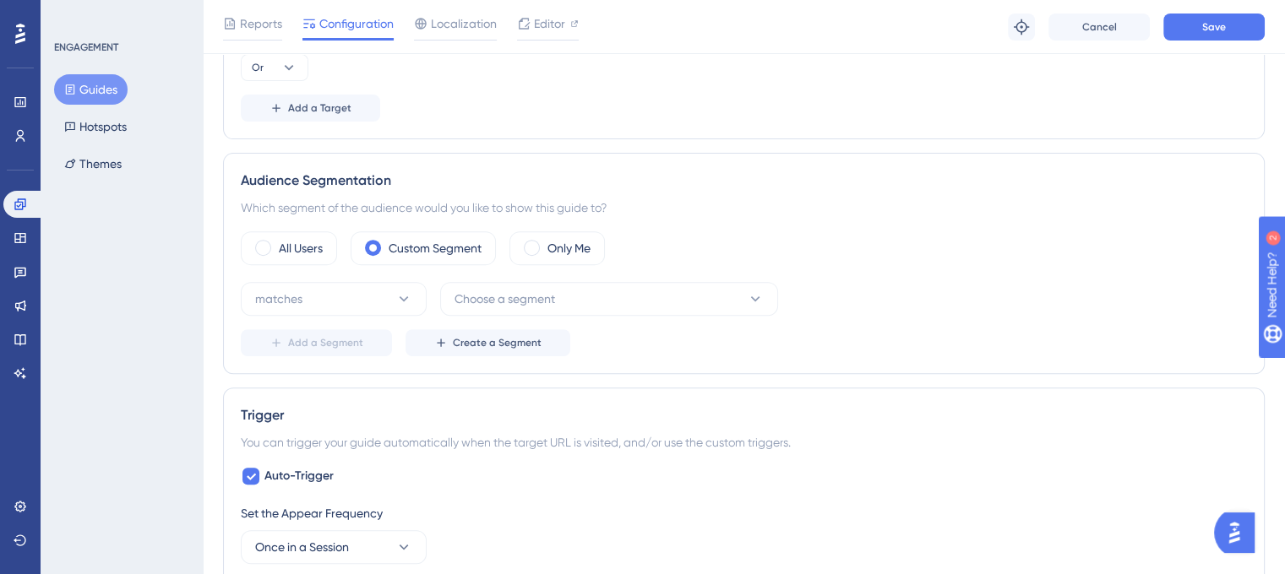
scroll to position [647, 0]
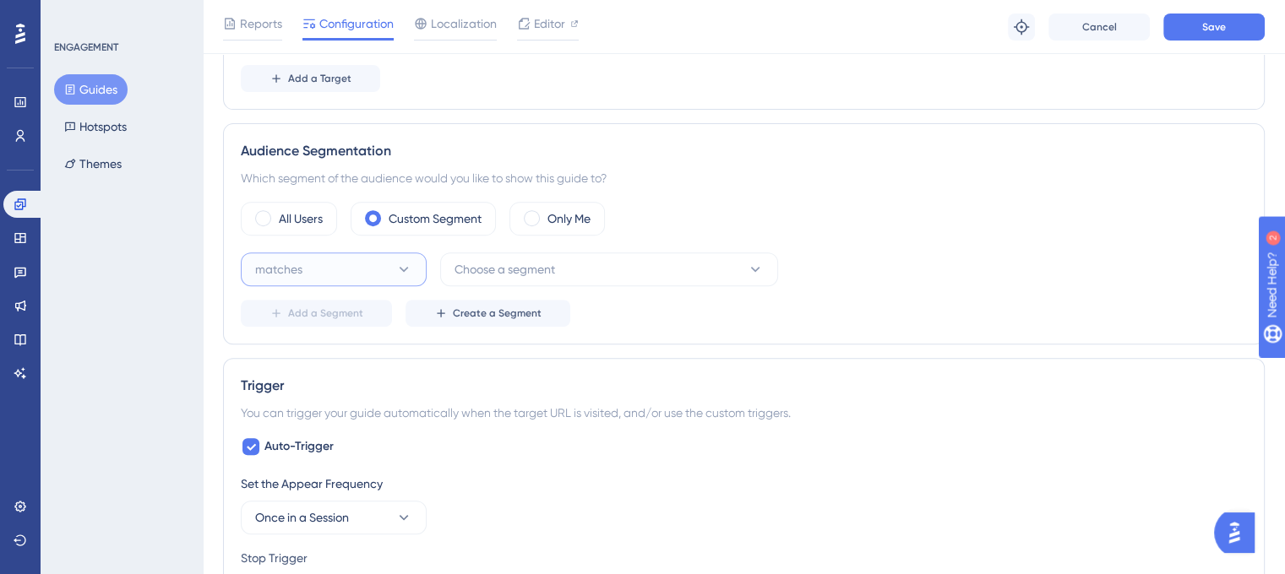
click at [348, 276] on button "matches" at bounding box center [334, 270] width 186 height 34
click at [334, 322] on div "matches matches" at bounding box center [333, 321] width 137 height 34
click at [579, 258] on button "Choose a segment" at bounding box center [609, 270] width 338 height 34
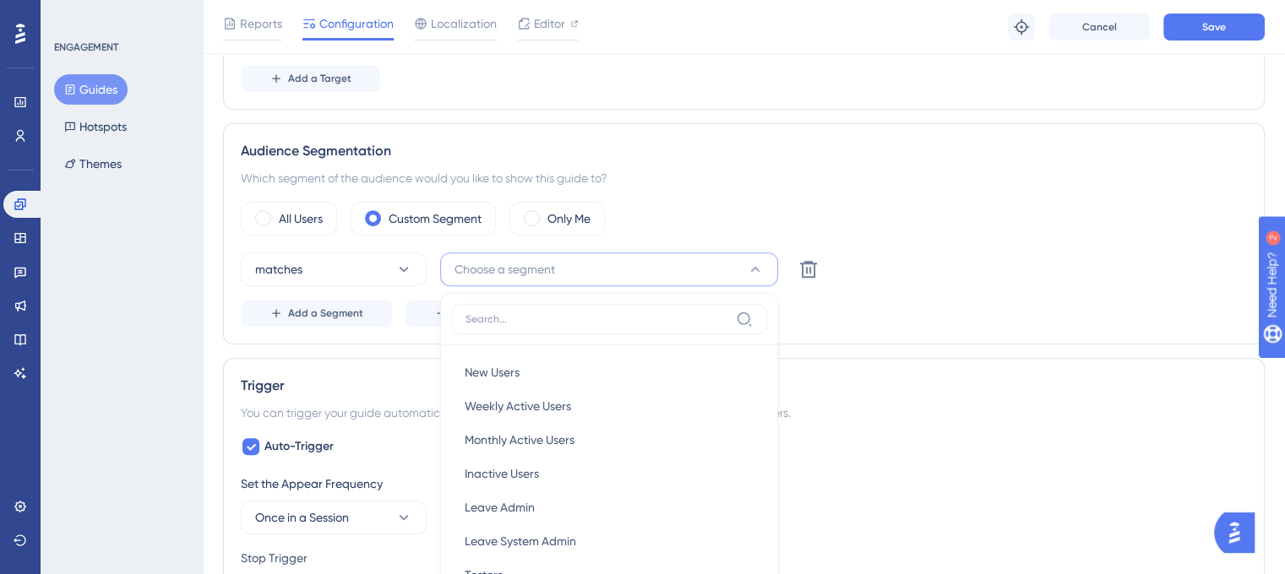
scroll to position [821, 0]
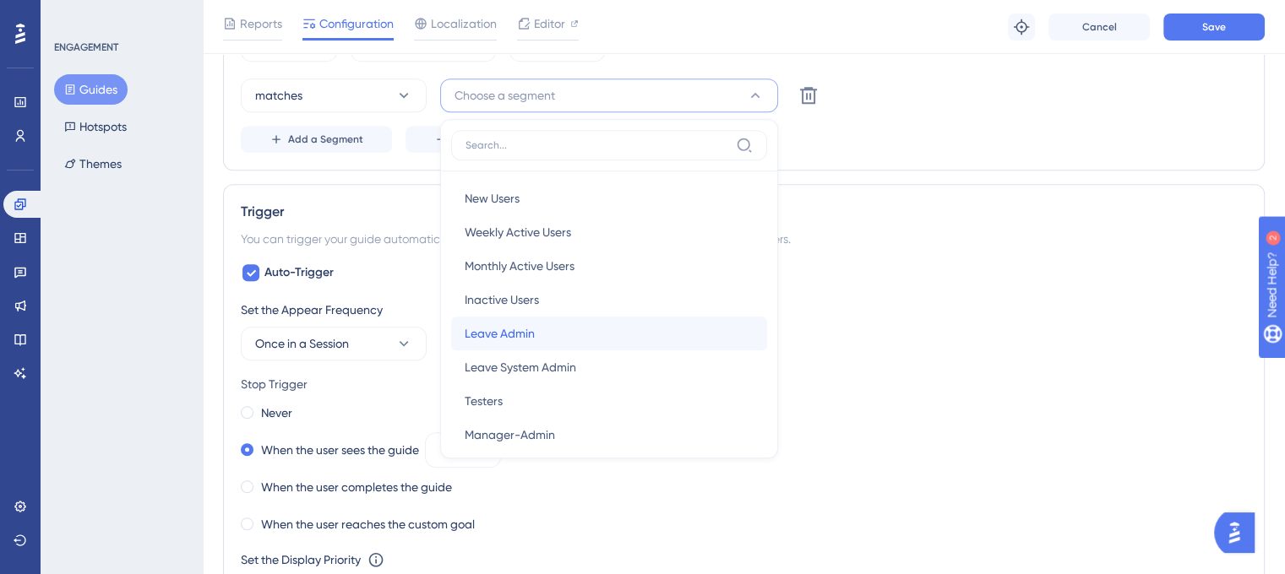
click at [569, 334] on div "Leave Admin Leave Admin" at bounding box center [609, 334] width 289 height 34
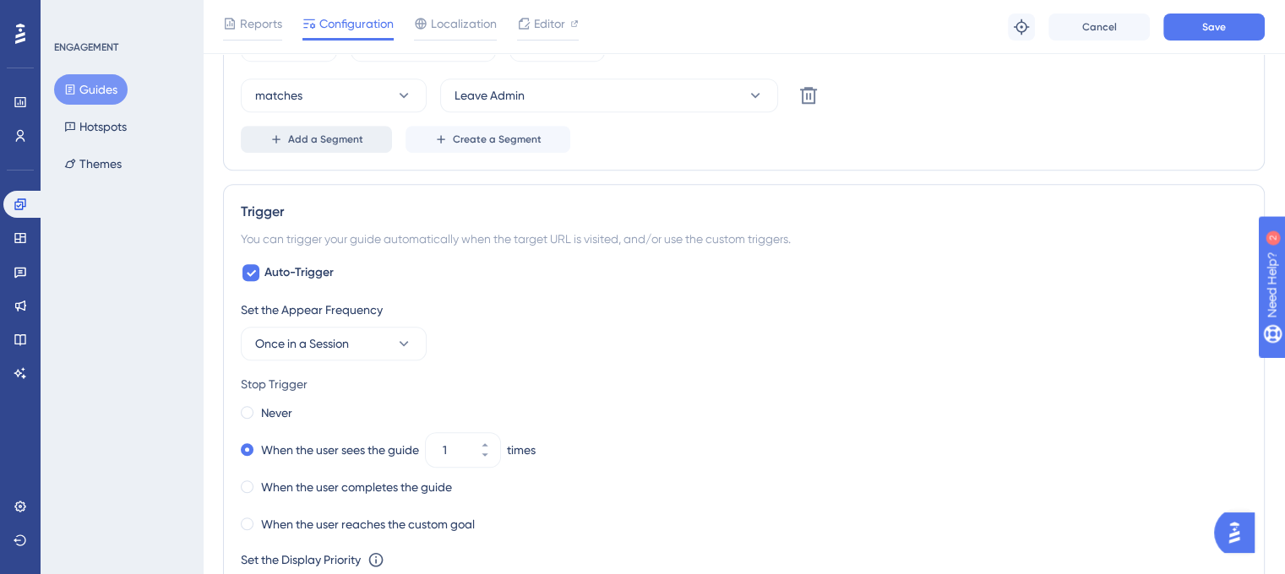
click at [345, 127] on button "Add a Segment" at bounding box center [316, 139] width 151 height 27
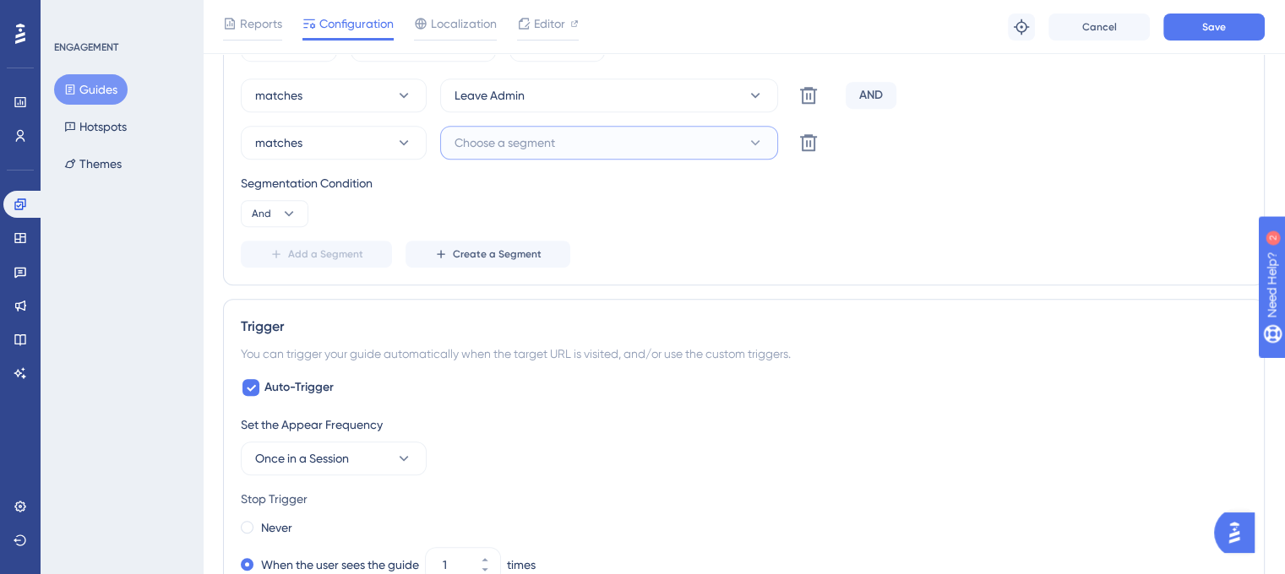
click at [586, 150] on button "Choose a segment" at bounding box center [609, 143] width 338 height 34
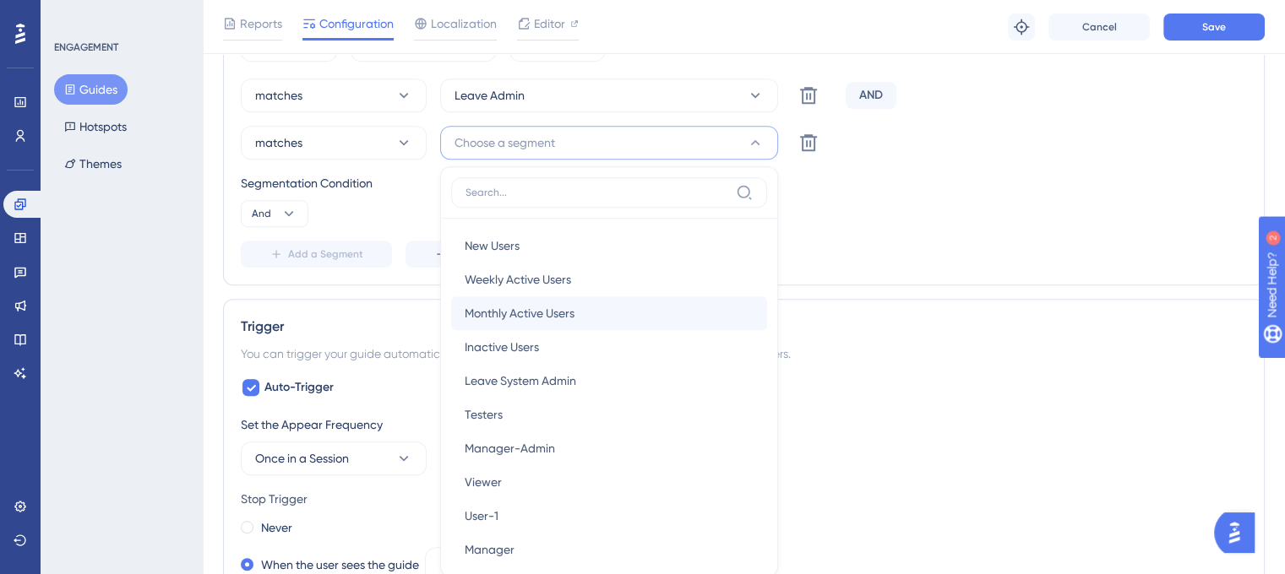
scroll to position [903, 0]
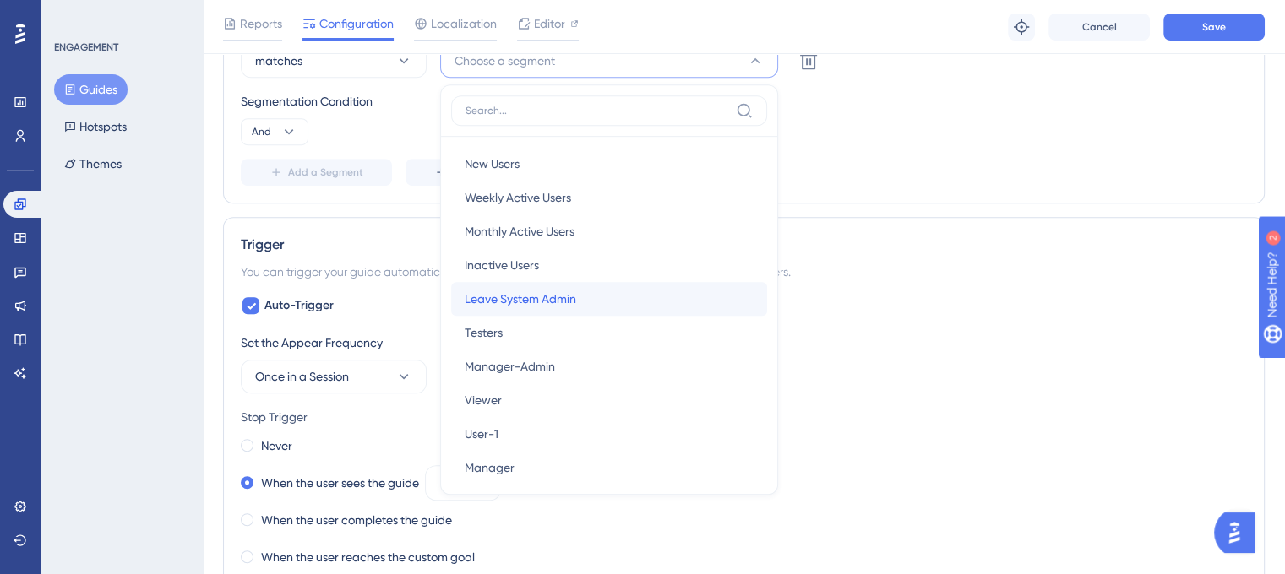
click at [573, 296] on span "Leave System Admin" at bounding box center [520, 299] width 111 height 20
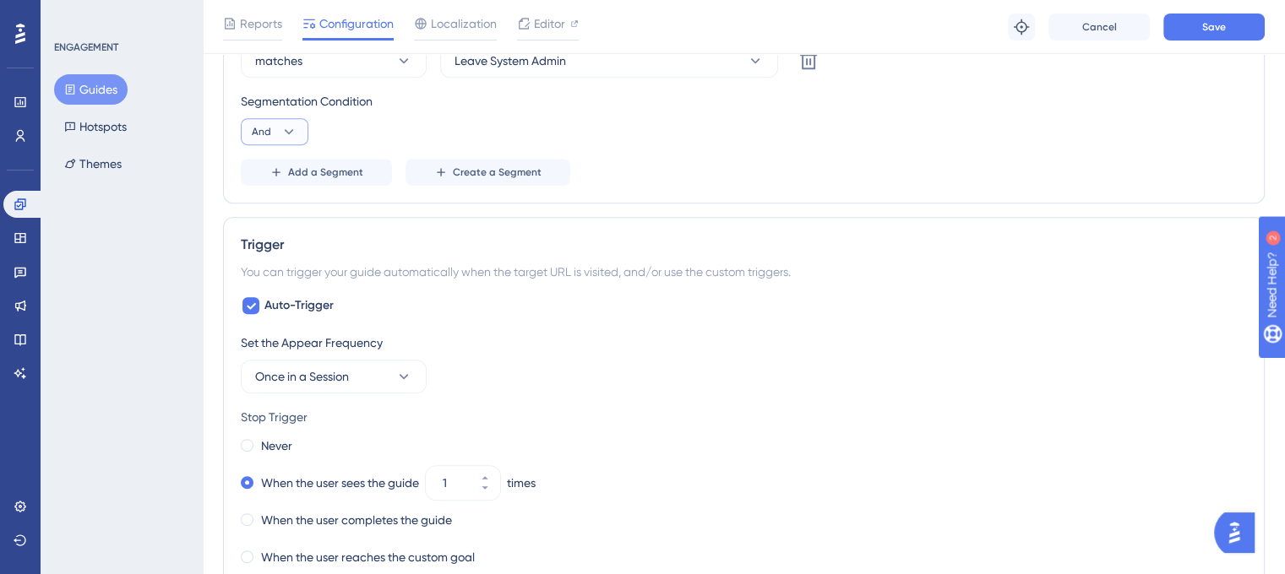
click at [284, 127] on icon at bounding box center [288, 131] width 17 height 17
click at [290, 209] on div "Or Or" at bounding box center [274, 214] width 32 height 34
click at [769, 148] on div "matches Leave Admin Delete OR matches Leave System Admin Delete Segmentation Co…" at bounding box center [744, 91] width 1006 height 189
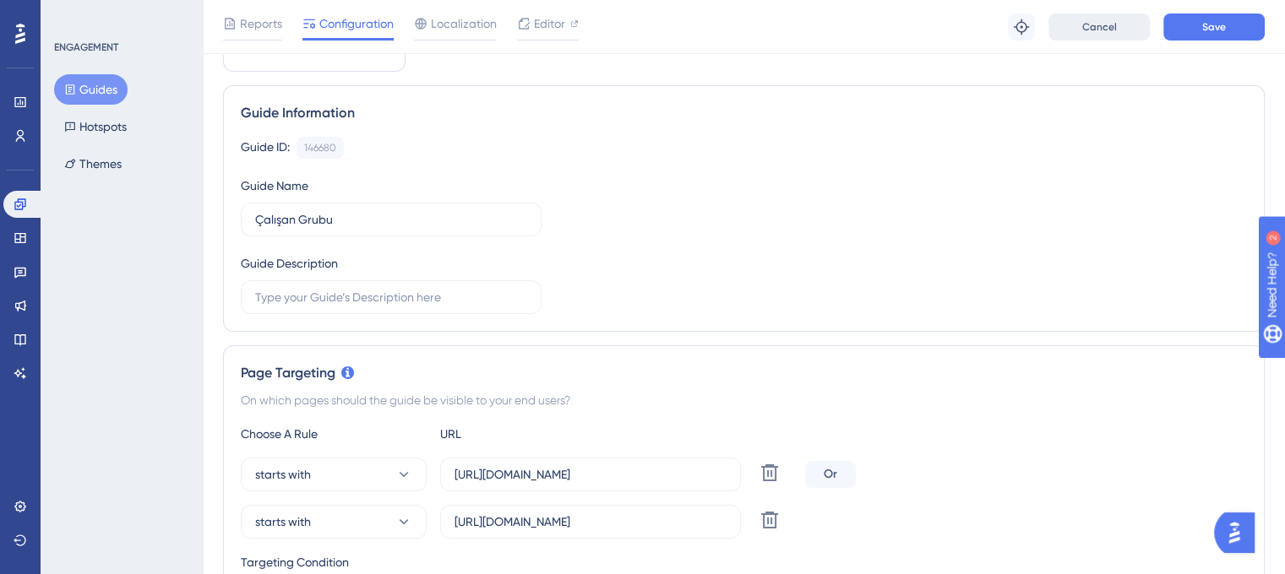
scroll to position [0, 0]
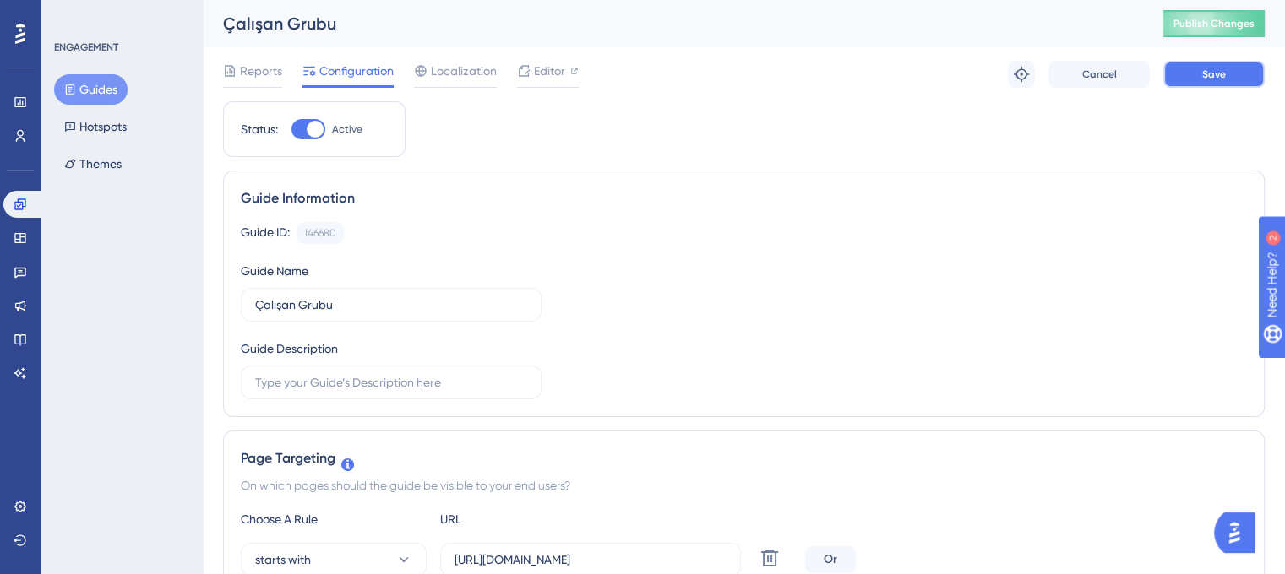
click at [1211, 73] on span "Save" at bounding box center [1214, 75] width 24 height 14
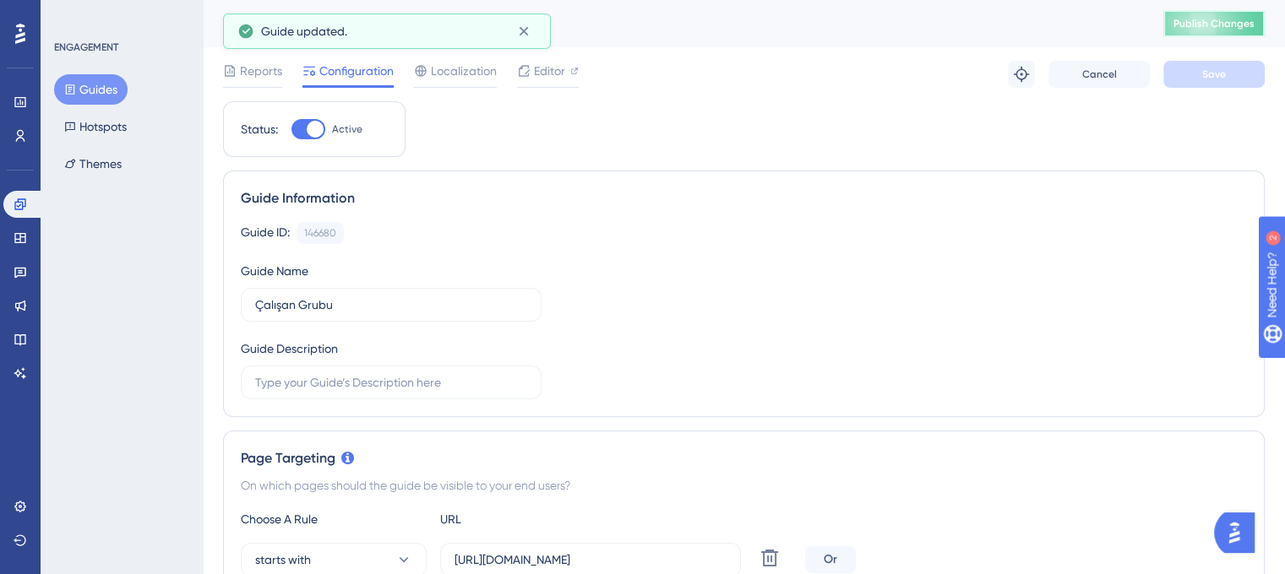
click at [1188, 29] on span "Publish Changes" at bounding box center [1213, 24] width 81 height 14
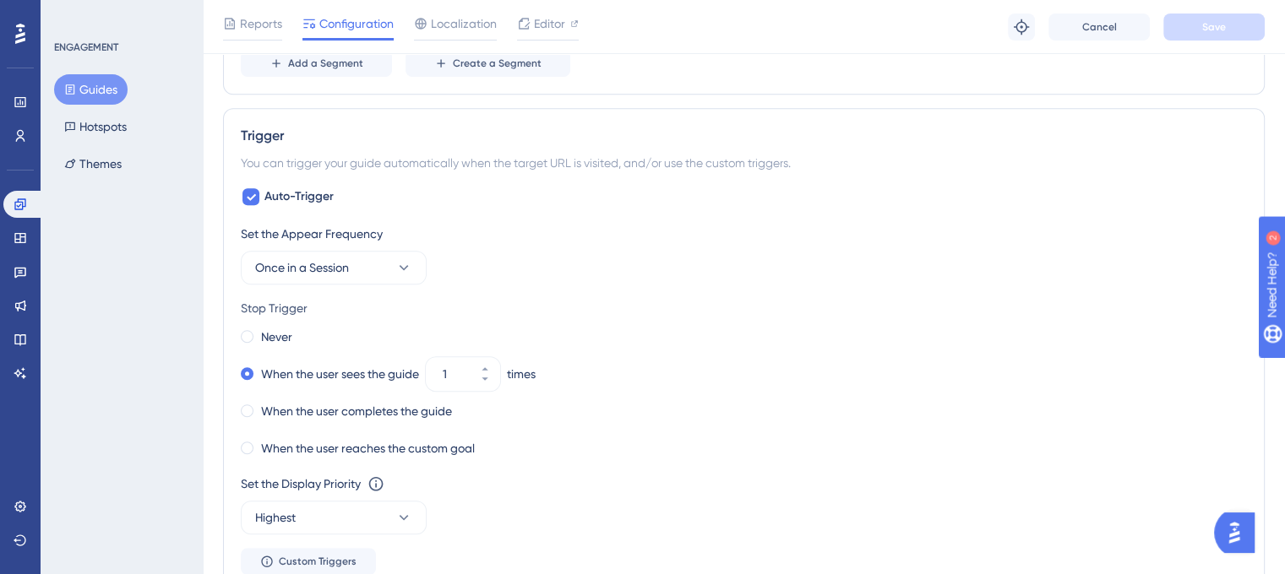
scroll to position [591, 0]
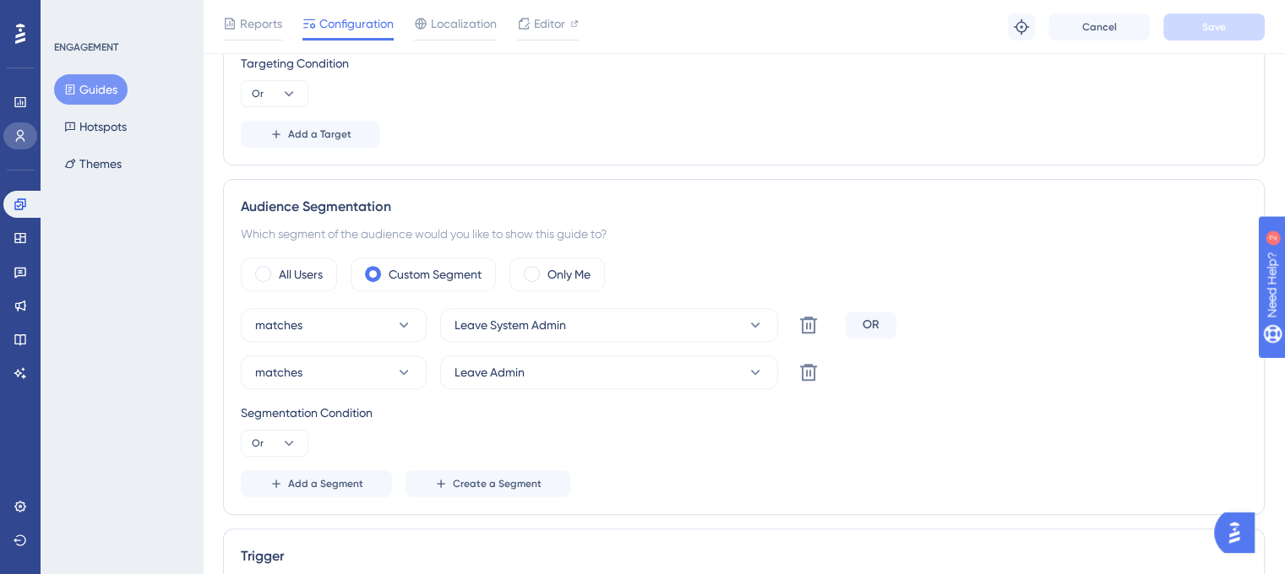
click at [10, 144] on link at bounding box center [20, 135] width 34 height 27
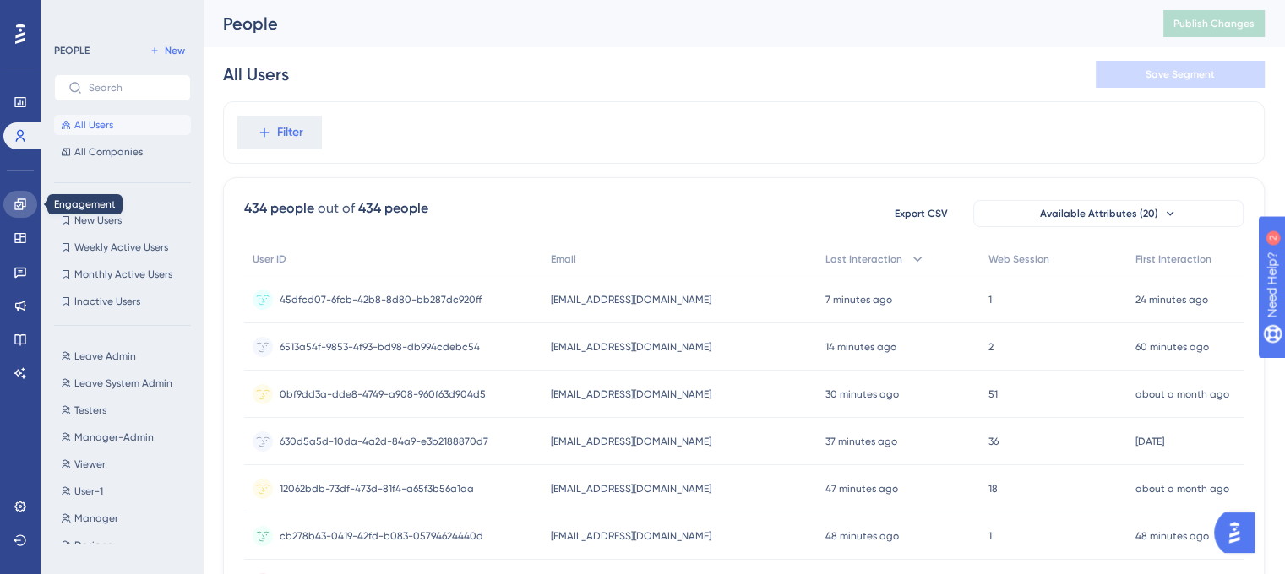
click at [15, 209] on icon at bounding box center [19, 204] width 11 height 11
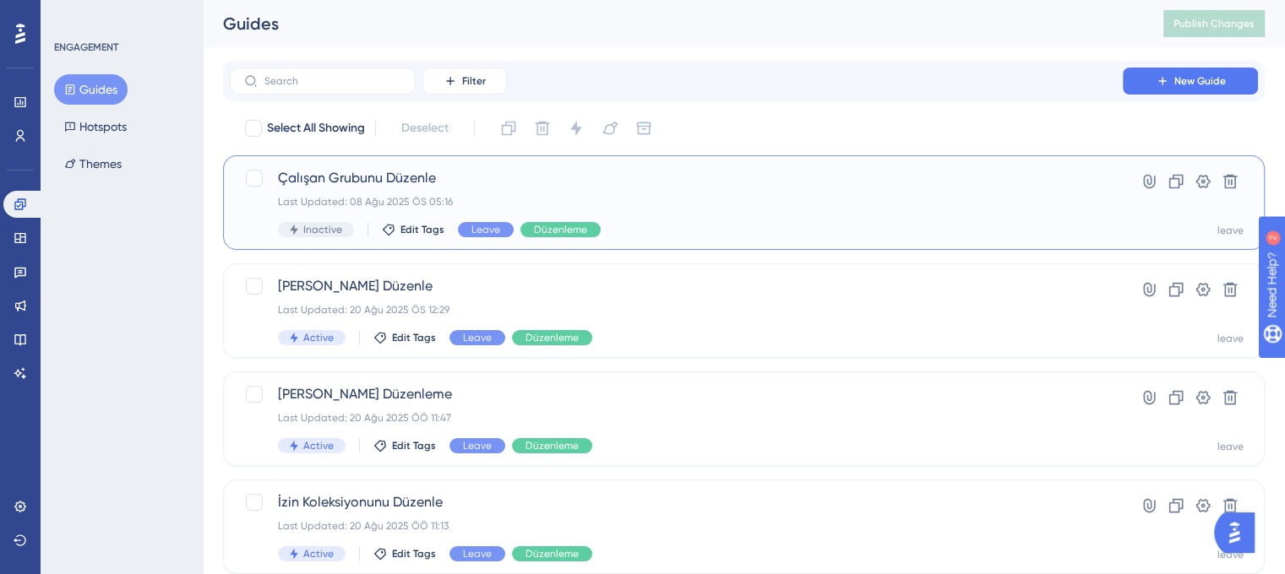
click at [565, 187] on span "Çalışan Grubunu Düzenle" at bounding box center [676, 178] width 797 height 20
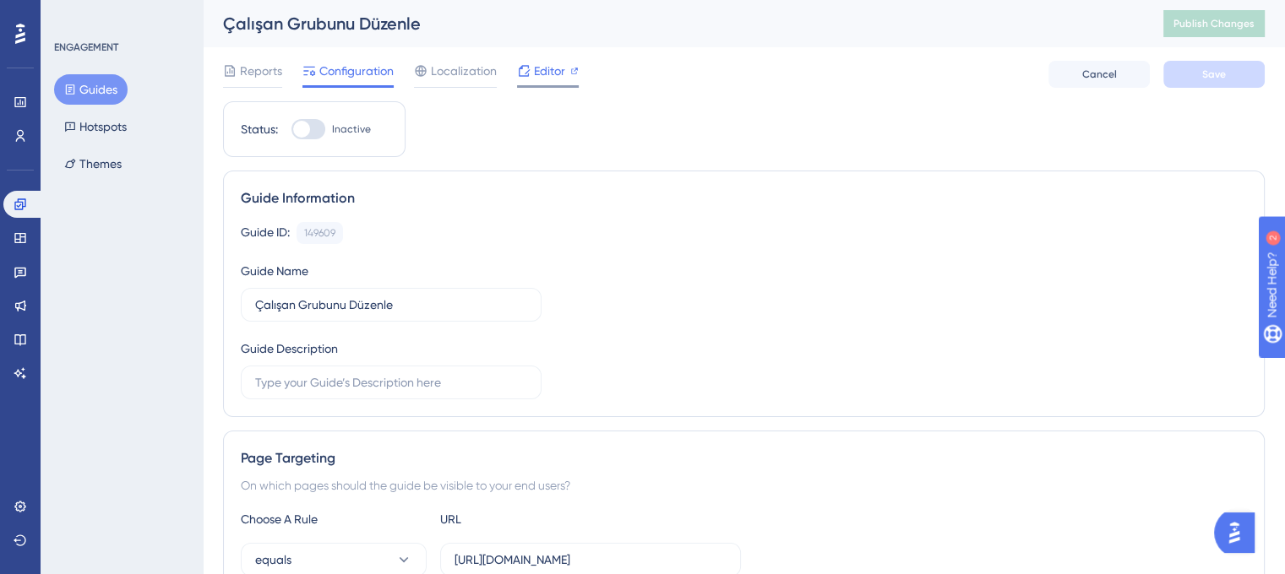
click at [536, 80] on span "Editor" at bounding box center [549, 71] width 31 height 20
click at [85, 90] on button "Guides" at bounding box center [90, 89] width 73 height 30
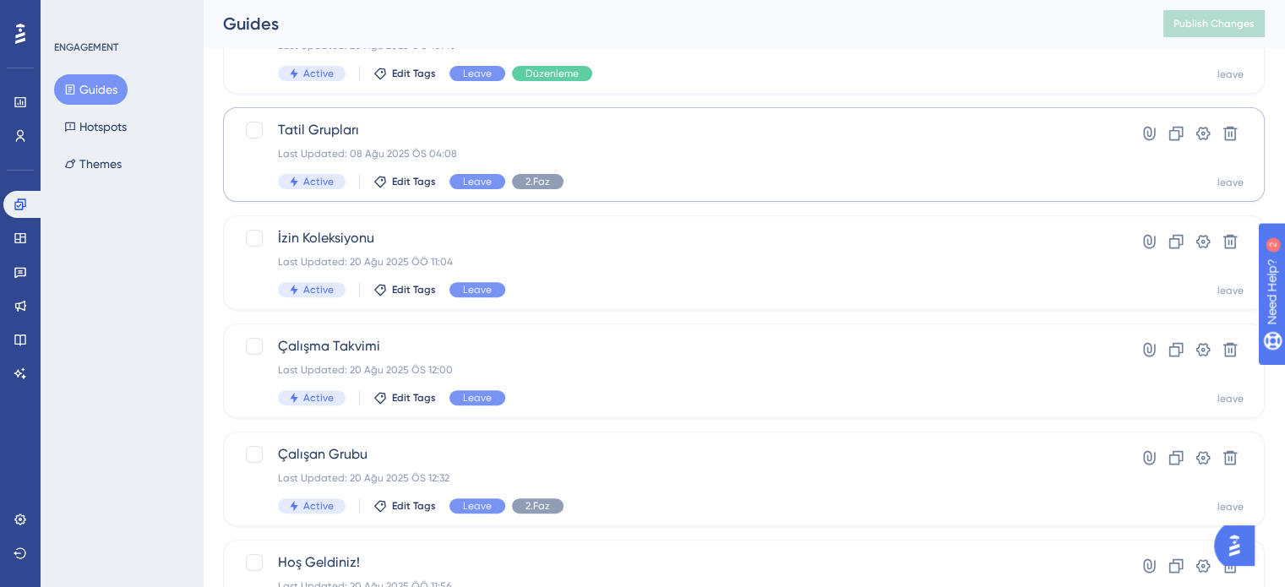
scroll to position [591, 0]
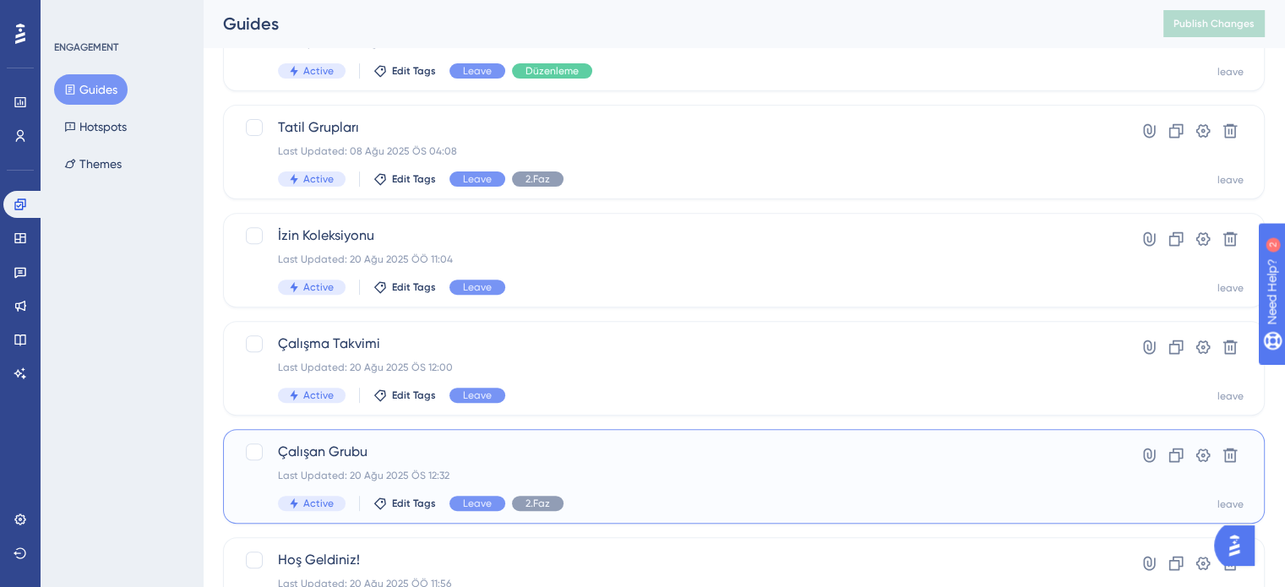
click at [601, 465] on div "Çalışan Grubu Last Updated: 20 Ağu 2025 ÖS 12:32 Active Edit Tags Leave 2.Faz" at bounding box center [676, 476] width 797 height 69
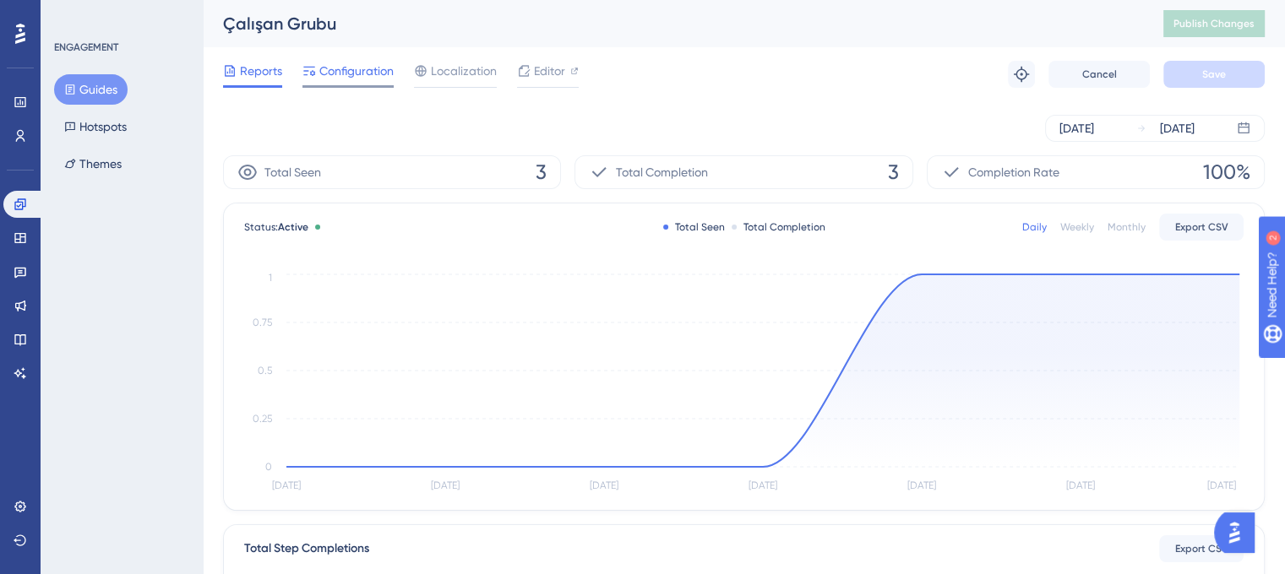
click at [340, 69] on span "Configuration" at bounding box center [356, 71] width 74 height 20
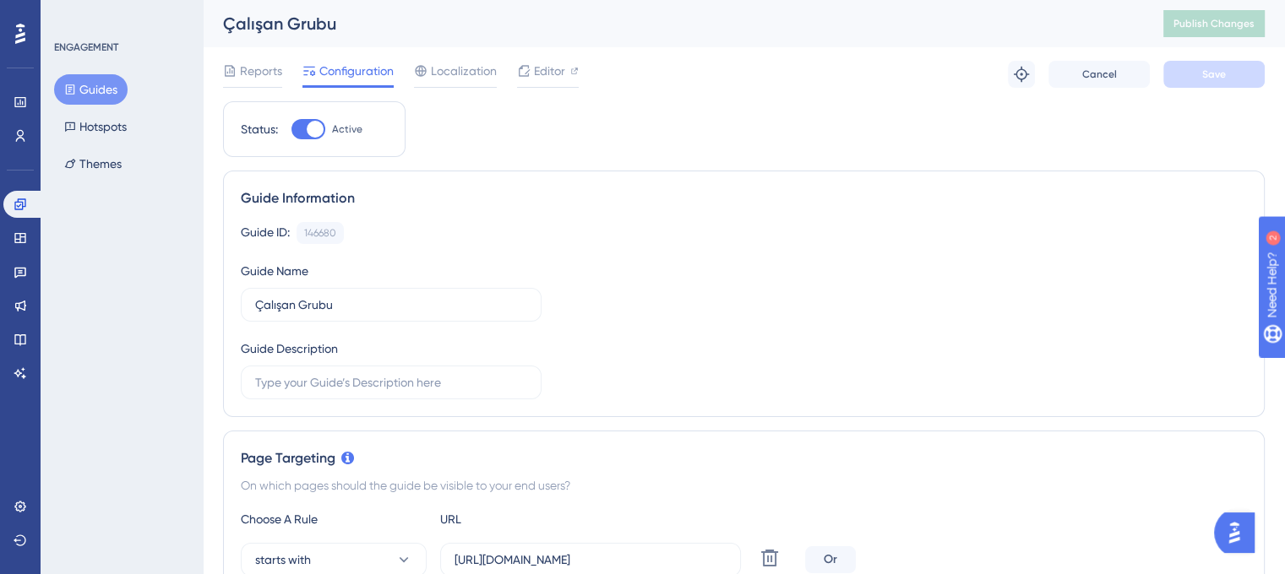
click at [320, 133] on div at bounding box center [315, 129] width 17 height 17
click at [291, 130] on input "Active" at bounding box center [291, 129] width 1 height 1
checkbox input "false"
click at [1198, 68] on button "Save" at bounding box center [1213, 74] width 101 height 27
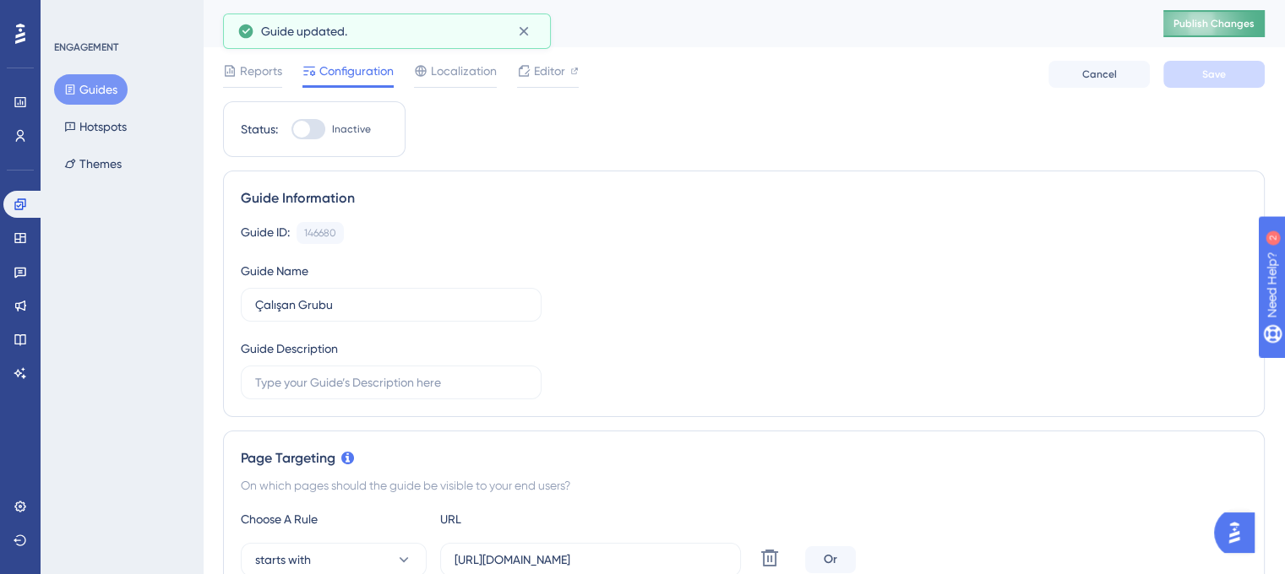
click at [1203, 26] on span "Publish Changes" at bounding box center [1213, 24] width 81 height 14
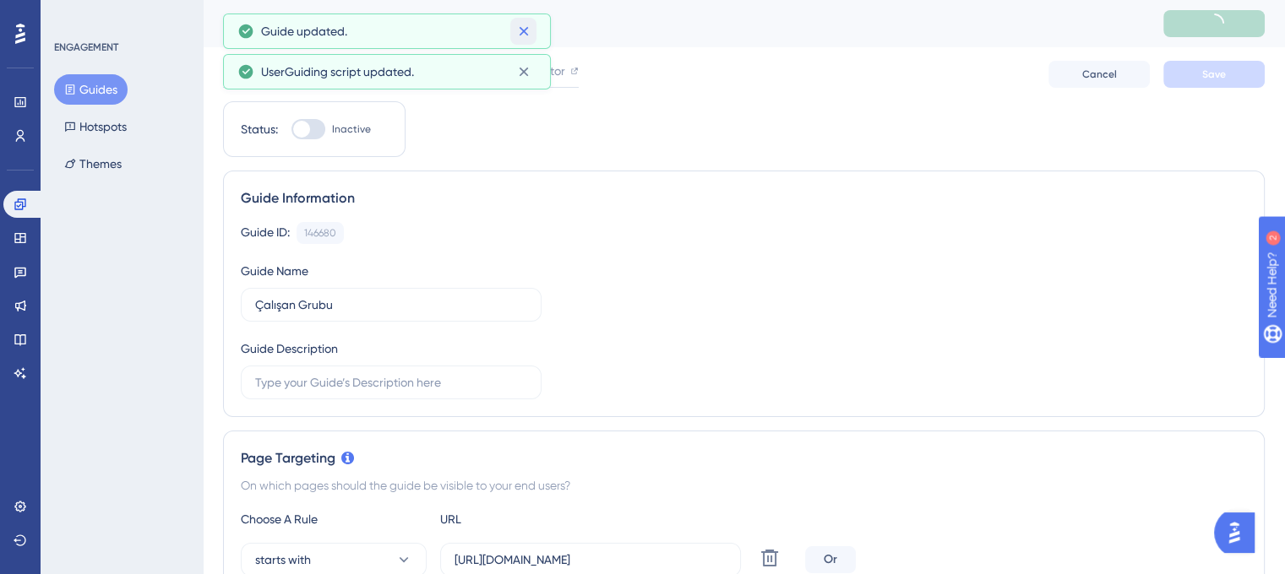
click at [522, 33] on icon at bounding box center [523, 31] width 9 height 9
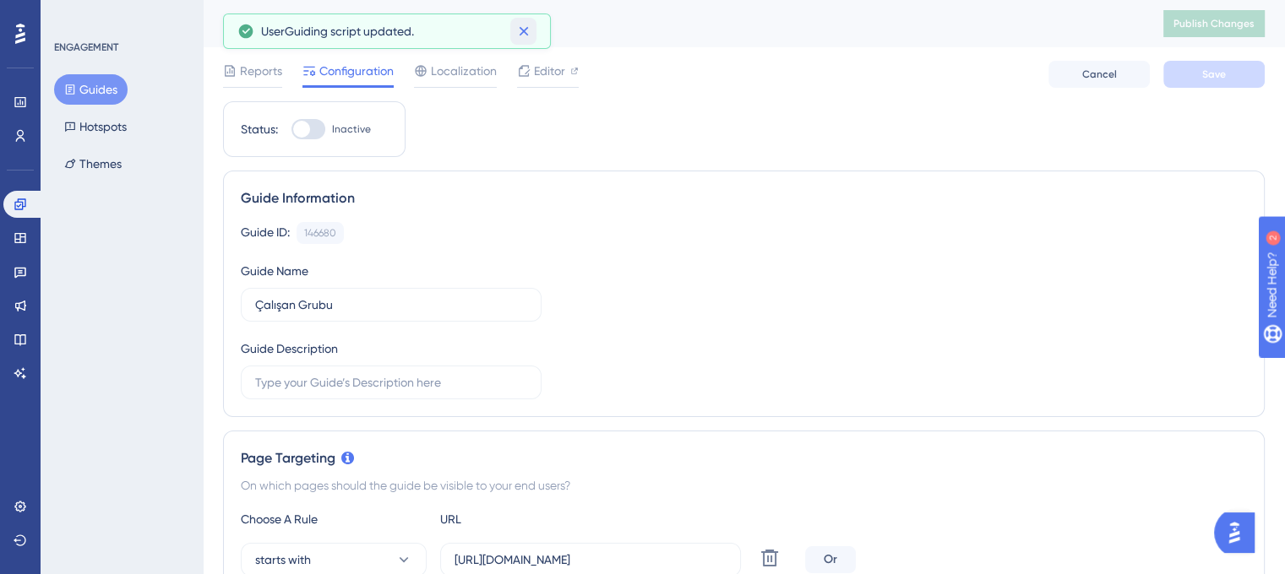
click at [520, 28] on icon at bounding box center [523, 31] width 9 height 9
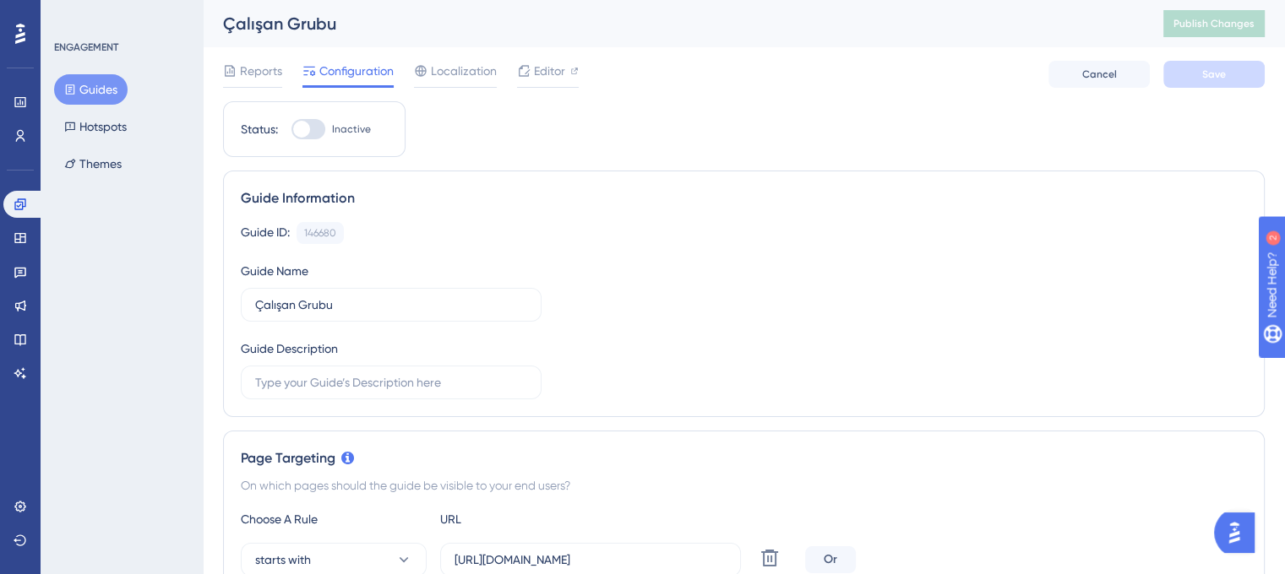
click at [113, 86] on button "Guides" at bounding box center [90, 89] width 73 height 30
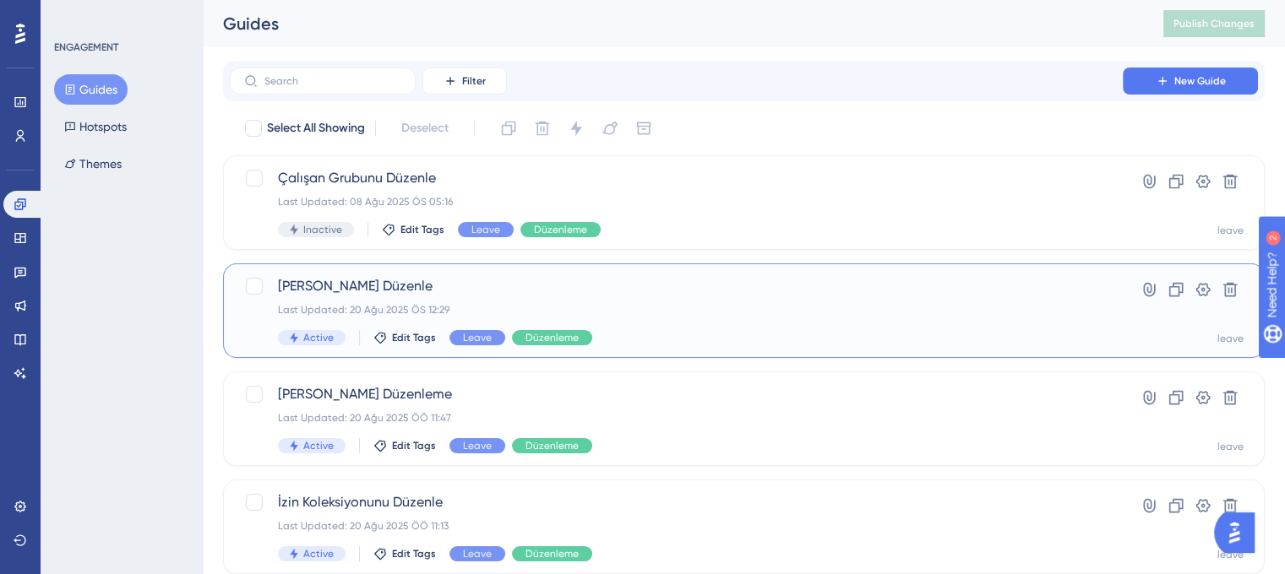
click at [688, 312] on div "Last Updated: 20 Ağu 2025 ÖS 12:29" at bounding box center [676, 310] width 797 height 14
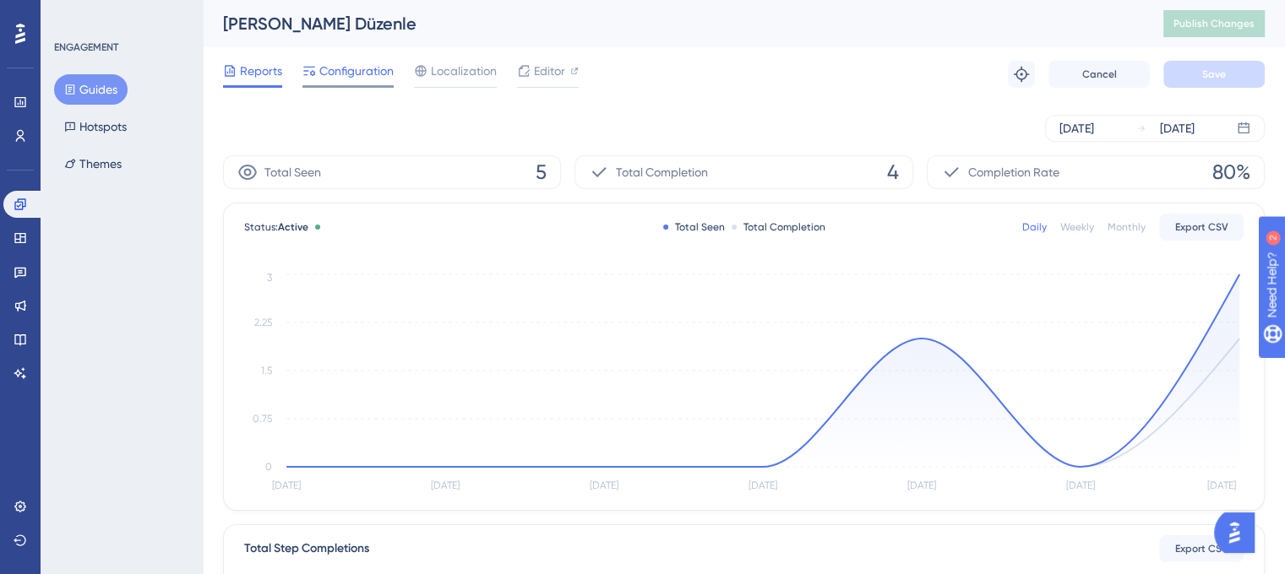
click at [334, 70] on span "Configuration" at bounding box center [356, 71] width 74 height 20
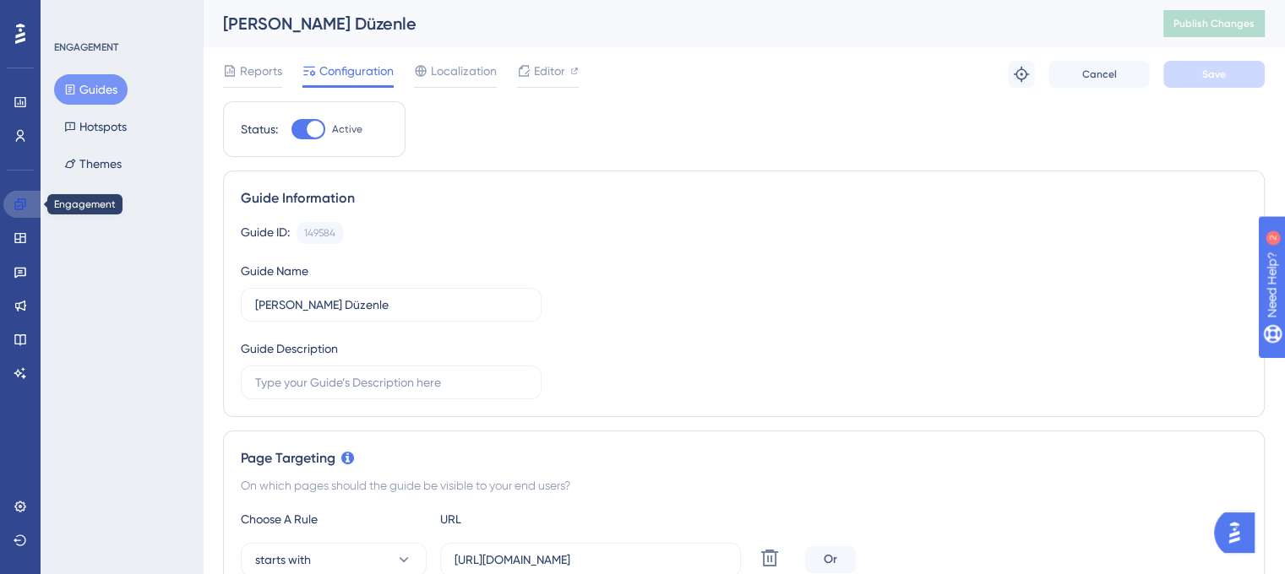
click at [14, 202] on icon at bounding box center [19, 204] width 11 height 11
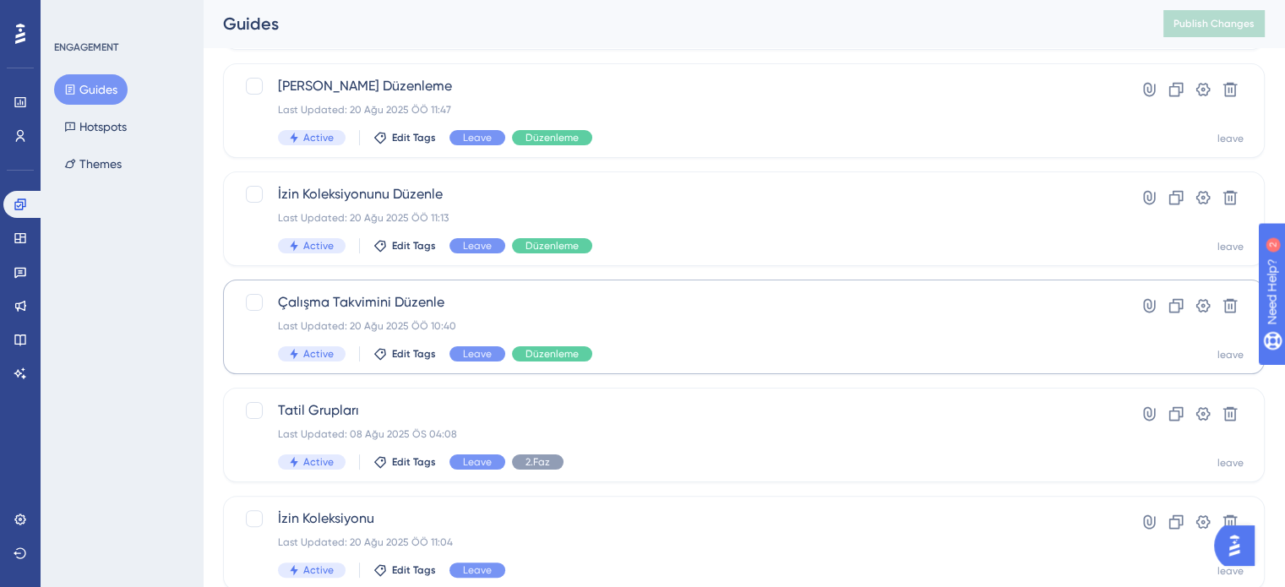
scroll to position [338, 0]
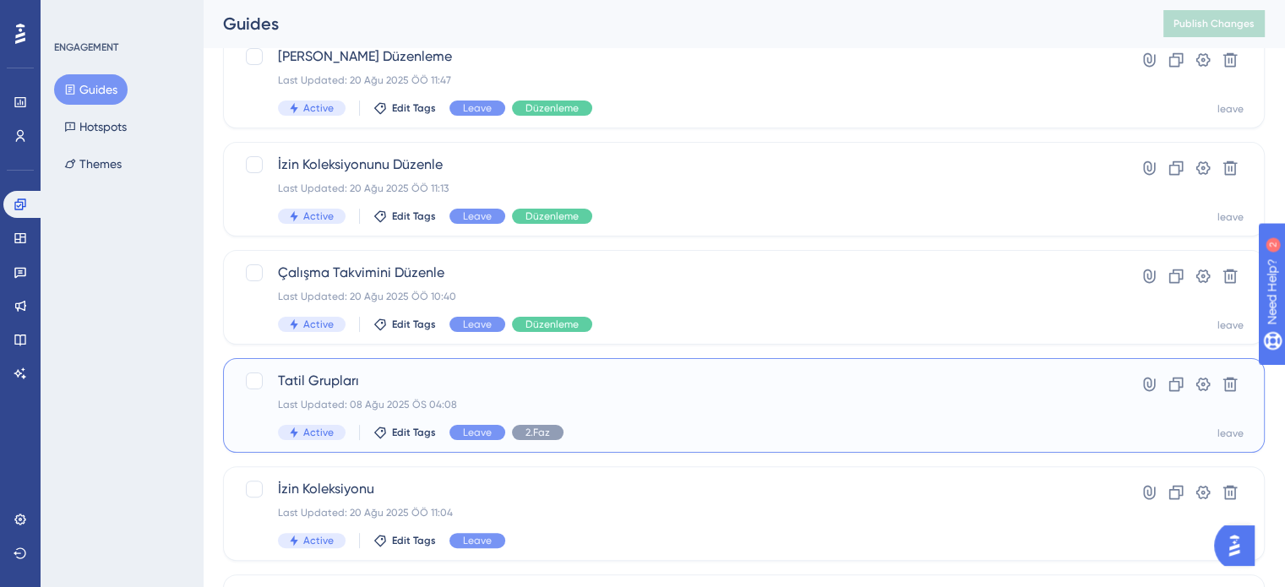
click at [612, 415] on div "Tatil Grupları Last Updated: 08 Ağu 2025 ÖS 04:08 Active Edit Tags Leave 2.Faz" at bounding box center [676, 405] width 797 height 69
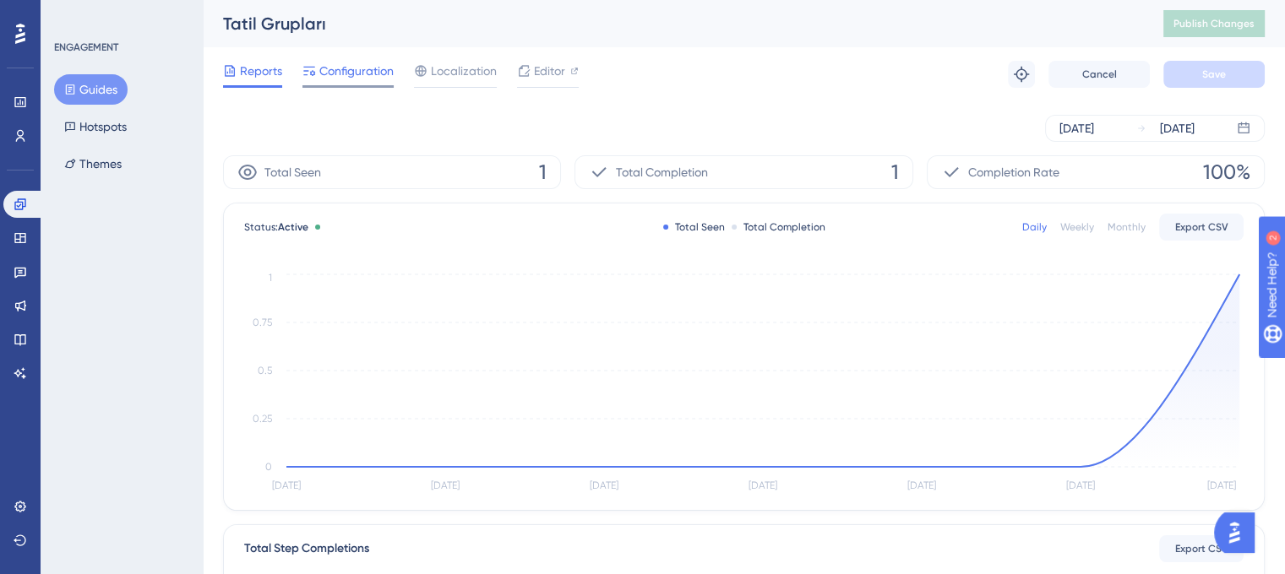
click at [372, 77] on span "Configuration" at bounding box center [356, 71] width 74 height 20
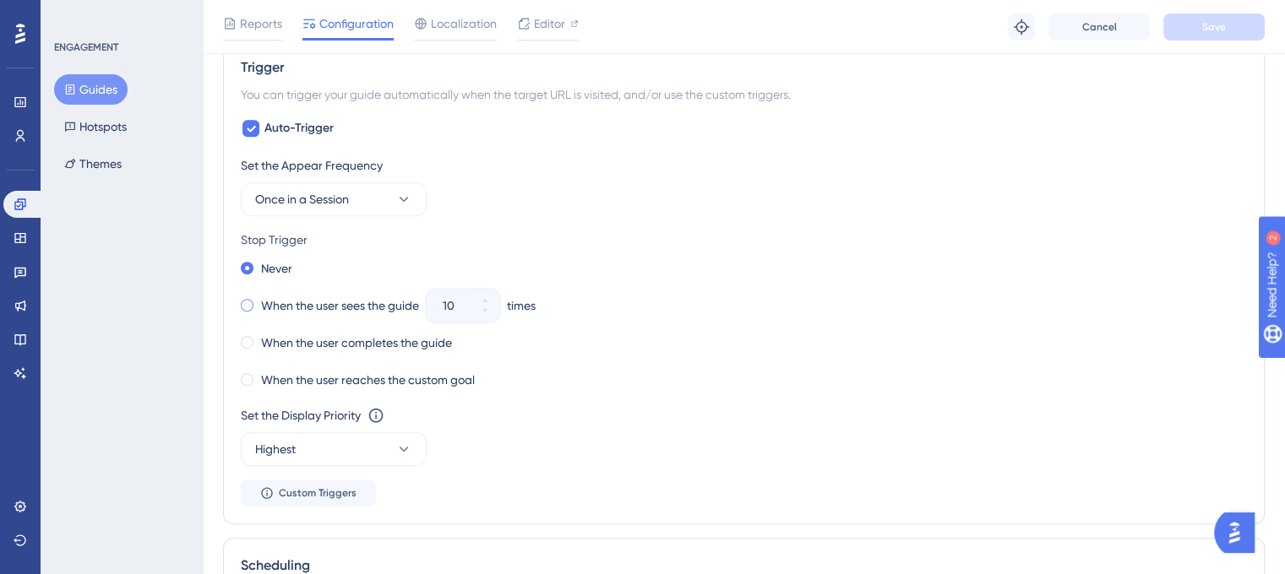
scroll to position [760, 0]
click at [247, 298] on span at bounding box center [247, 304] width 13 height 13
click at [258, 301] on input "radio" at bounding box center [258, 301] width 0 height 0
click at [489, 312] on icon at bounding box center [485, 310] width 10 height 10
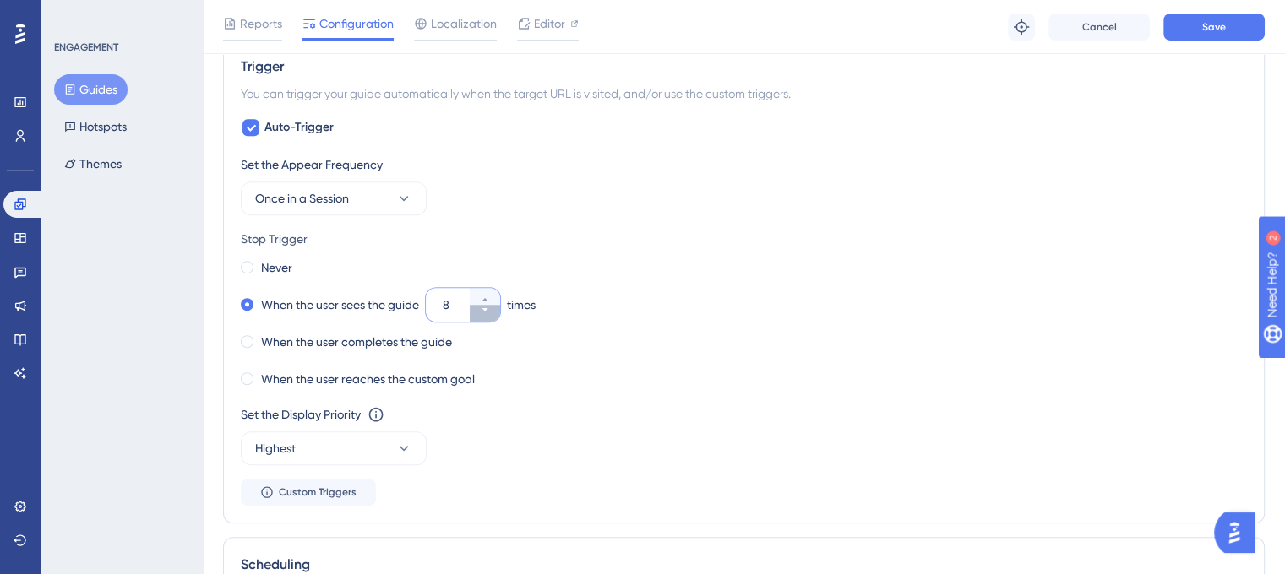
click at [489, 312] on icon at bounding box center [485, 310] width 10 height 10
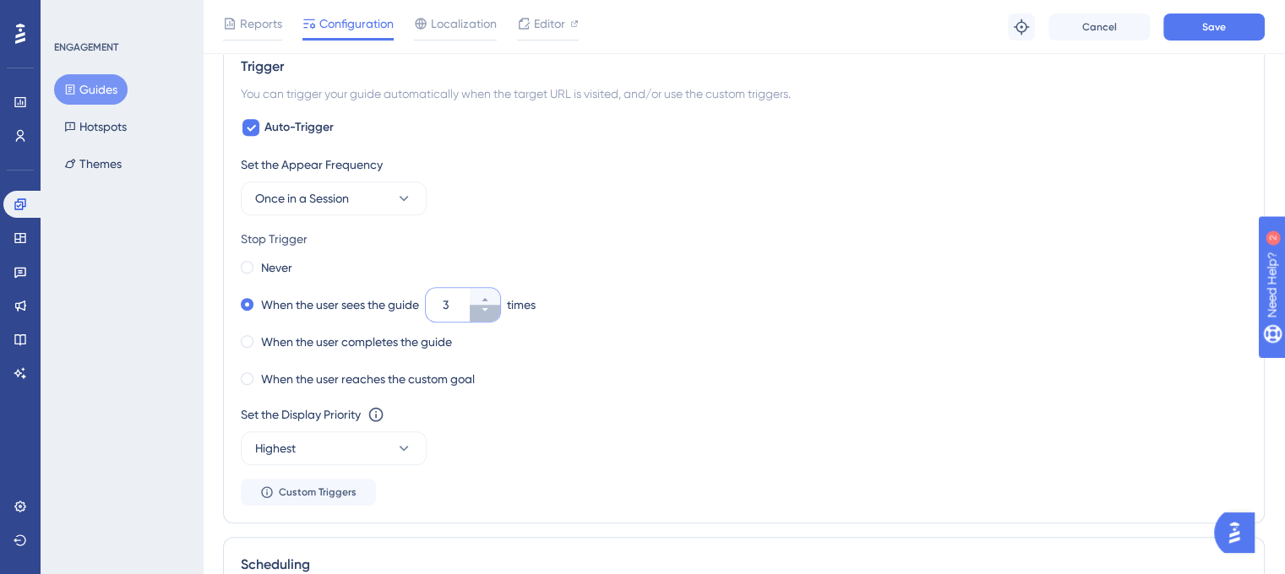
click at [489, 312] on icon at bounding box center [485, 310] width 10 height 10
type input "1"
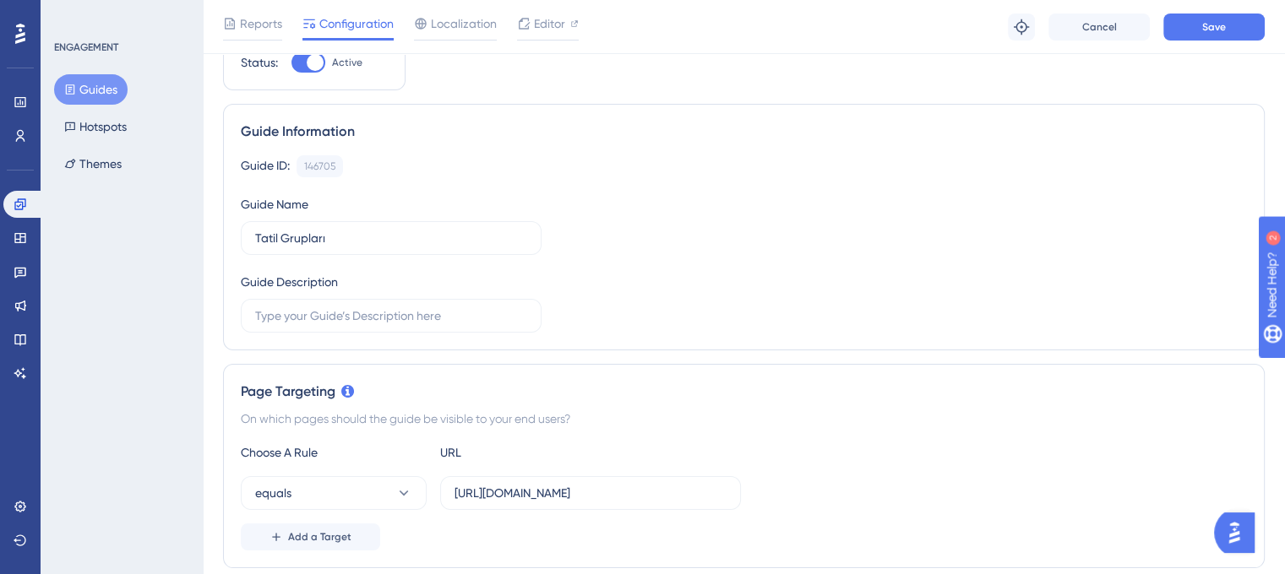
scroll to position [0, 0]
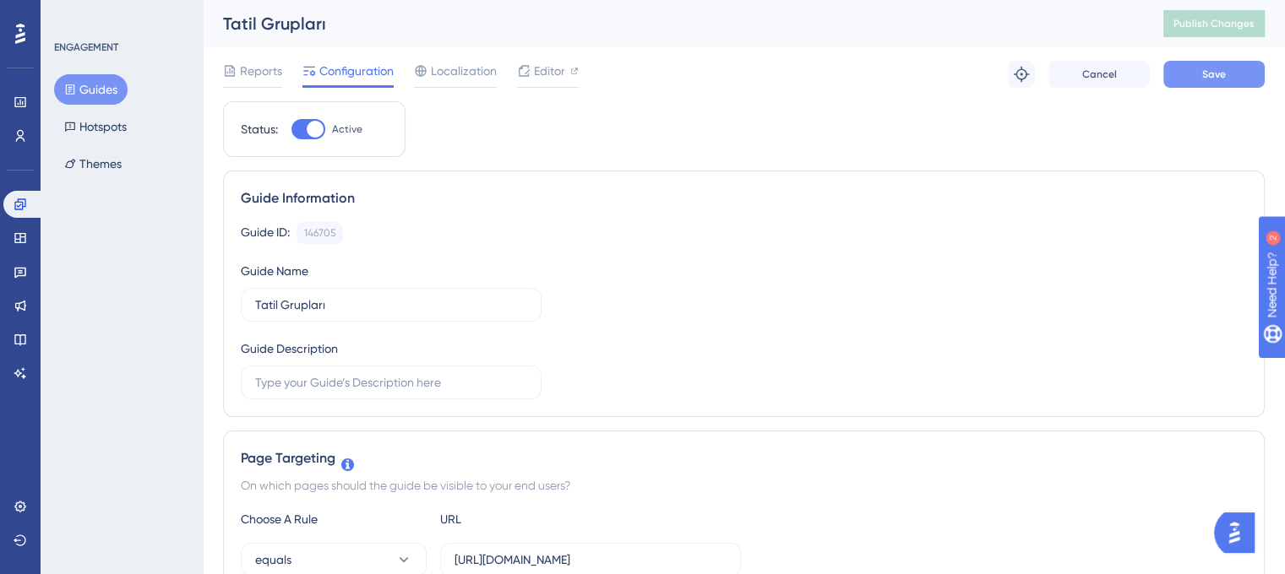
click at [1190, 87] on button "Save" at bounding box center [1213, 74] width 101 height 27
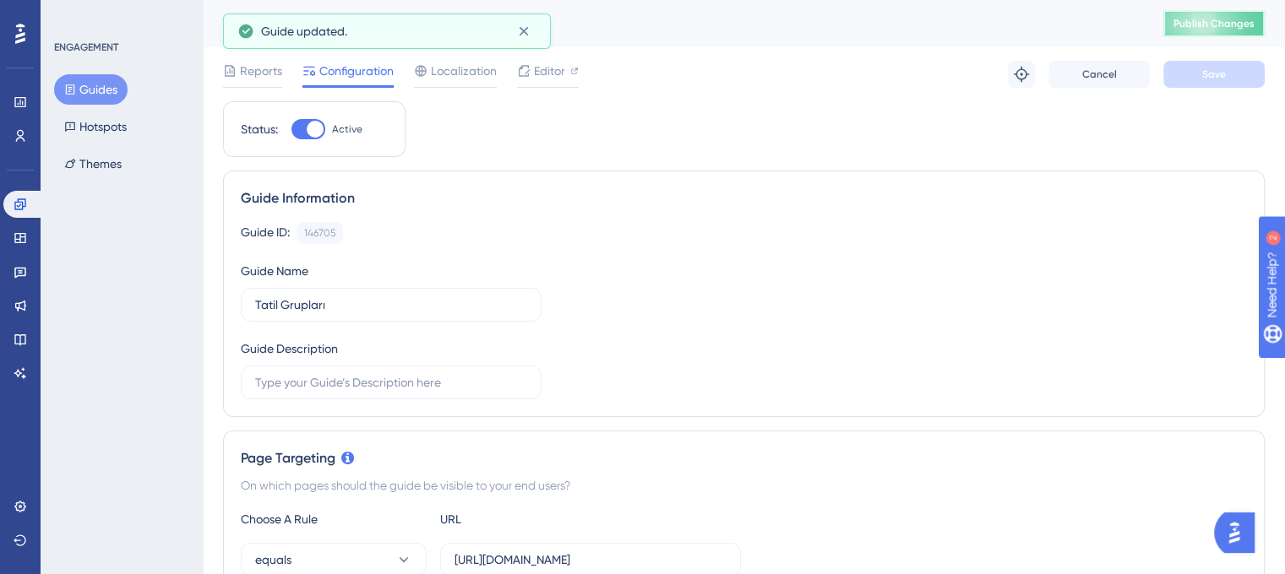
click at [1203, 26] on span "Publish Changes" at bounding box center [1213, 24] width 81 height 14
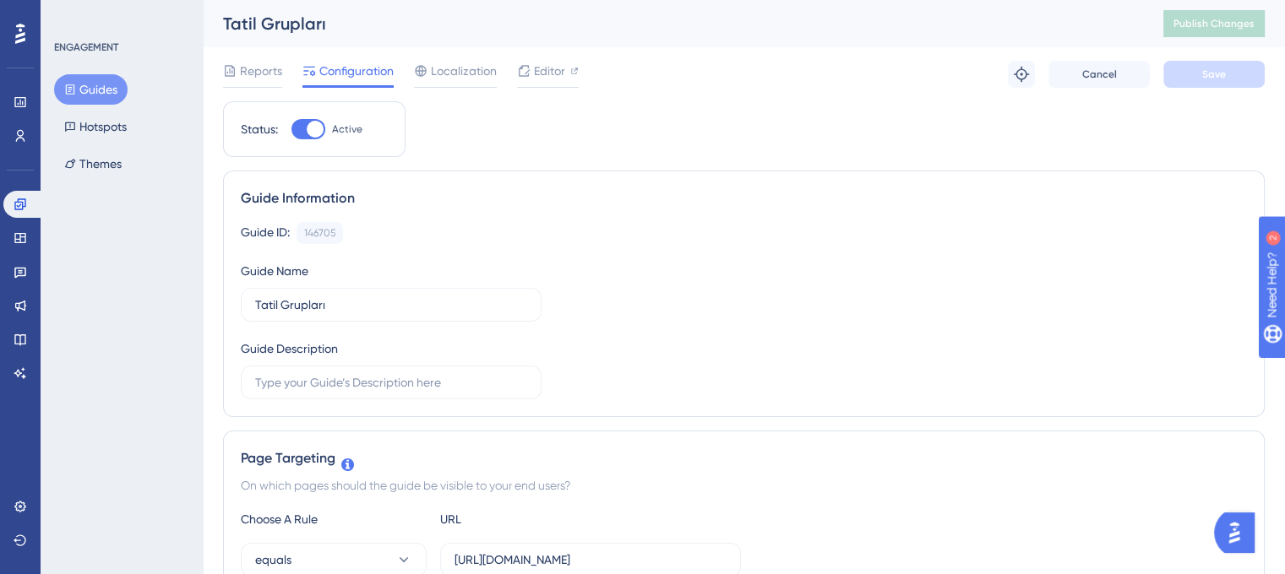
scroll to position [253, 0]
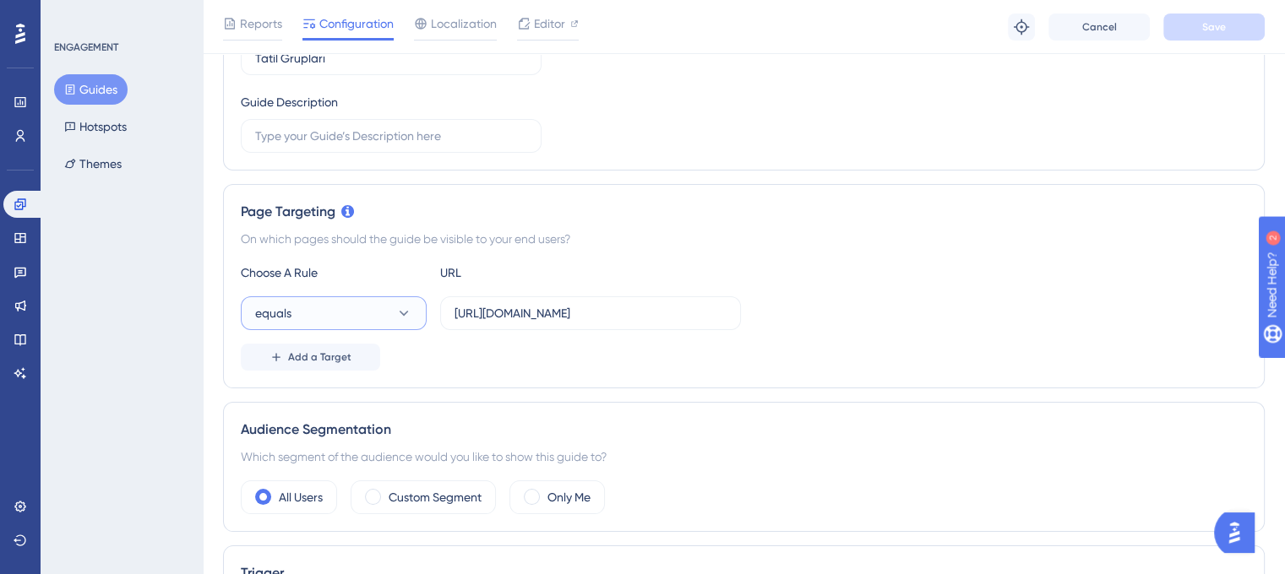
click at [360, 320] on button "equals" at bounding box center [334, 313] width 186 height 34
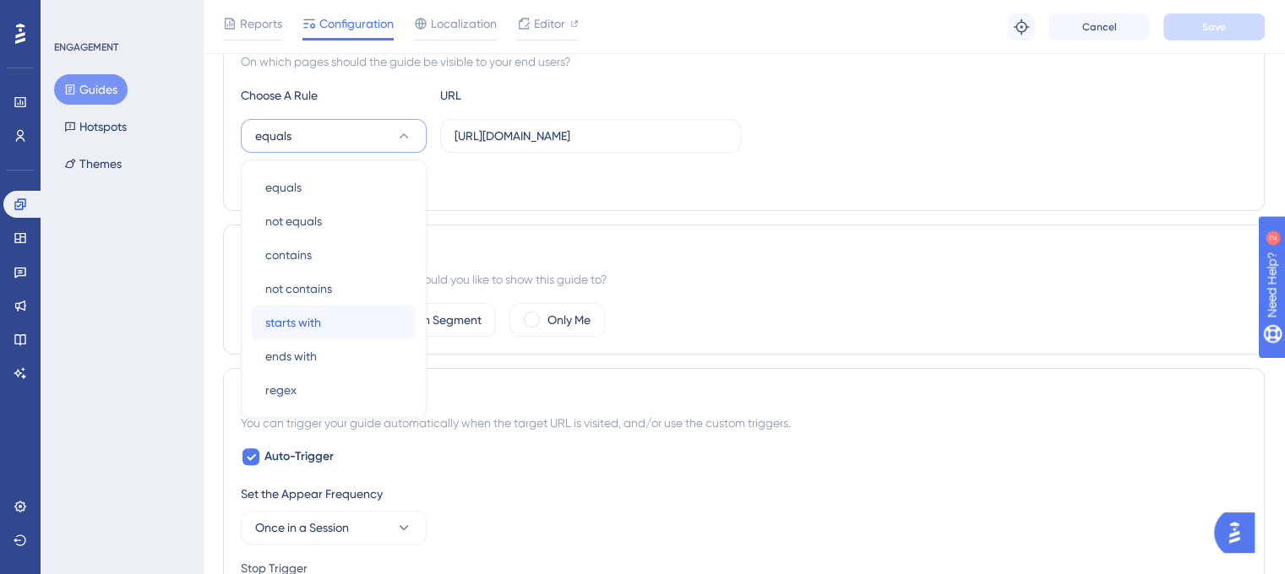
click at [358, 324] on div "starts with starts with" at bounding box center [333, 323] width 137 height 34
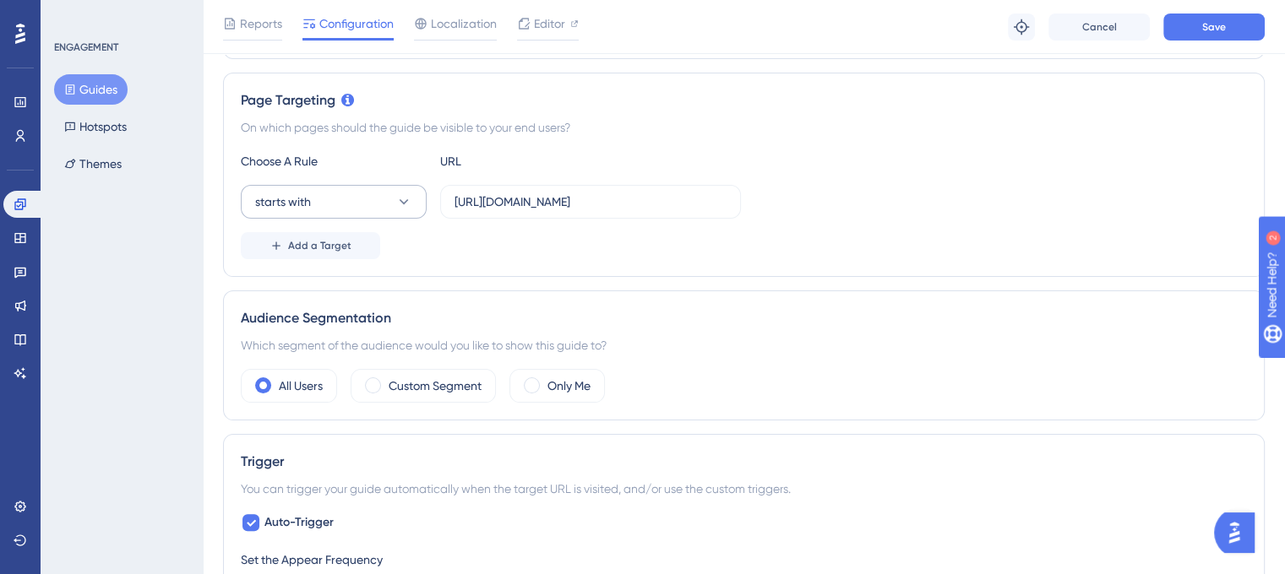
scroll to position [346, 0]
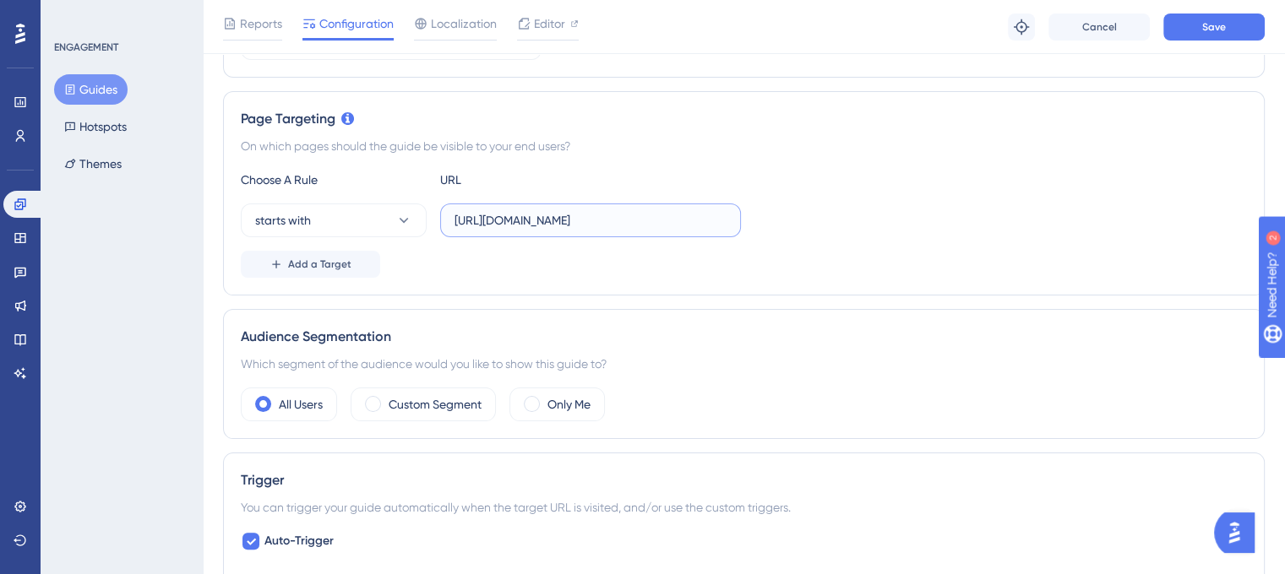
click at [537, 219] on input "https://leave-dev.peakup.org/management/holidays/list" at bounding box center [590, 220] width 272 height 19
paste input "text"
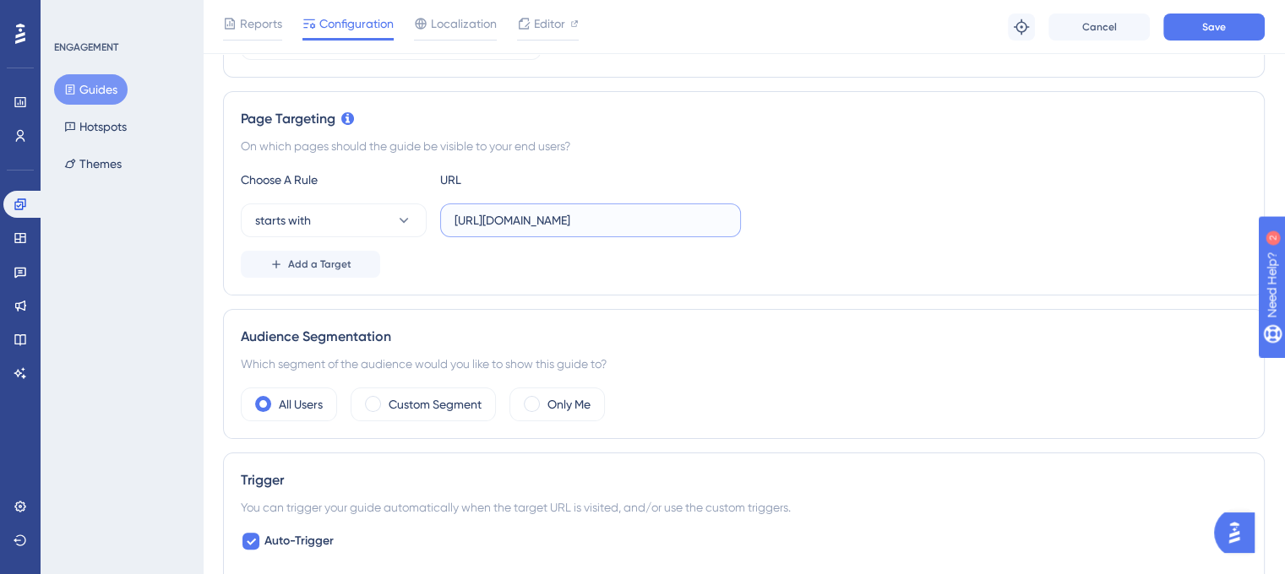
type input "https://leave.peakup.org/management/holidays/list"
click at [548, 258] on div "Add a Target" at bounding box center [744, 264] width 1006 height 27
click at [330, 262] on span "Add a Target" at bounding box center [319, 265] width 63 height 14
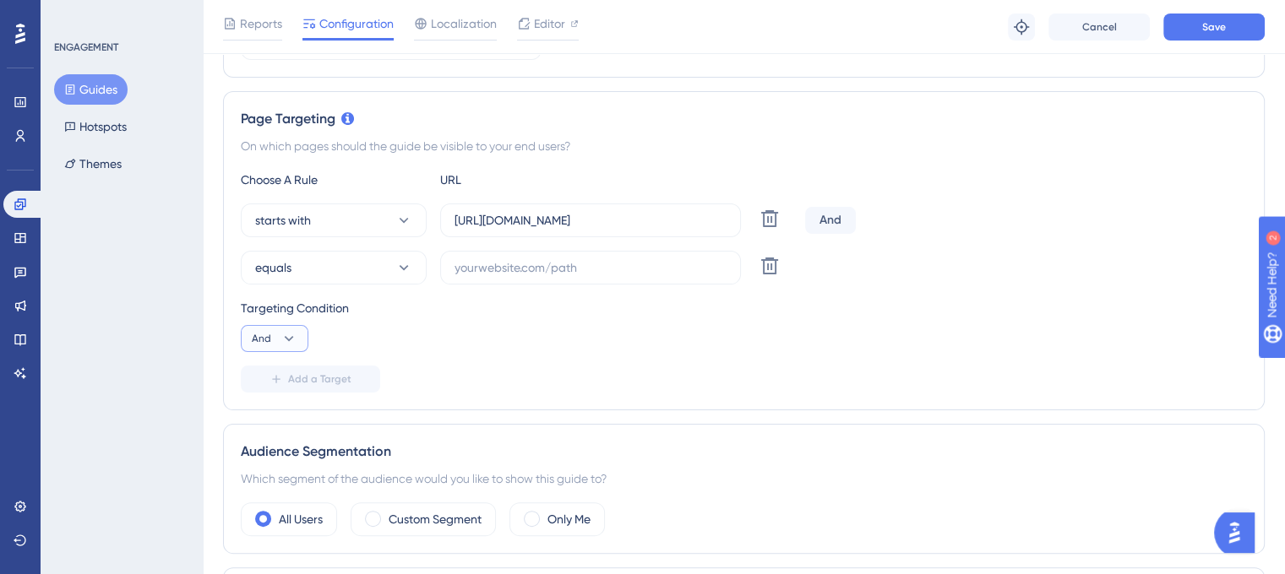
click at [284, 335] on icon at bounding box center [288, 338] width 17 height 17
click at [277, 416] on div "Or Or" at bounding box center [274, 421] width 32 height 34
click at [379, 264] on button "equals" at bounding box center [334, 268] width 186 height 34
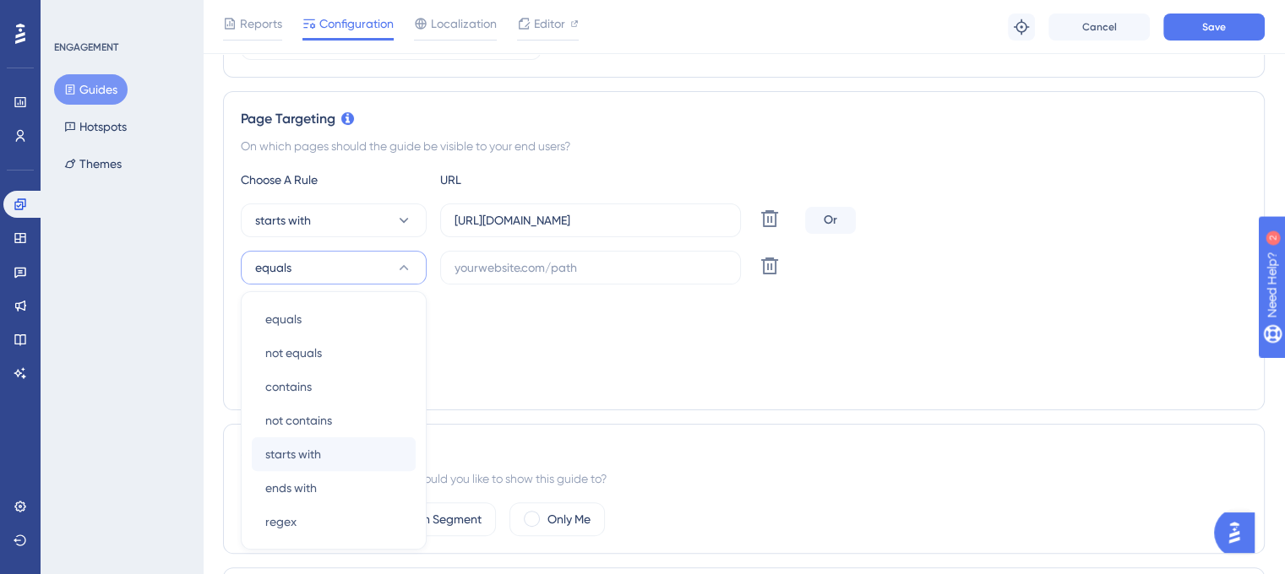
scroll to position [478, 0]
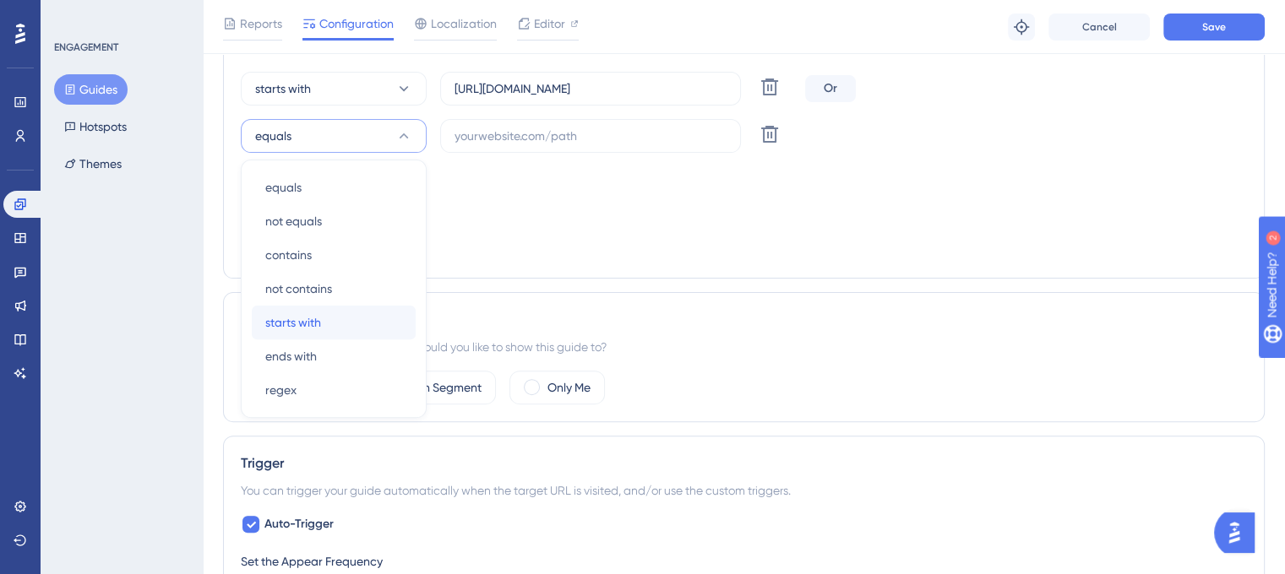
click at [319, 318] on span "starts with" at bounding box center [293, 323] width 56 height 20
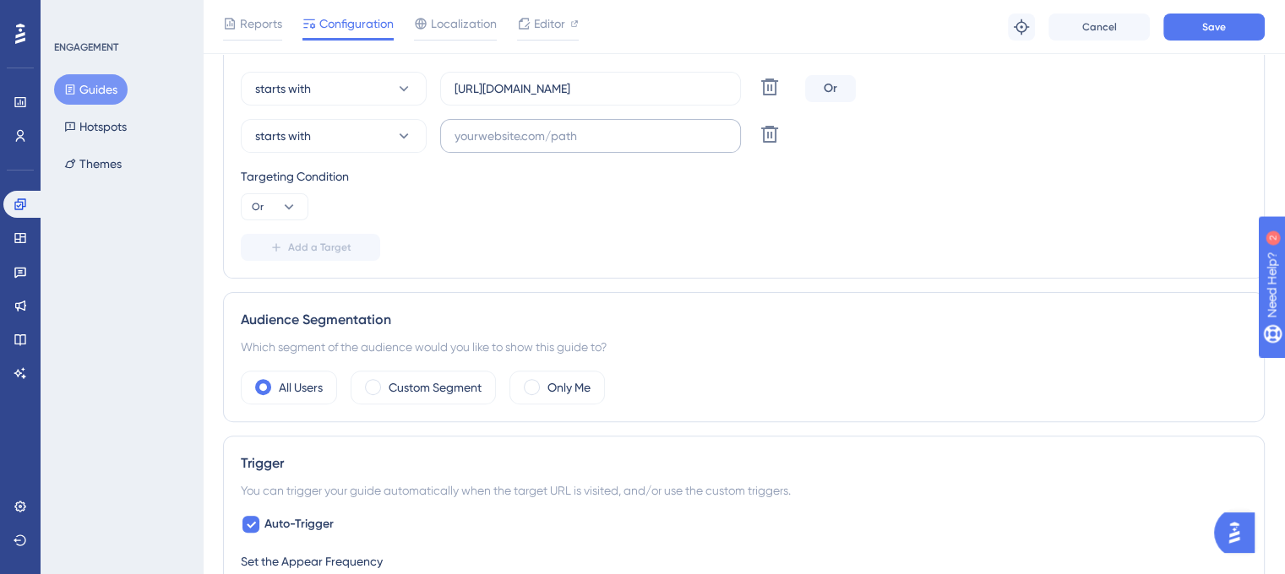
click at [537, 121] on label at bounding box center [590, 136] width 301 height 34
click at [537, 127] on input "text" at bounding box center [590, 136] width 272 height 19
paste input "https://leave.velocityapp.io/management/holidays/list"
type input "https://leave.velocityapp.io/management/holidays/list"
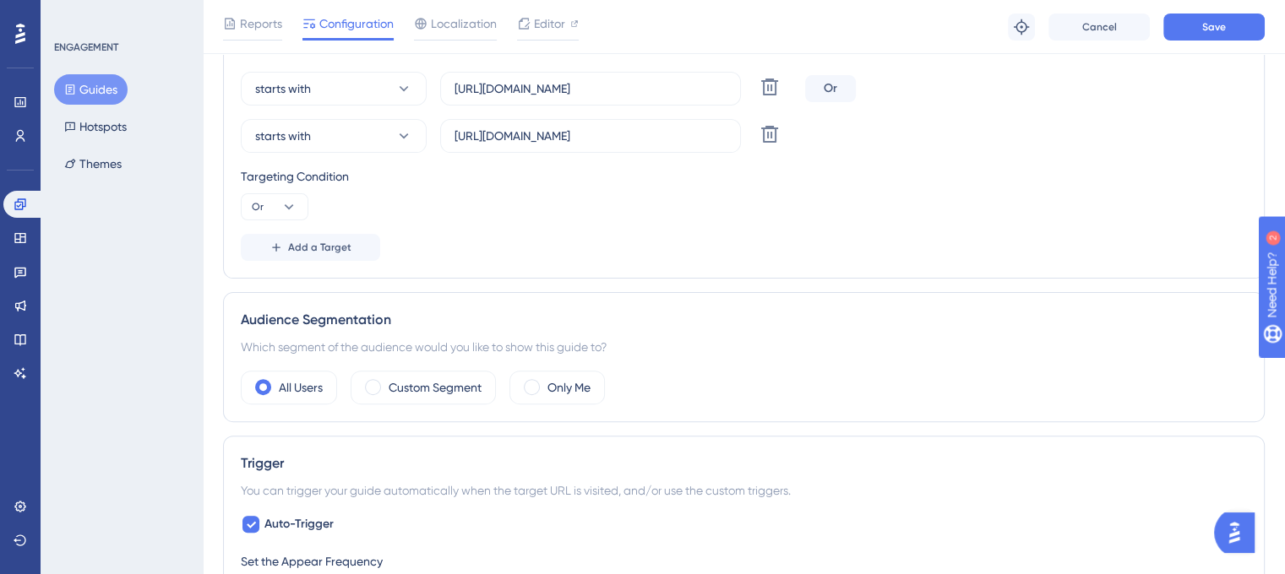
click at [683, 166] on div "Targeting Condition" at bounding box center [744, 176] width 1006 height 20
click at [608, 88] on input "https://leave.peakup.org/management/holidays/list" at bounding box center [590, 88] width 272 height 19
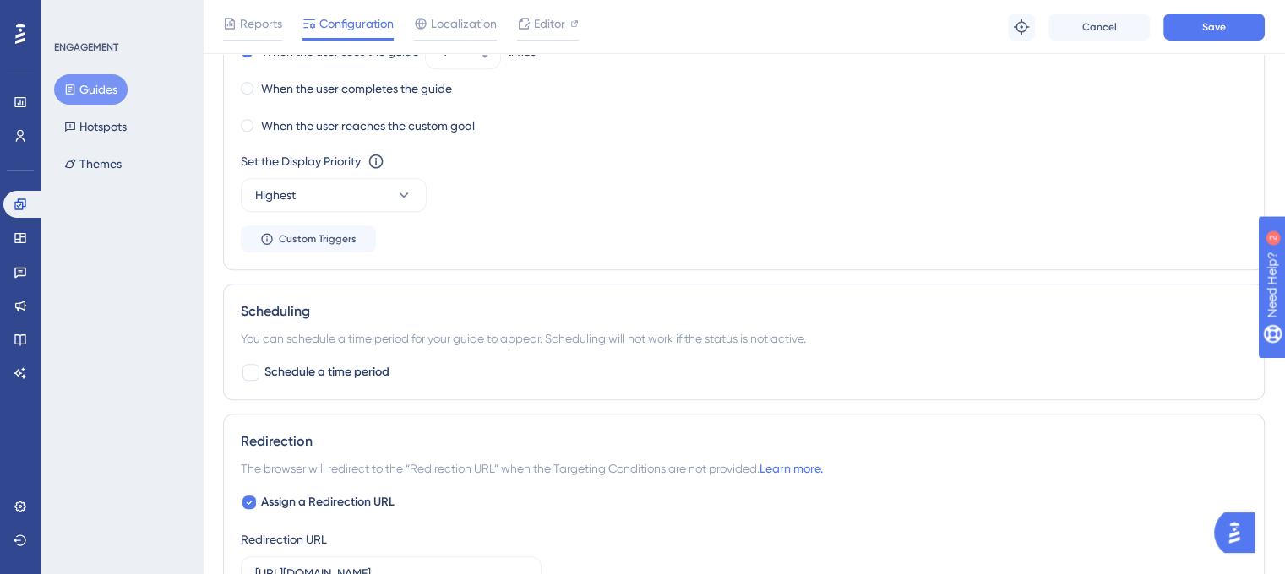
scroll to position [1238, 0]
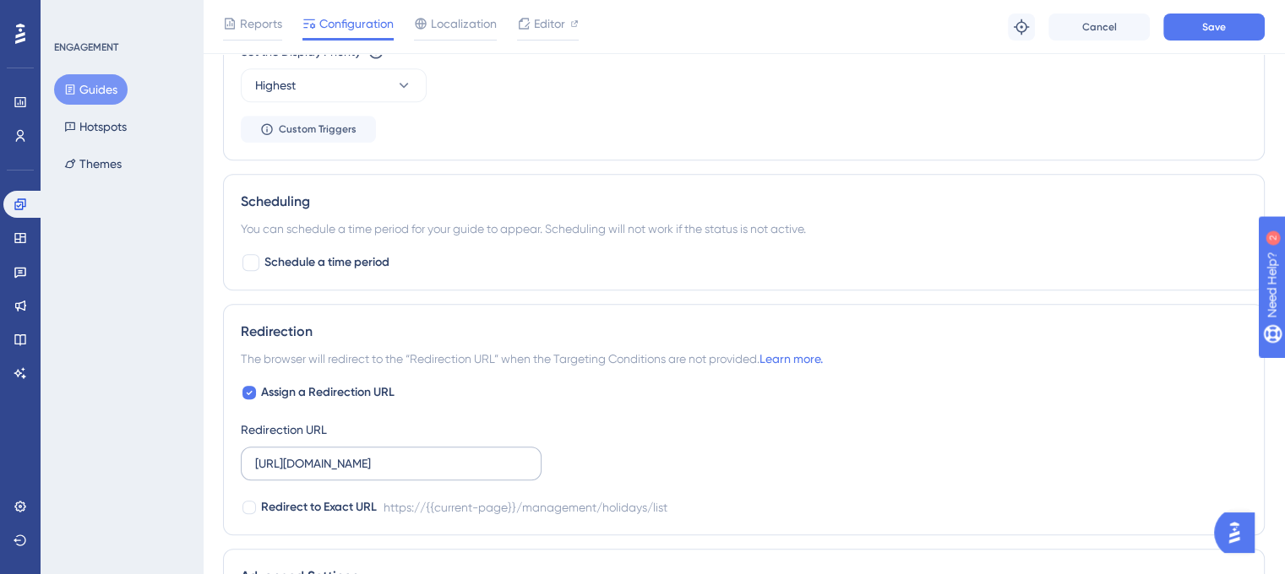
click at [384, 472] on label "https://leave-dev.peakup.org/management/holidays/list" at bounding box center [391, 464] width 301 height 34
click at [384, 472] on input "https://leave-dev.peakup.org/management/holidays/list" at bounding box center [391, 463] width 272 height 19
click at [384, 472] on label "https://leave-dev.peakup.org/management/holidays/list" at bounding box center [391, 464] width 301 height 34
click at [384, 472] on input "https://leave-dev.peakup.org/management/holidays/list" at bounding box center [391, 463] width 272 height 19
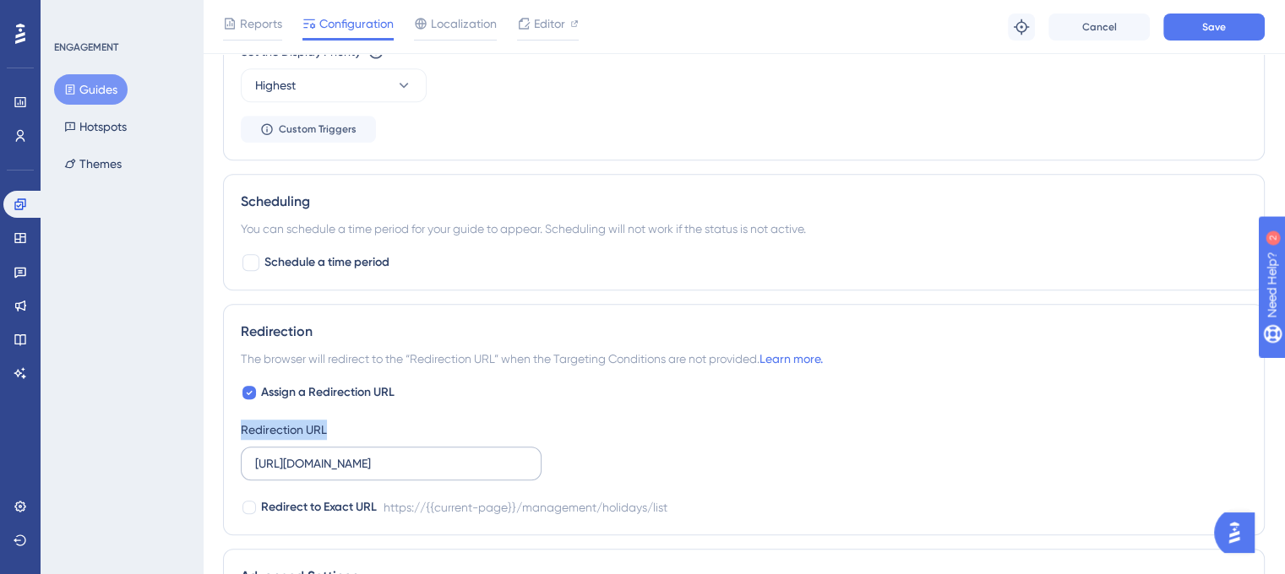
click at [384, 472] on label "https://leave-dev.peakup.org/management/holidays/list" at bounding box center [391, 464] width 301 height 34
click at [384, 472] on input "https://leave-dev.peakup.org/management/holidays/list" at bounding box center [391, 463] width 272 height 19
click at [432, 463] on input "https://leave-dev.peakup.org/management/holidays/list" at bounding box center [391, 463] width 272 height 19
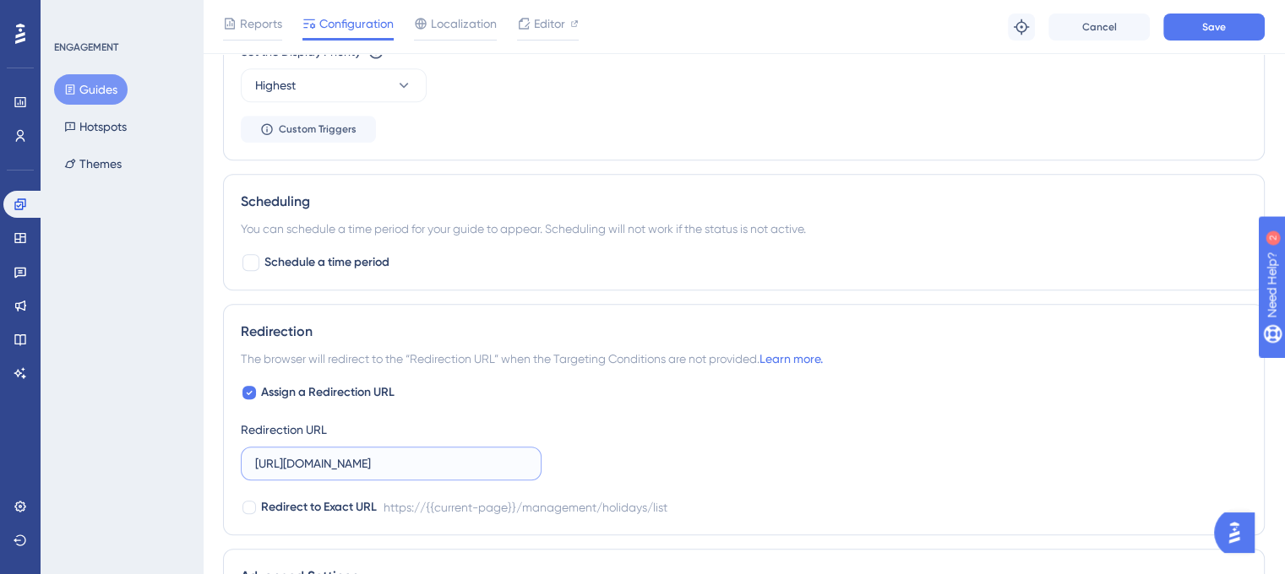
paste input "text"
type input "https://leave.peakup.org/management/holidays/list"
click at [703, 415] on div "Assign a Redirection URL Redirection URL https://leave.peakup.org/management/ho…" at bounding box center [744, 450] width 1006 height 135
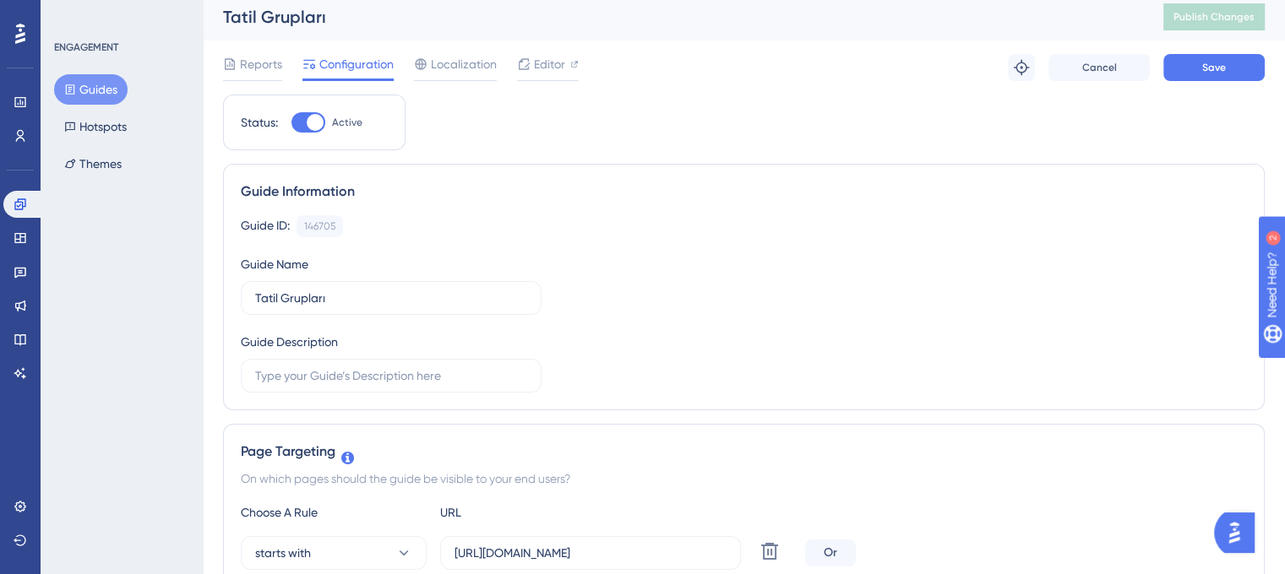
scroll to position [591, 0]
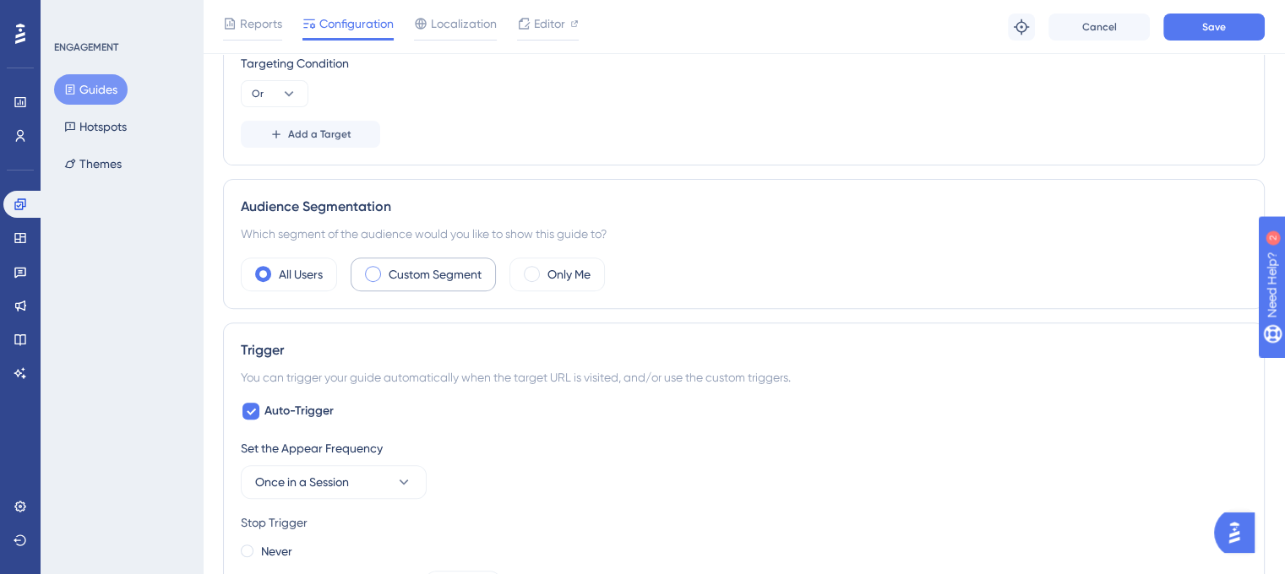
click at [412, 269] on label "Custom Segment" at bounding box center [435, 274] width 93 height 20
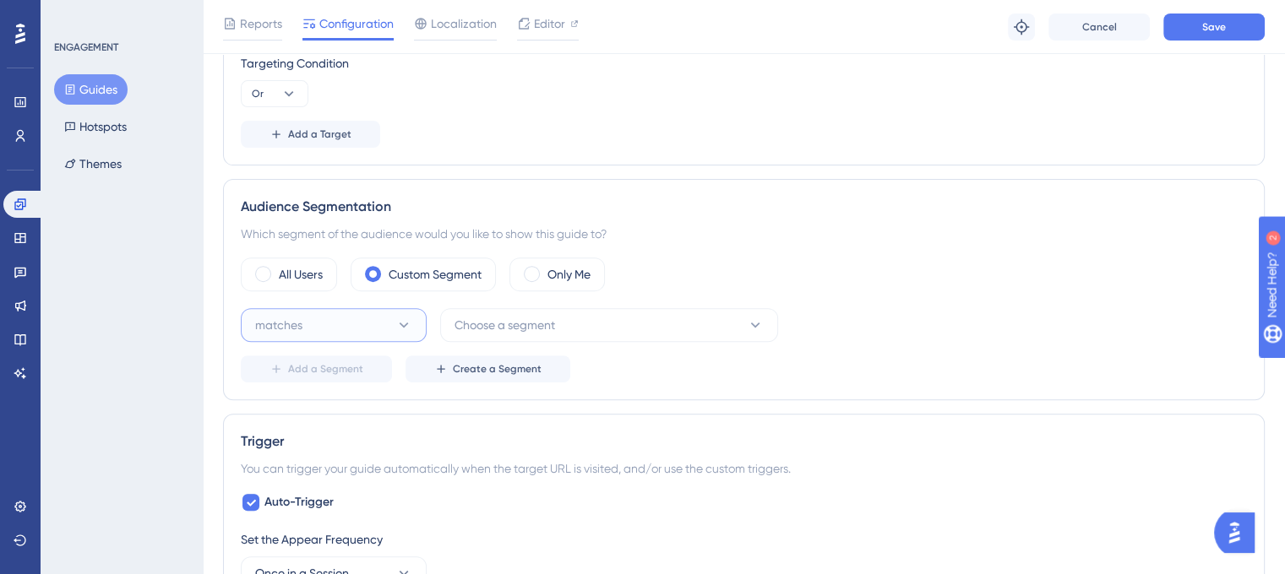
click at [312, 331] on button "matches" at bounding box center [334, 325] width 186 height 34
click at [332, 365] on div "matches matches" at bounding box center [333, 377] width 137 height 34
click at [533, 329] on span "Choose a segment" at bounding box center [504, 325] width 101 height 20
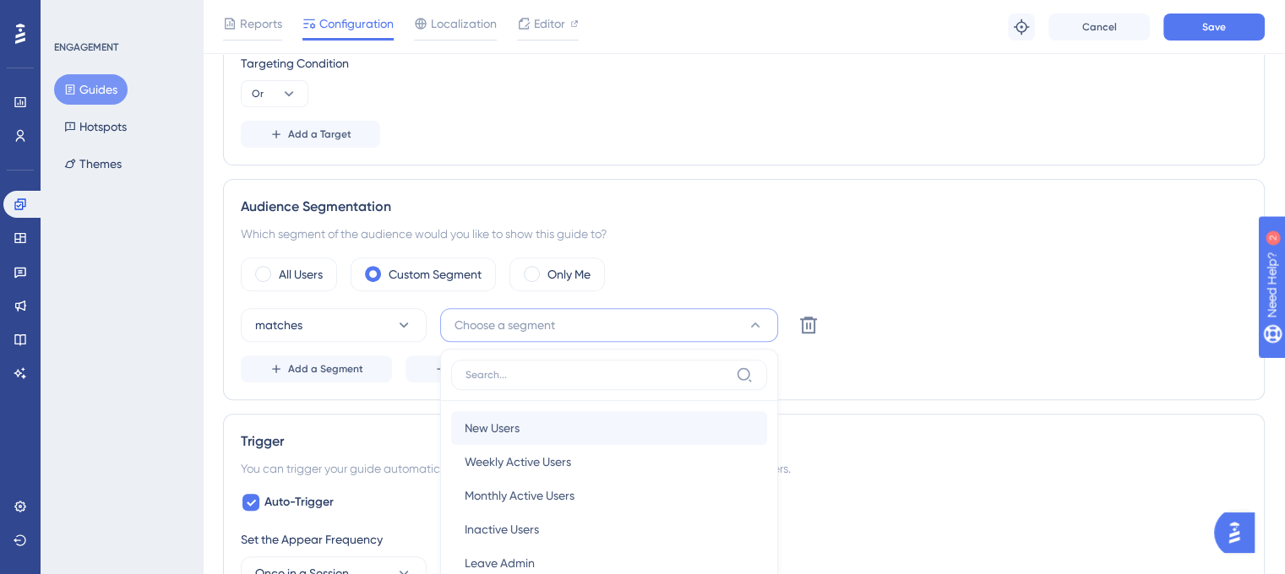
scroll to position [821, 0]
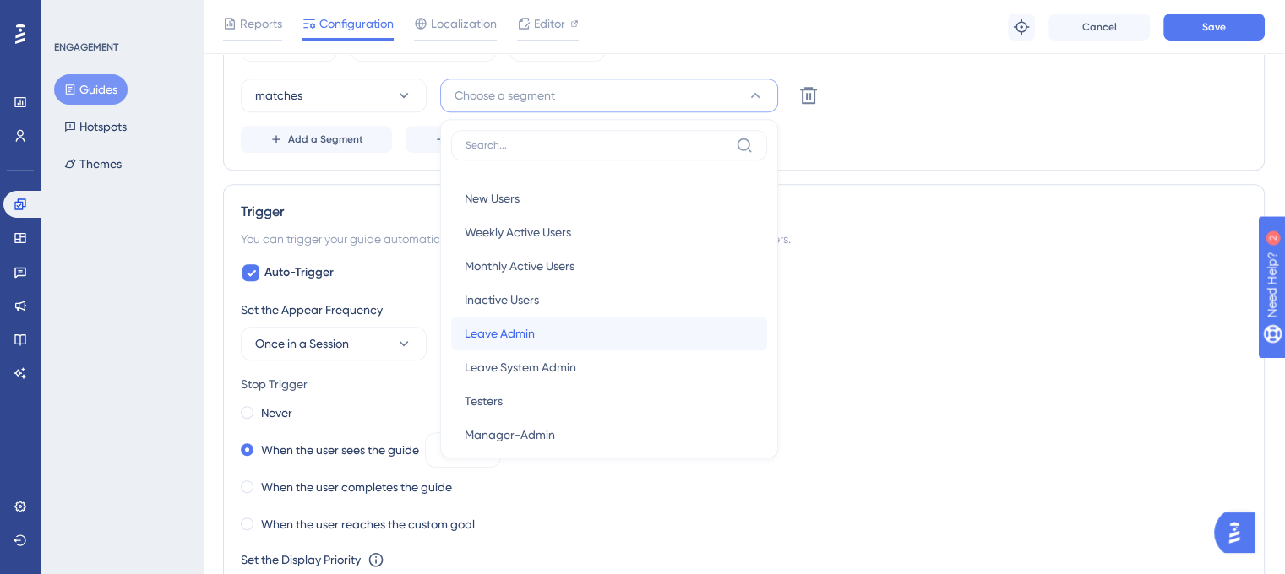
click at [551, 340] on div "Leave Admin Leave Admin" at bounding box center [609, 334] width 289 height 34
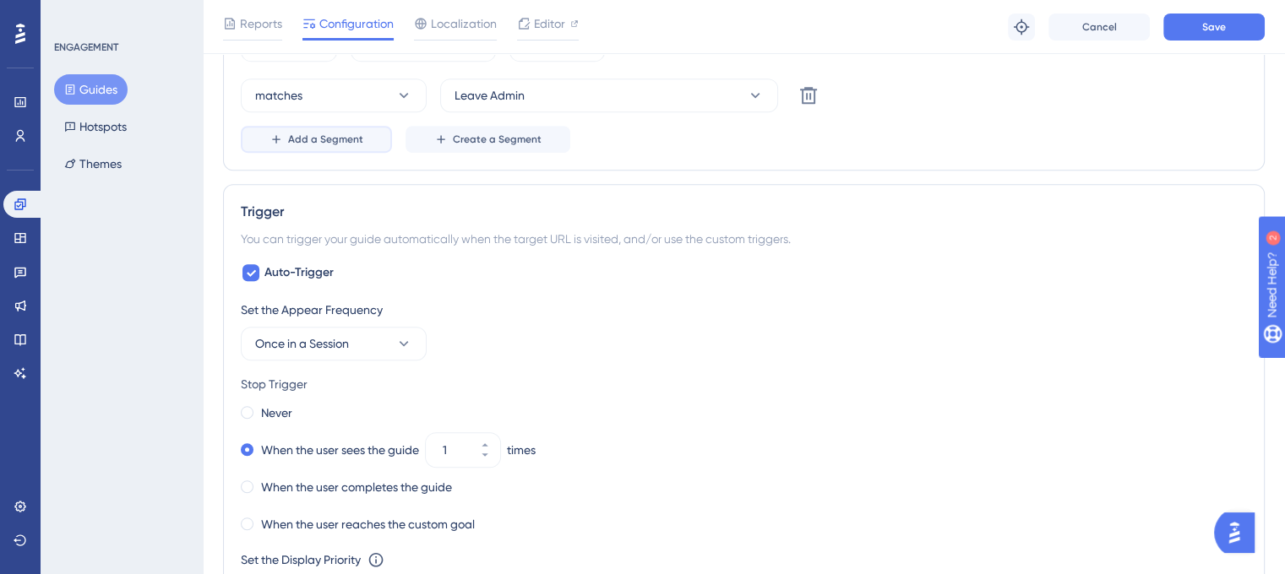
click at [334, 147] on button "Add a Segment" at bounding box center [316, 139] width 151 height 27
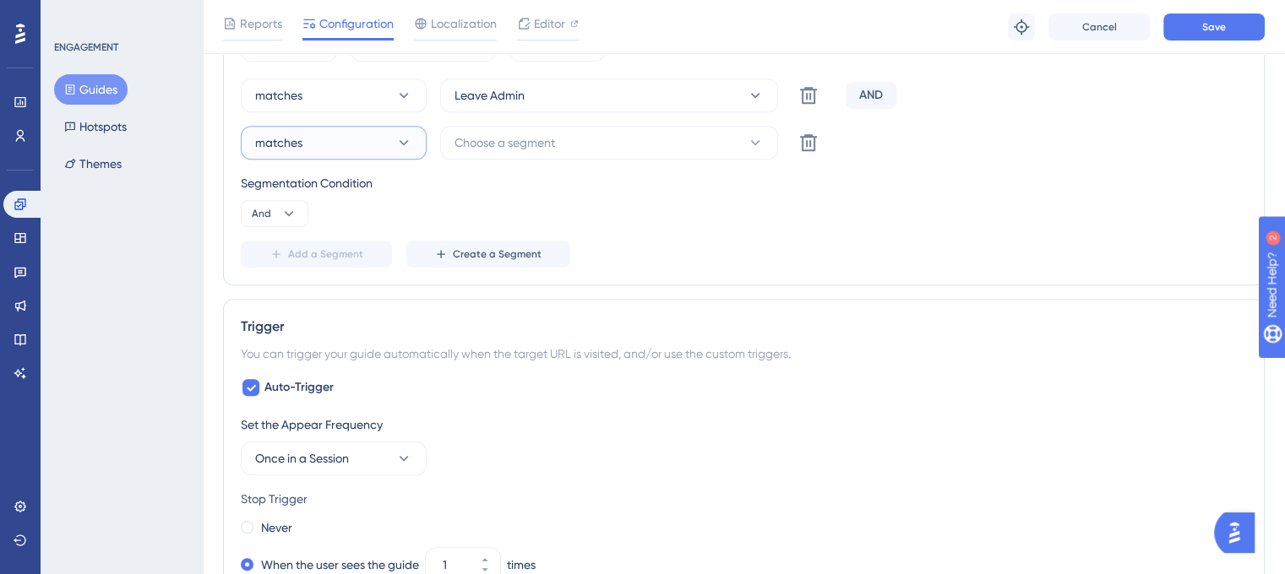
click at [361, 145] on button "matches" at bounding box center [334, 143] width 186 height 34
click at [345, 193] on div "matches matches" at bounding box center [333, 194] width 137 height 34
click at [586, 151] on button "Choose a segment" at bounding box center [609, 143] width 338 height 34
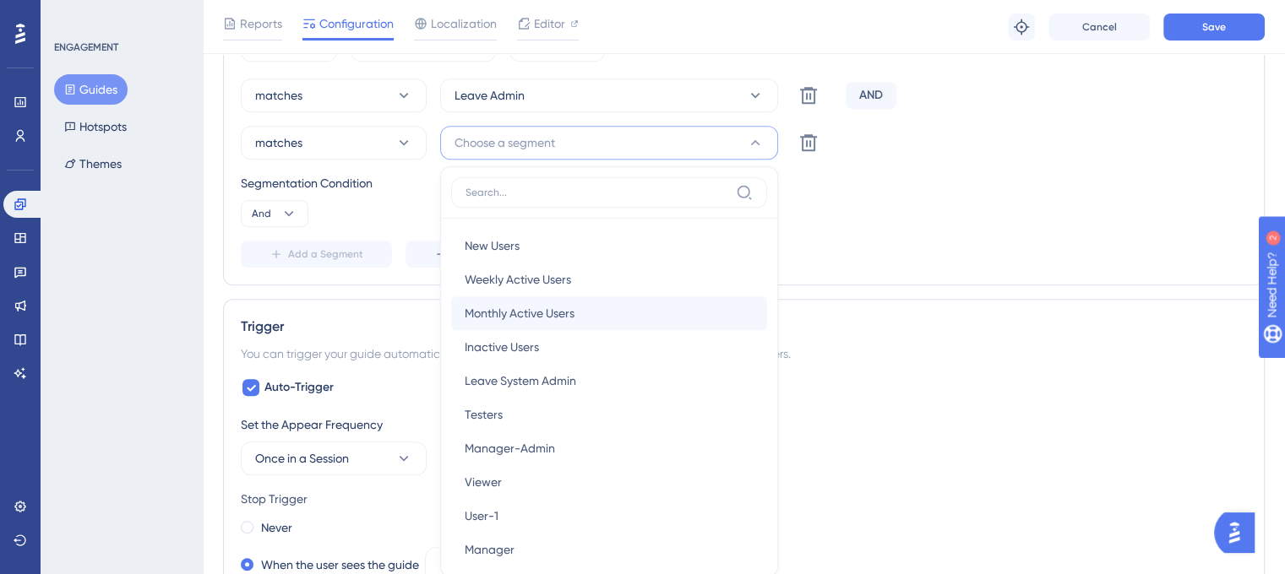
scroll to position [900, 0]
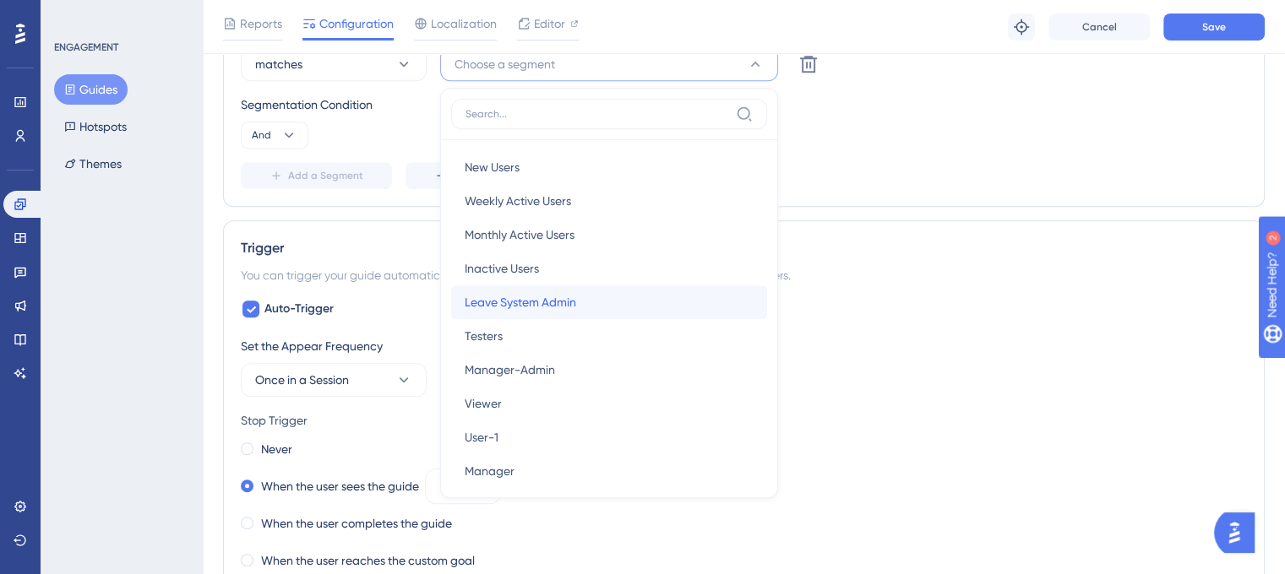
click at [566, 300] on span "Leave System Admin" at bounding box center [520, 302] width 111 height 20
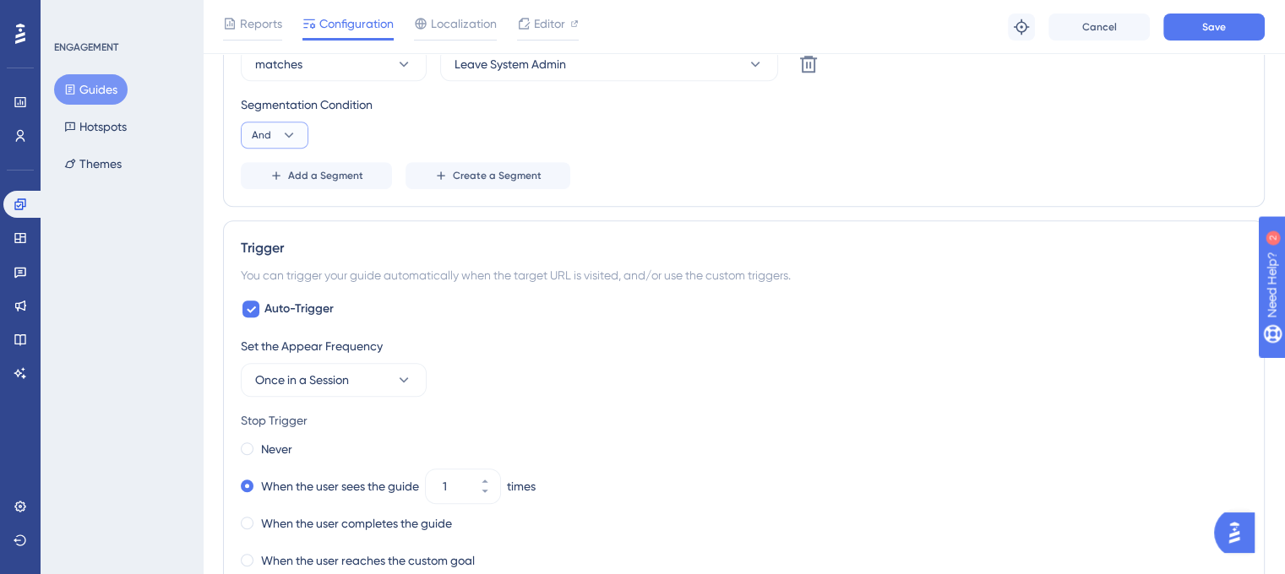
click at [287, 128] on icon at bounding box center [288, 135] width 17 height 17
click at [280, 212] on div "Or Or" at bounding box center [274, 217] width 32 height 34
click at [865, 163] on div "Add a Segment Create a Segment" at bounding box center [744, 175] width 1006 height 27
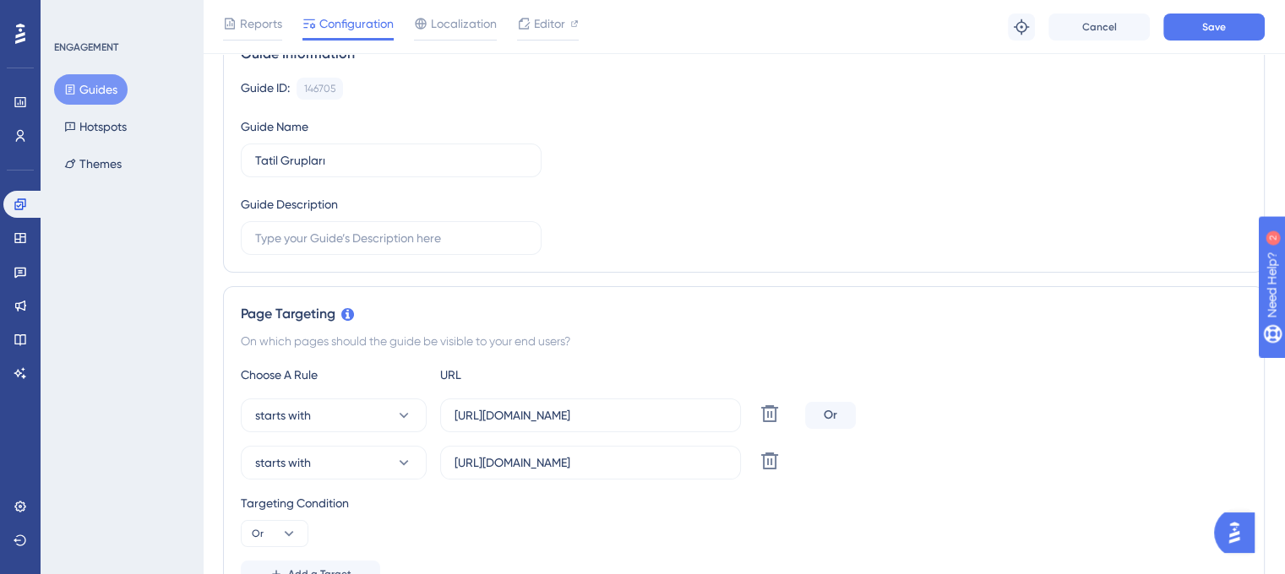
scroll to position [0, 0]
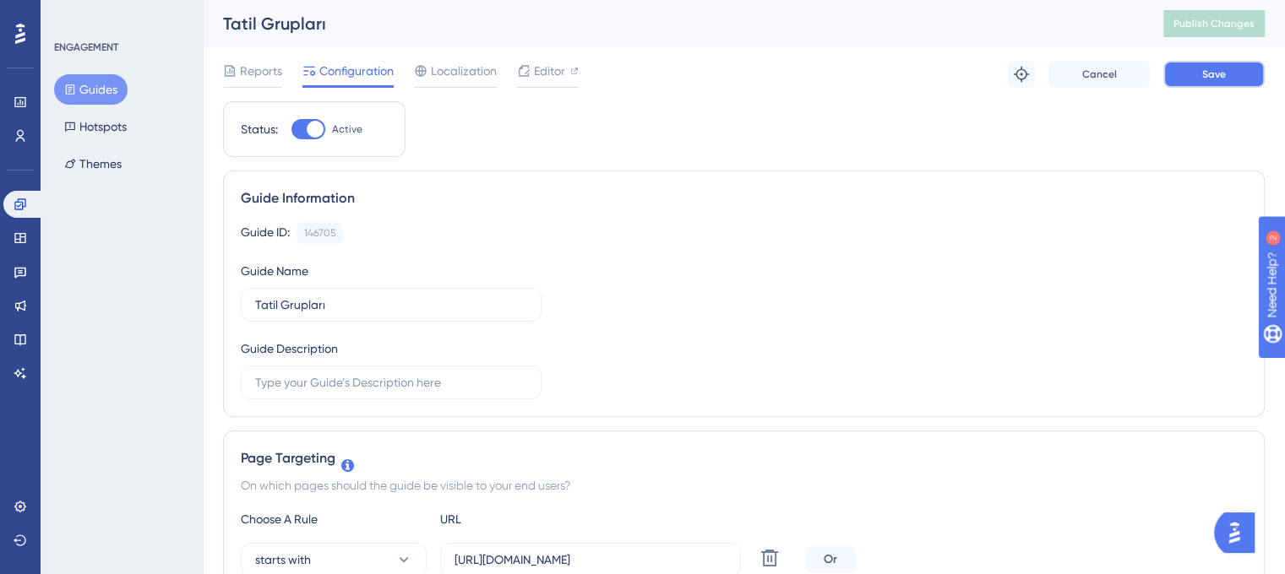
click at [1208, 73] on span "Save" at bounding box center [1214, 75] width 24 height 14
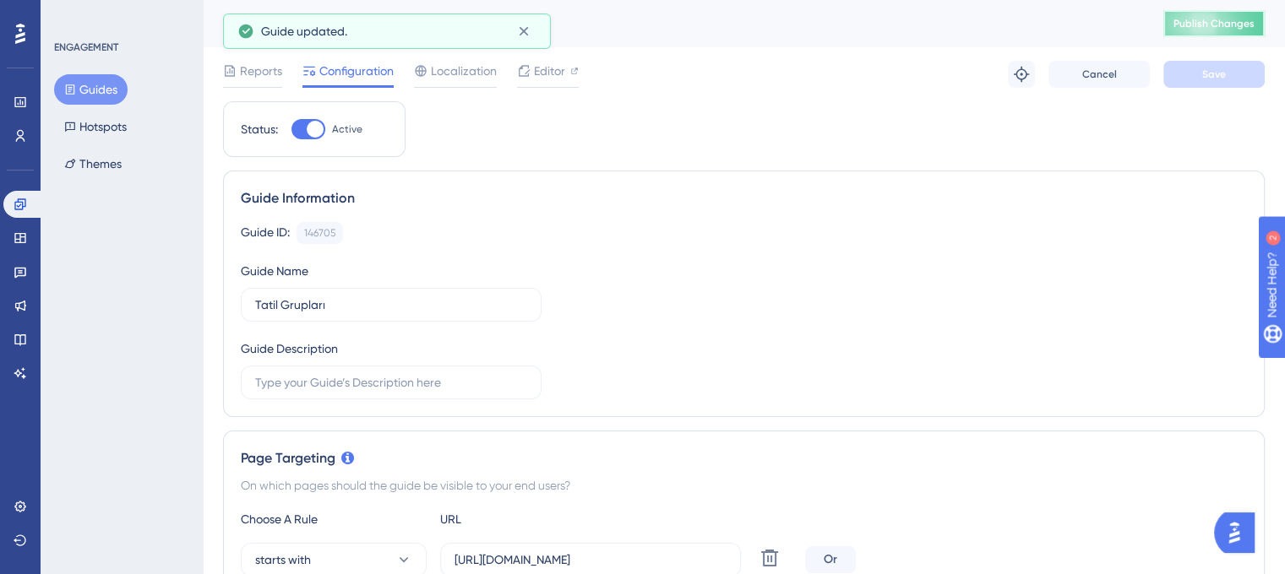
click at [1201, 25] on span "Publish Changes" at bounding box center [1213, 24] width 81 height 14
click at [525, 71] on icon at bounding box center [524, 71] width 14 height 14
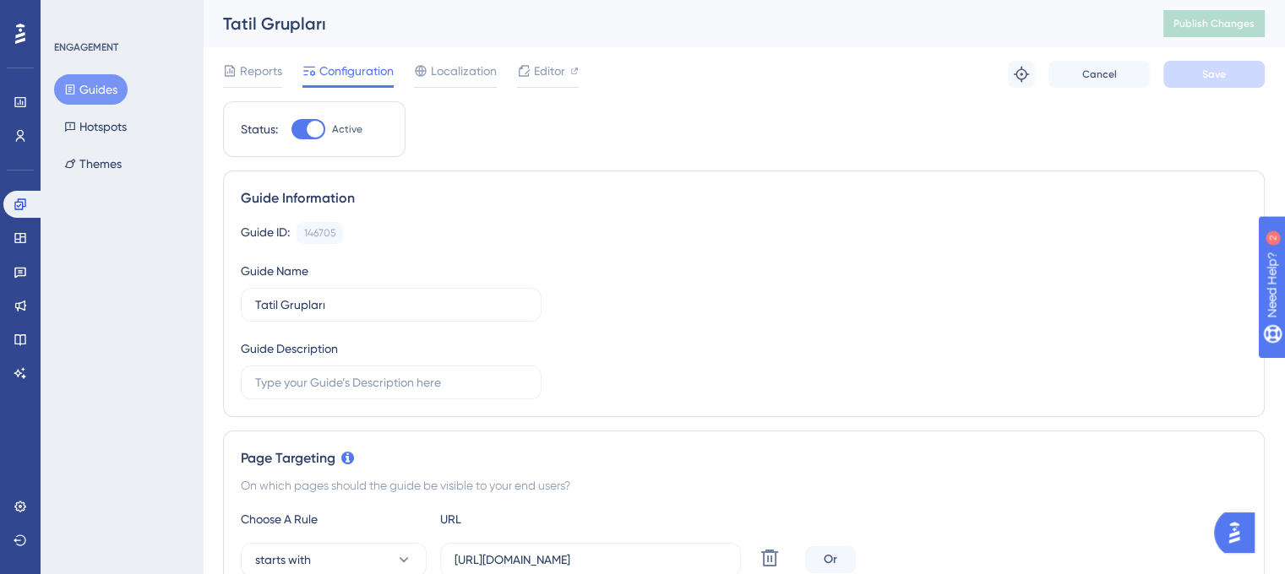
click at [92, 84] on button "Guides" at bounding box center [90, 89] width 73 height 30
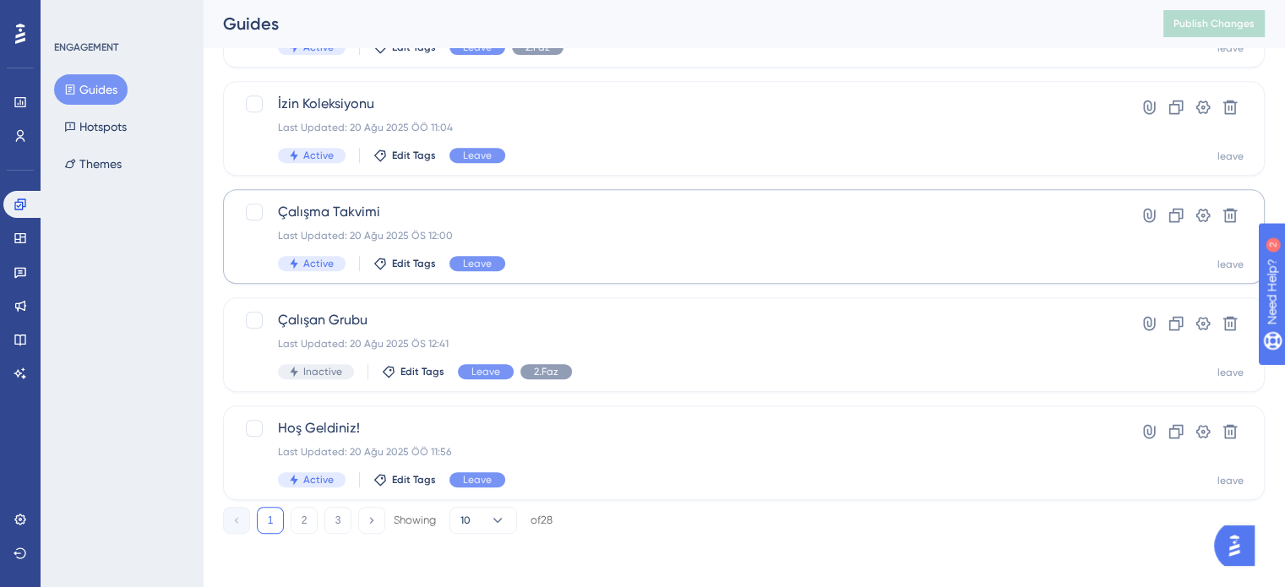
scroll to position [723, 0]
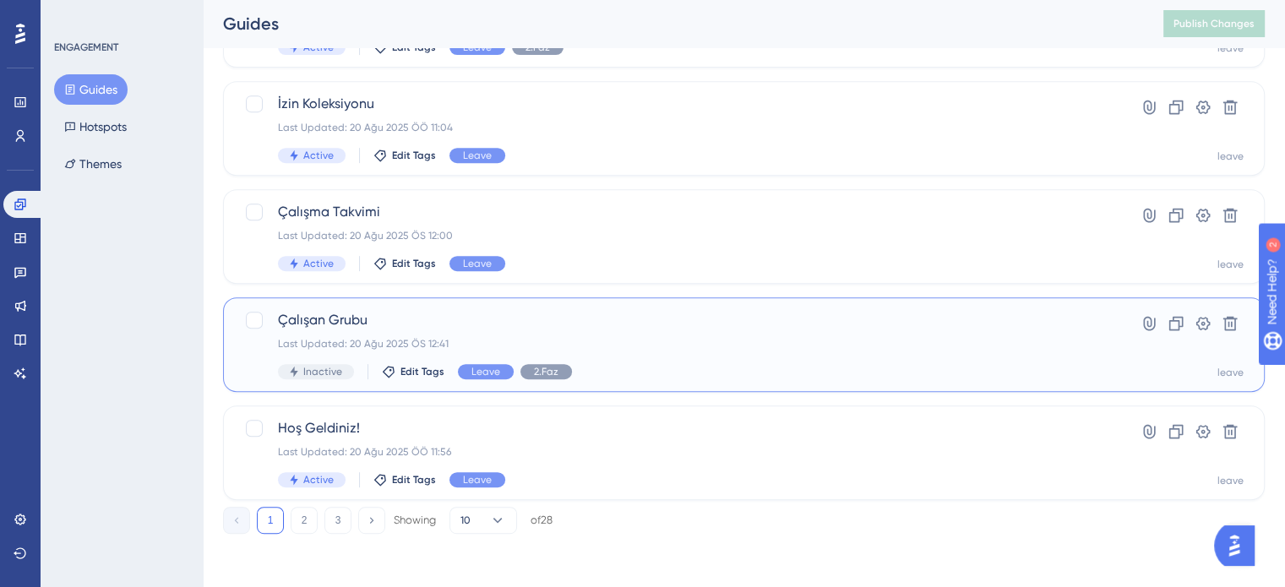
click at [639, 334] on div "Çalışan Grubu Last Updated: 20 Ağu 2025 ÖS 12:41 Inactive Edit Tags Leave 2.Faz" at bounding box center [676, 344] width 797 height 69
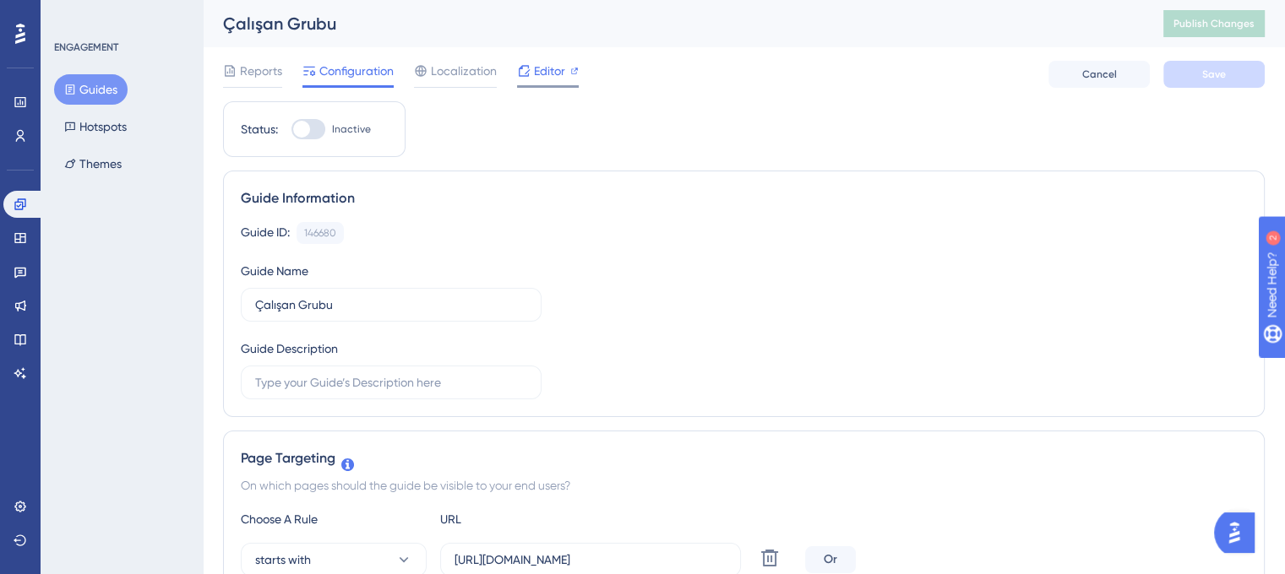
click at [547, 79] on span "Editor" at bounding box center [549, 71] width 31 height 20
click at [460, 74] on span "Localization" at bounding box center [464, 71] width 66 height 20
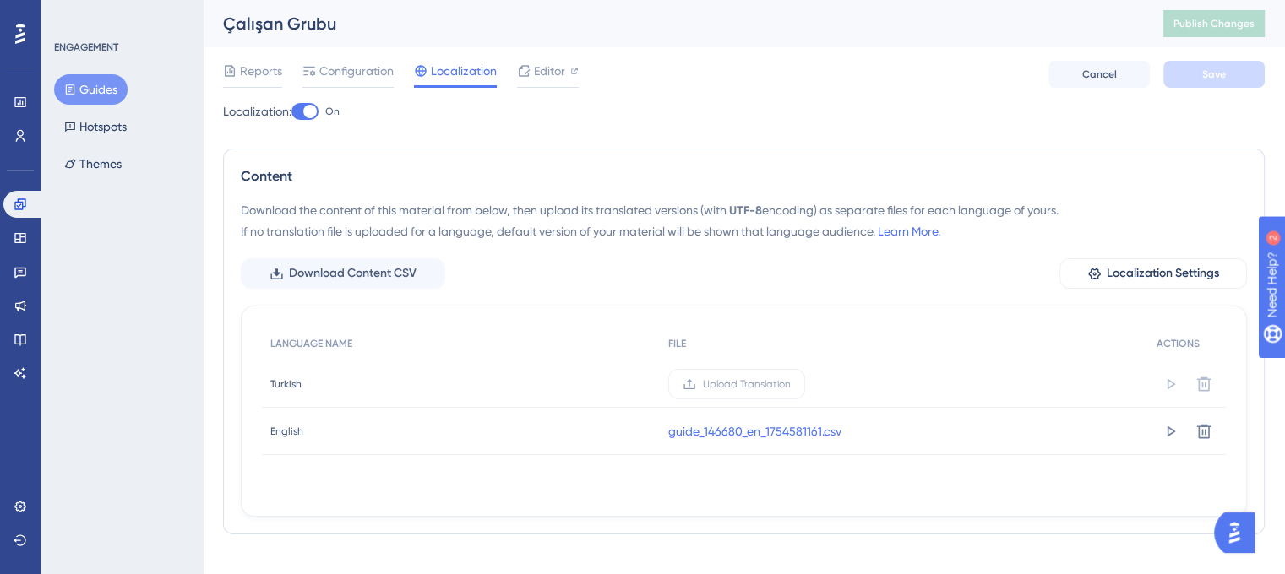
click at [317, 113] on div at bounding box center [310, 112] width 14 height 14
click at [291, 112] on input "On" at bounding box center [291, 111] width 1 height 1
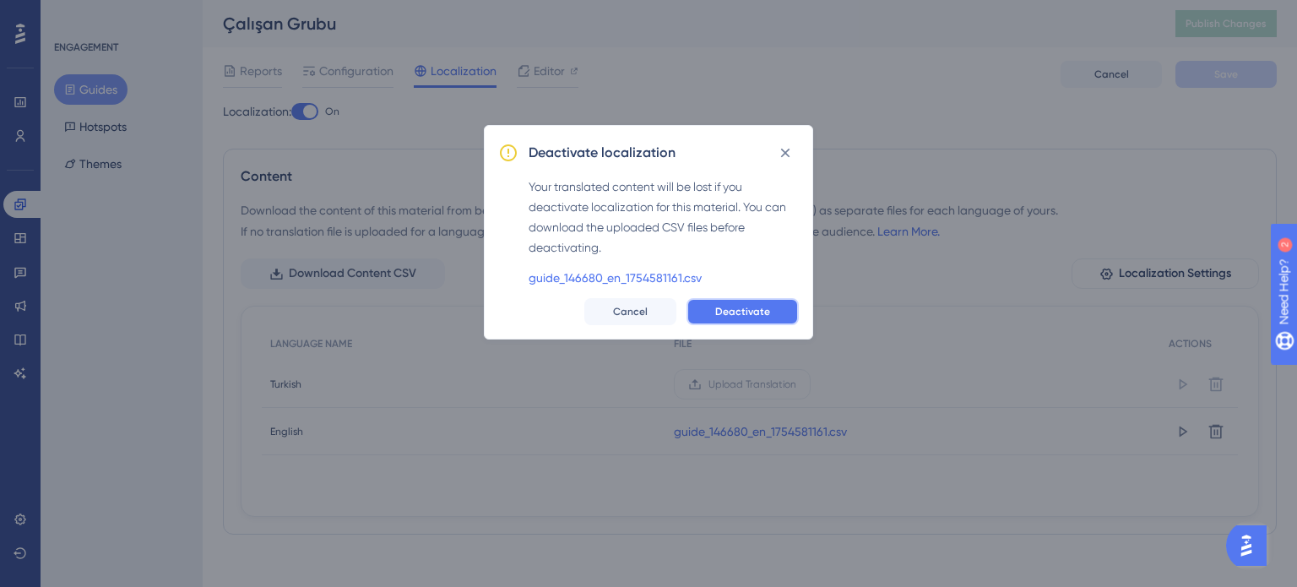
click at [761, 317] on span "Deactivate" at bounding box center [742, 312] width 55 height 14
checkbox input "false"
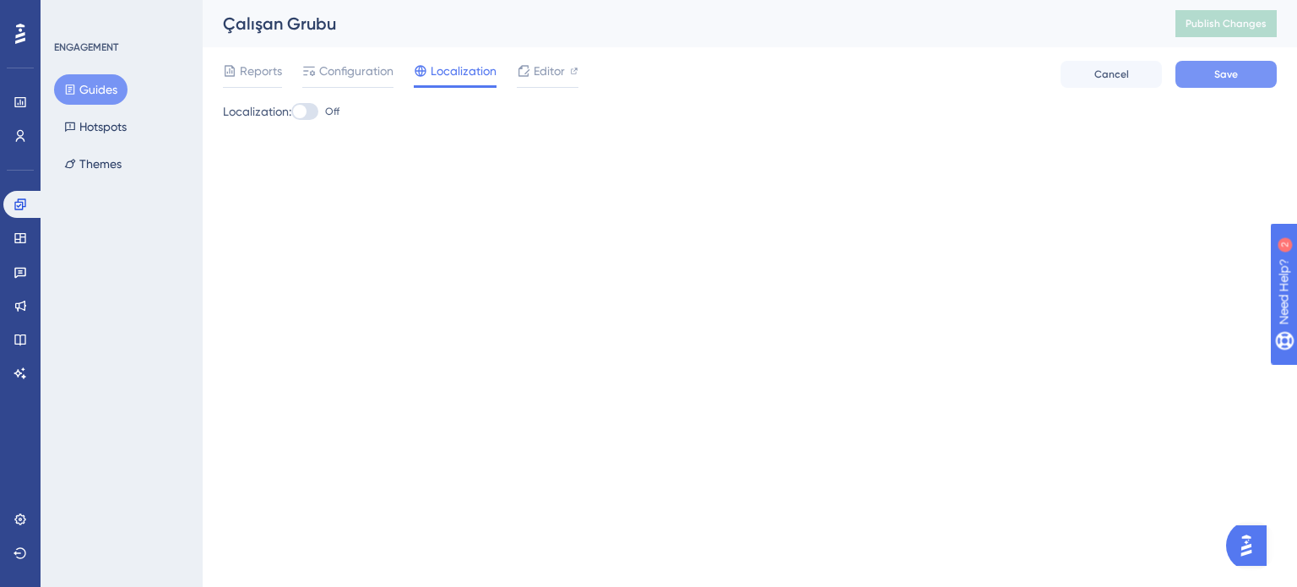
click at [1214, 85] on button "Save" at bounding box center [1226, 74] width 101 height 27
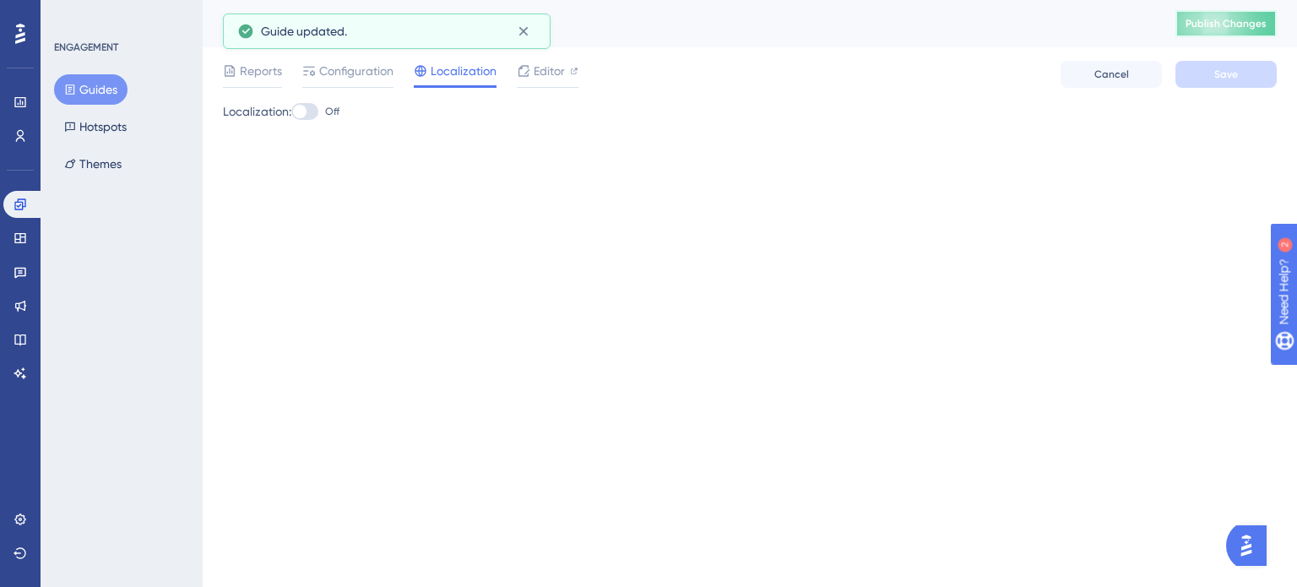
click at [1215, 17] on span "Publish Changes" at bounding box center [1226, 24] width 81 height 14
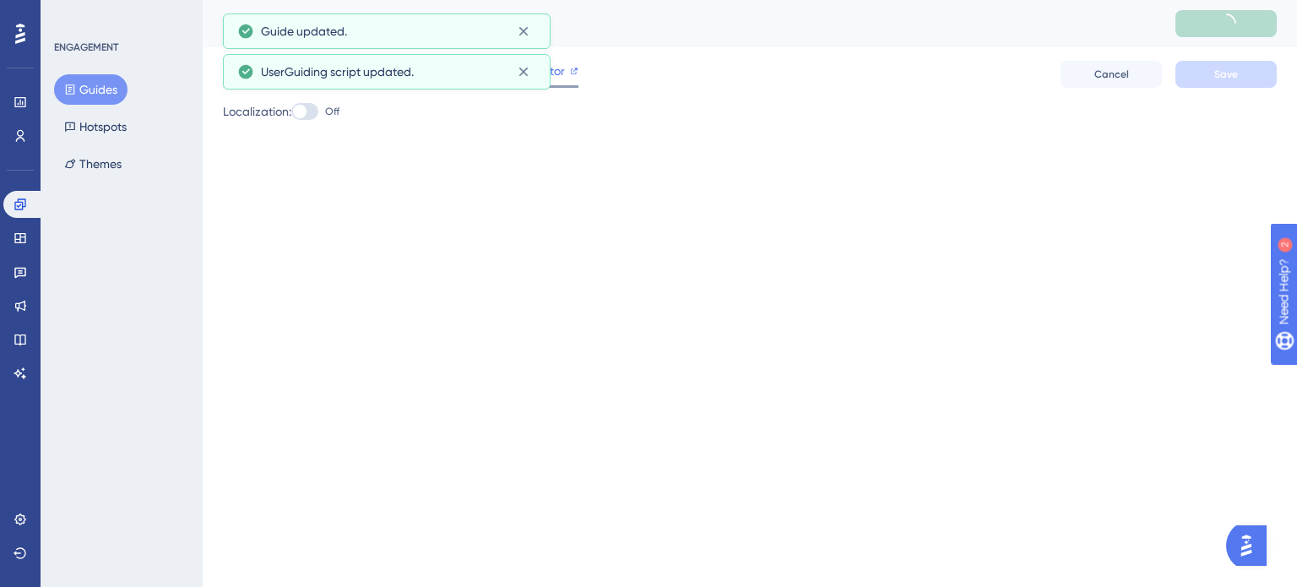
click at [571, 77] on div at bounding box center [574, 71] width 8 height 20
